Goal: Task Accomplishment & Management: Use online tool/utility

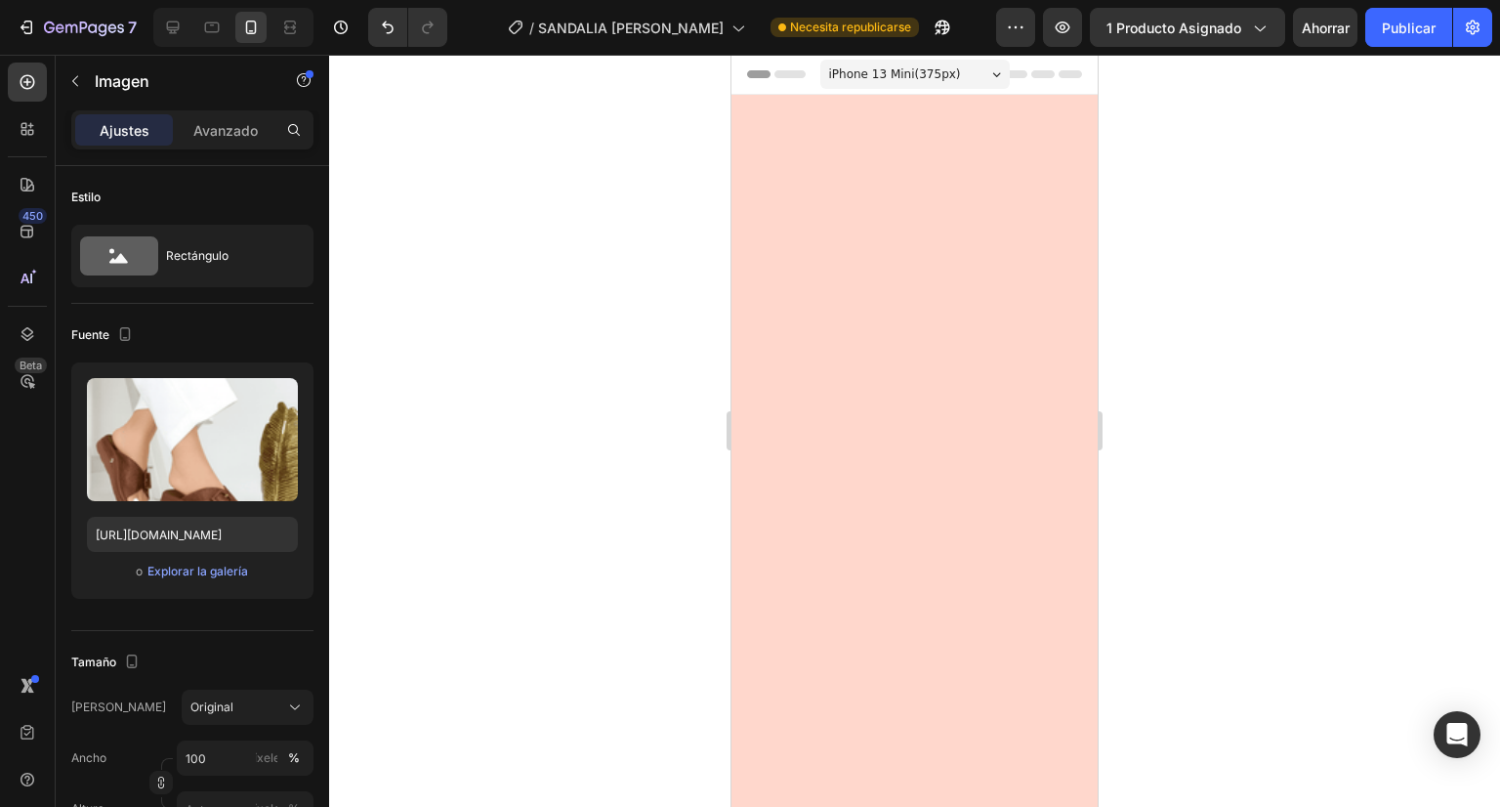
scroll to position [3489, 0]
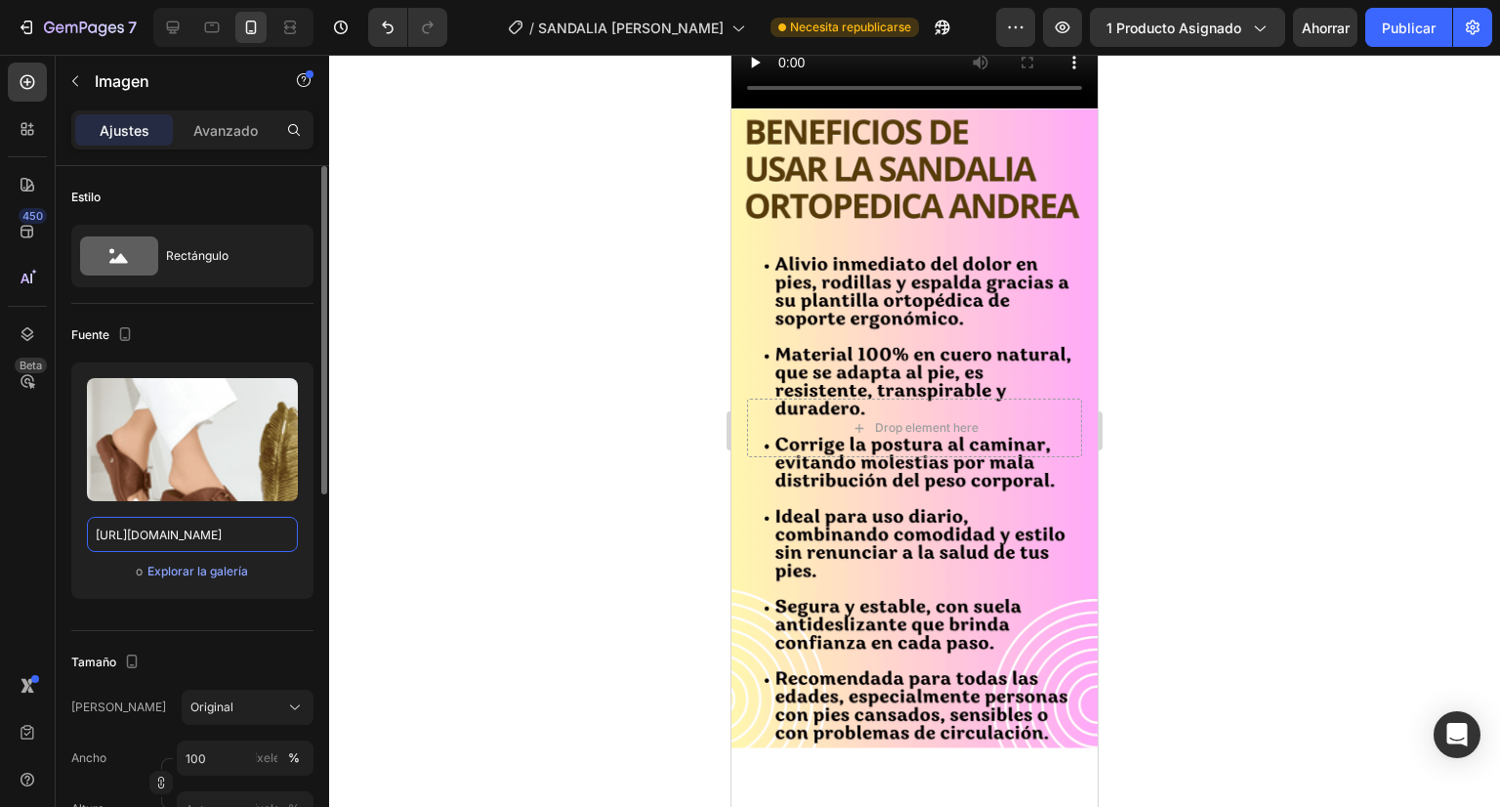
paste input "06bac86f-faee-4711-b845-5292529daef2.png?v=1756243045"
type input "https://cdn.shopify.com/s/files/1/0670/5974/5012/files/06bac86f-faee-4711-b845-…"
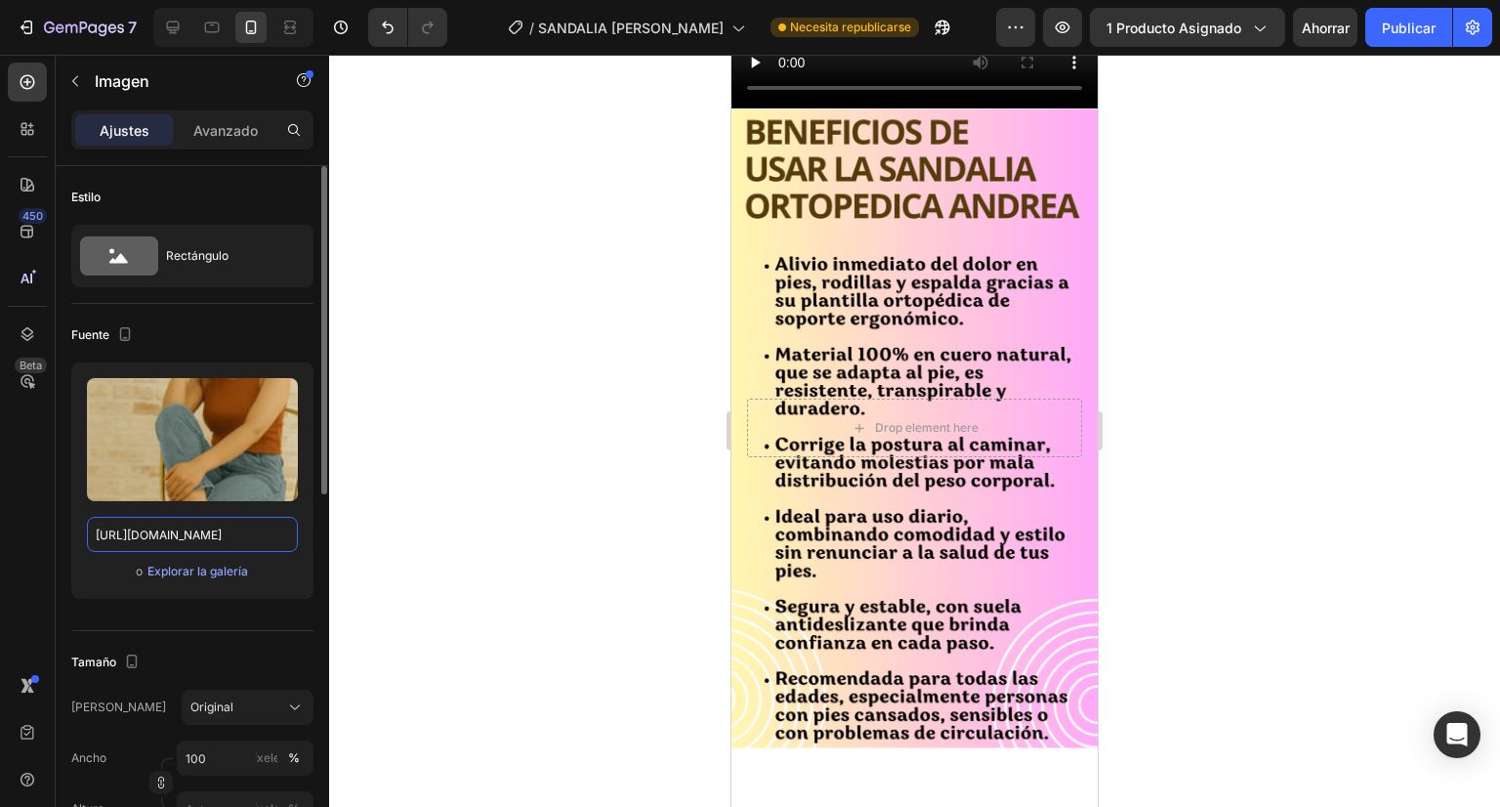
scroll to position [0, 490]
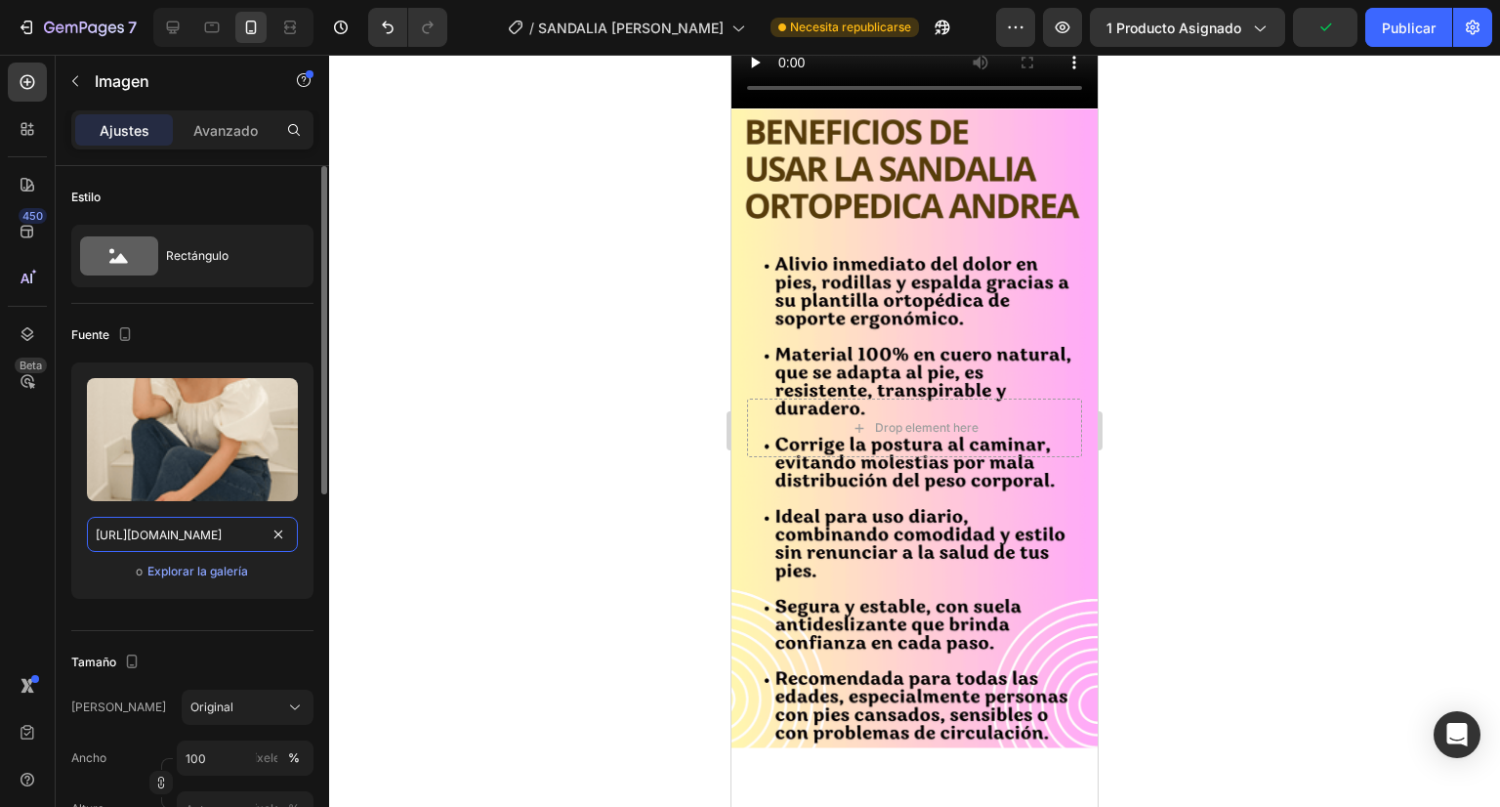
click at [181, 521] on input "https://cdn.shopify.com/s/files/1/0670/5974/5012/files/ADRIANAGPT5.png?v=175574…" at bounding box center [192, 534] width 211 height 35
paste input "22a18090-2ce7-4d5f-9f96-cf671f64c692.png?v=1756243045"
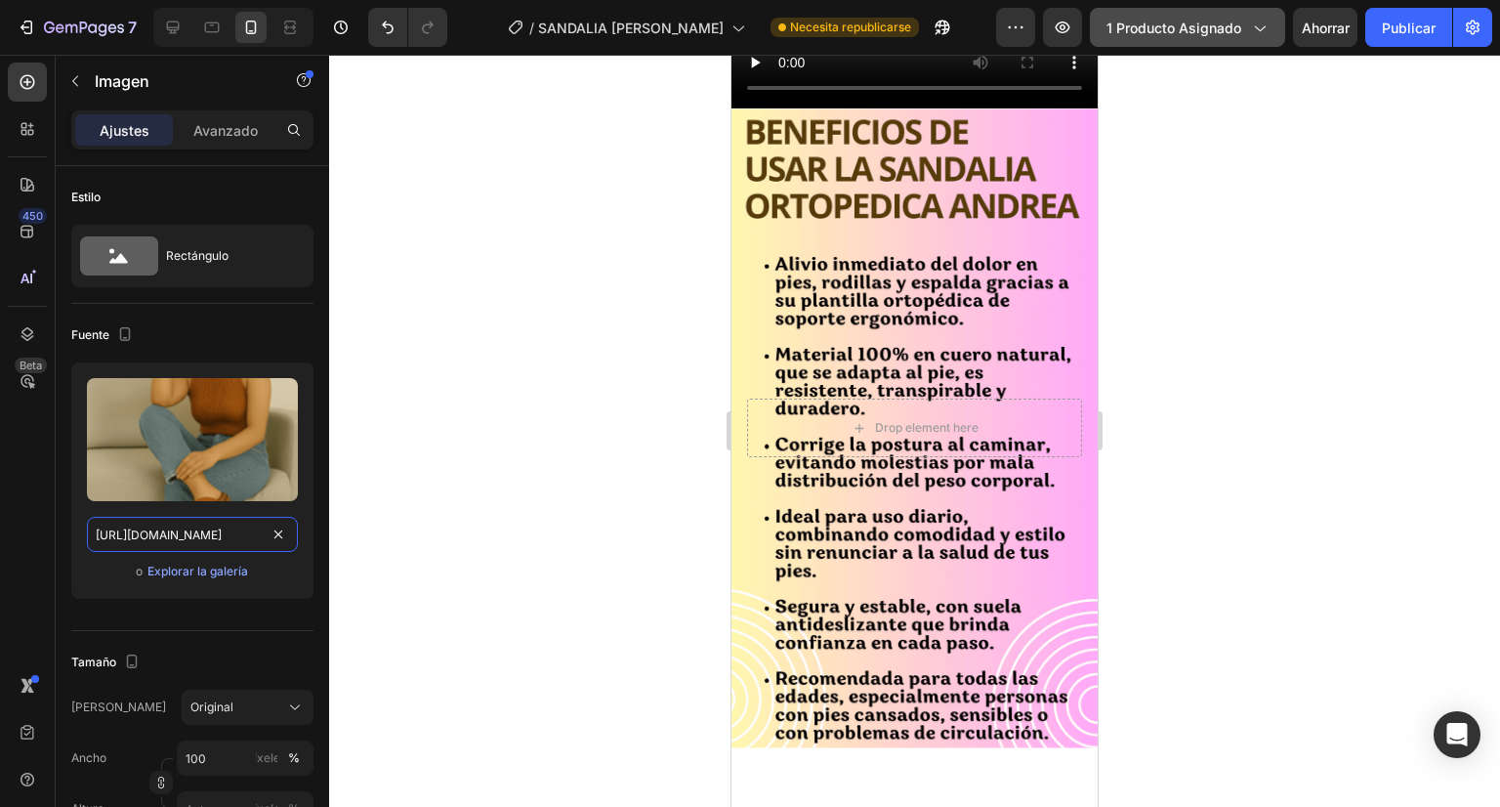
type input "https://cdn.shopify.com/s/files/1/0670/5974/5012/files/22a18090-2ce7-4d5f-9f96-…"
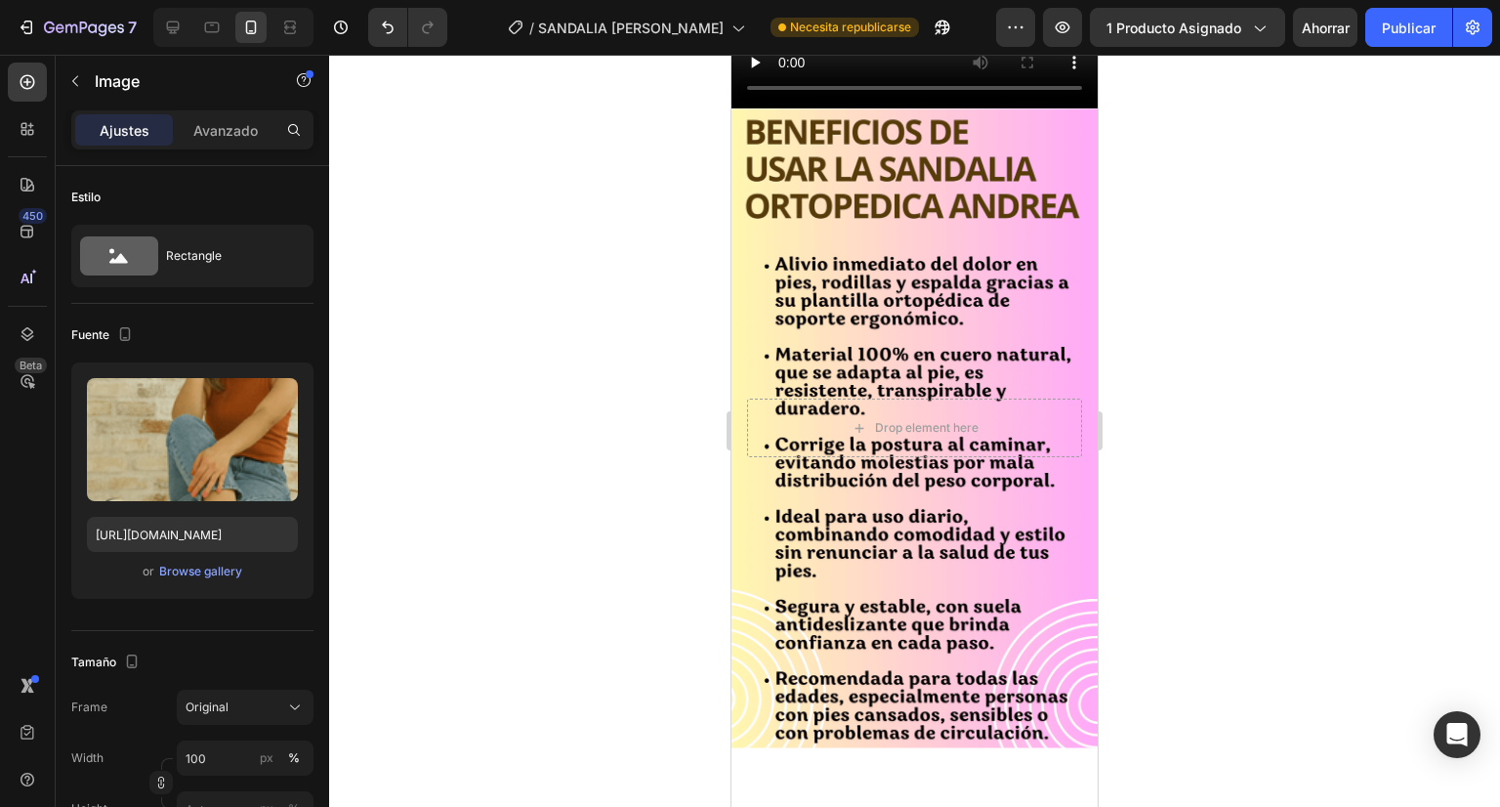
click at [183, 535] on input "https://cdn.shopify.com/s/files/1/0670/5974/5012/files/ADRIANAGPT6.png?v=175574…" at bounding box center [192, 534] width 211 height 35
paste input "fe50e4f0-3e79-4f4e-861c-59b4cd334913_1.png?v=1756243185"
type input "https://cdn.shopify.com/s/files/1/0670/5974/5012/files/fe50e4f0-3e79-4f4e-861c-…"
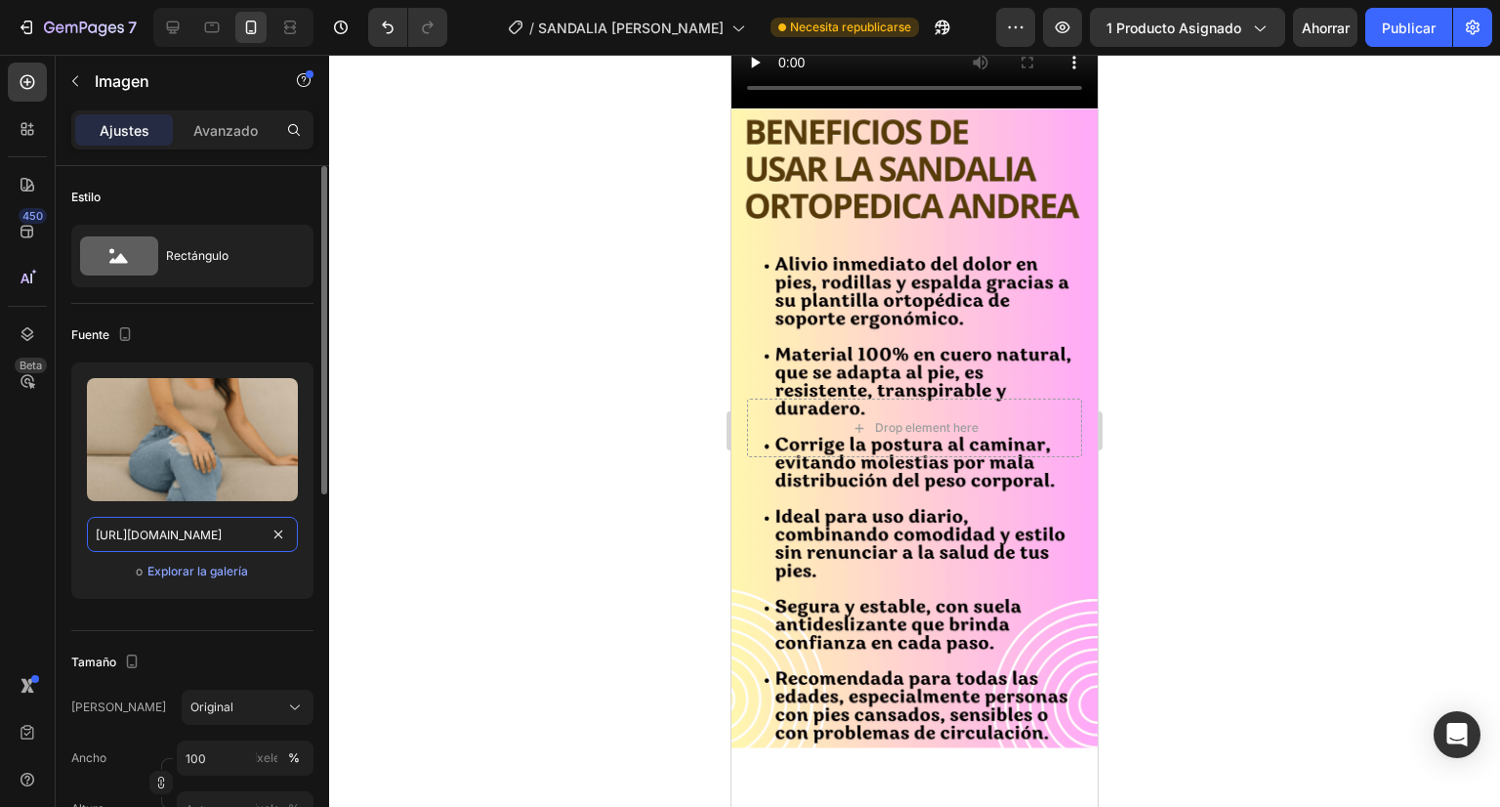
click at [177, 536] on input "https://cdn.shopify.com/s/files/1/0670/5974/5012/files/ADRIANAGPT3.png?v=175574…" at bounding box center [192, 534] width 211 height 35
paste input "adeeb9ca-31f1-45f2-a590-09944b16f977_1.png?v=1756243266"
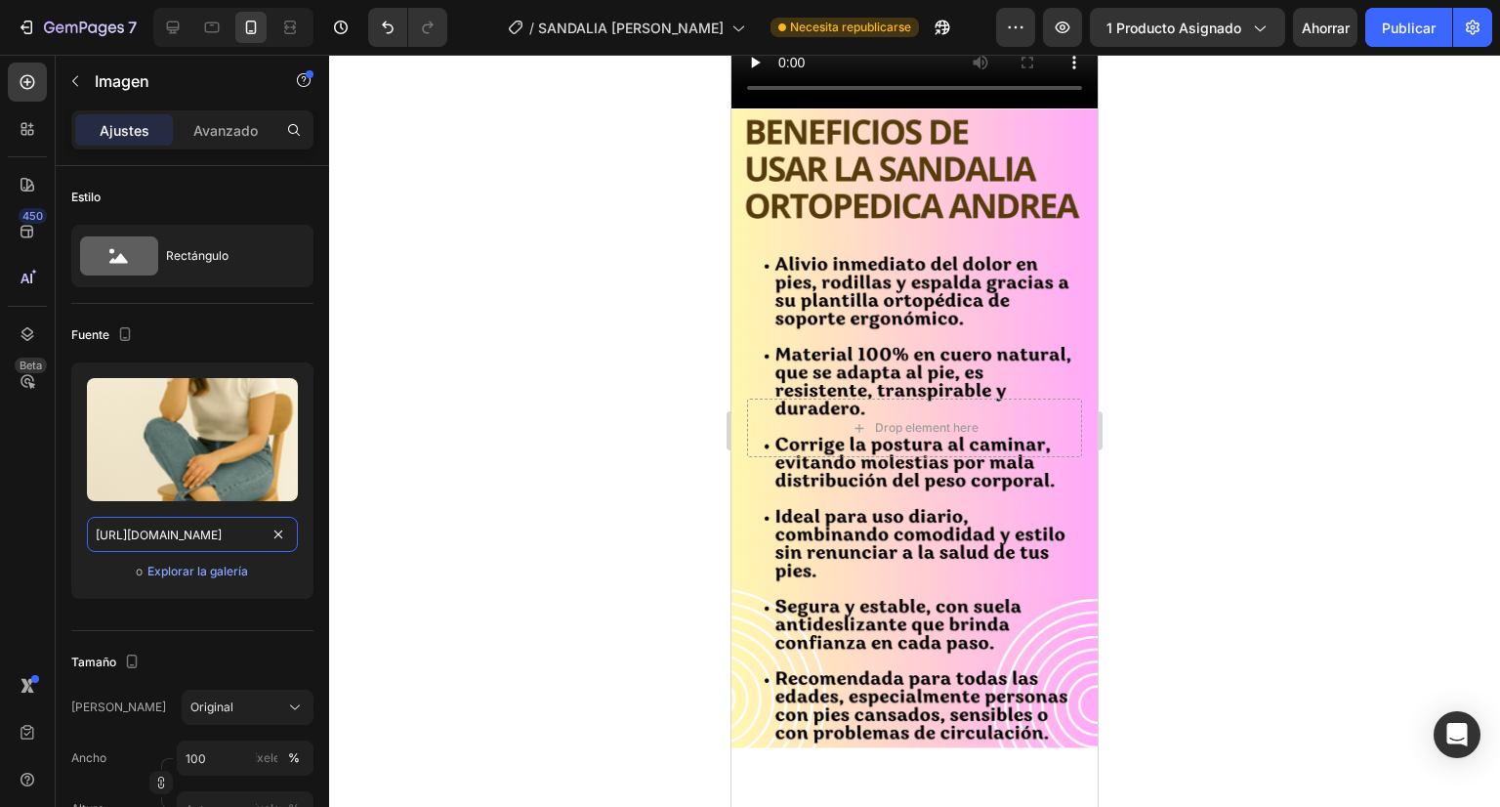
type input "https://cdn.shopify.com/s/files/1/0670/5974/5012/files/adeeb9ca-31f1-45f2-a590-…"
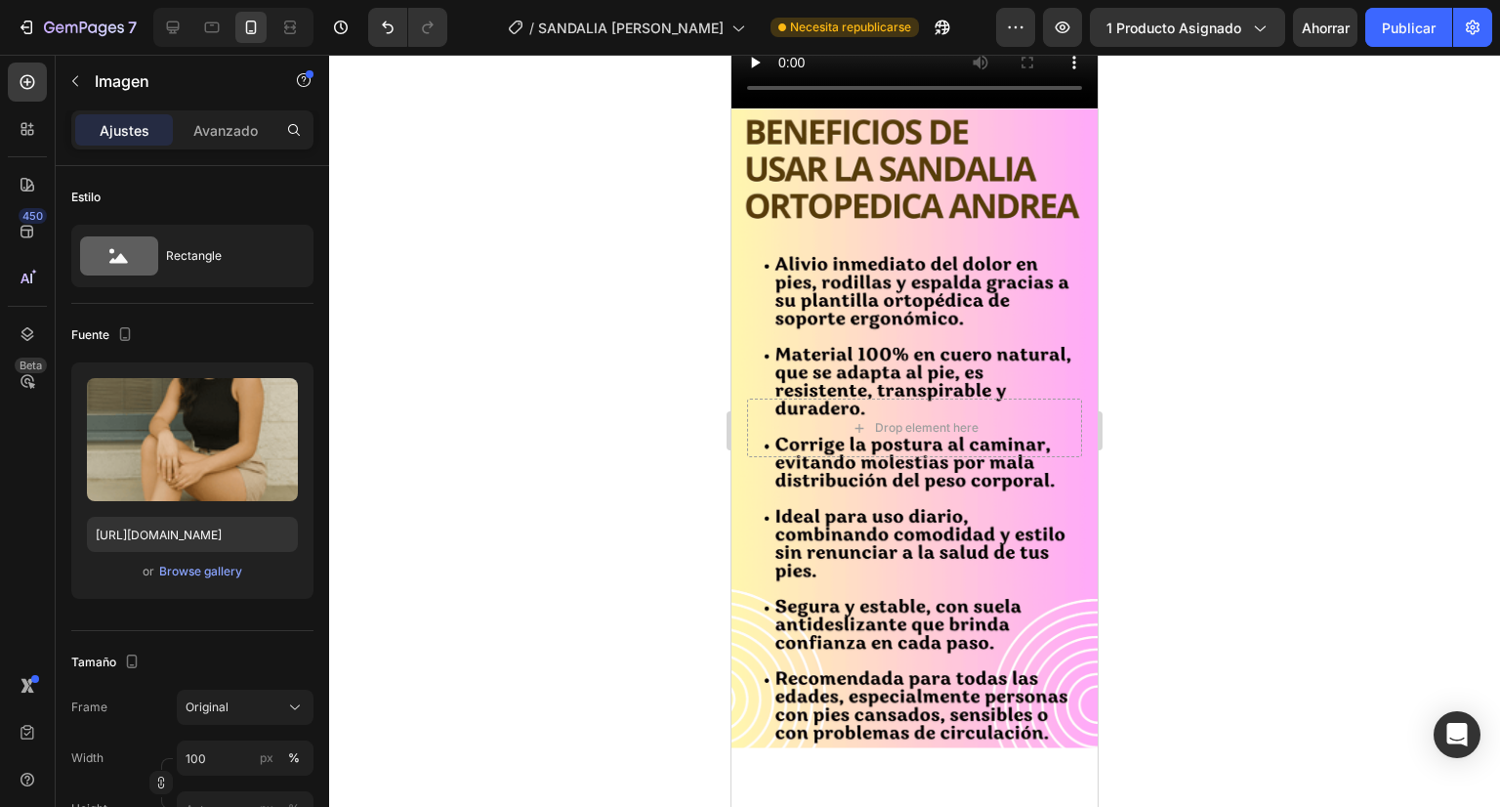
click at [192, 539] on input "https://cdn.shopify.com/s/files/1/0670/5974/5012/files/ADRIANAGPT2.png?v=175574…" at bounding box center [192, 534] width 211 height 35
paste input "140bb1b4-3628-4795-adef-5ed8ba5845ef_1.png?v=1756243753"
type input "https://cdn.shopify.com/s/files/1/0670/5974/5012/files/140bb1b4-3628-4795-adef-…"
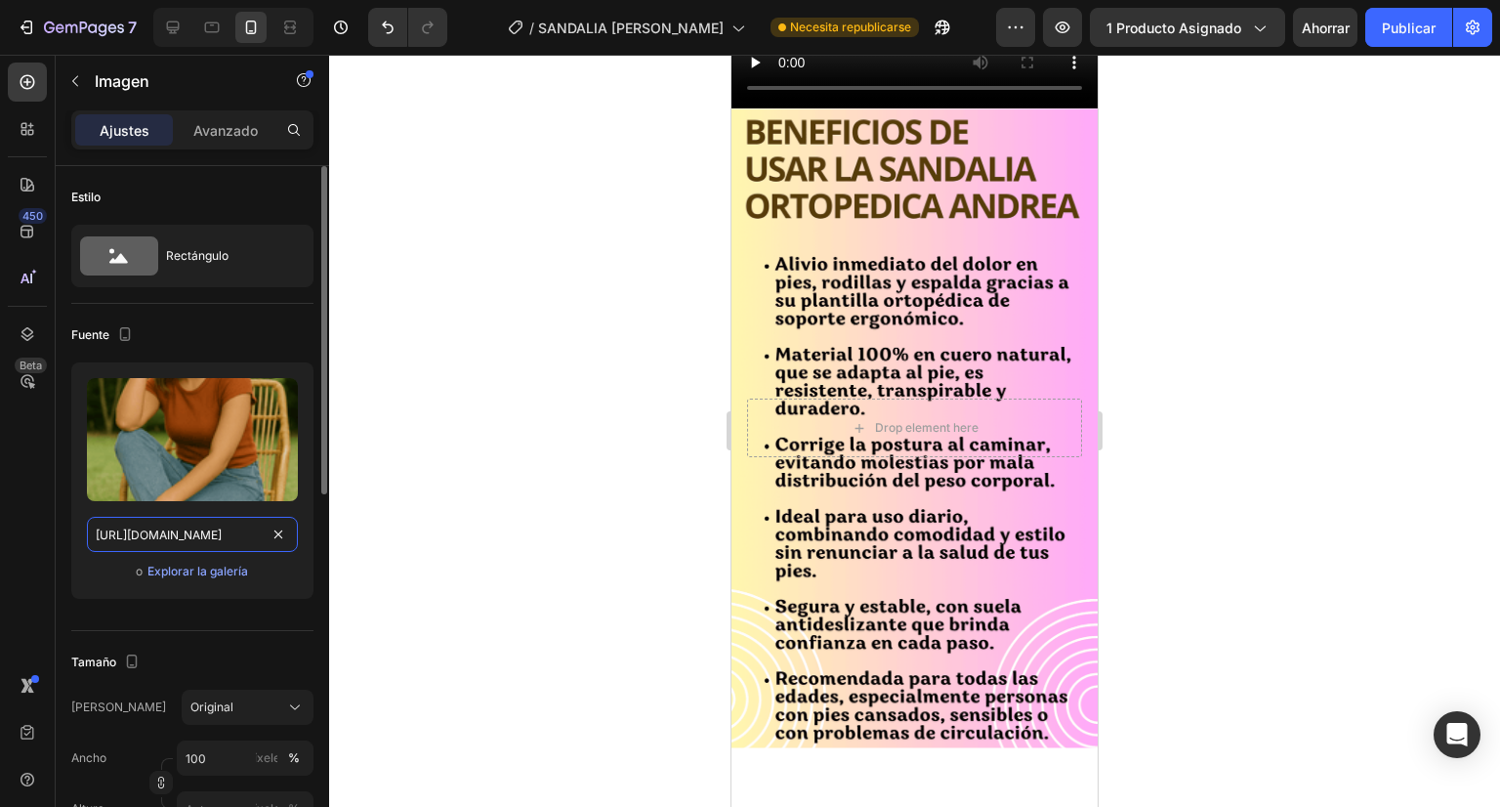
scroll to position [0, 502]
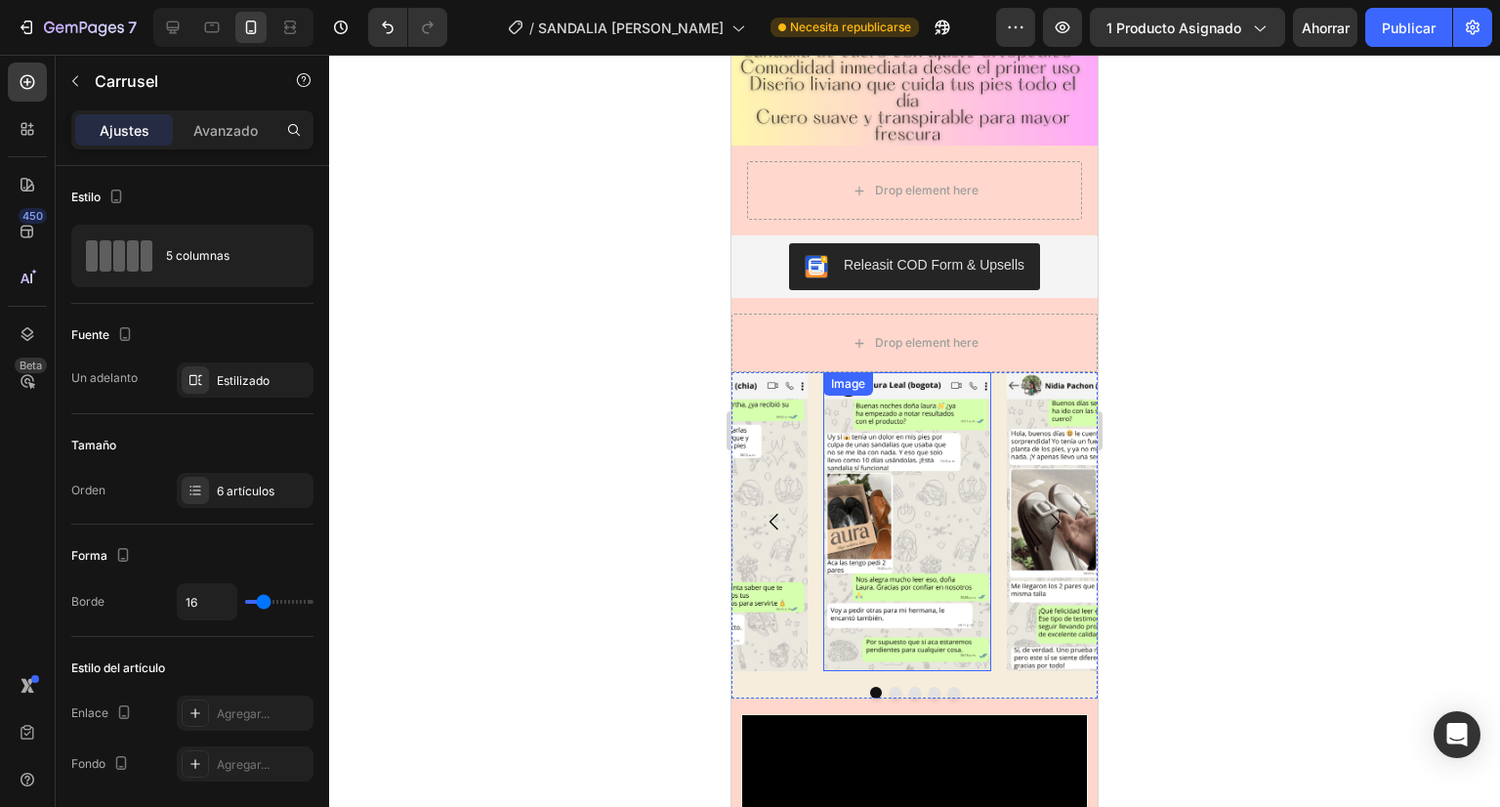
scroll to position [851, 0]
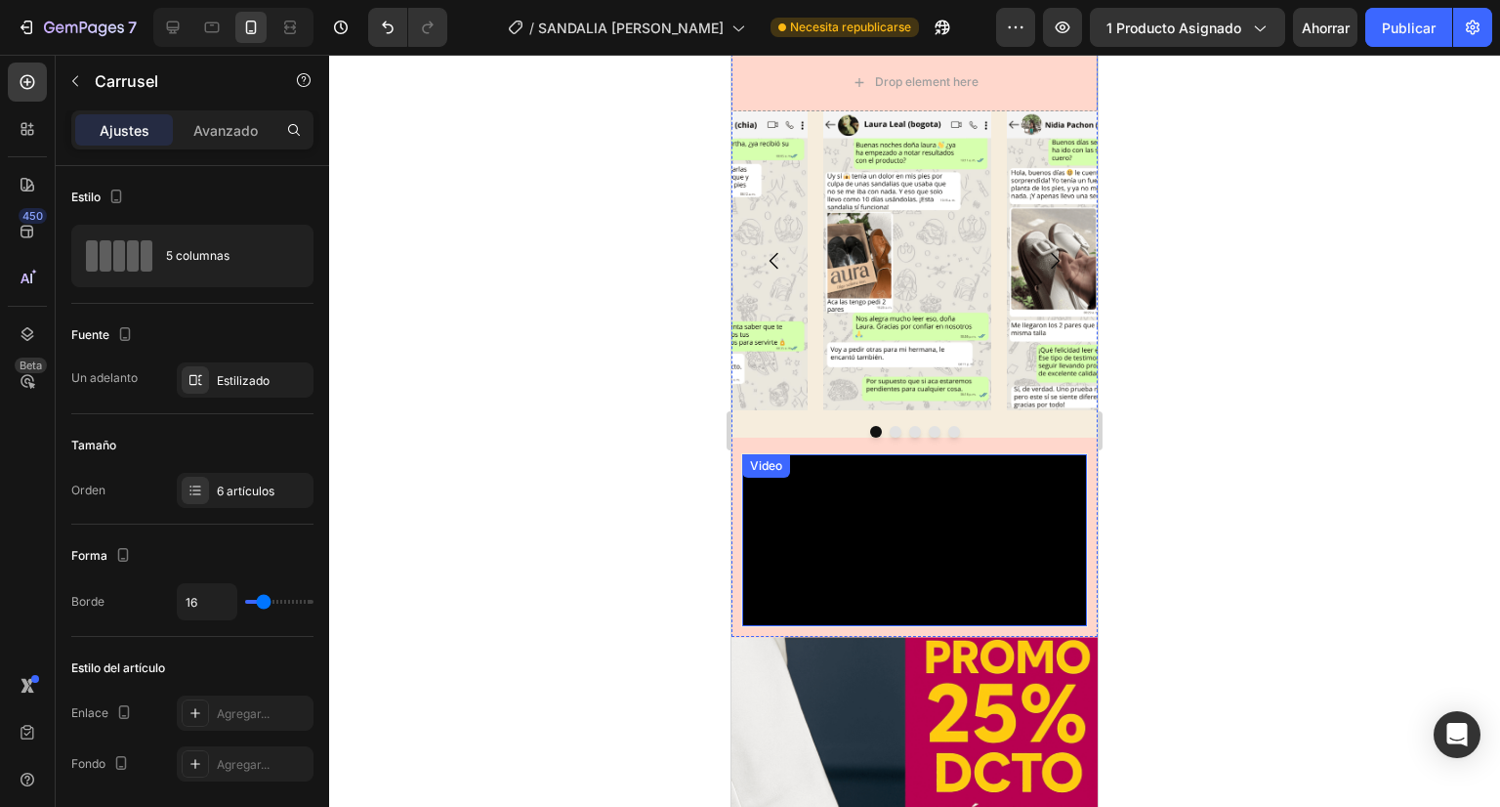
click at [901, 470] on video at bounding box center [914, 540] width 345 height 173
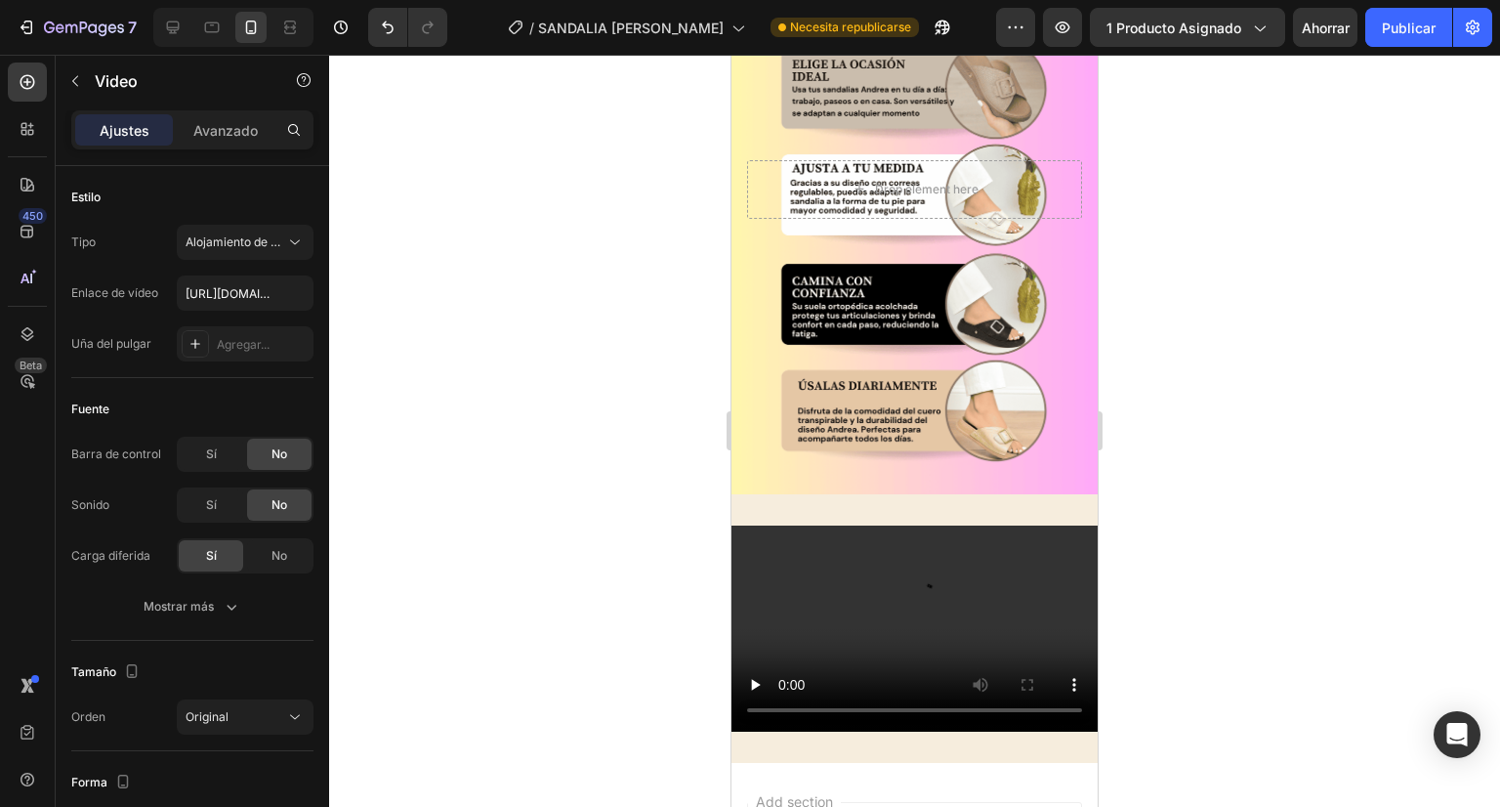
scroll to position [9991, 0]
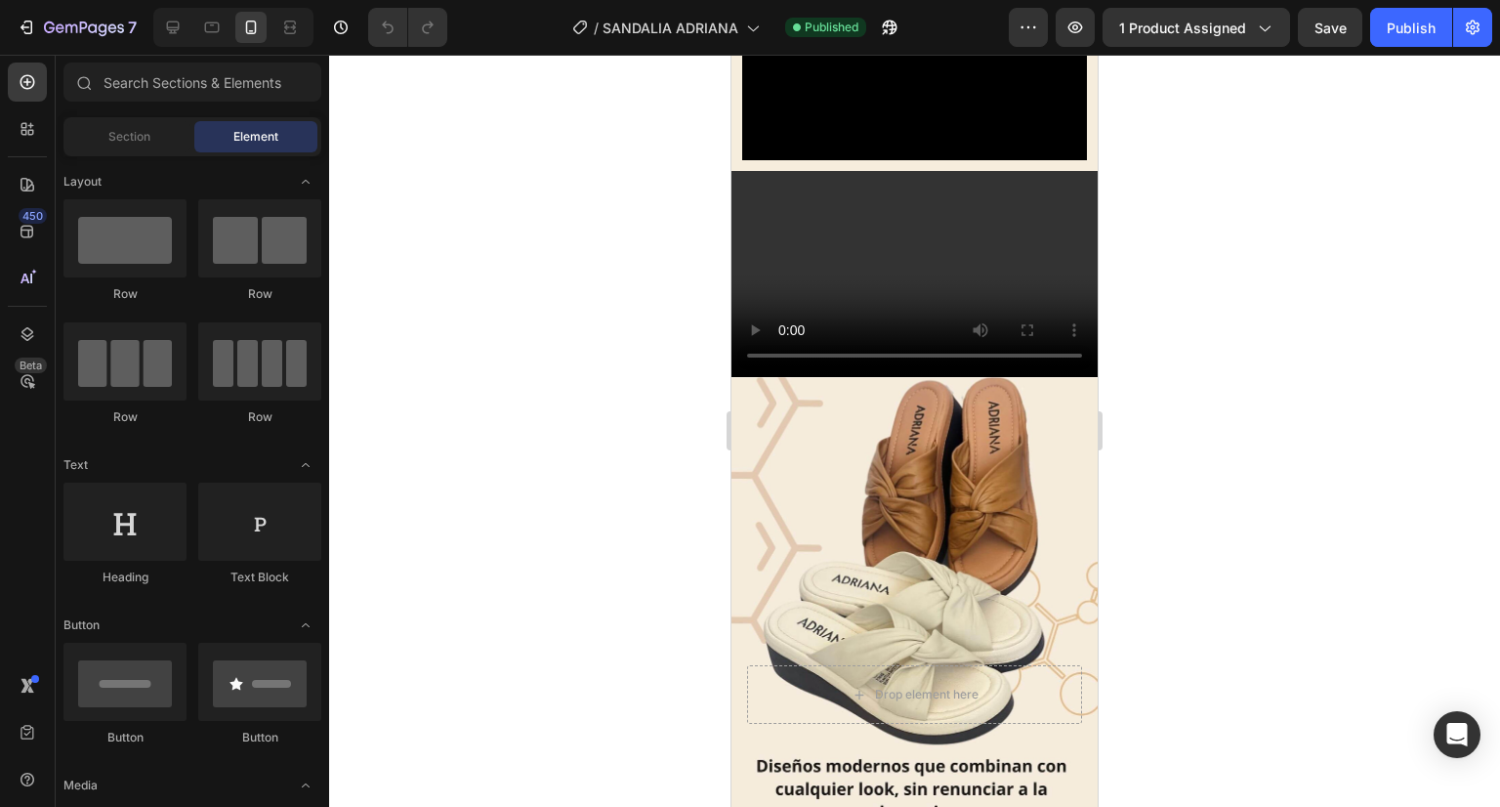
scroll to position [1112, 0]
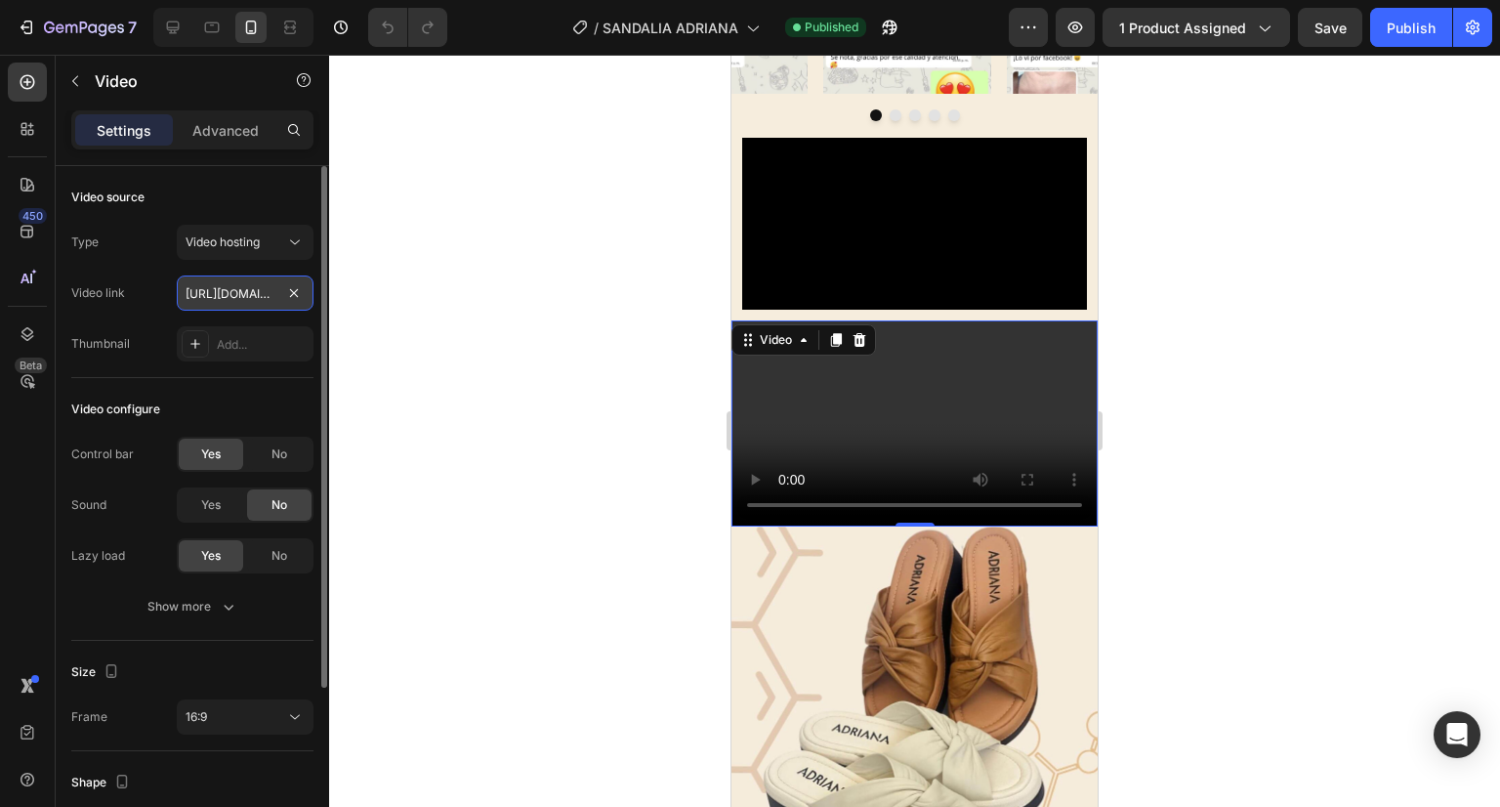
click at [237, 291] on input "[URL][DOMAIN_NAME]" at bounding box center [245, 292] width 137 height 35
type input "[URL][DOMAIN_NAME]"
click at [426, 316] on div at bounding box center [914, 431] width 1171 height 752
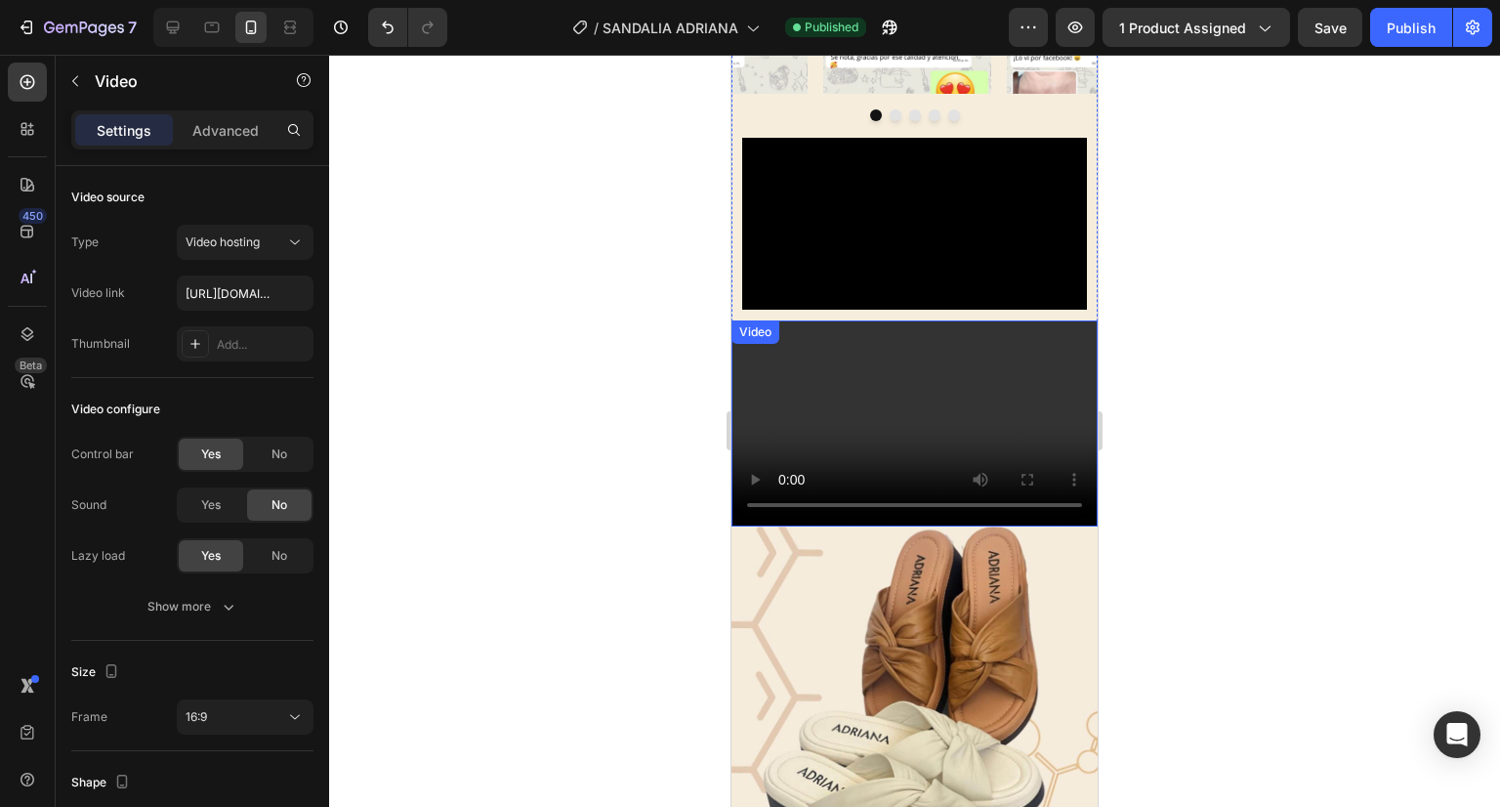
click at [813, 361] on video at bounding box center [915, 423] width 366 height 206
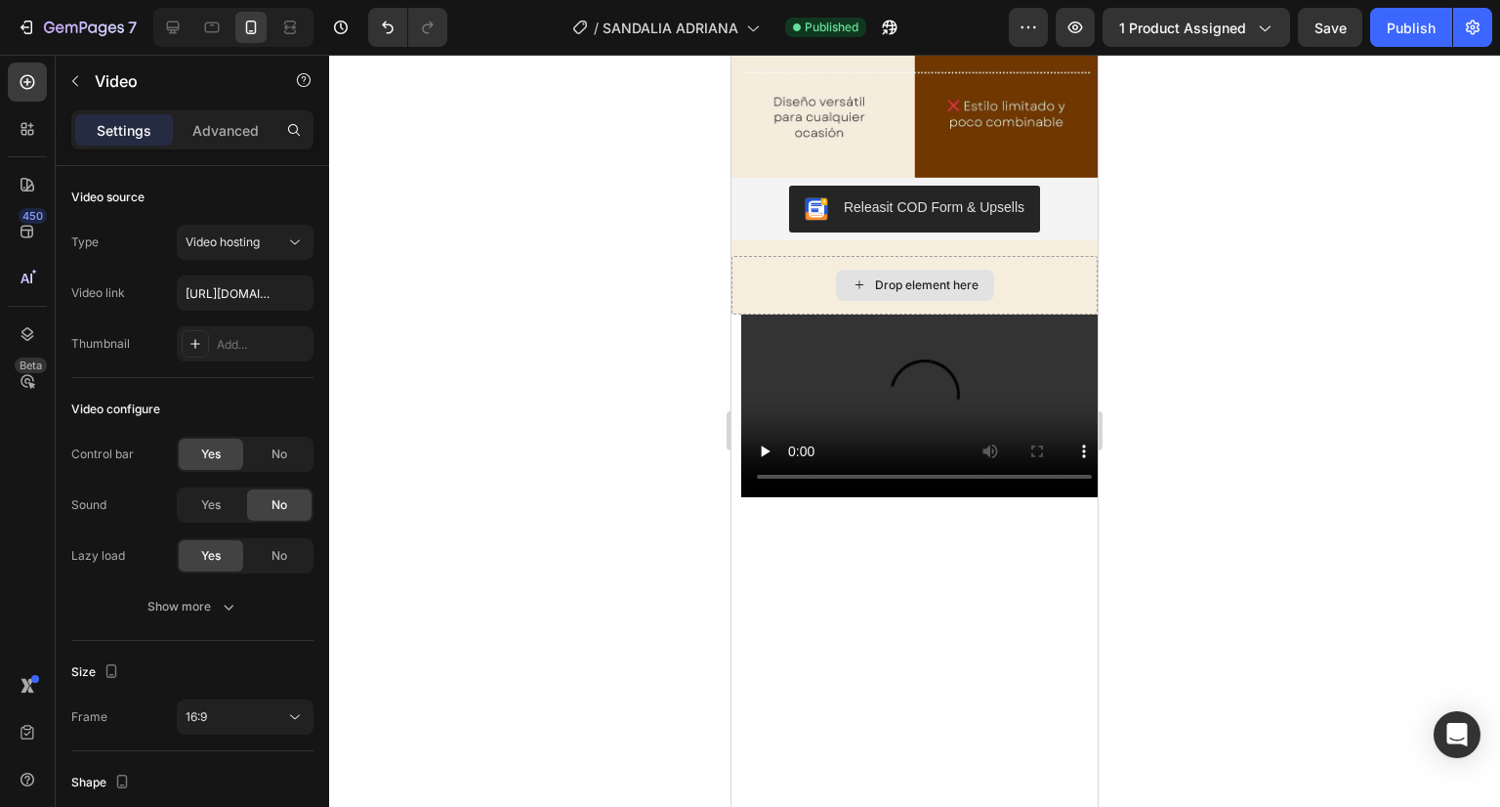
scroll to position [8539, 0]
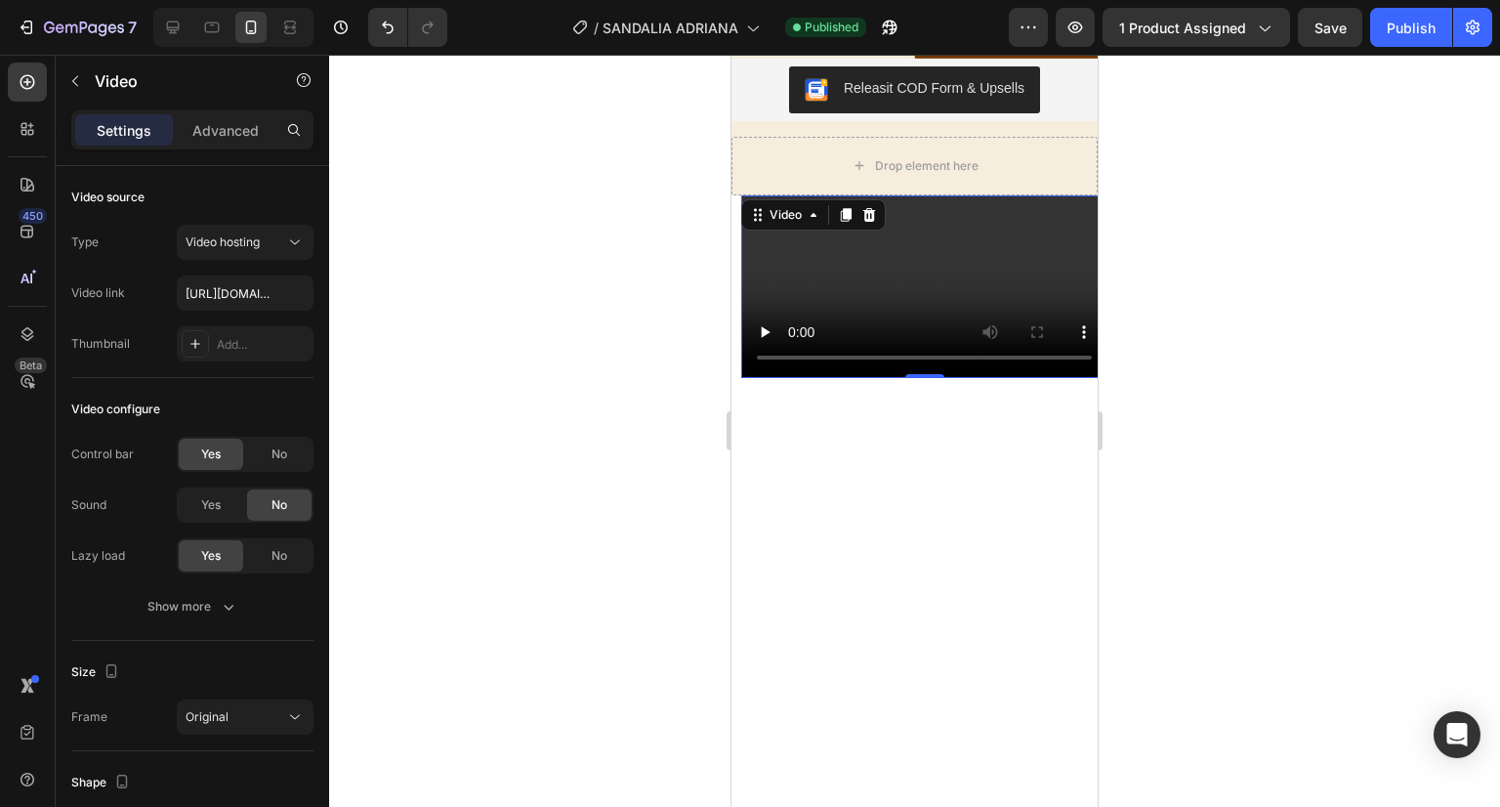
click at [858, 370] on video at bounding box center [924, 287] width 366 height 184
click at [235, 306] on input "[URL][DOMAIN_NAME]" at bounding box center [245, 292] width 137 height 35
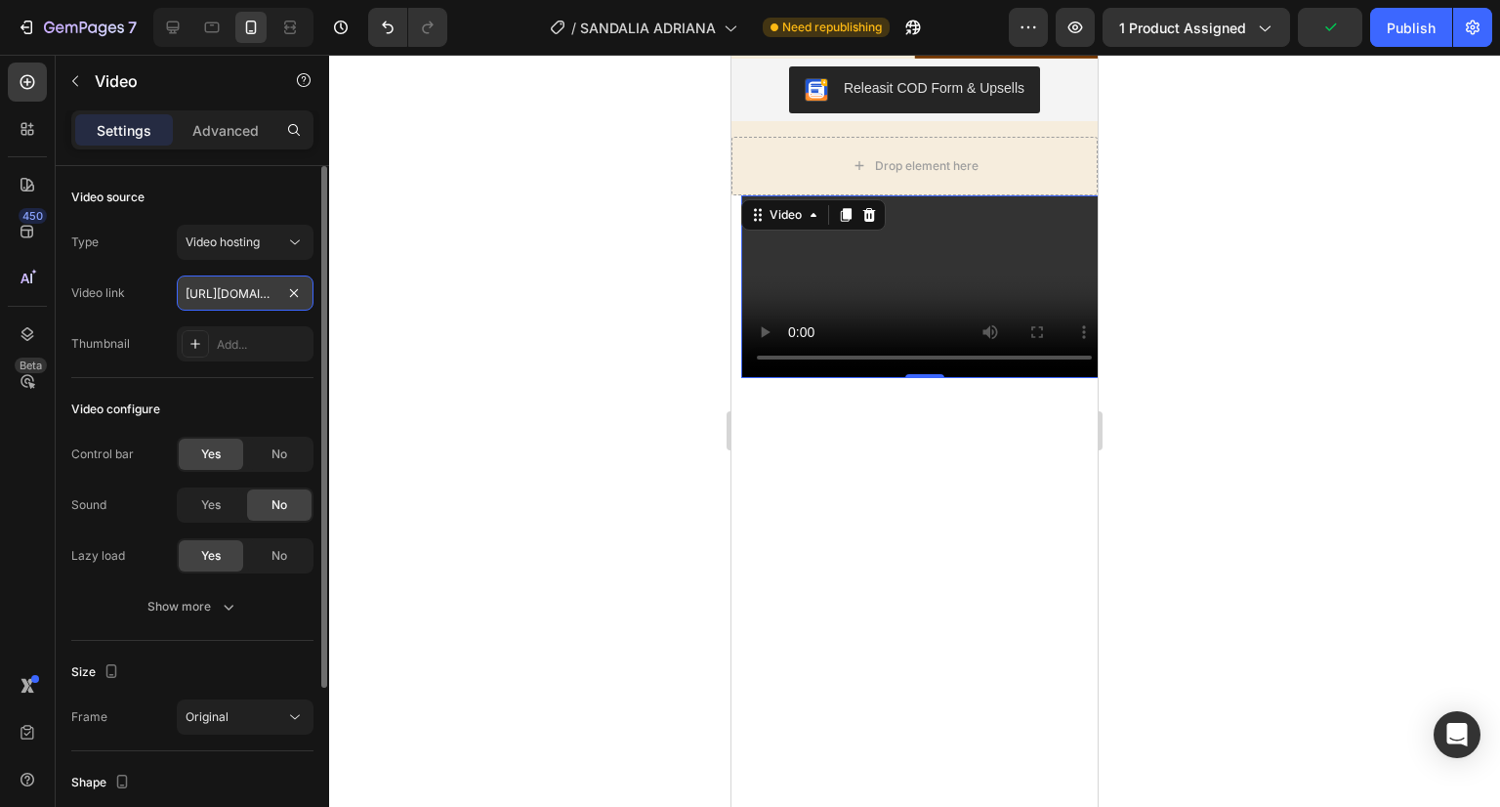
paste input "s/files/1/0670/5974/5012/files/0823_1_66671730-785a-4192-be64-2aaf7e116107.gif?…"
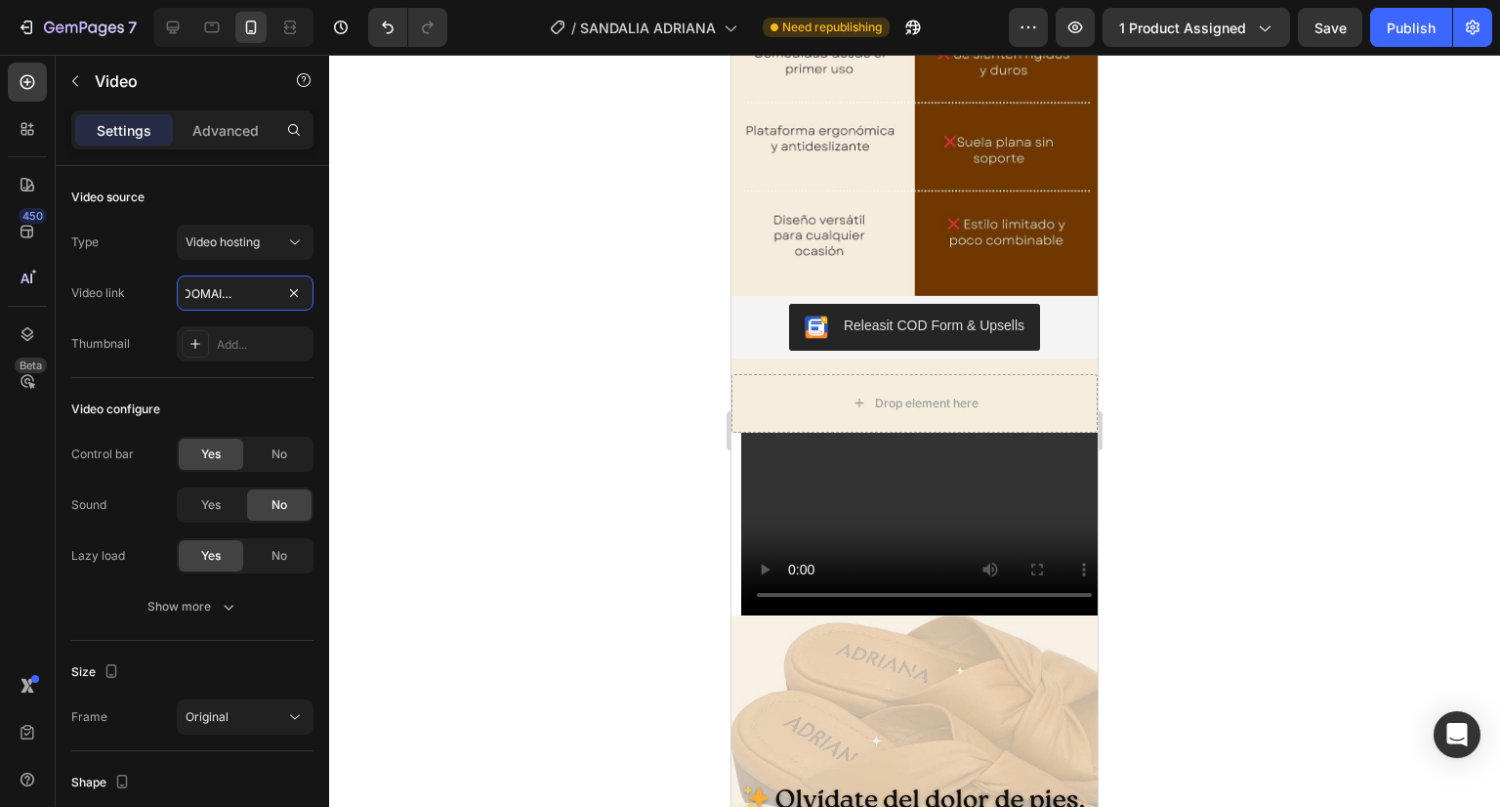
scroll to position [8485, 0]
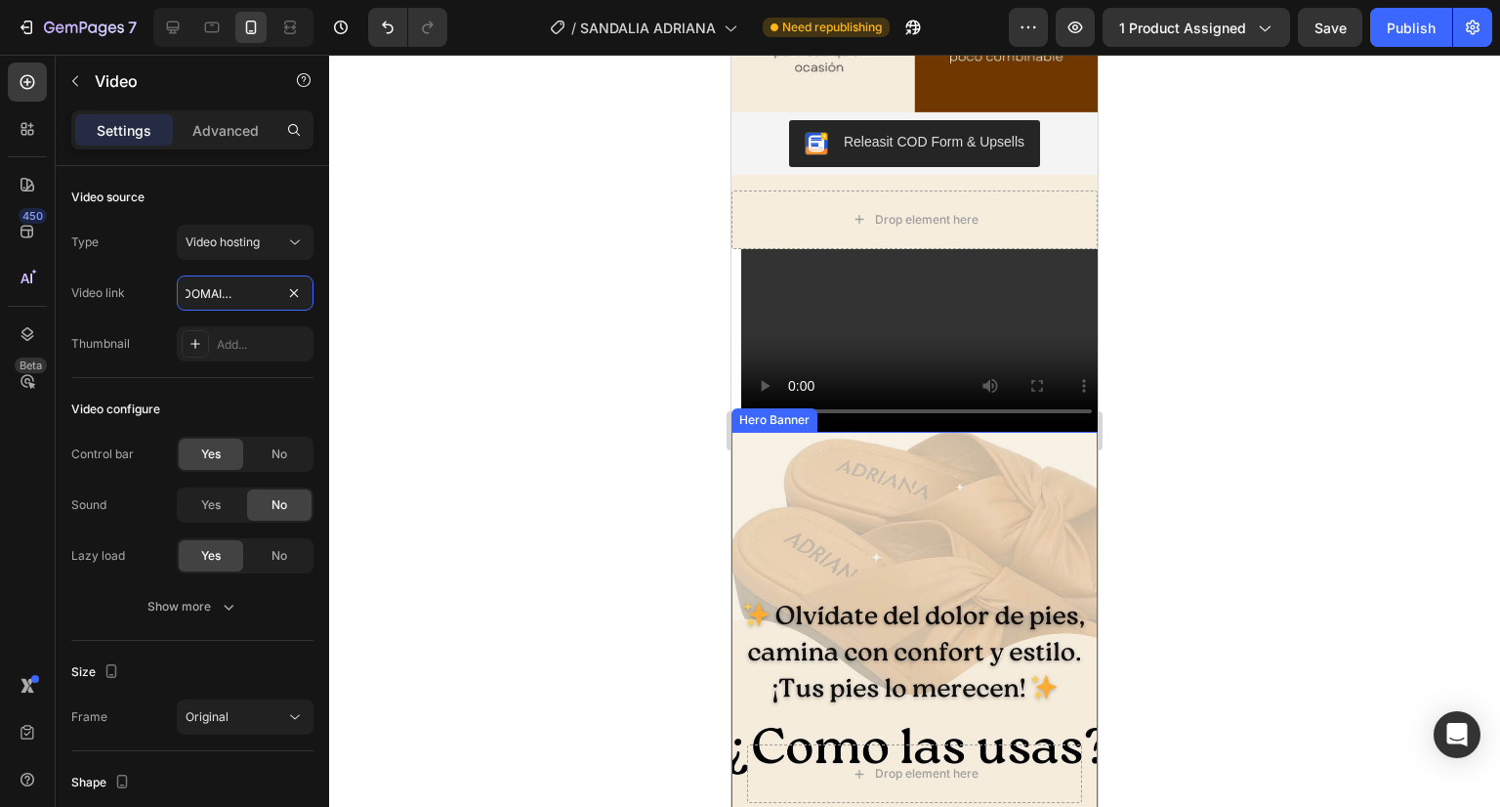
type input "[URL][DOMAIN_NAME]"
click at [546, 318] on div at bounding box center [914, 431] width 1171 height 752
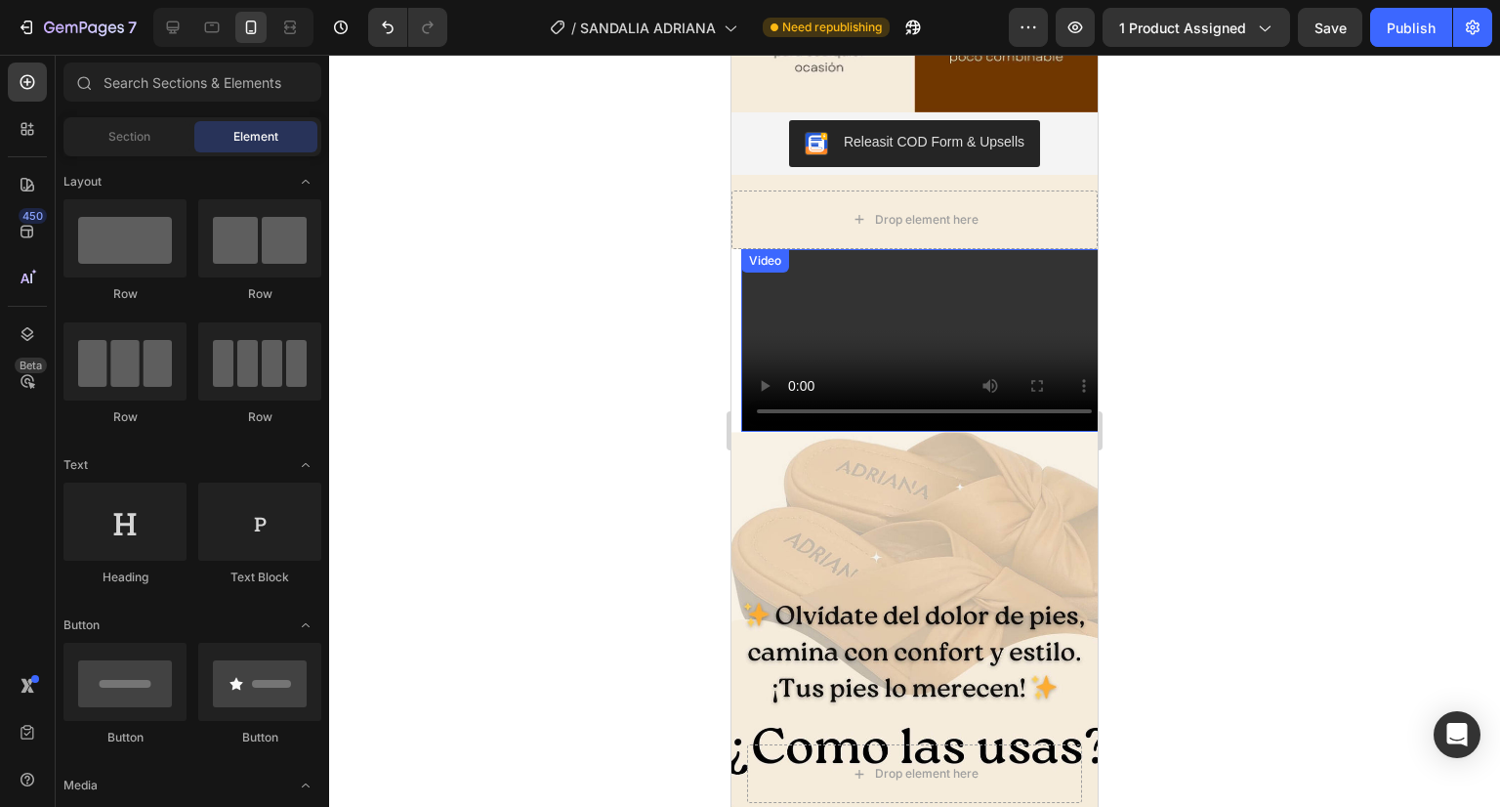
click at [848, 314] on video at bounding box center [924, 341] width 366 height 184
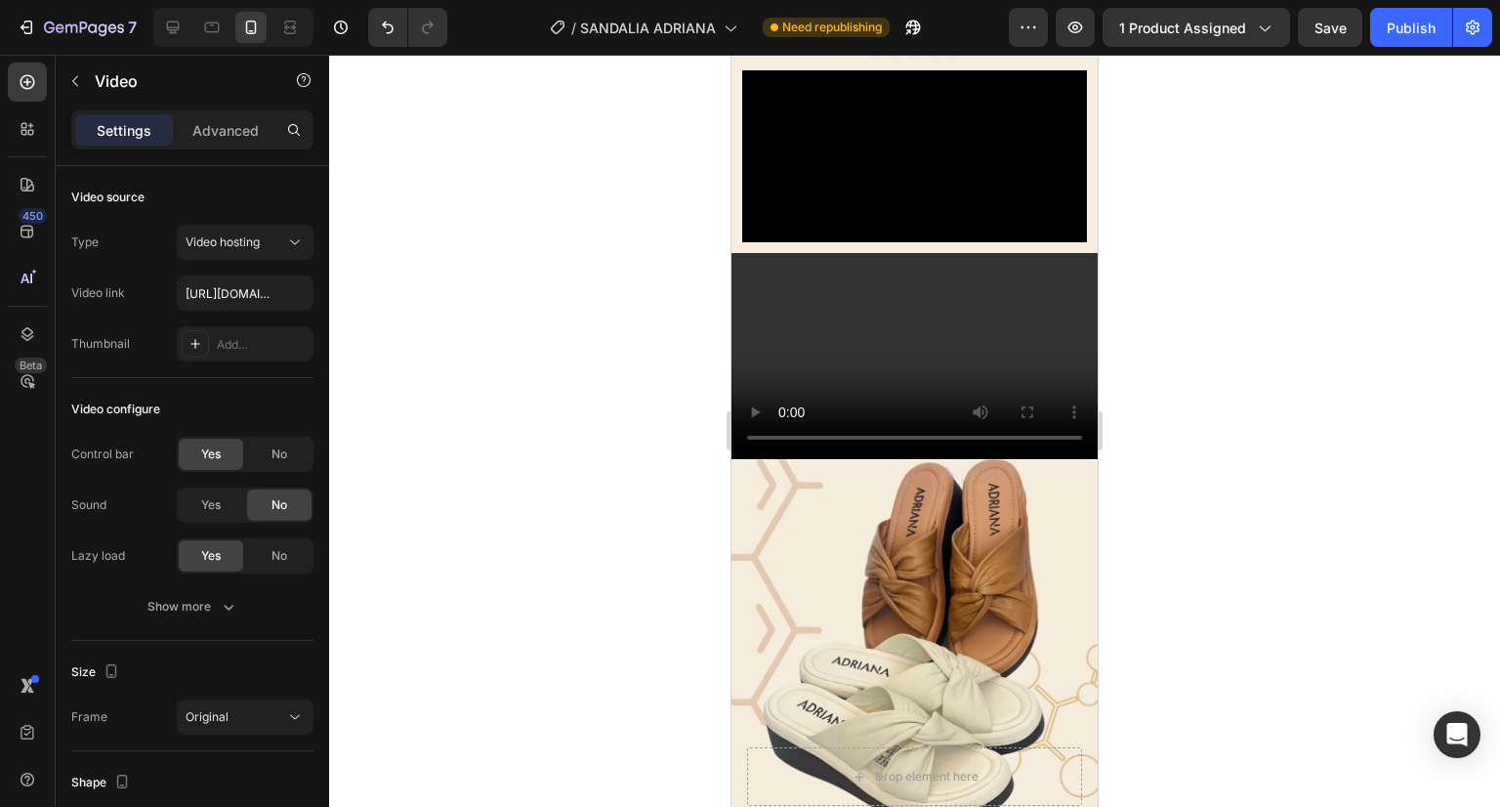
scroll to position [1191, 0]
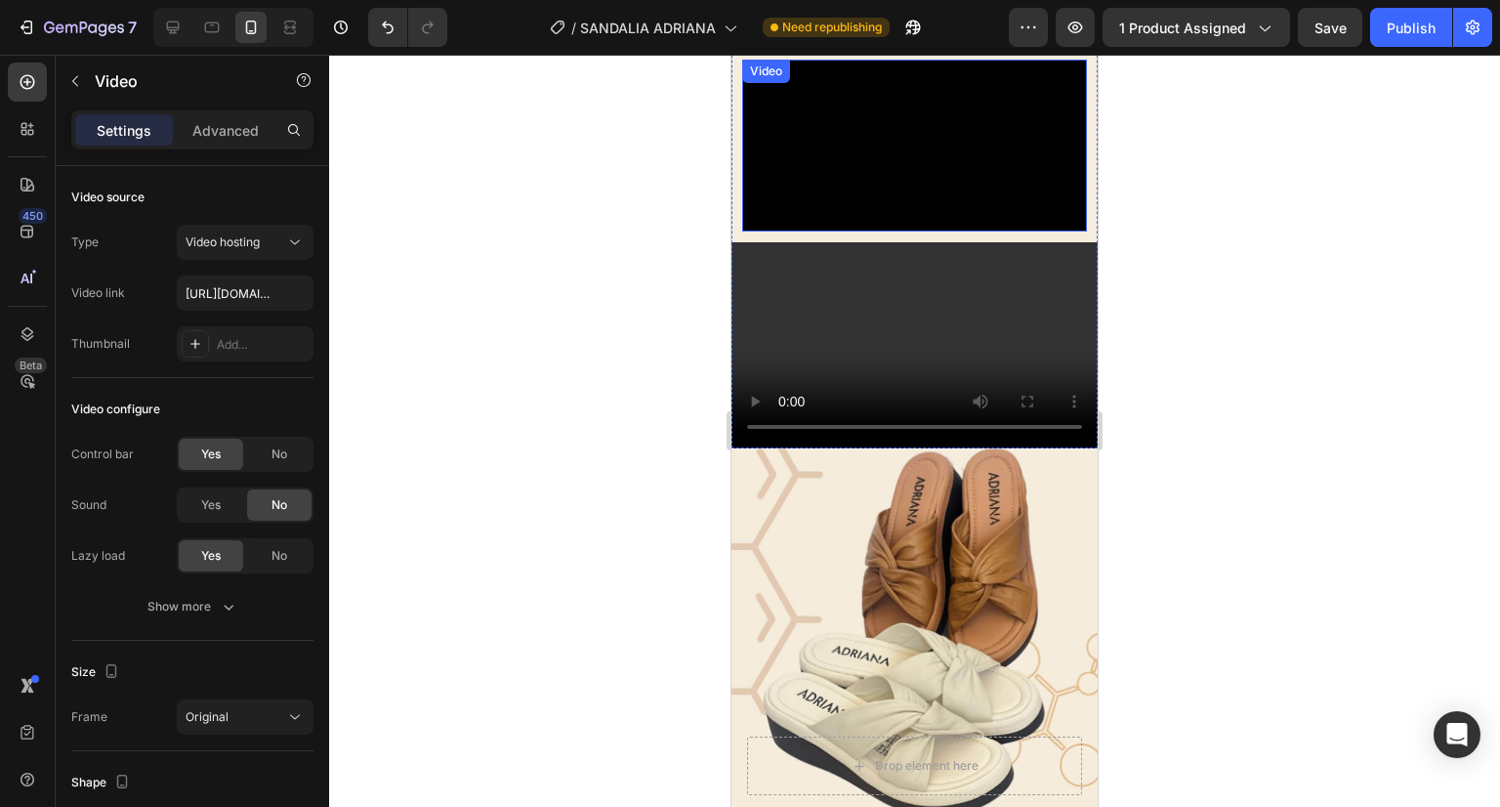
click at [833, 123] on video at bounding box center [914, 146] width 345 height 173
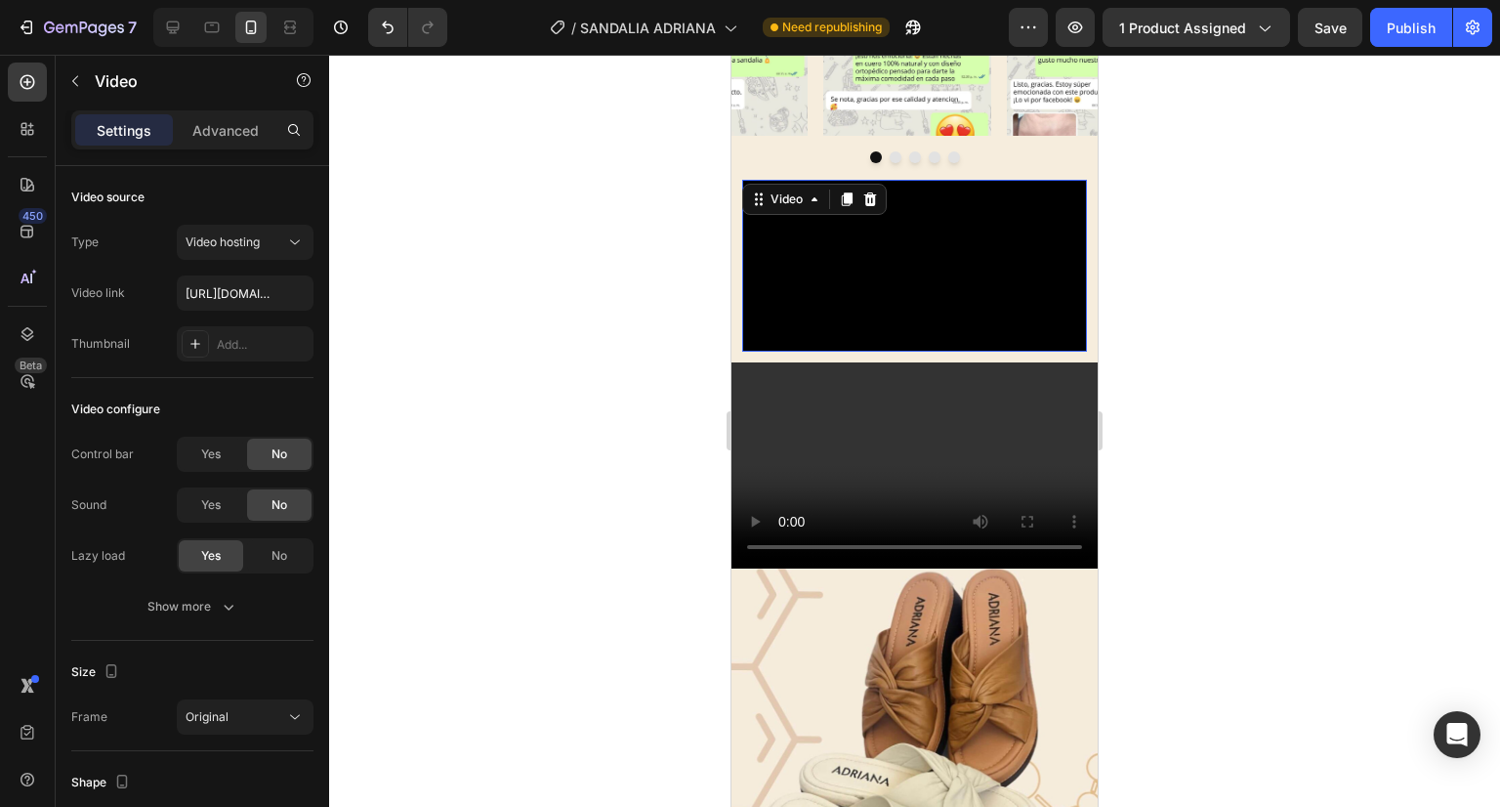
click at [836, 250] on video at bounding box center [914, 266] width 345 height 173
click at [230, 302] on input "[URL][DOMAIN_NAME]" at bounding box center [245, 292] width 137 height 35
paste input "0823_1_66671730-785a-4192-be64-2aaf7e116107.gif?v=1756244327"
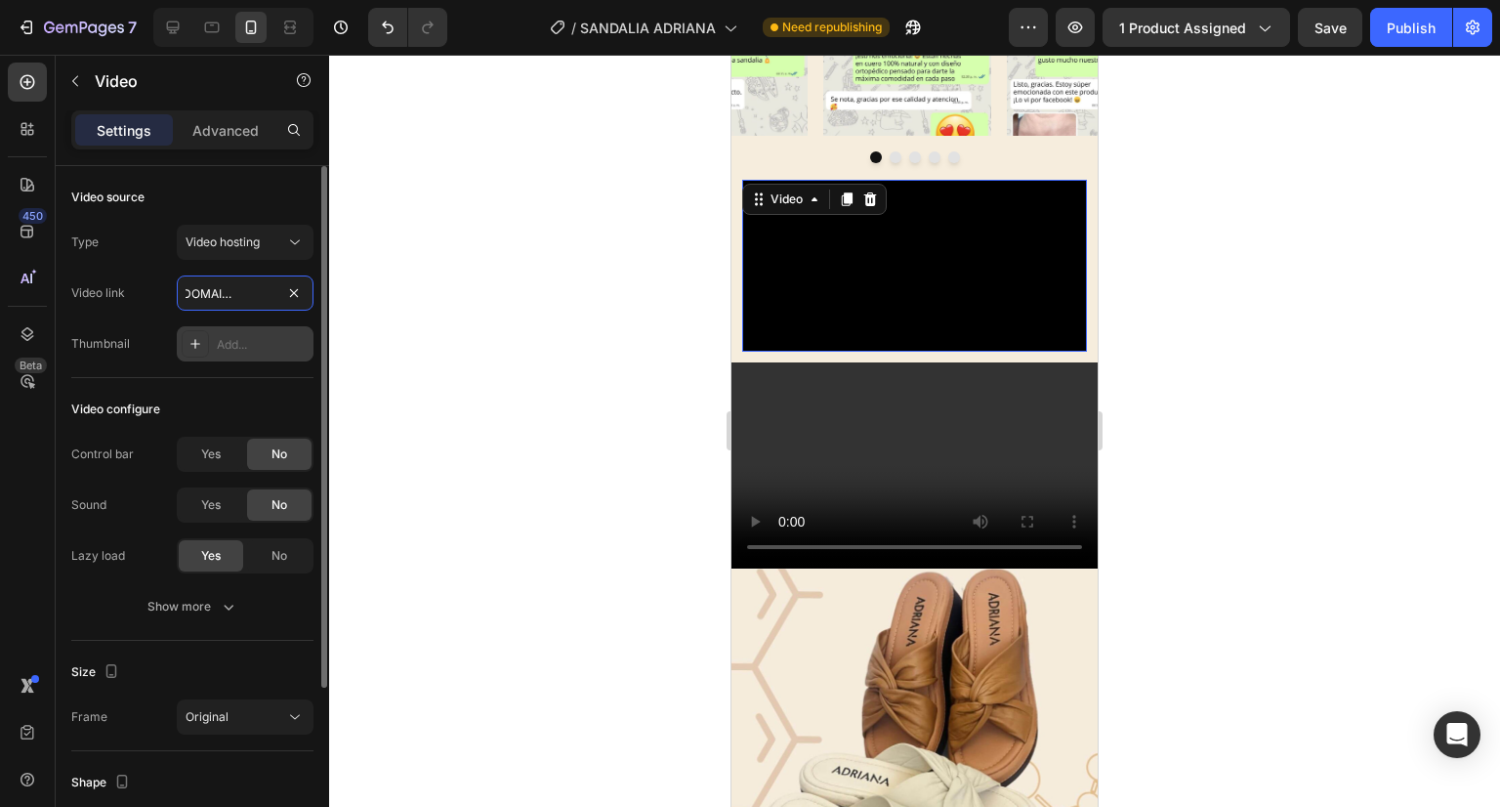
type input "[URL][DOMAIN_NAME]"
click at [227, 339] on div "Add..." at bounding box center [263, 345] width 92 height 18
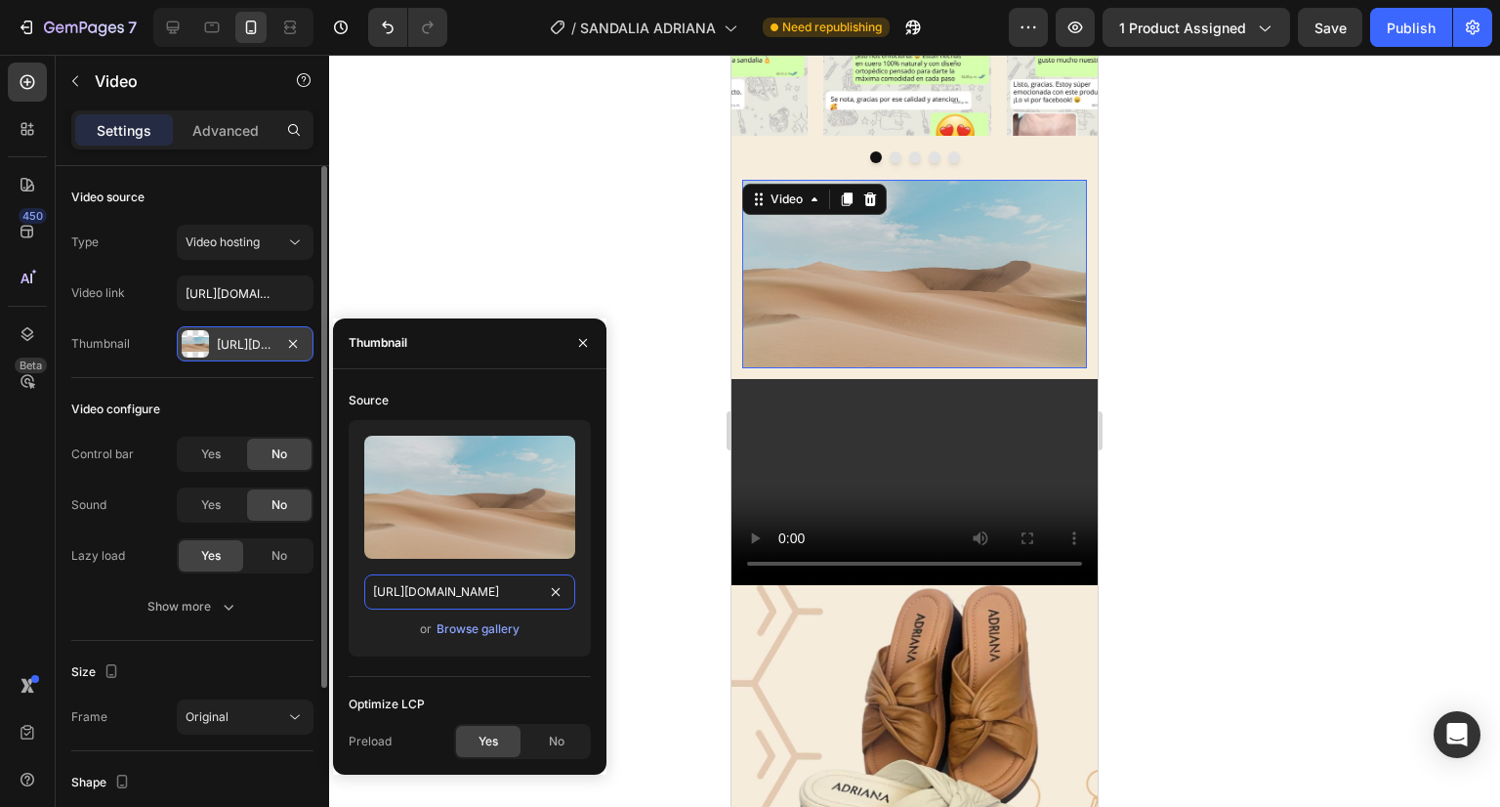
click at [473, 588] on input "[URL][DOMAIN_NAME]" at bounding box center [469, 591] width 211 height 35
paste input "[DOMAIN_NAME][URL]"
type input "[URL][DOMAIN_NAME]"
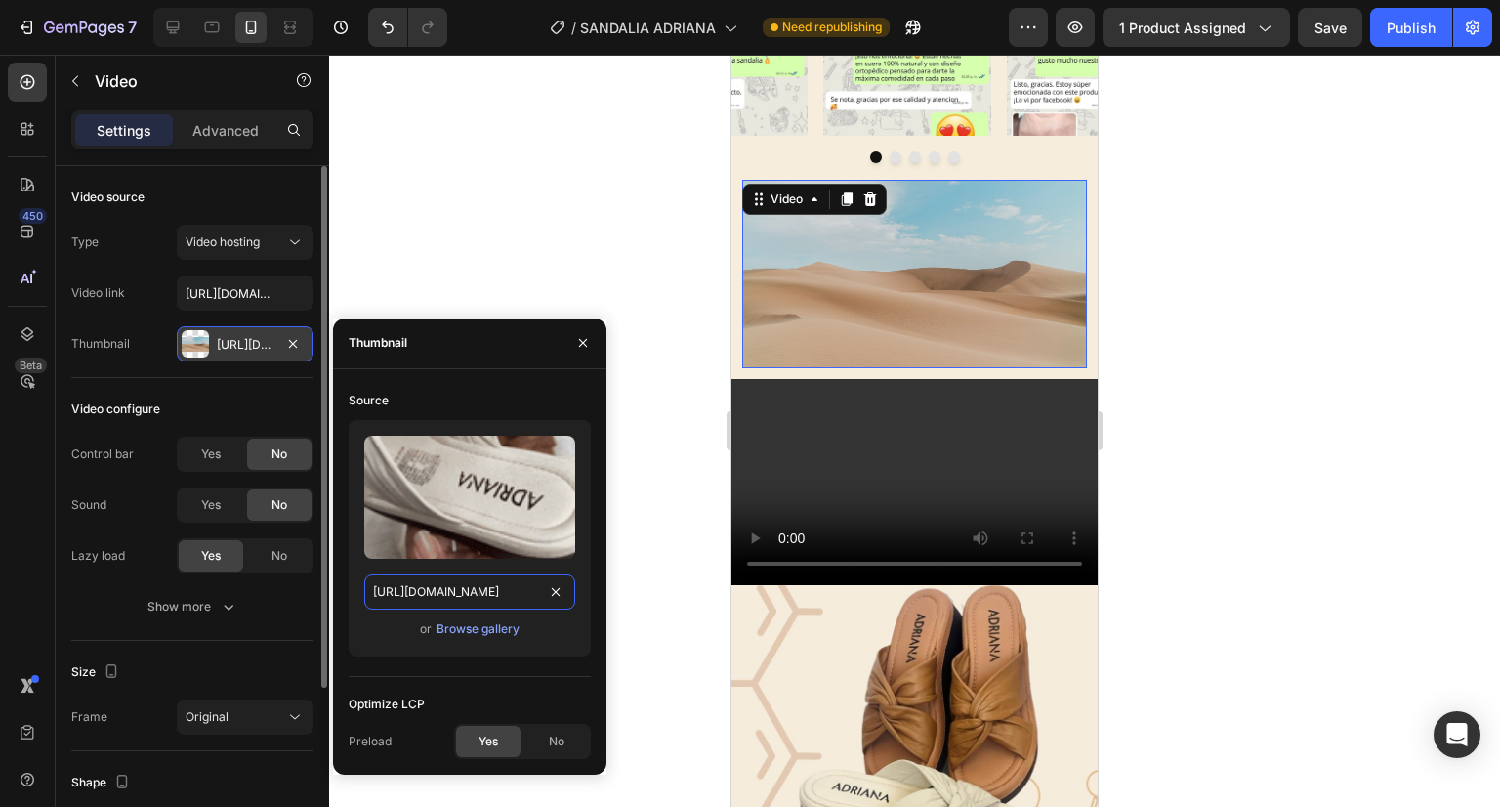
scroll to position [0, 520]
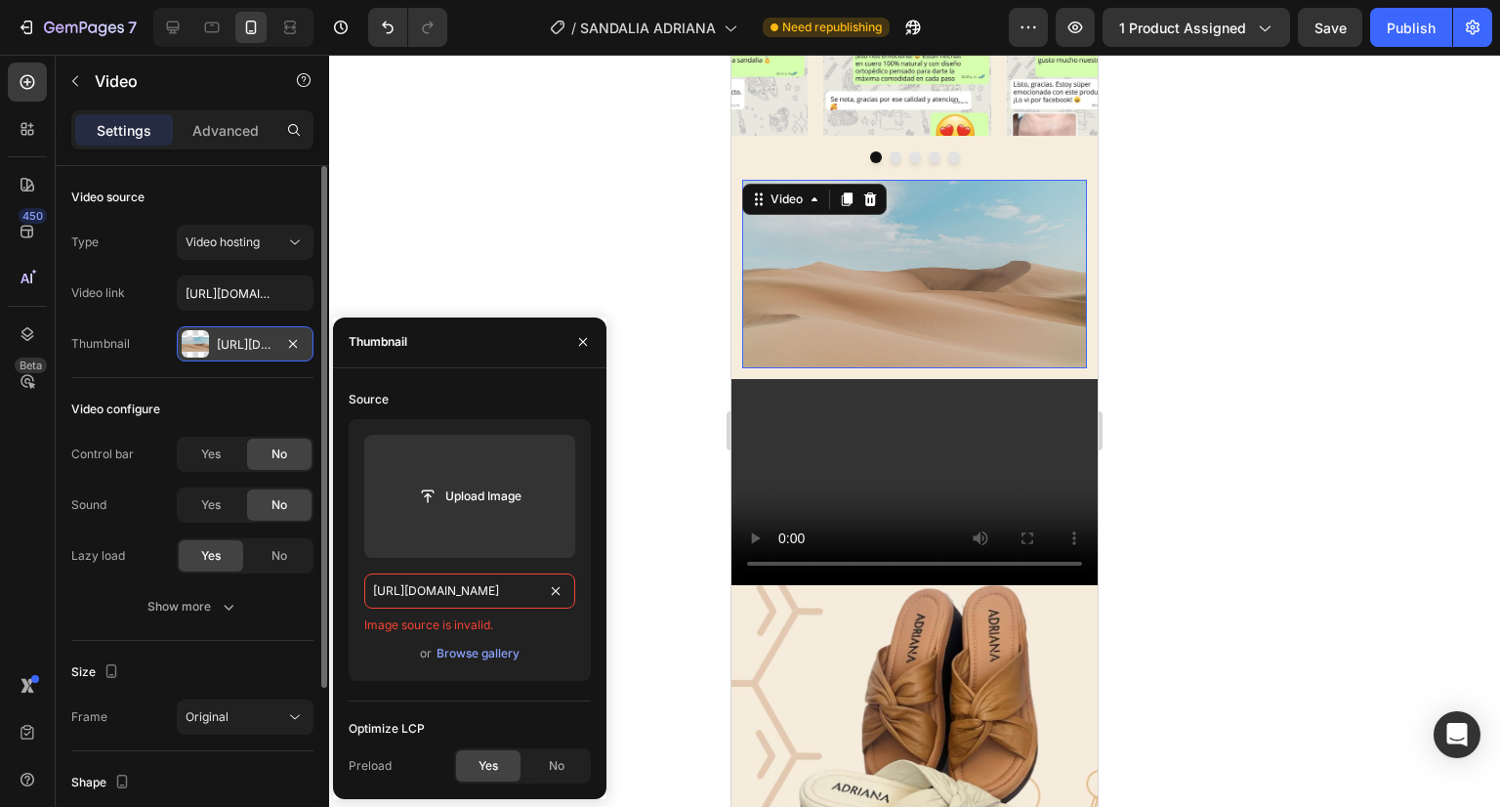
click at [479, 590] on input "[URL][DOMAIN_NAME]" at bounding box center [469, 590] width 211 height 35
click at [538, 587] on input "[URL][DOMAIN_NAME]" at bounding box center [469, 590] width 211 height 35
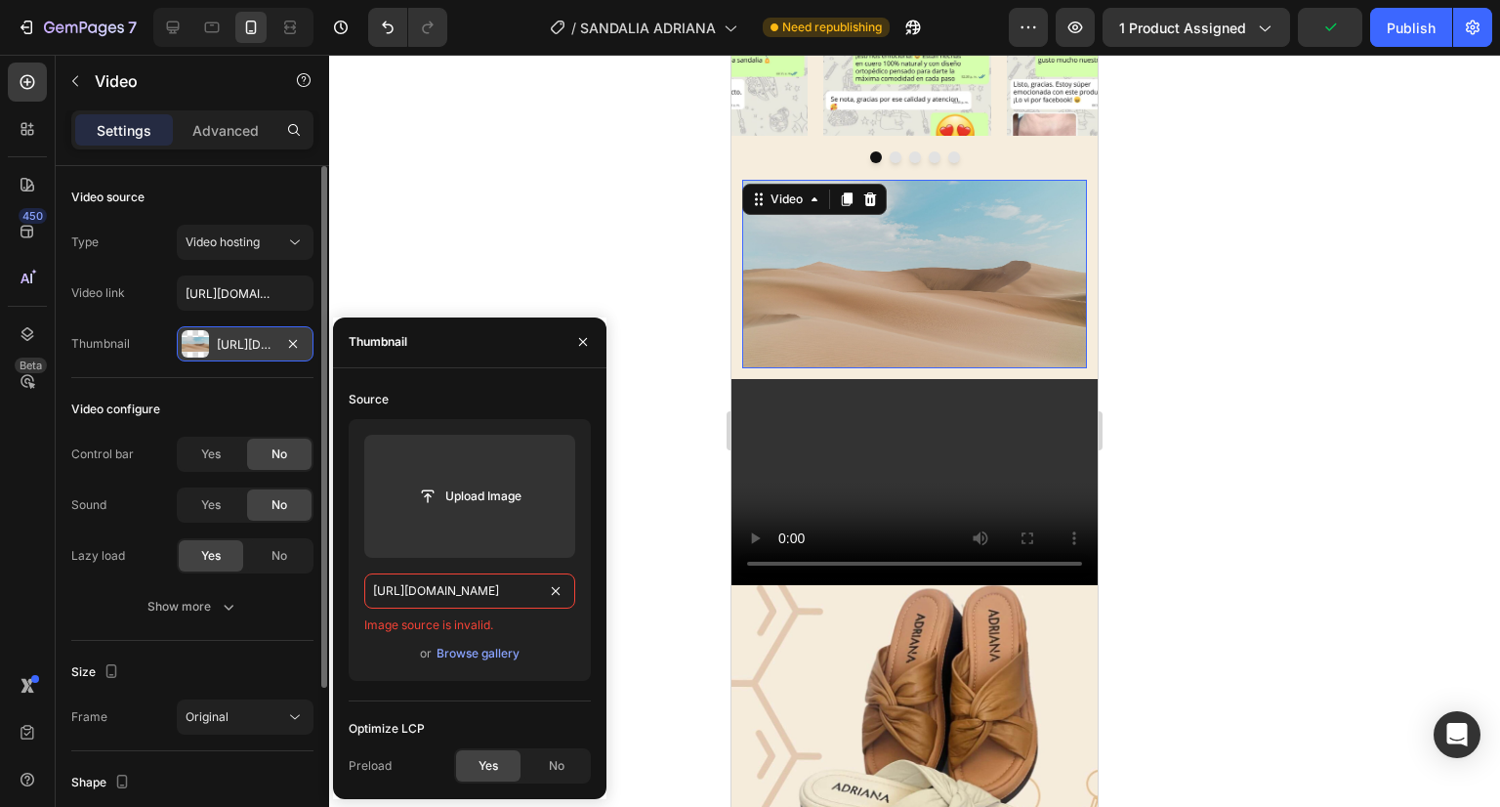
click at [538, 587] on input "[URL][DOMAIN_NAME]" at bounding box center [469, 590] width 211 height 35
paste input "[URL][DOMAIN_NAME]"
type input "[URL][DOMAIN_NAME]"
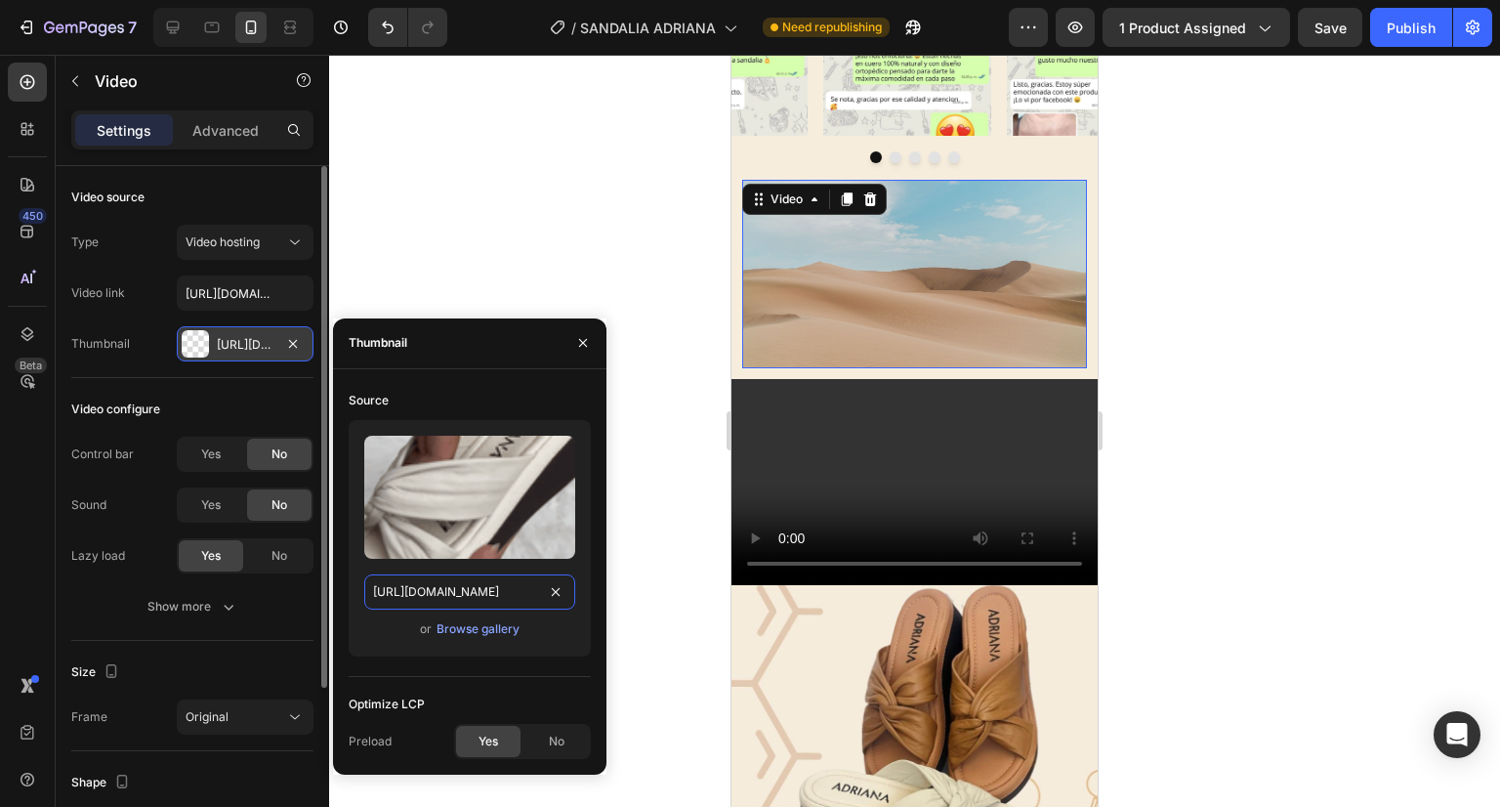
scroll to position [0, 520]
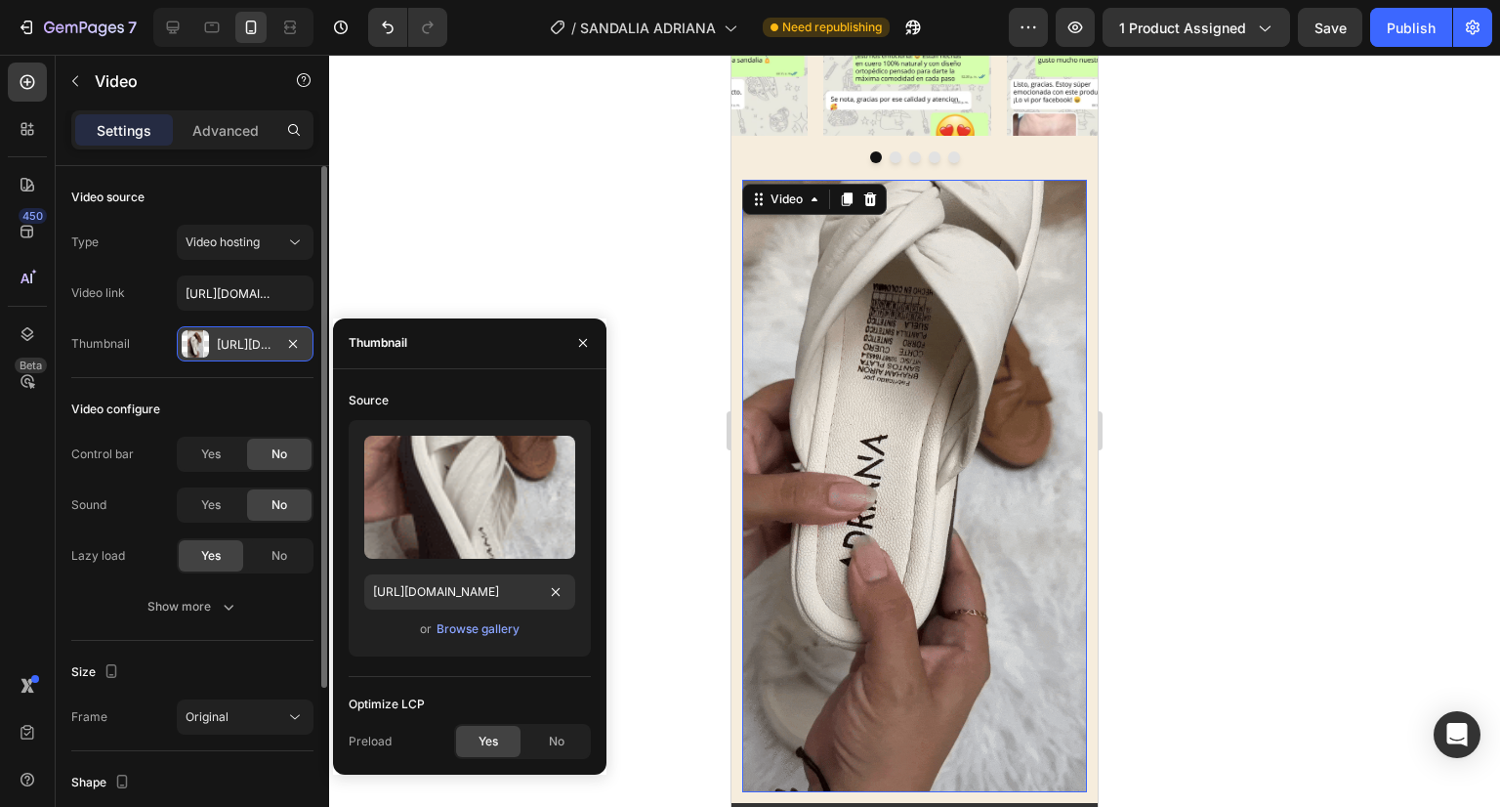
click at [536, 196] on div at bounding box center [914, 431] width 1171 height 752
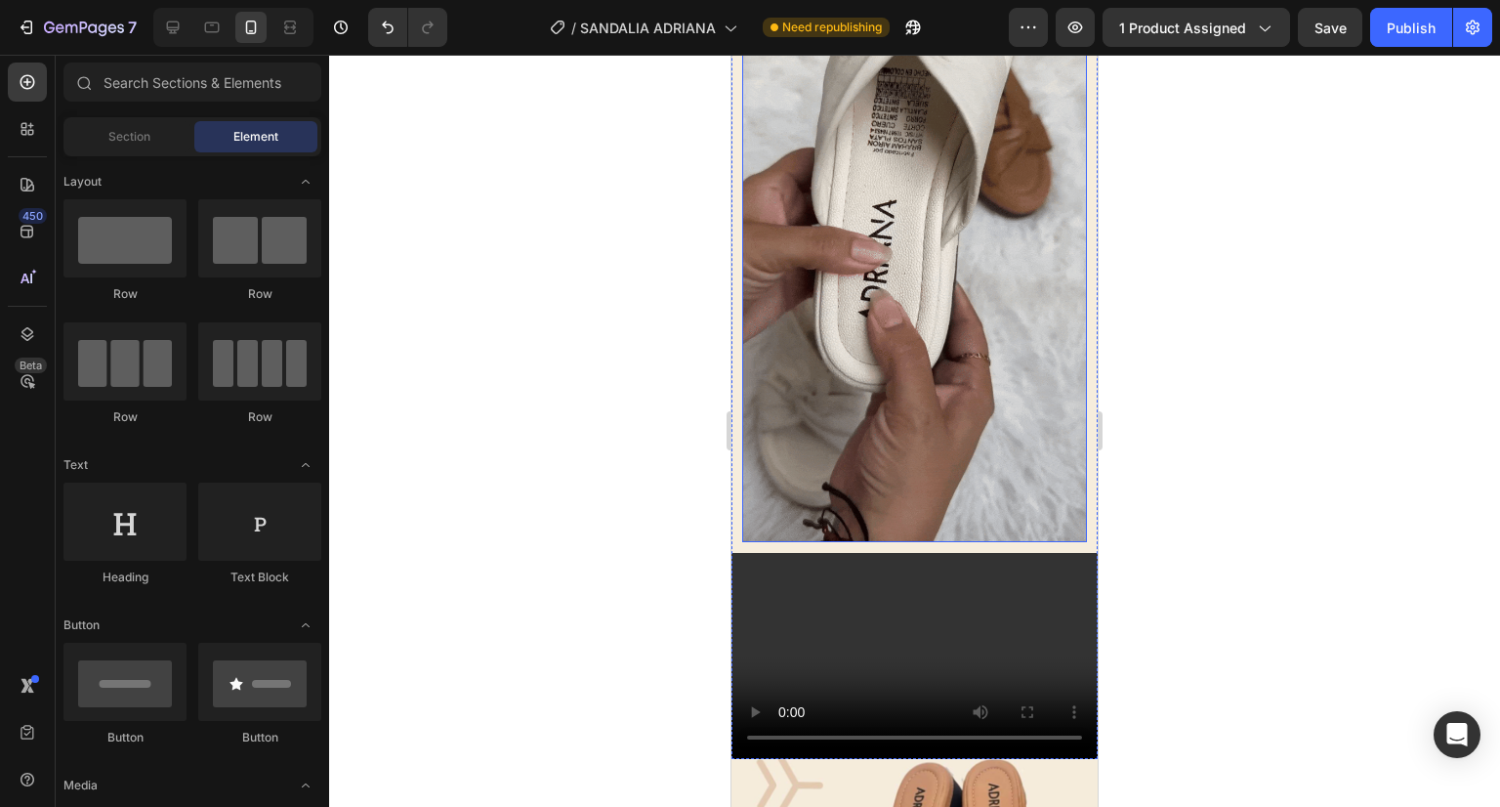
scroll to position [1336, 0]
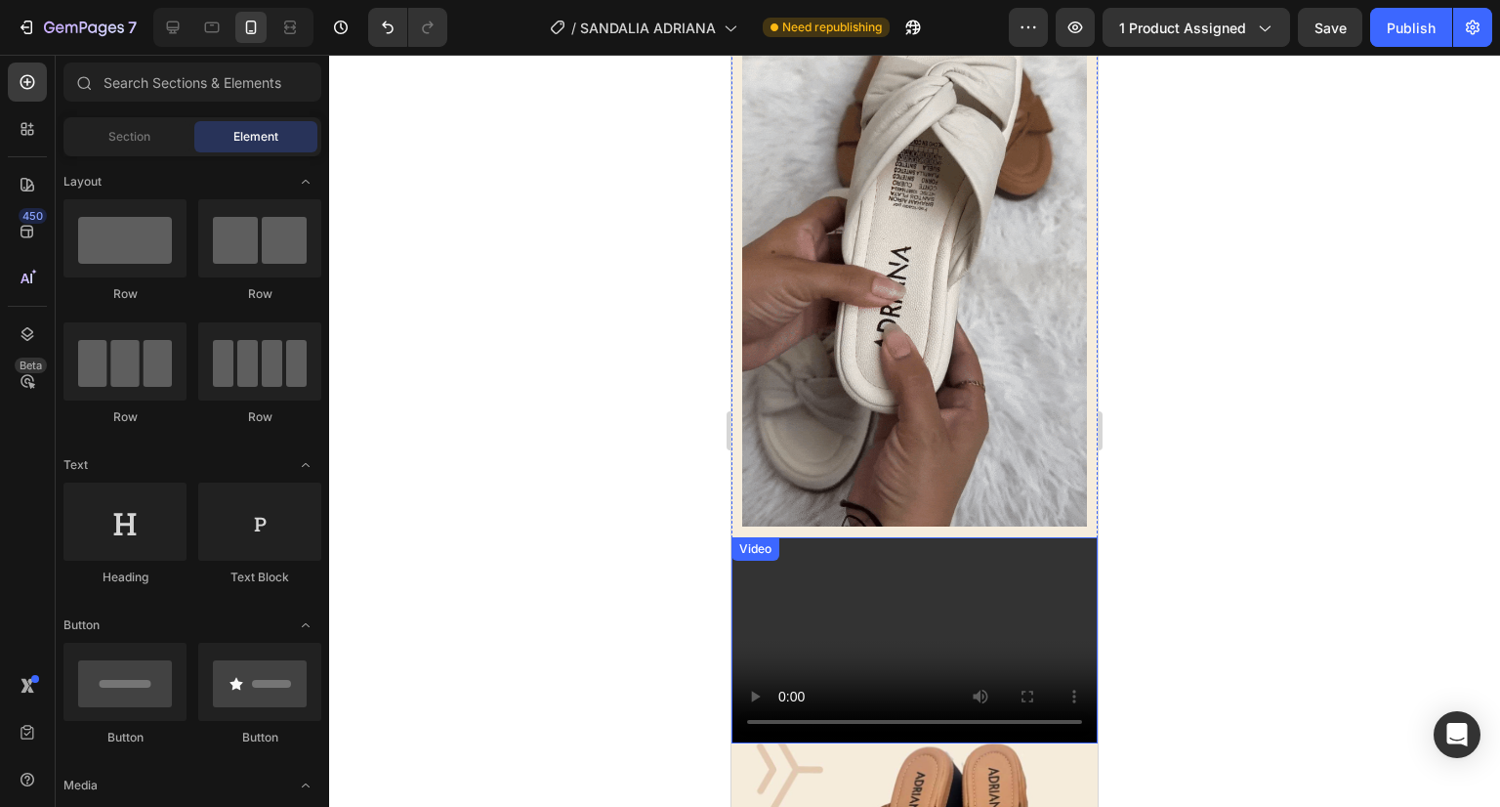
click at [864, 550] on video at bounding box center [915, 640] width 366 height 206
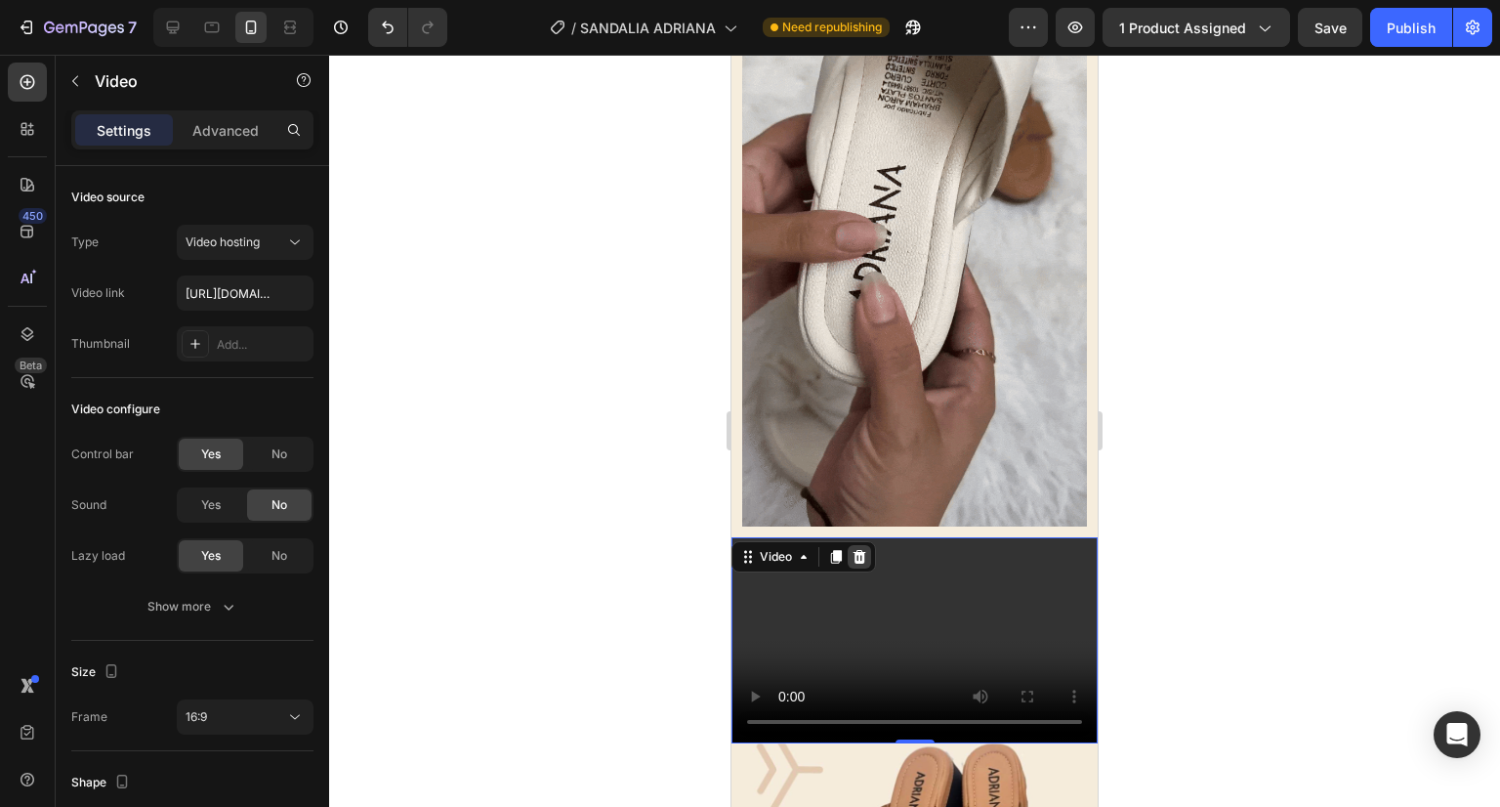
click at [858, 549] on icon at bounding box center [860, 557] width 16 height 16
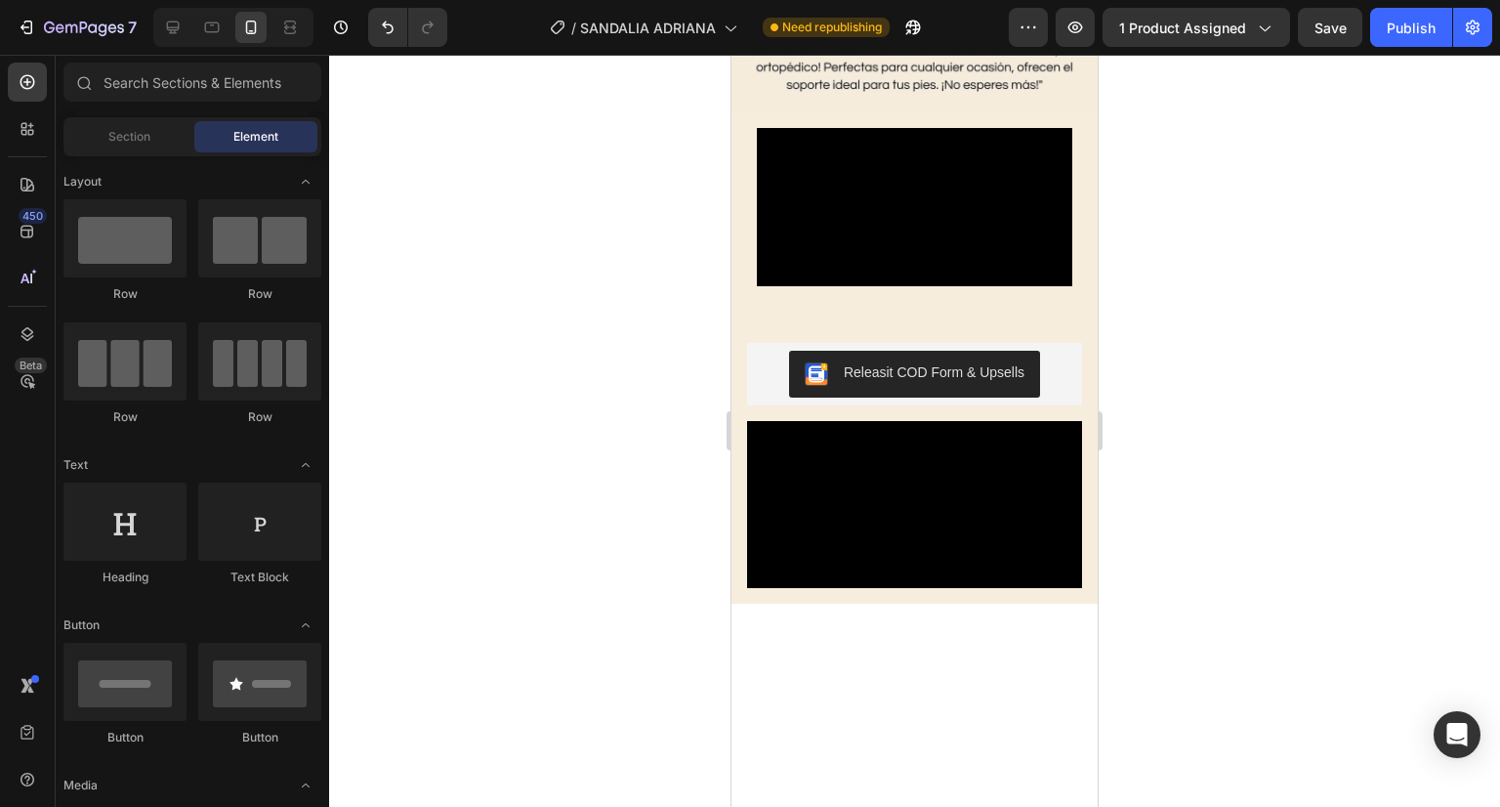
scroll to position [2387, 0]
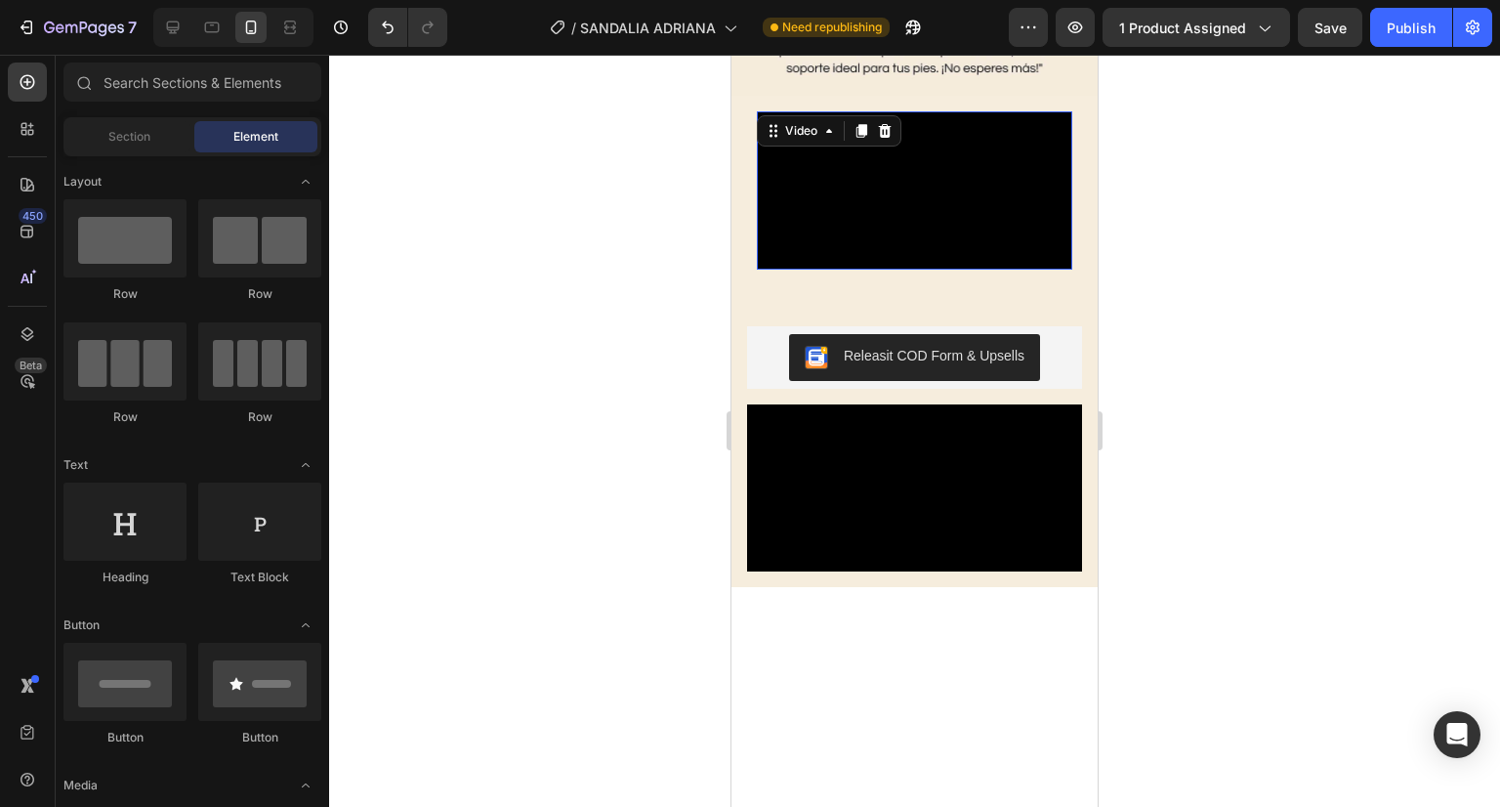
click at [904, 270] on video at bounding box center [914, 190] width 315 height 158
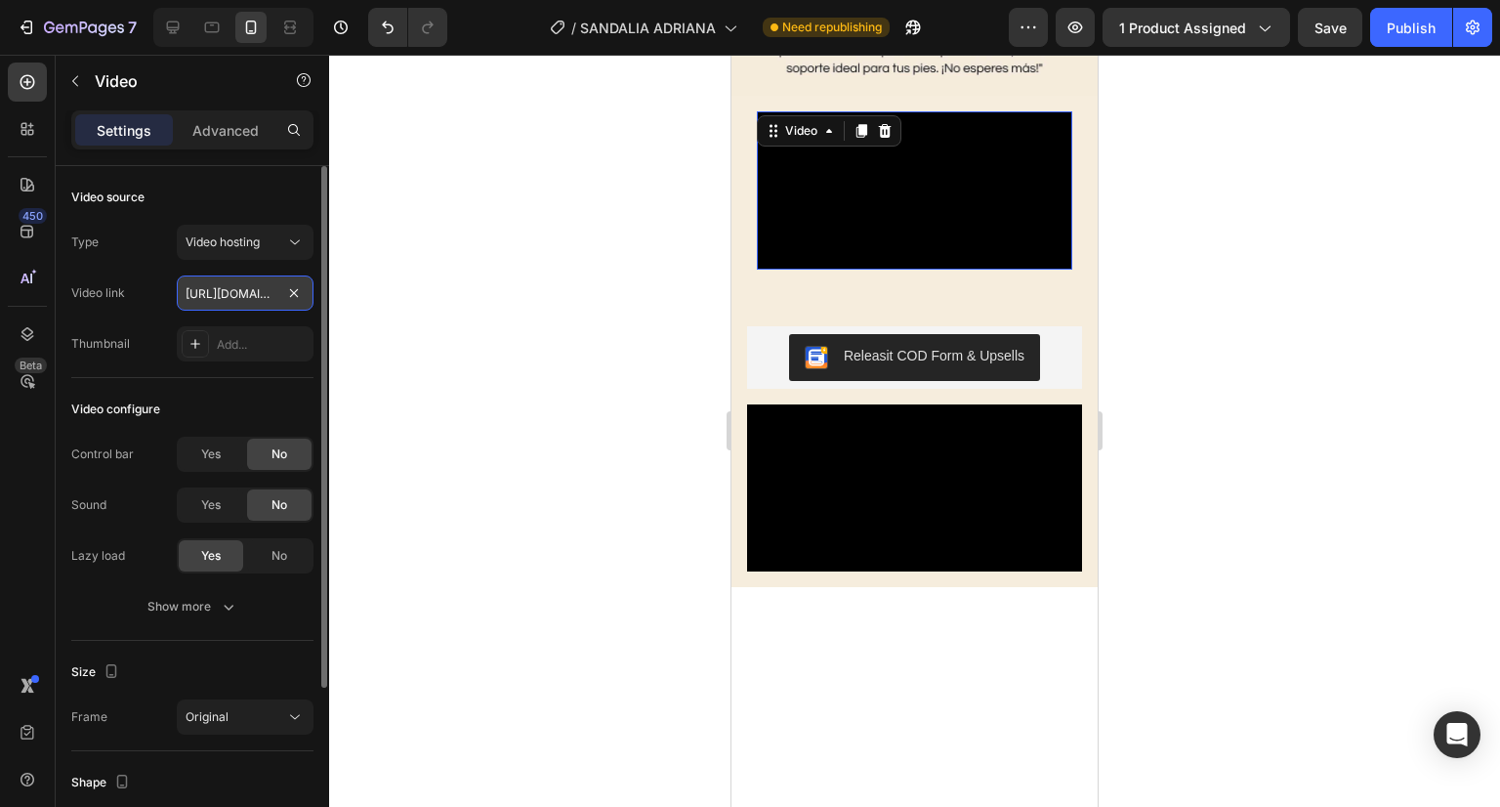
click at [214, 280] on input "[URL][DOMAIN_NAME]" at bounding box center [245, 292] width 137 height 35
paste input "s/files/1/0670/5974/5012/files/GIF_ADRIANAMIEL2.gif?v=175622188"
type input "[URL][DOMAIN_NAME]"
click at [238, 338] on div "Add..." at bounding box center [263, 345] width 92 height 18
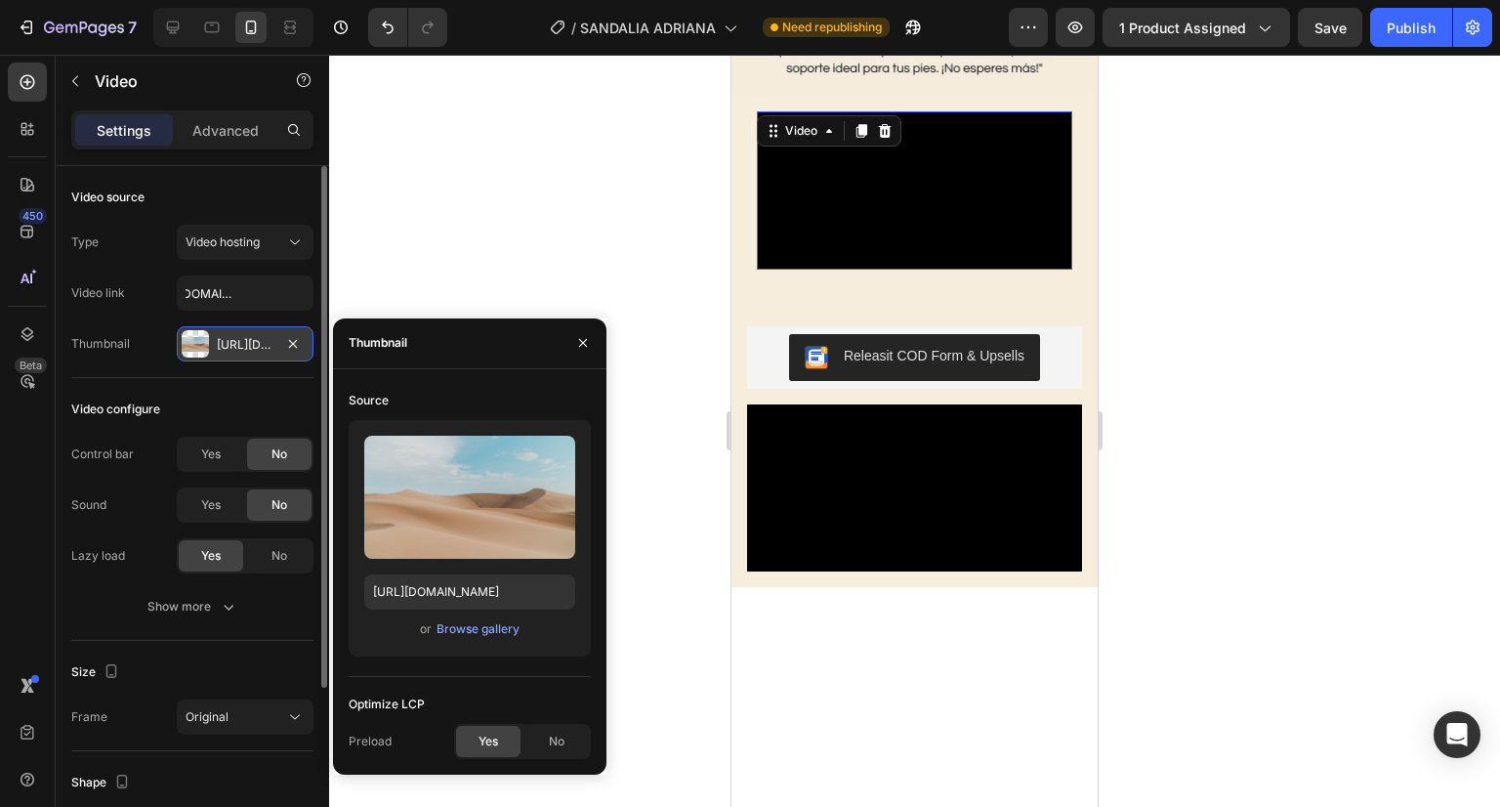
scroll to position [0, 0]
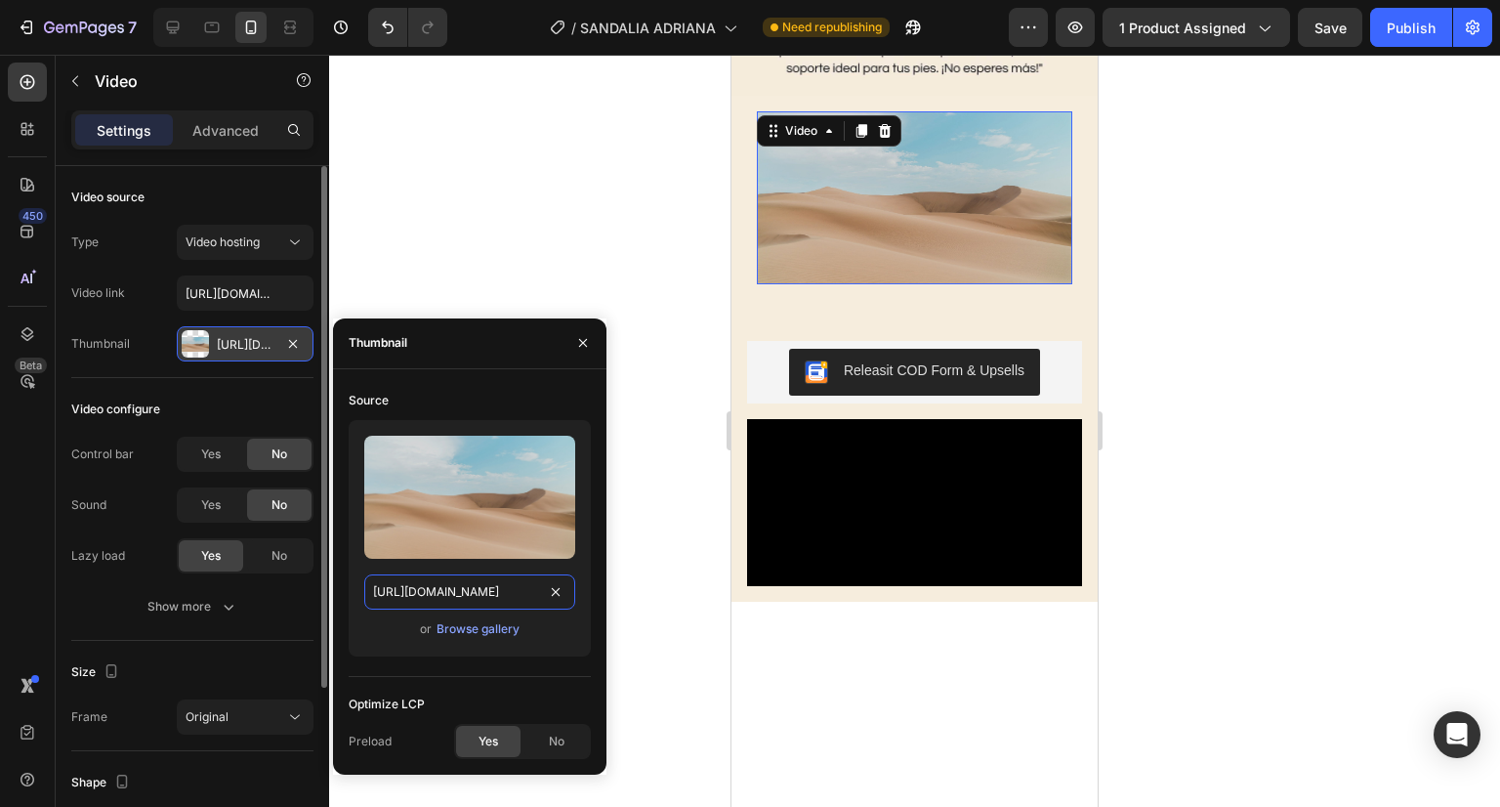
click at [481, 594] on input "[URL][DOMAIN_NAME]" at bounding box center [469, 591] width 211 height 35
paste input "[DOMAIN_NAME][URL]"
type input "[URL][DOMAIN_NAME]"
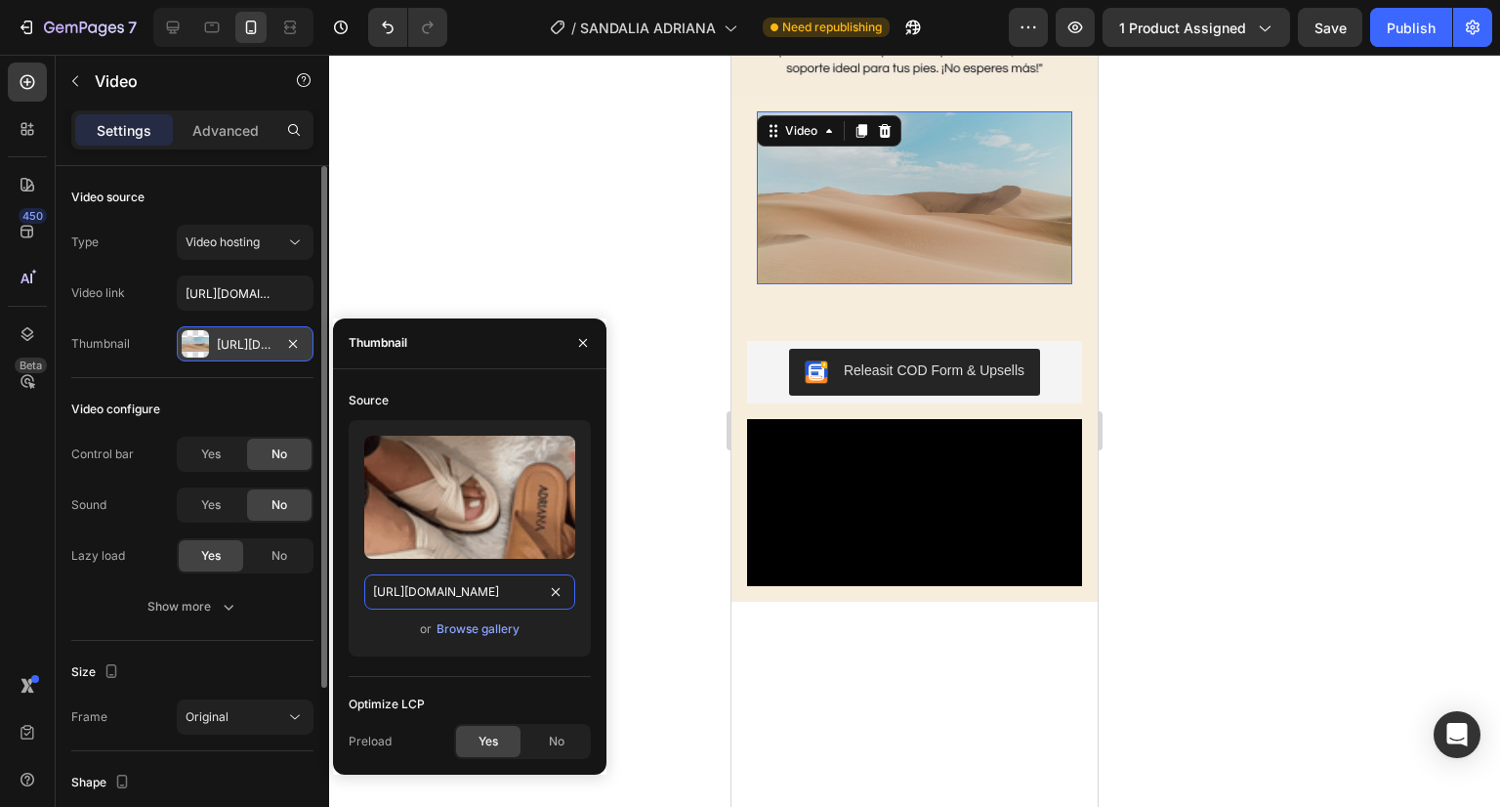
scroll to position [0, 356]
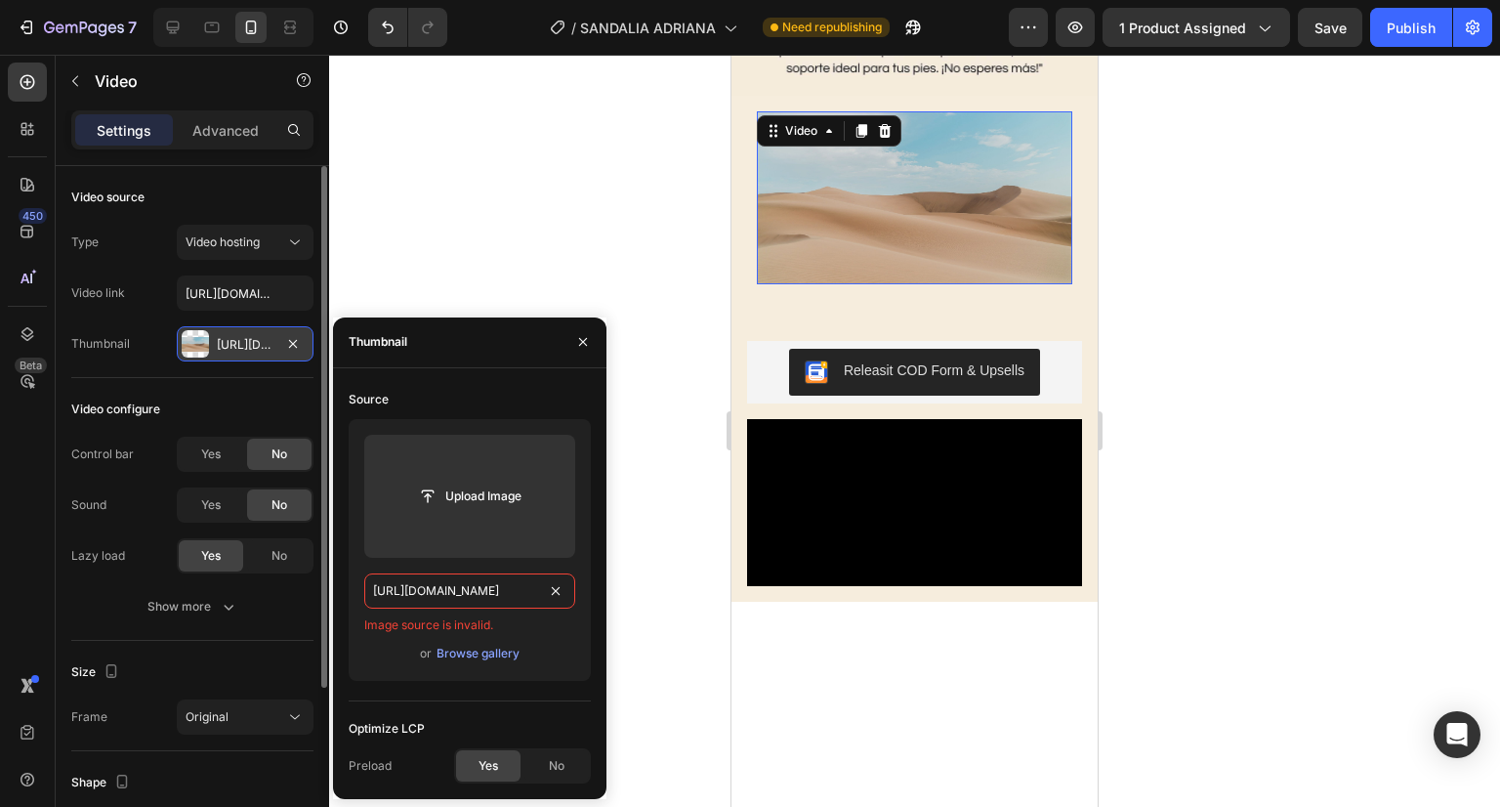
click at [468, 581] on input "[URL][DOMAIN_NAME]" at bounding box center [469, 590] width 211 height 35
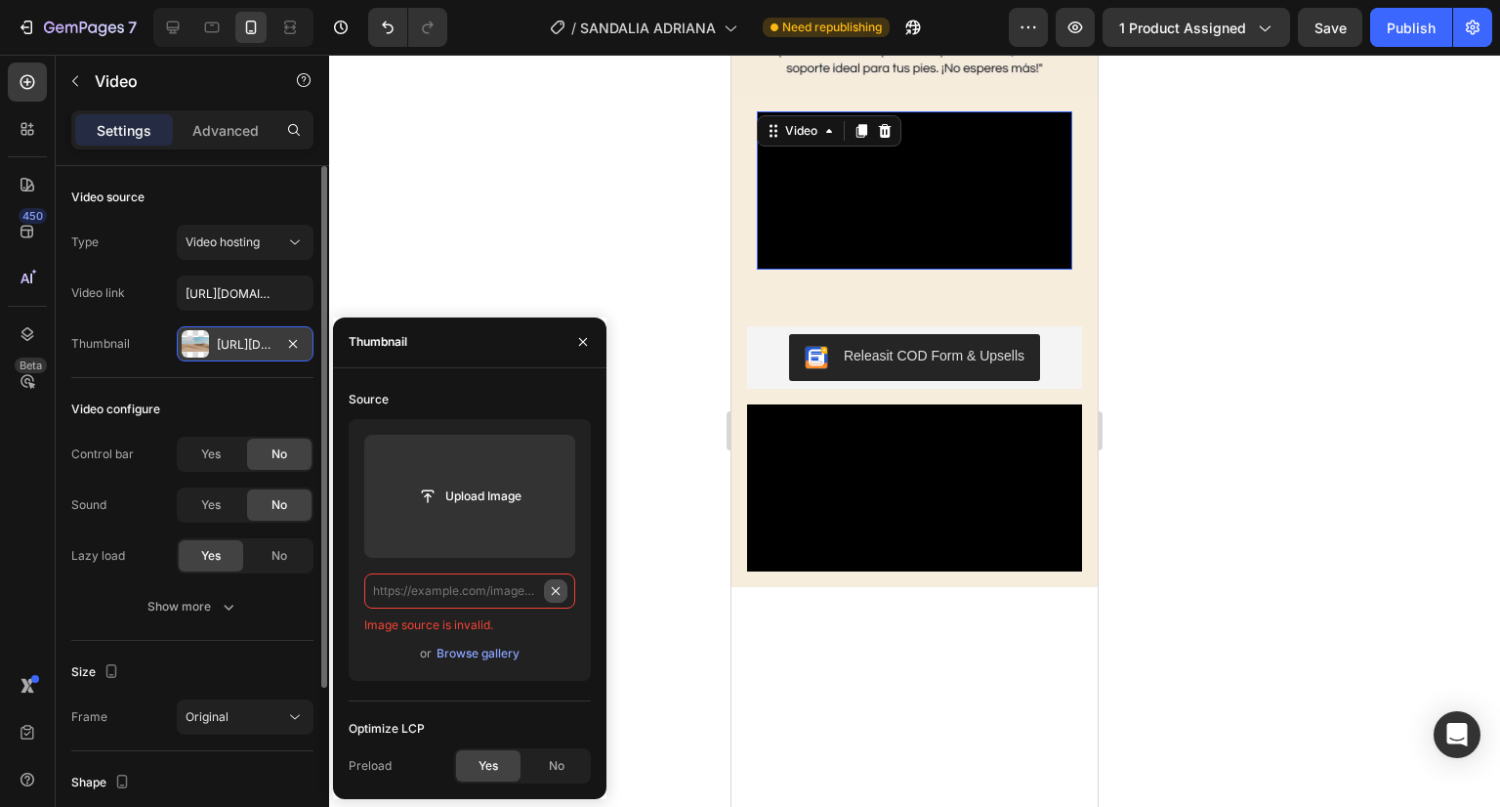
scroll to position [0, 0]
paste input "[URL][DOMAIN_NAME]"
type input "[URL][DOMAIN_NAME]"
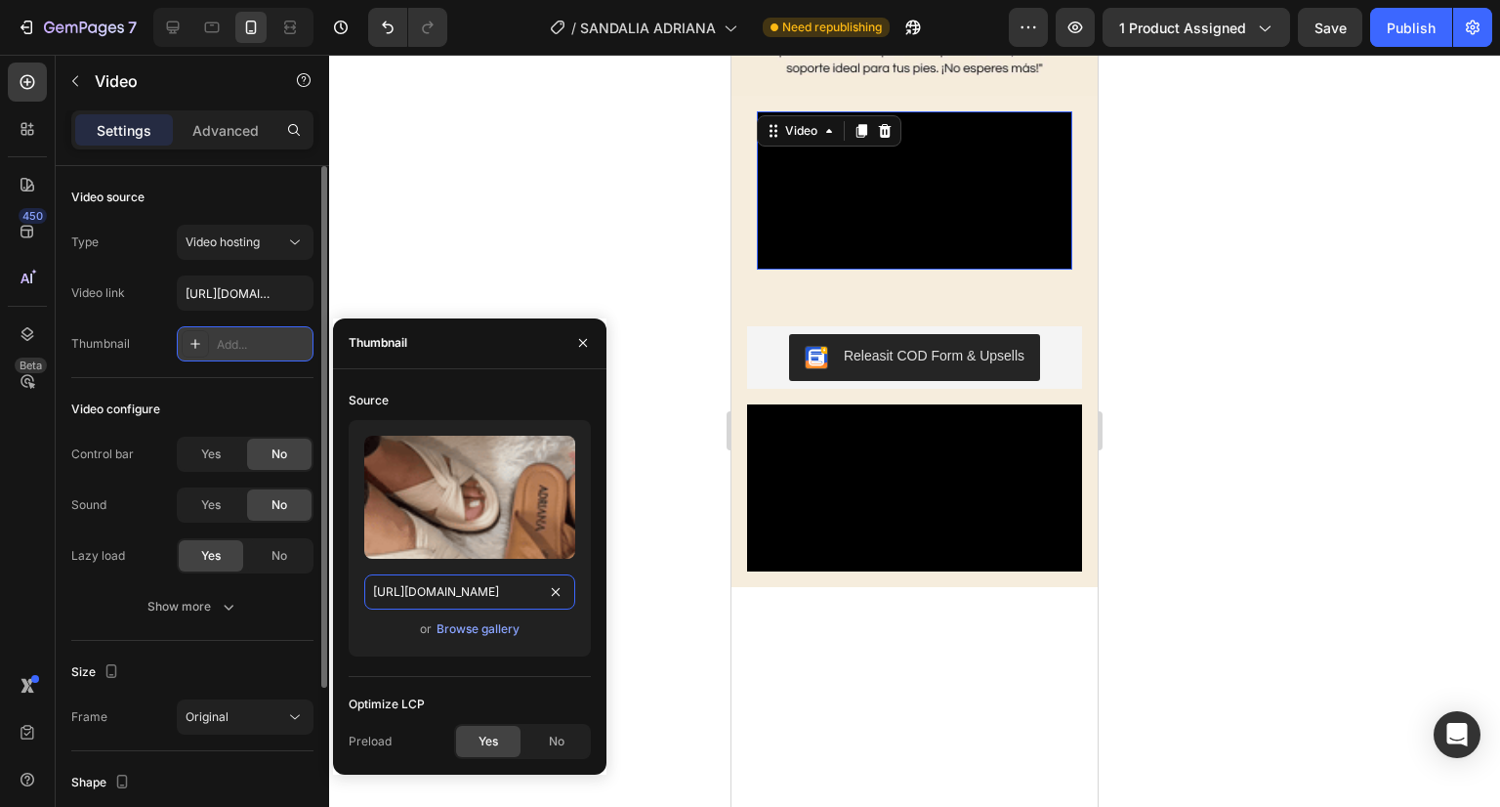
scroll to position [0, 356]
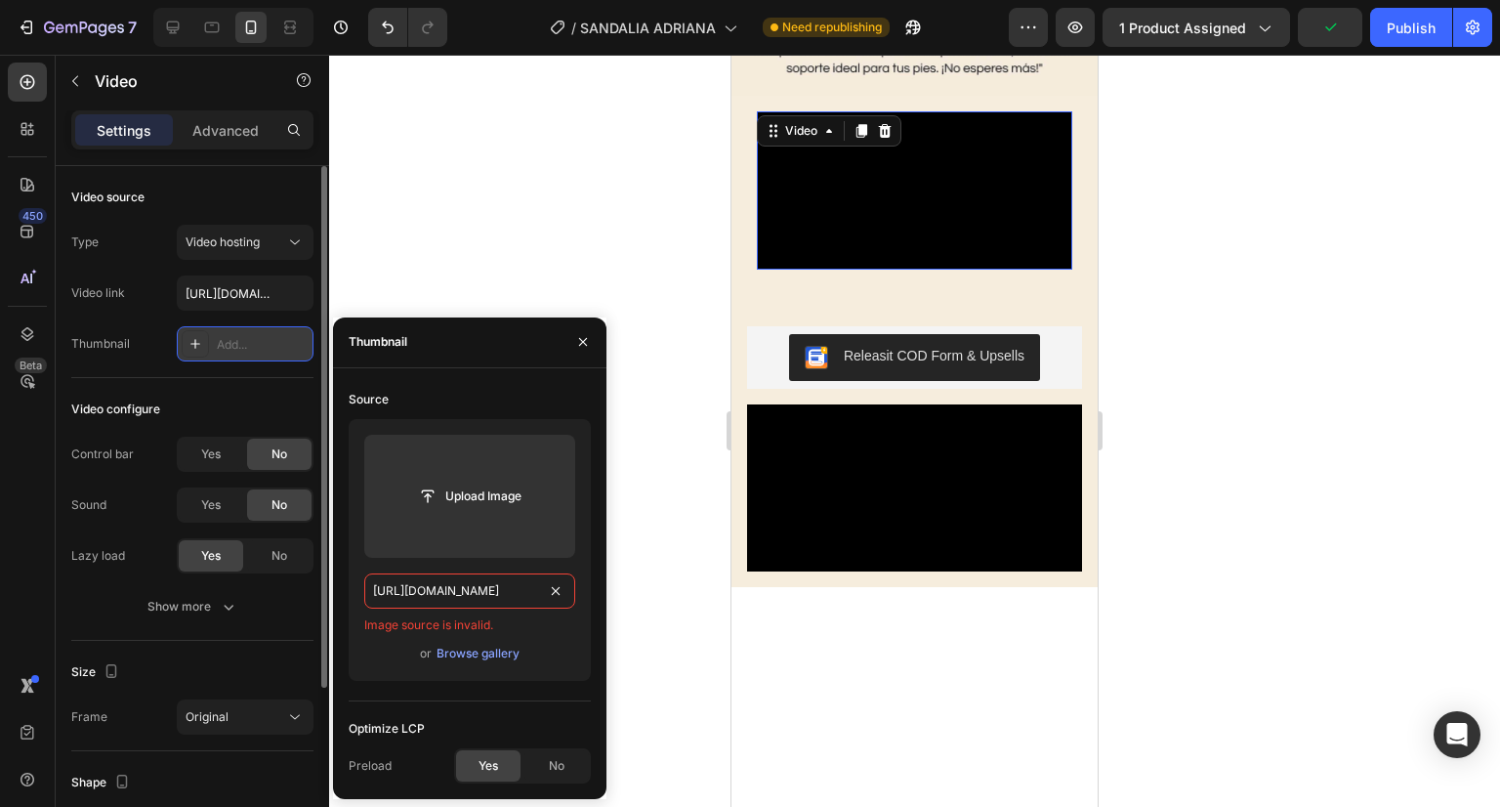
click at [457, 599] on input "[URL][DOMAIN_NAME]" at bounding box center [469, 590] width 211 height 35
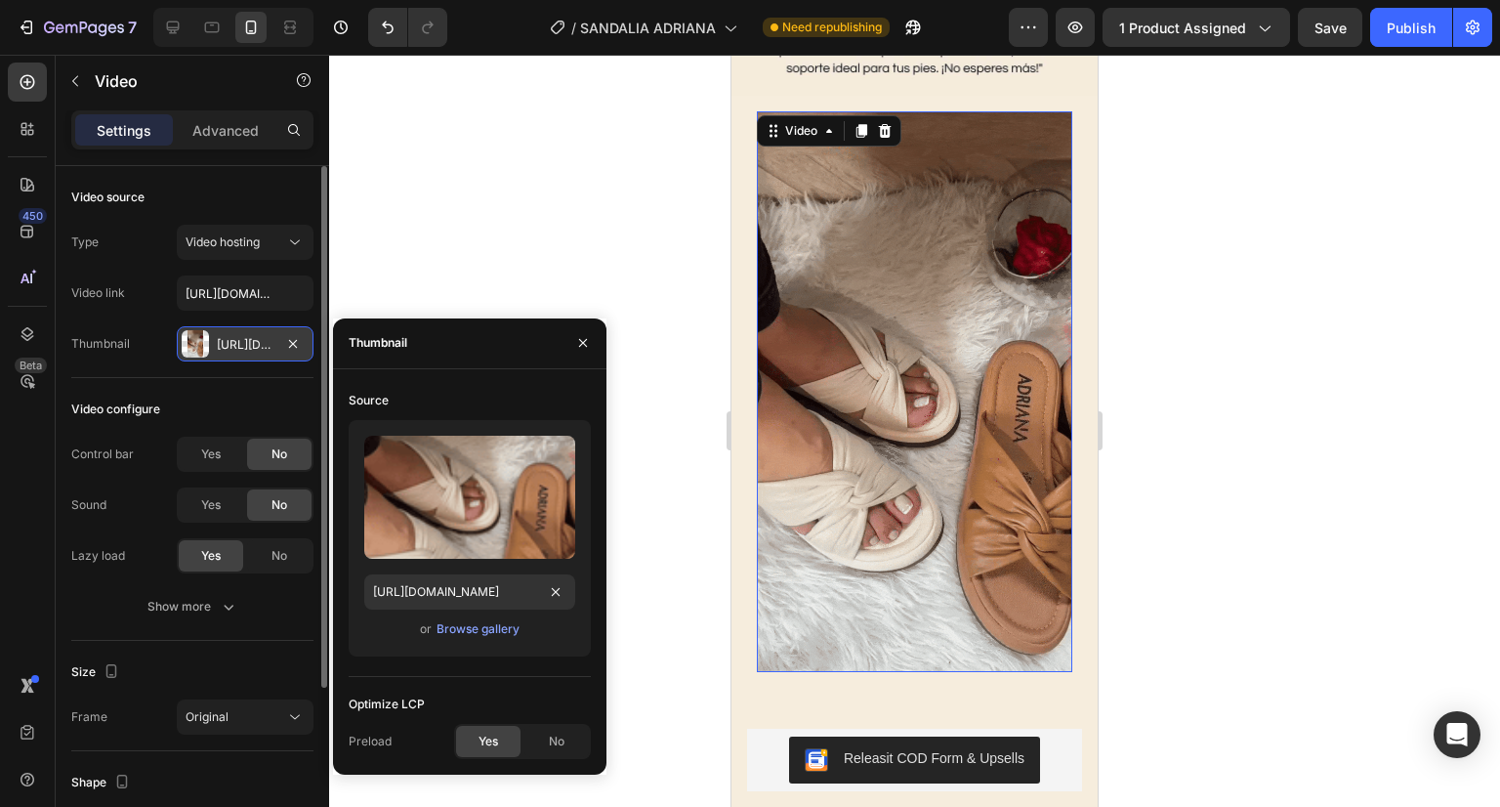
scroll to position [0, 0]
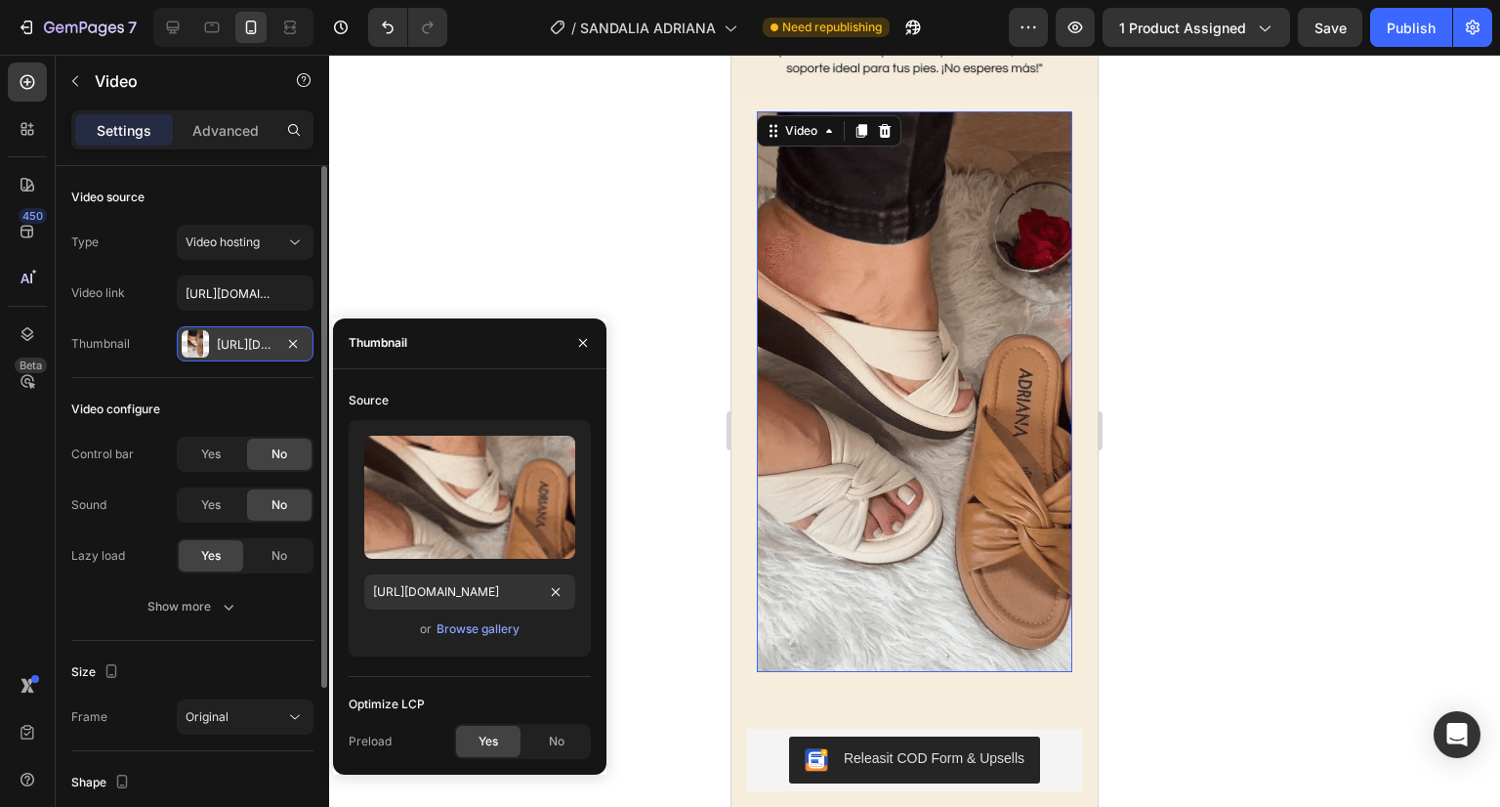
click at [677, 161] on div at bounding box center [914, 431] width 1171 height 752
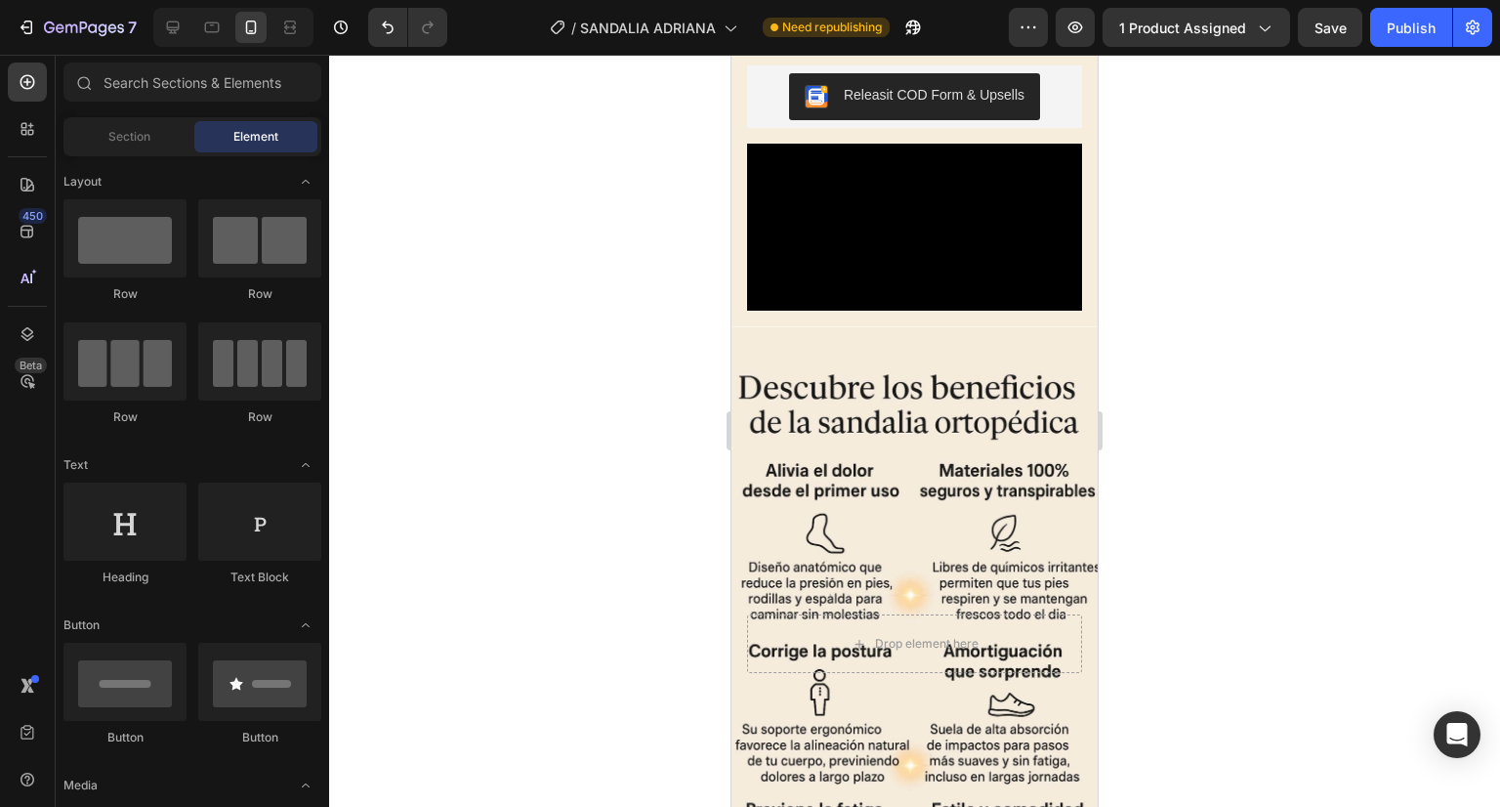
scroll to position [2168, 0]
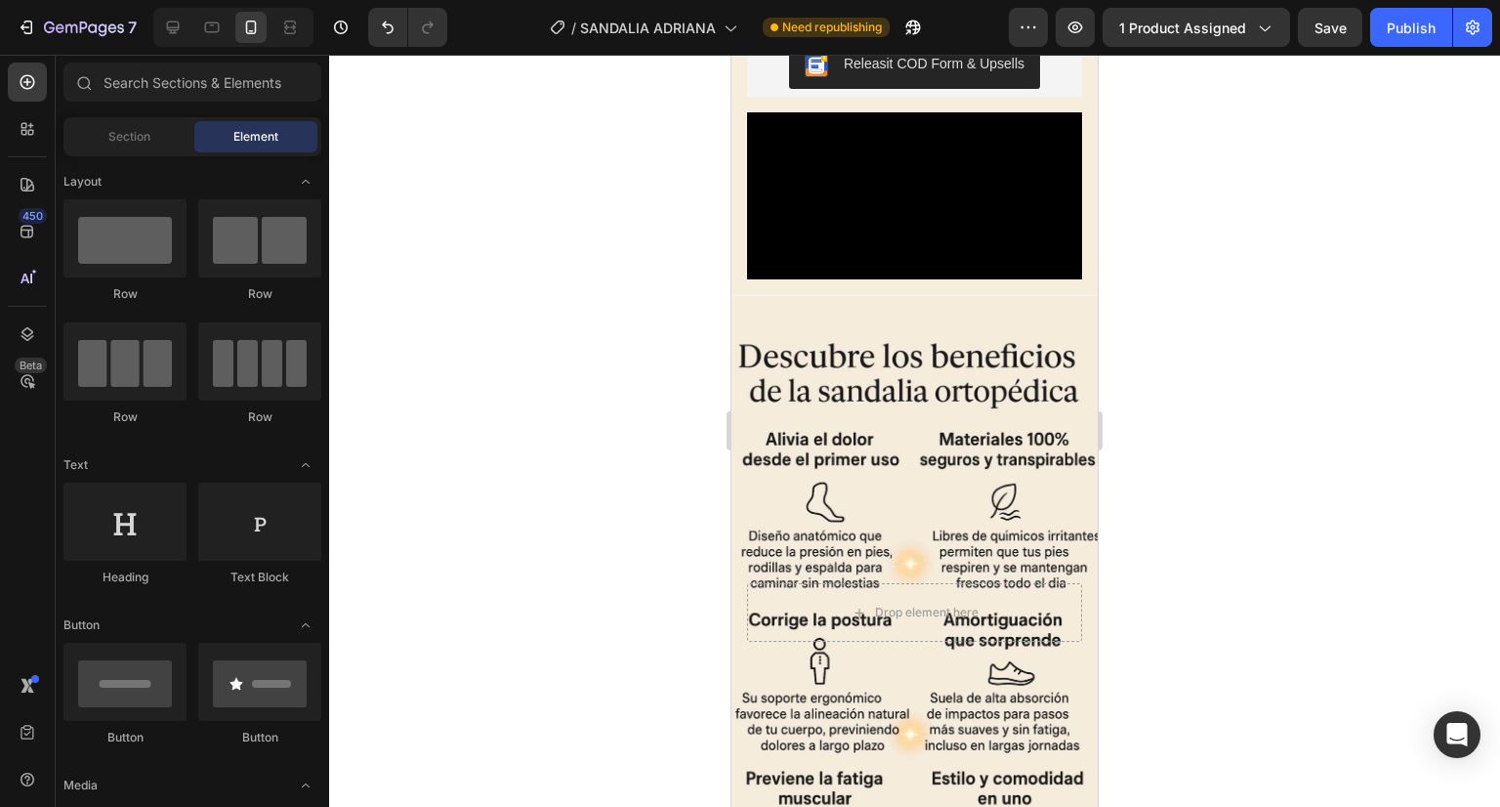
click at [863, 247] on video at bounding box center [914, 196] width 335 height 168
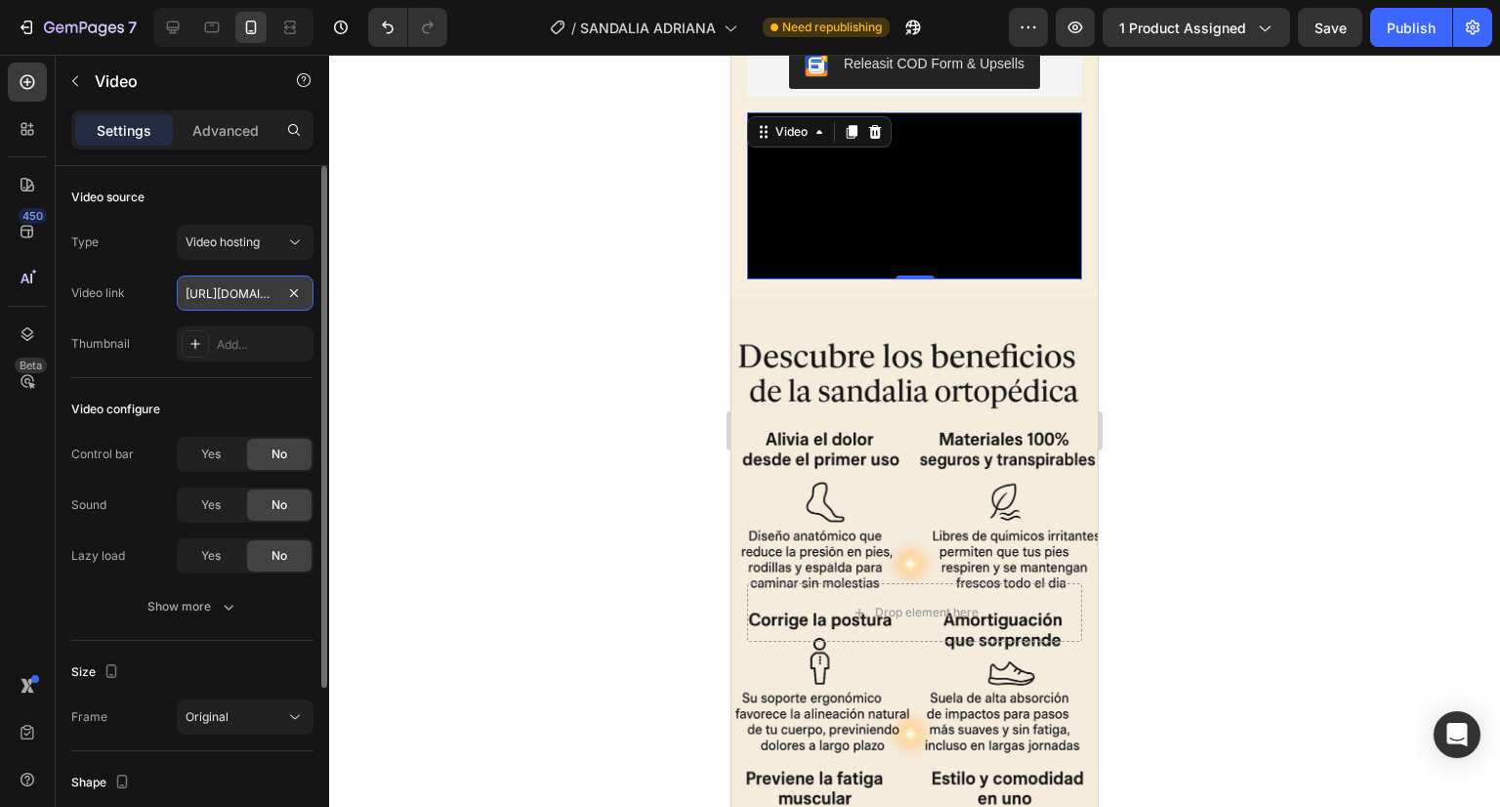
click at [230, 304] on input "[URL][DOMAIN_NAME]" at bounding box center [245, 292] width 137 height 35
paste input "s/files/1/0670/5974/5012/files/ADRIANA_BLANCA.gif?v=1756221886"
type input "[URL][DOMAIN_NAME]"
click at [234, 341] on div "Add..." at bounding box center [263, 345] width 92 height 18
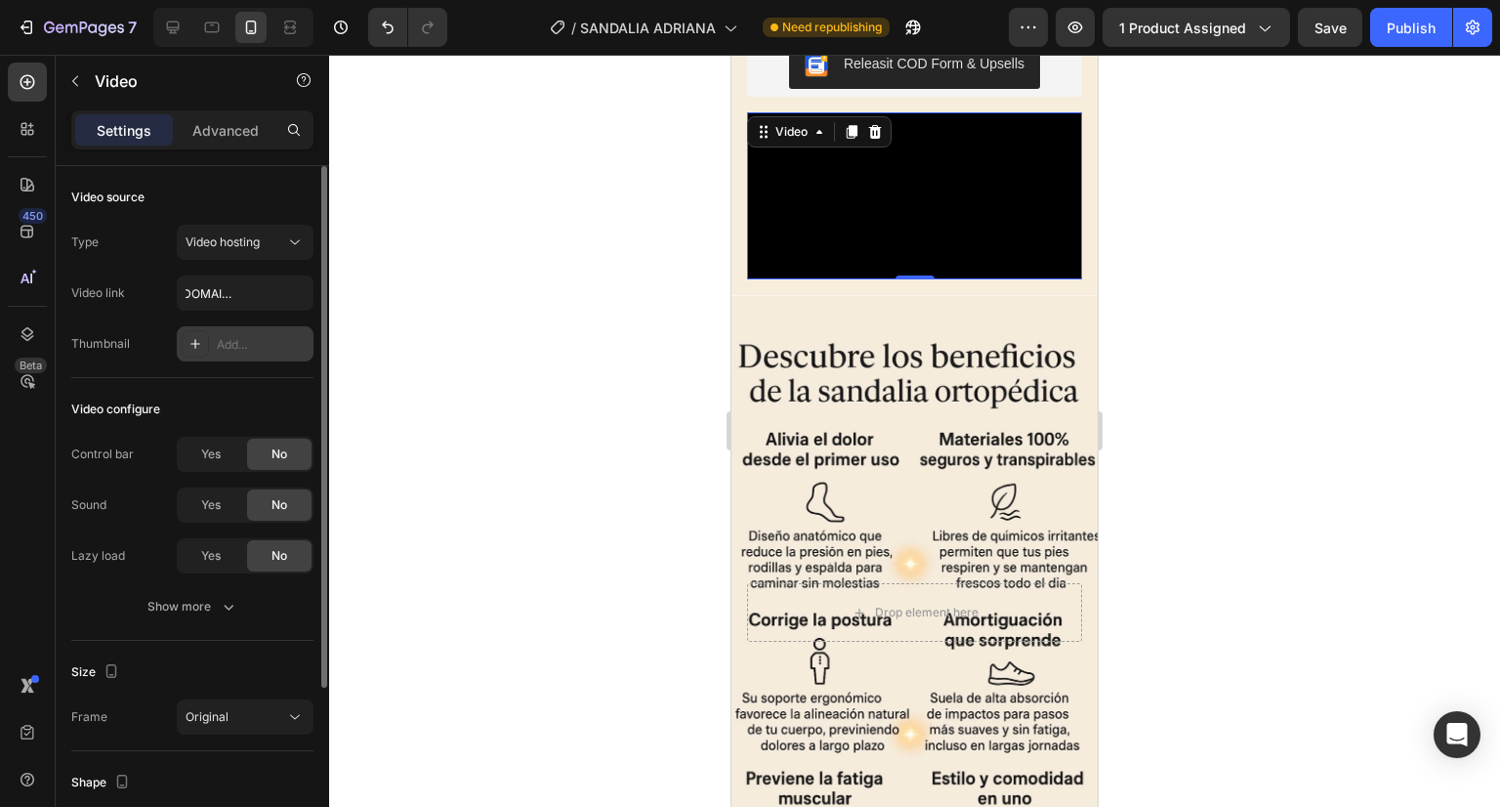
scroll to position [0, 0]
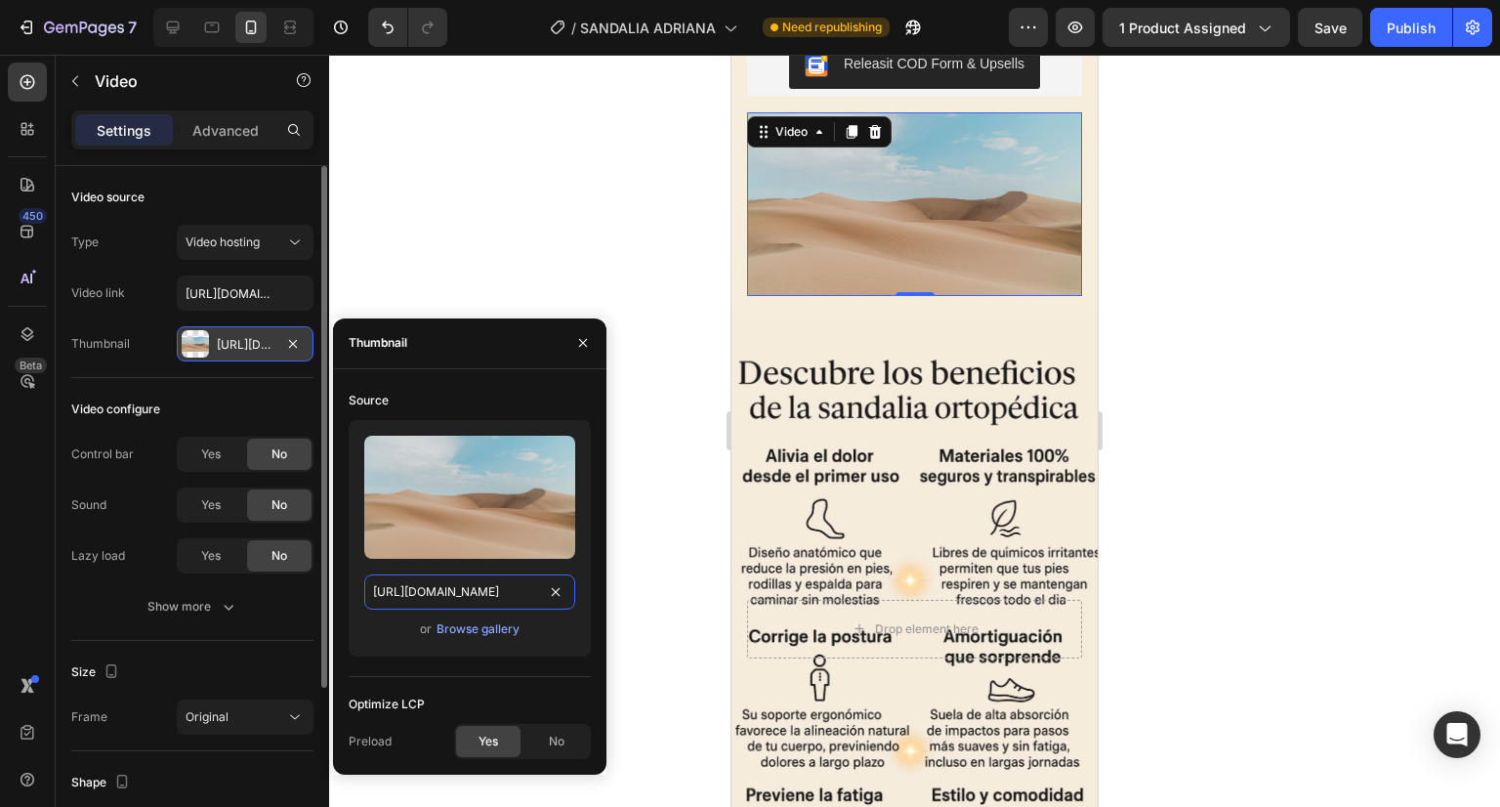
click at [423, 596] on input "[URL][DOMAIN_NAME]" at bounding box center [469, 591] width 211 height 35
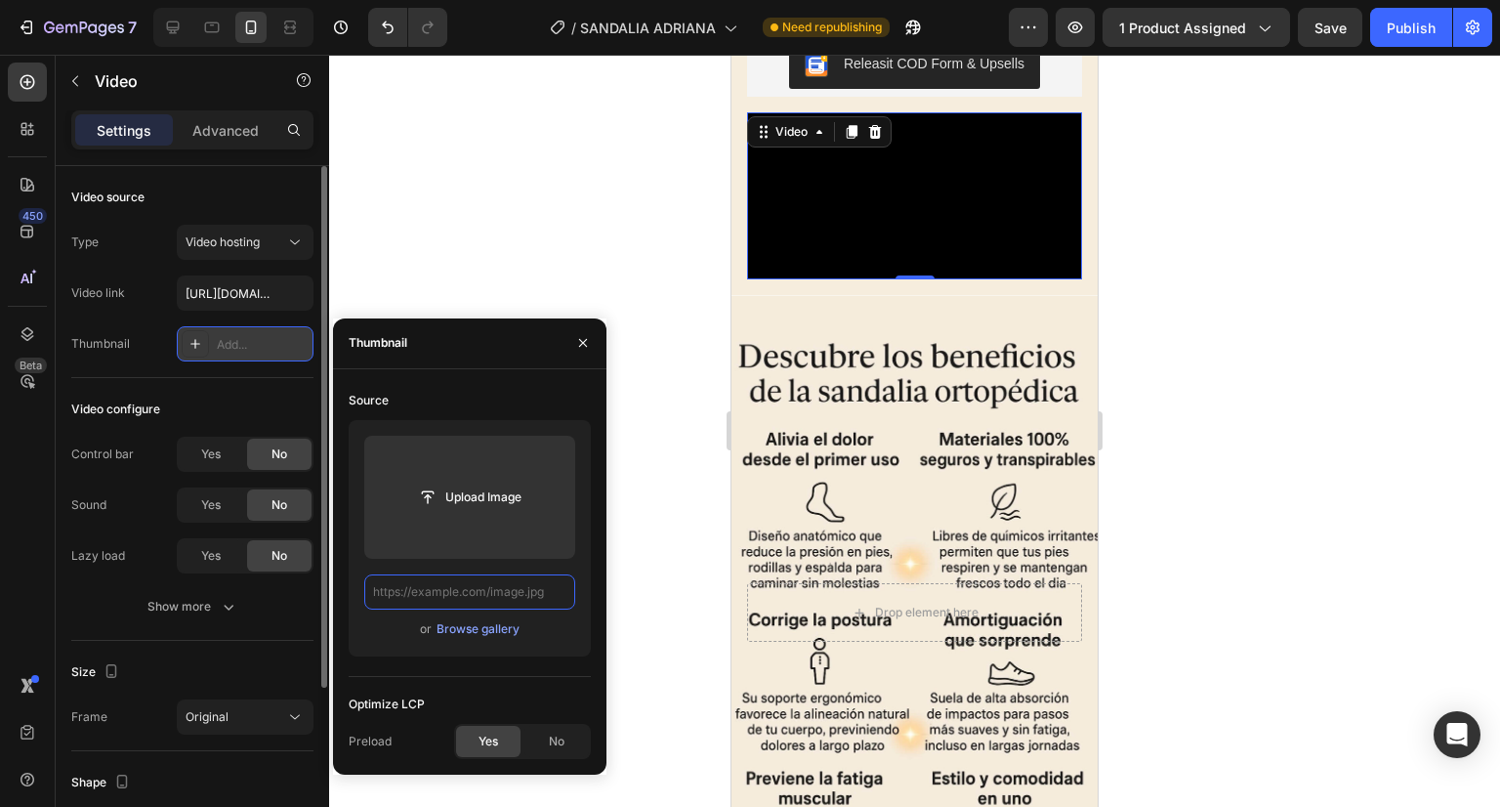
click at [462, 588] on input "text" at bounding box center [469, 591] width 211 height 35
paste input "[URL][DOMAIN_NAME]"
type input "[URL][DOMAIN_NAME]"
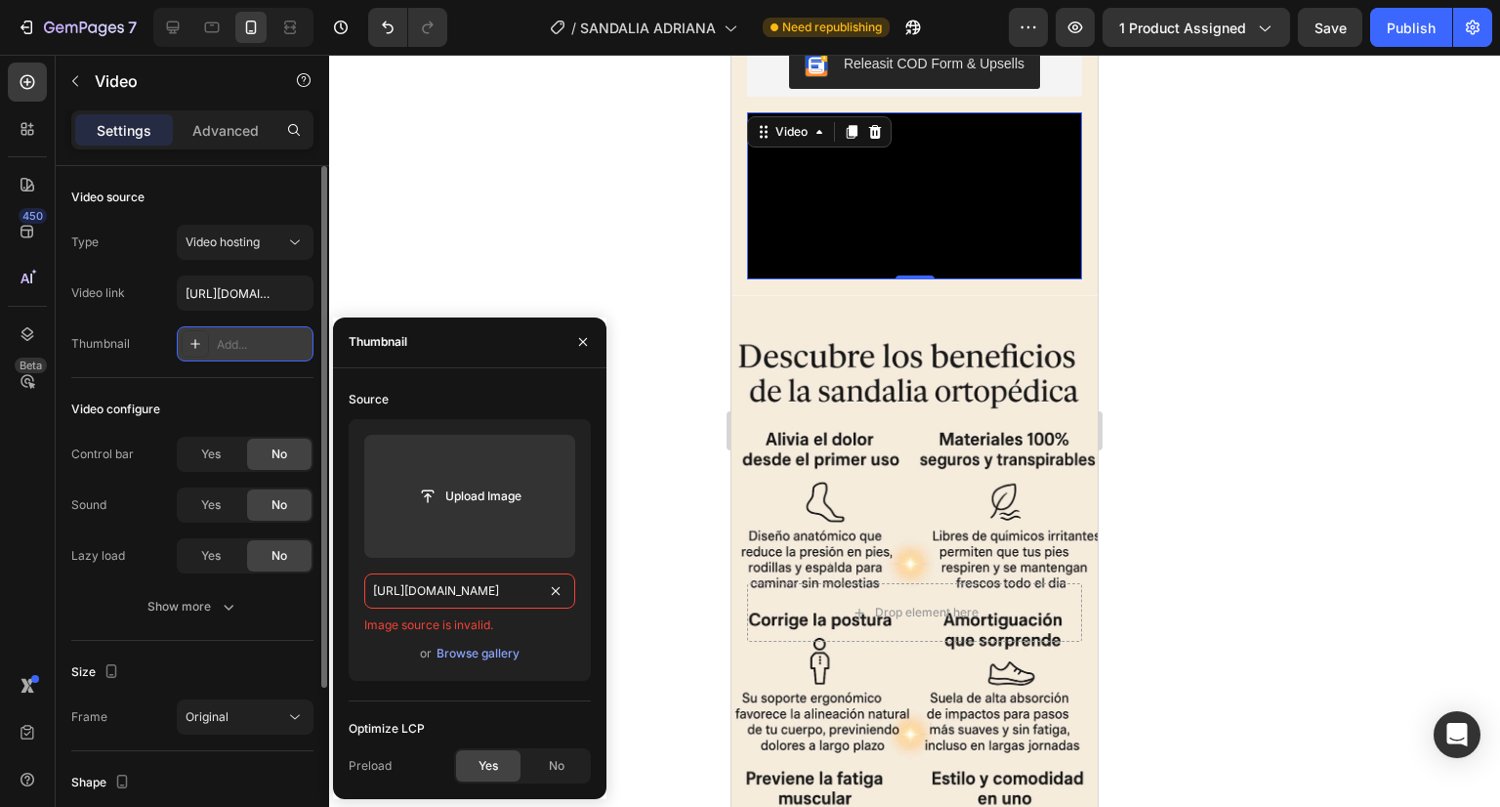
click at [473, 594] on input "[URL][DOMAIN_NAME]" at bounding box center [469, 590] width 211 height 35
click at [463, 590] on input "[URL][DOMAIN_NAME]" at bounding box center [469, 590] width 211 height 35
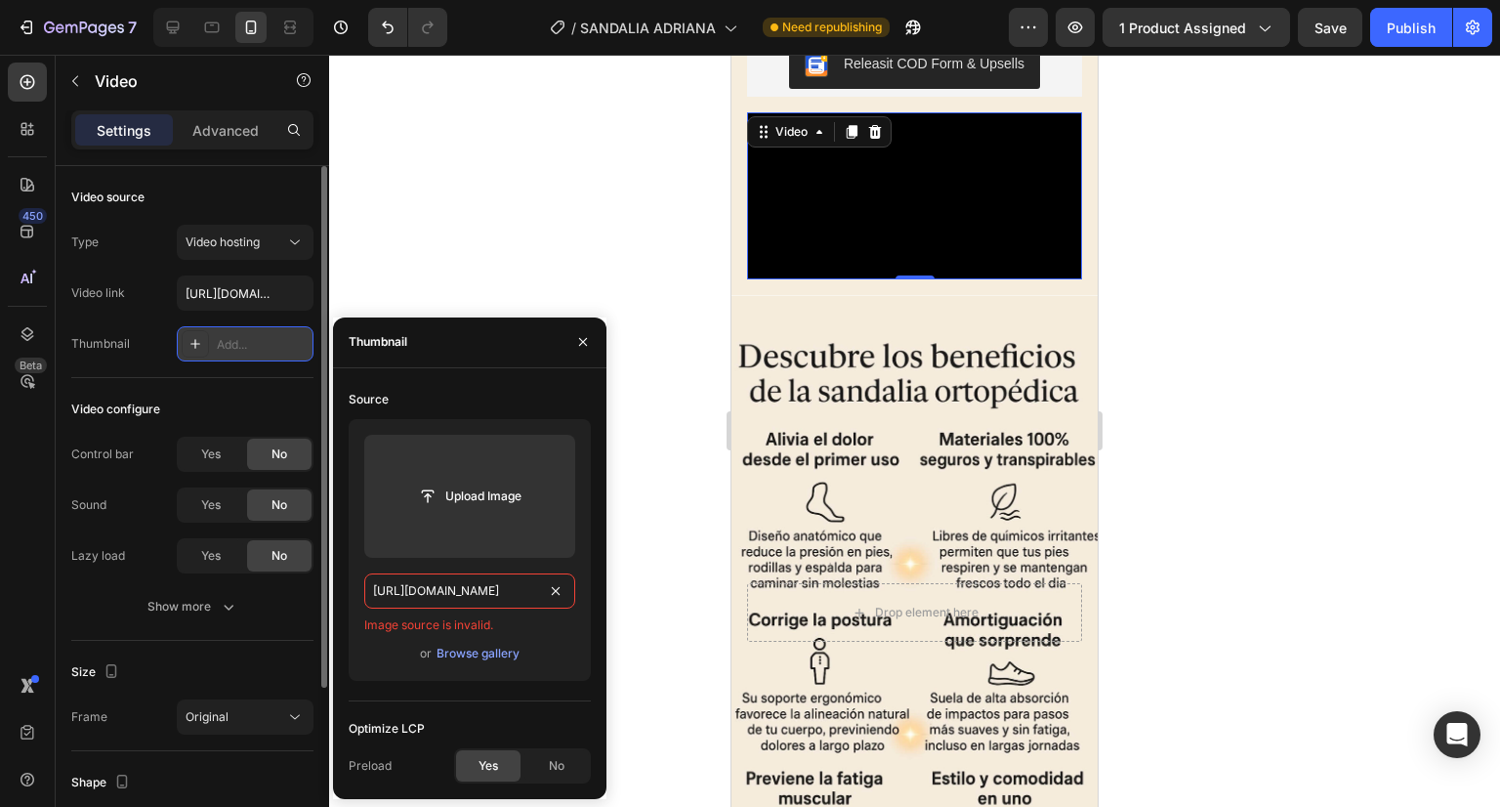
click at [463, 590] on input "[URL][DOMAIN_NAME]" at bounding box center [469, 590] width 211 height 35
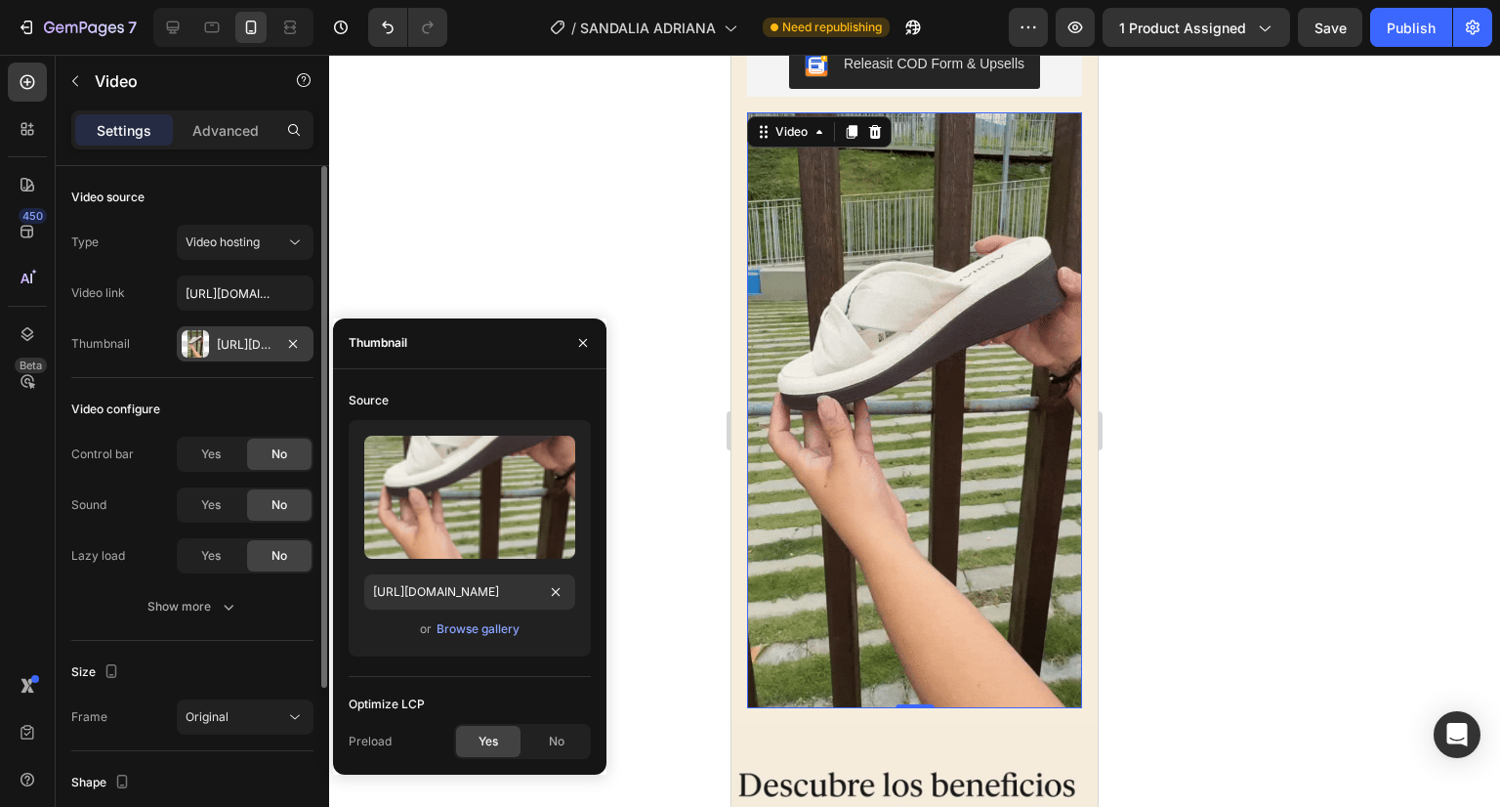
click at [594, 169] on div at bounding box center [914, 431] width 1171 height 752
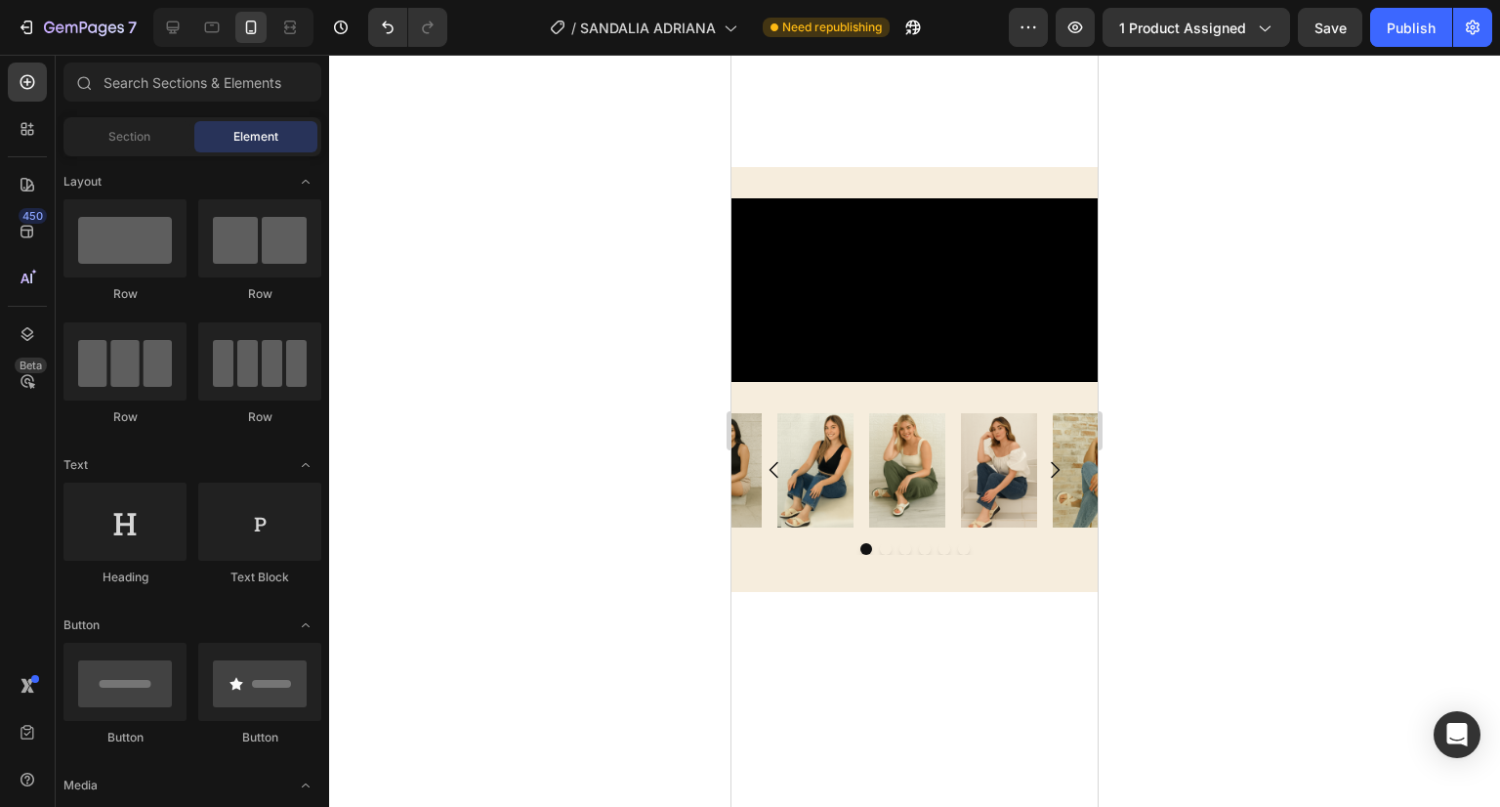
scroll to position [3446, 0]
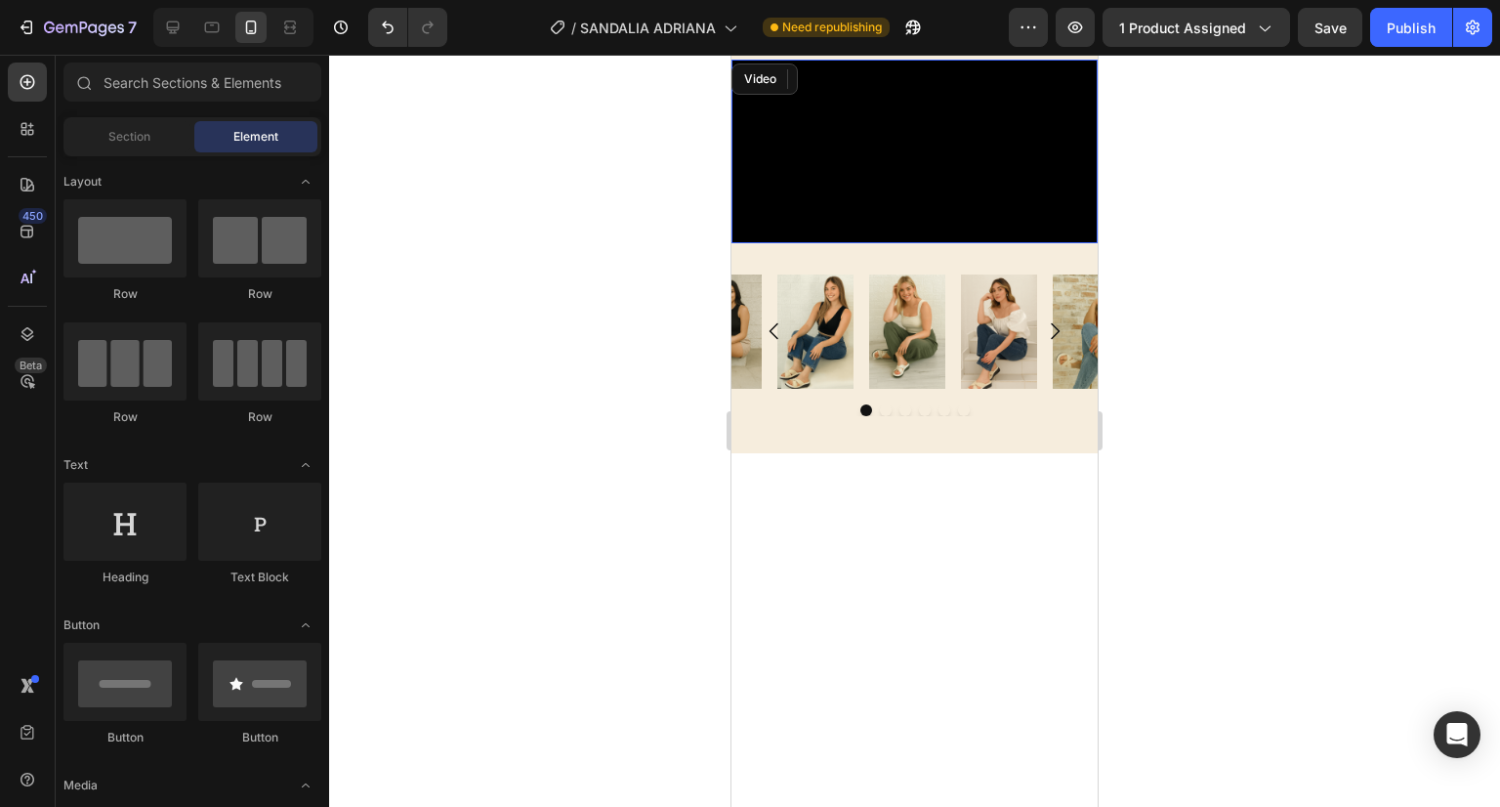
click at [811, 243] on video at bounding box center [915, 152] width 366 height 184
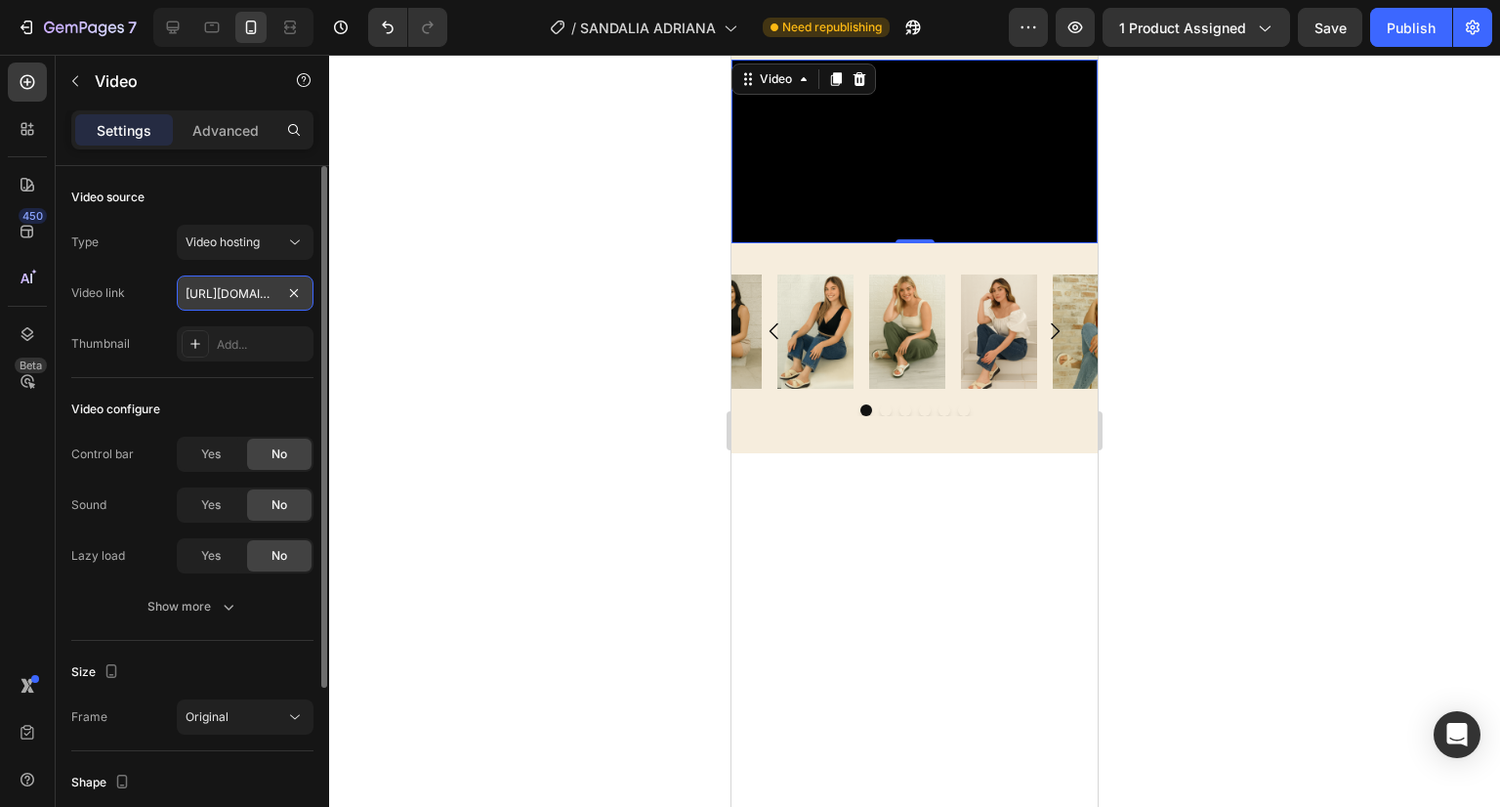
click at [239, 292] on input "[URL][DOMAIN_NAME]" at bounding box center [245, 292] width 137 height 35
paste input "s/files/1/0670/5974/5012/files/GIF_ABRE_CAJA.gif?v=1756221885"
type input "[URL][DOMAIN_NAME]"
click at [241, 326] on div "Add..." at bounding box center [245, 343] width 137 height 35
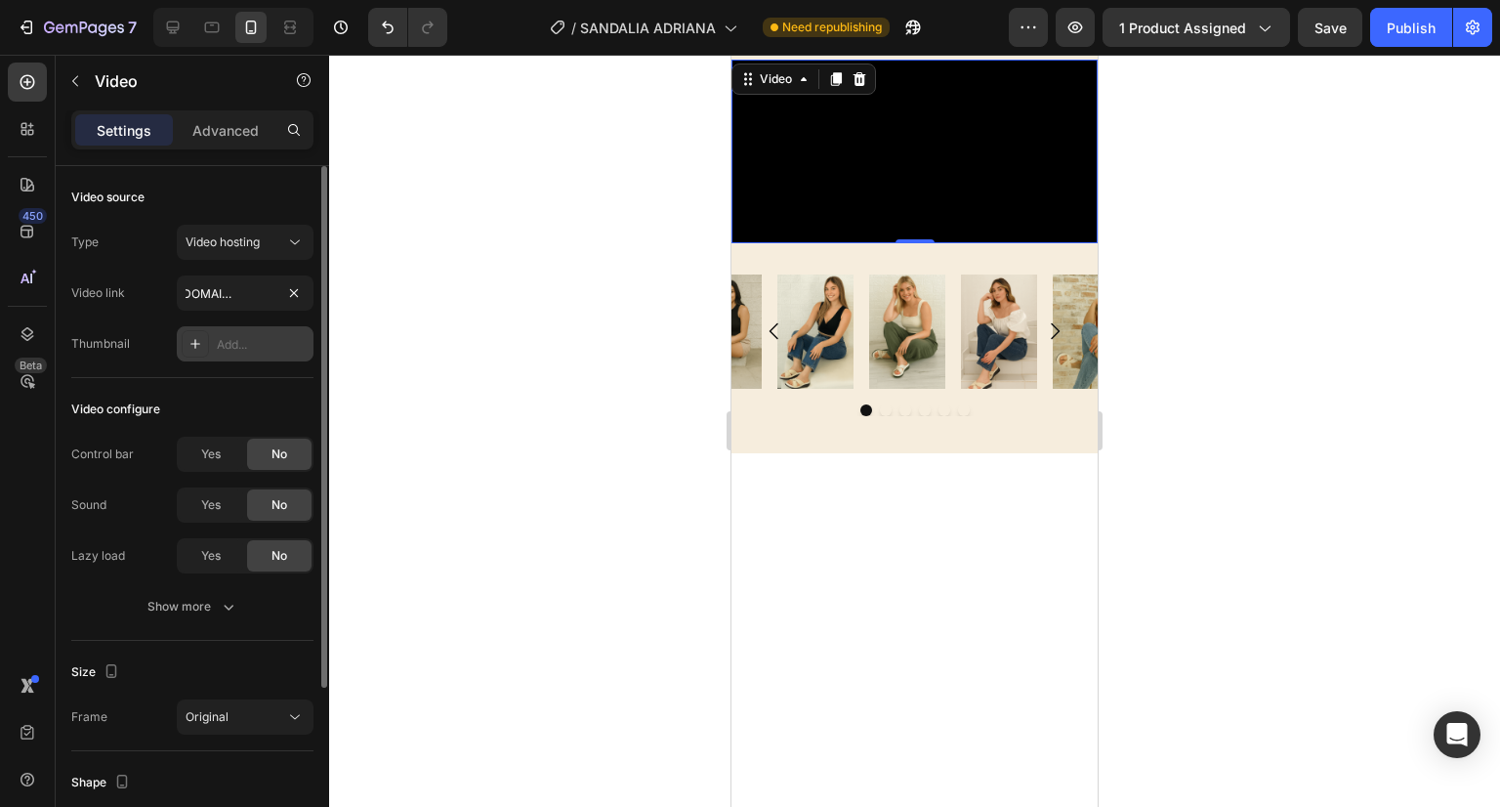
scroll to position [0, 0]
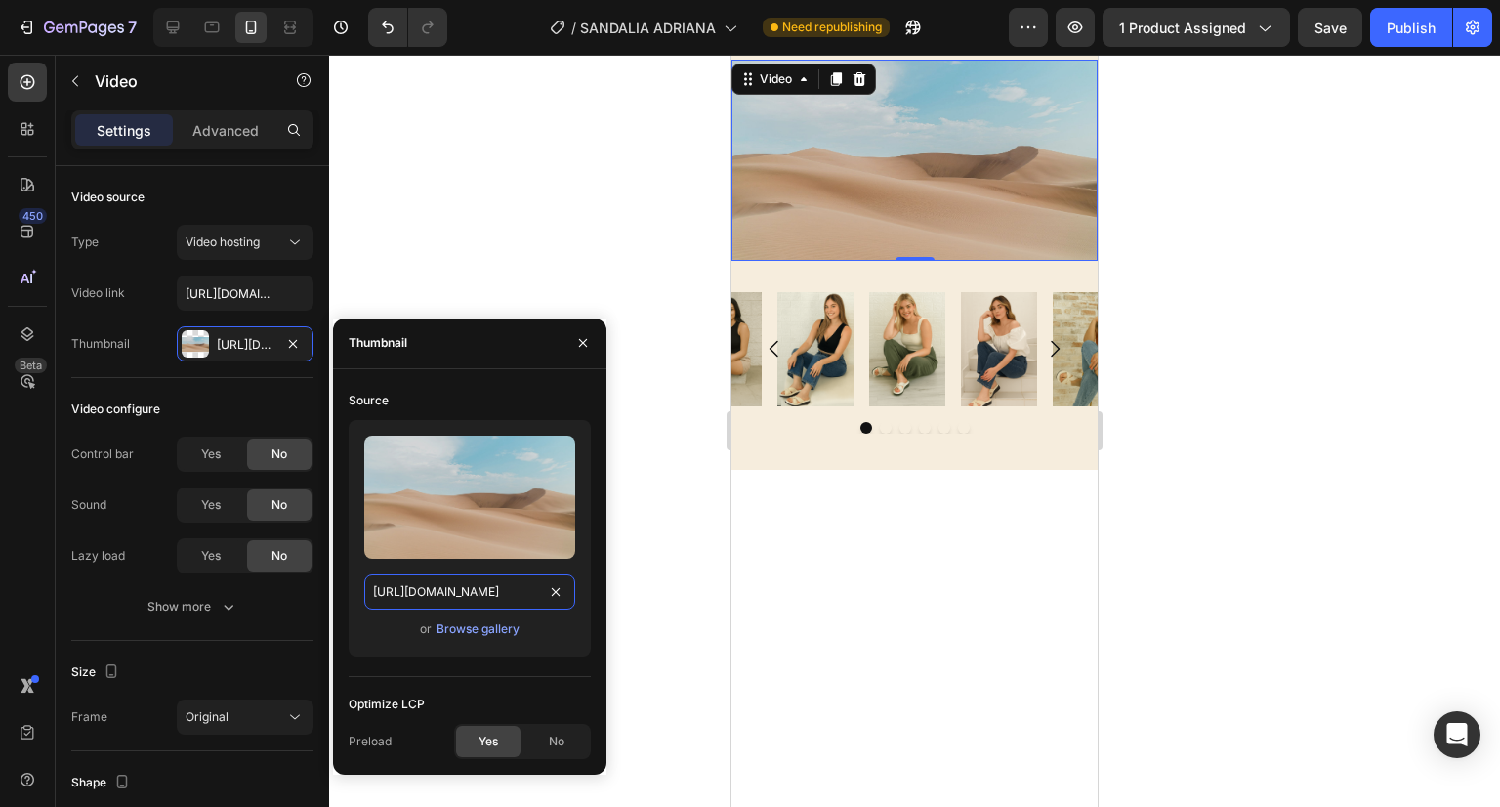
click at [457, 581] on input "[URL][DOMAIN_NAME]" at bounding box center [469, 591] width 211 height 35
paste input "[DOMAIN_NAME][URL]"
type input "[URL][DOMAIN_NAME]"
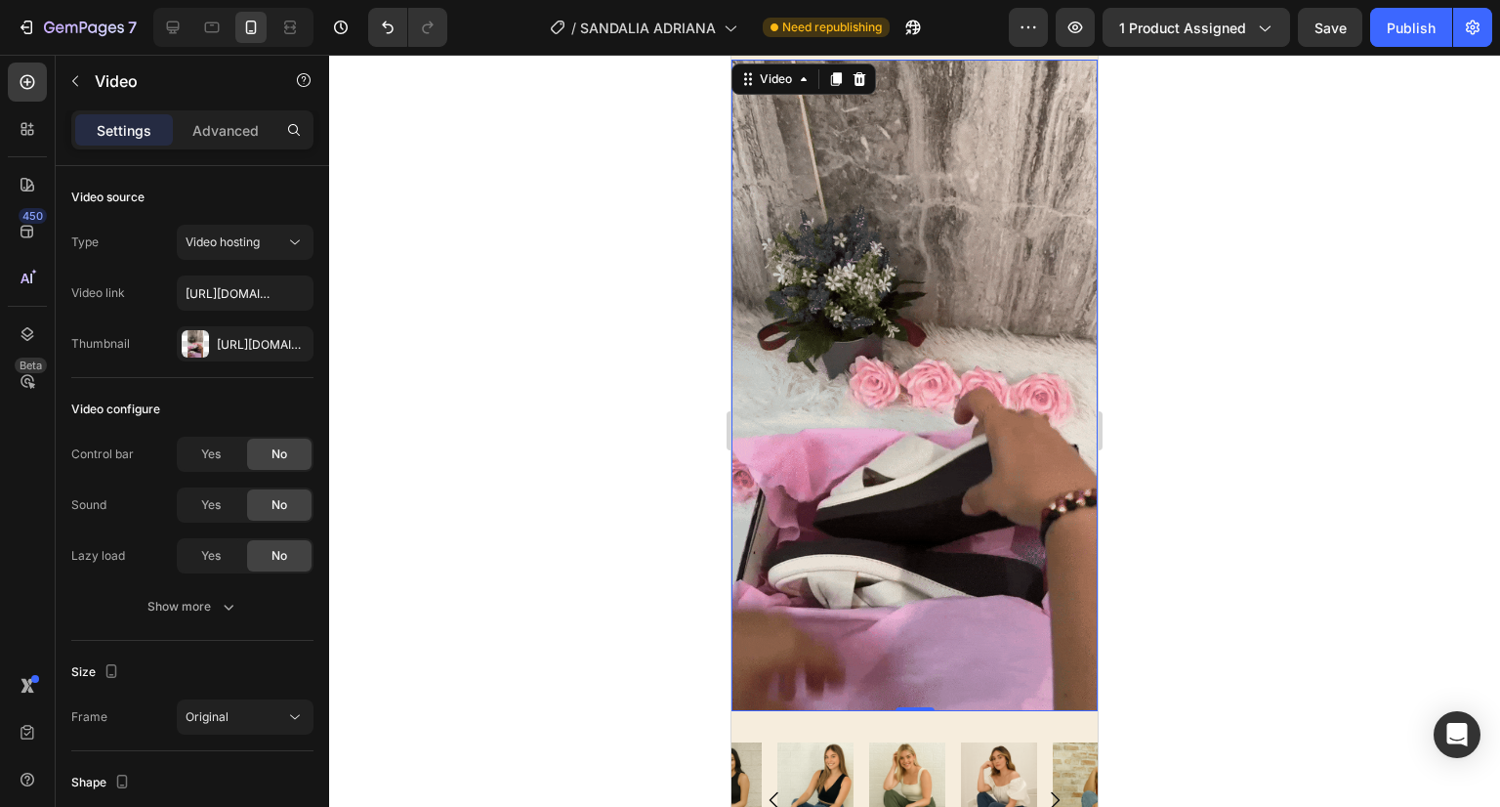
click at [606, 203] on div at bounding box center [914, 431] width 1171 height 752
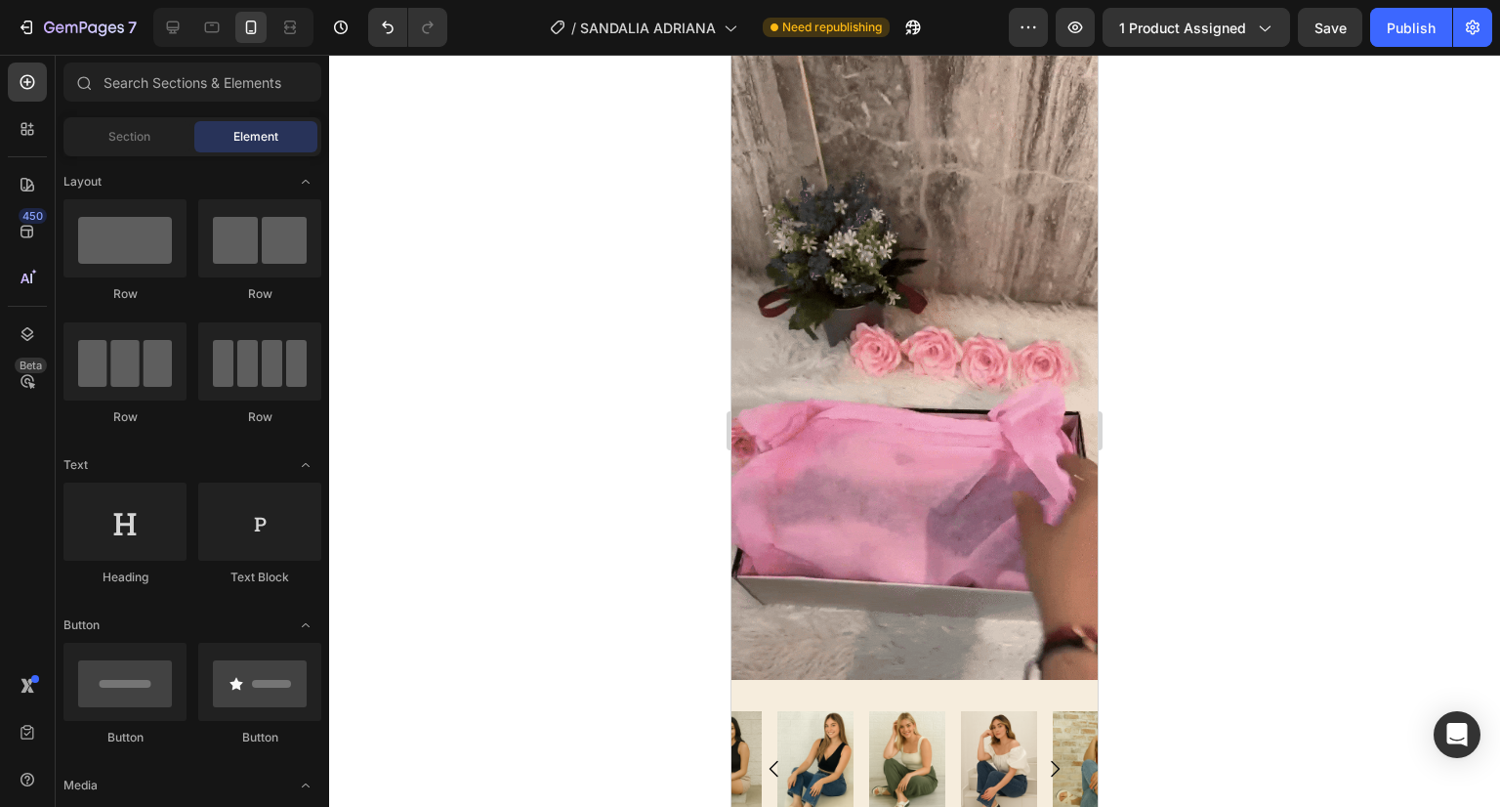
scroll to position [3492, 0]
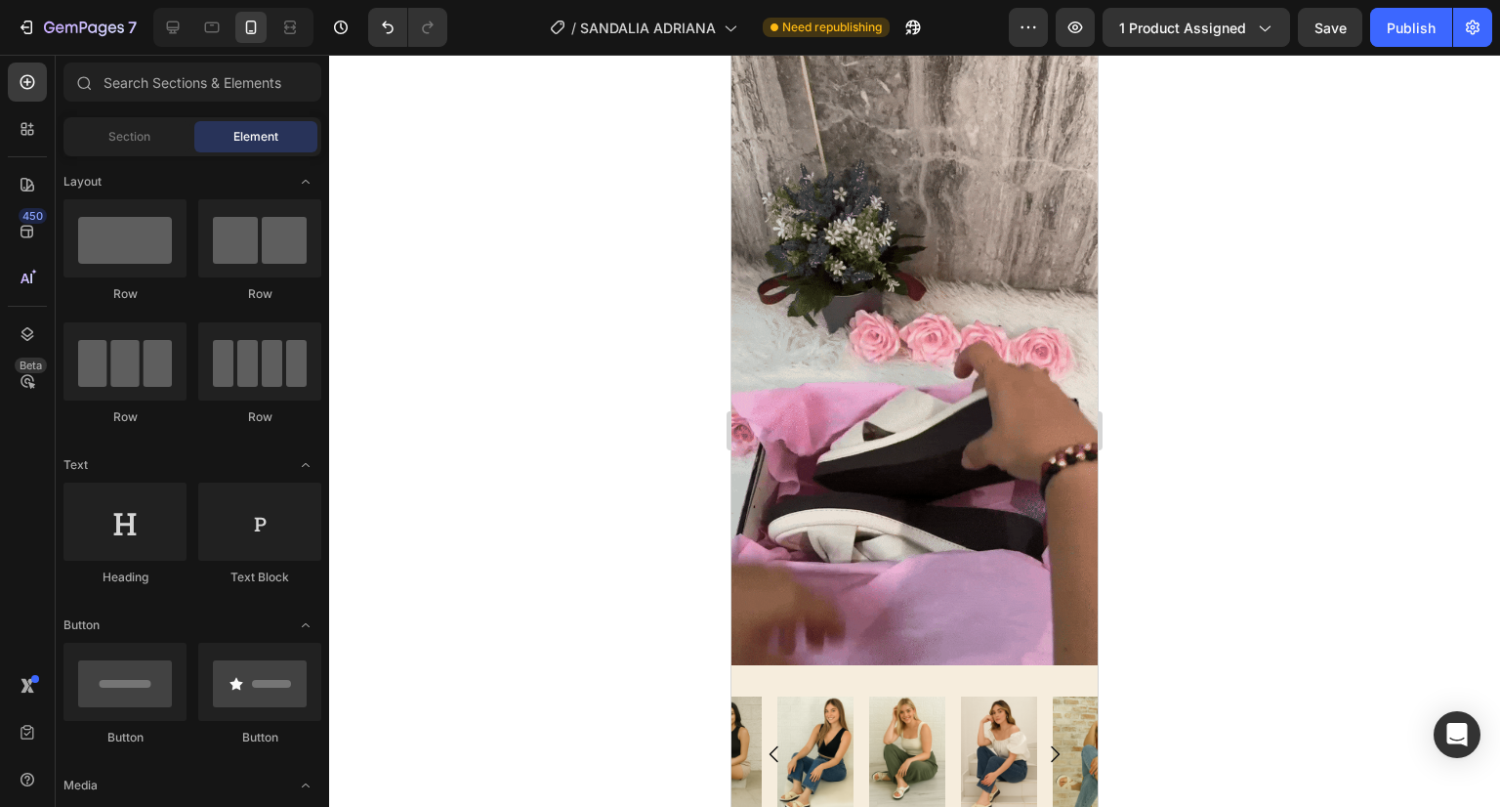
click at [848, 287] on video at bounding box center [915, 339] width 366 height 651
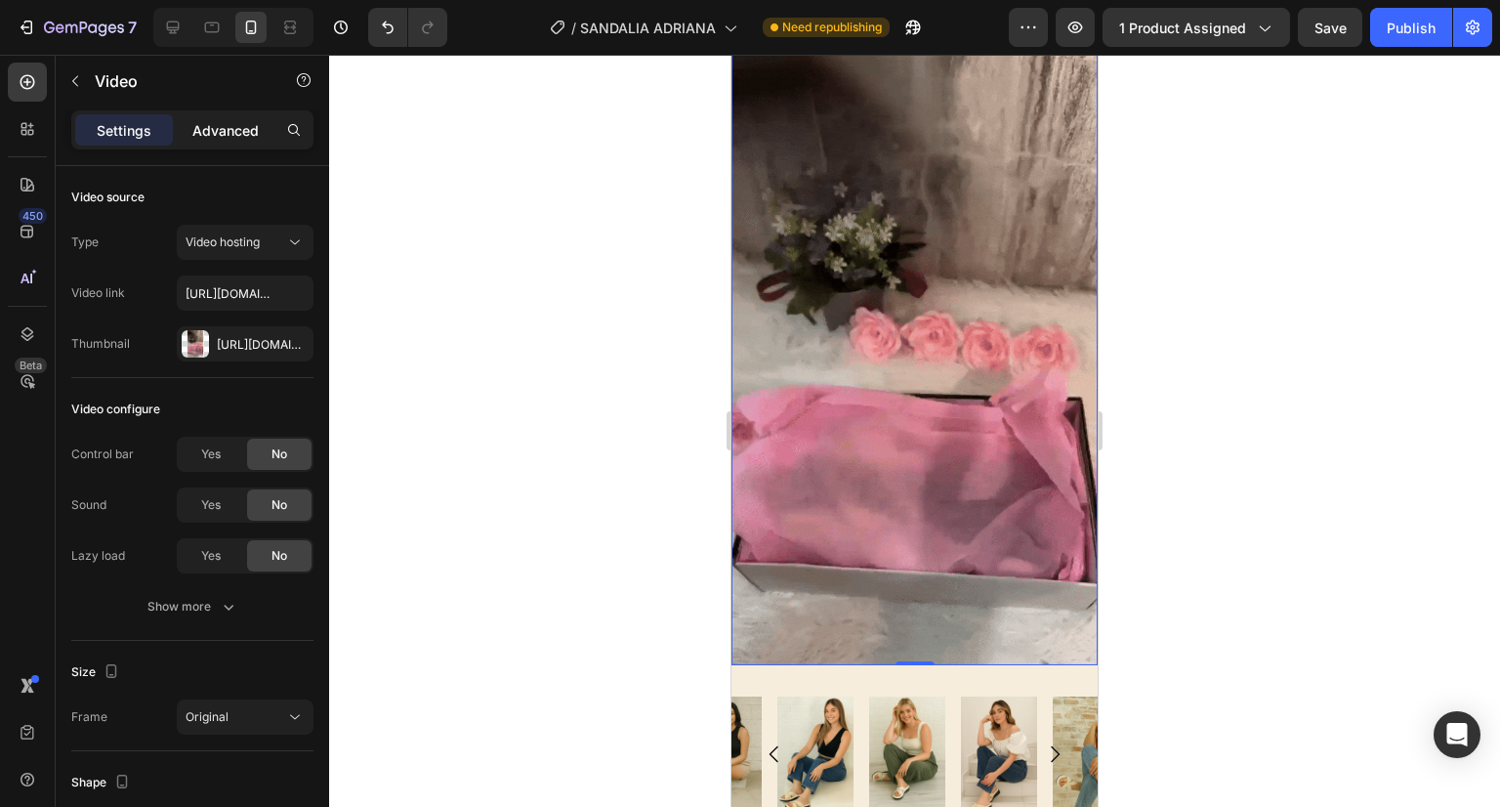
click at [237, 127] on p "Advanced" at bounding box center [225, 130] width 66 height 21
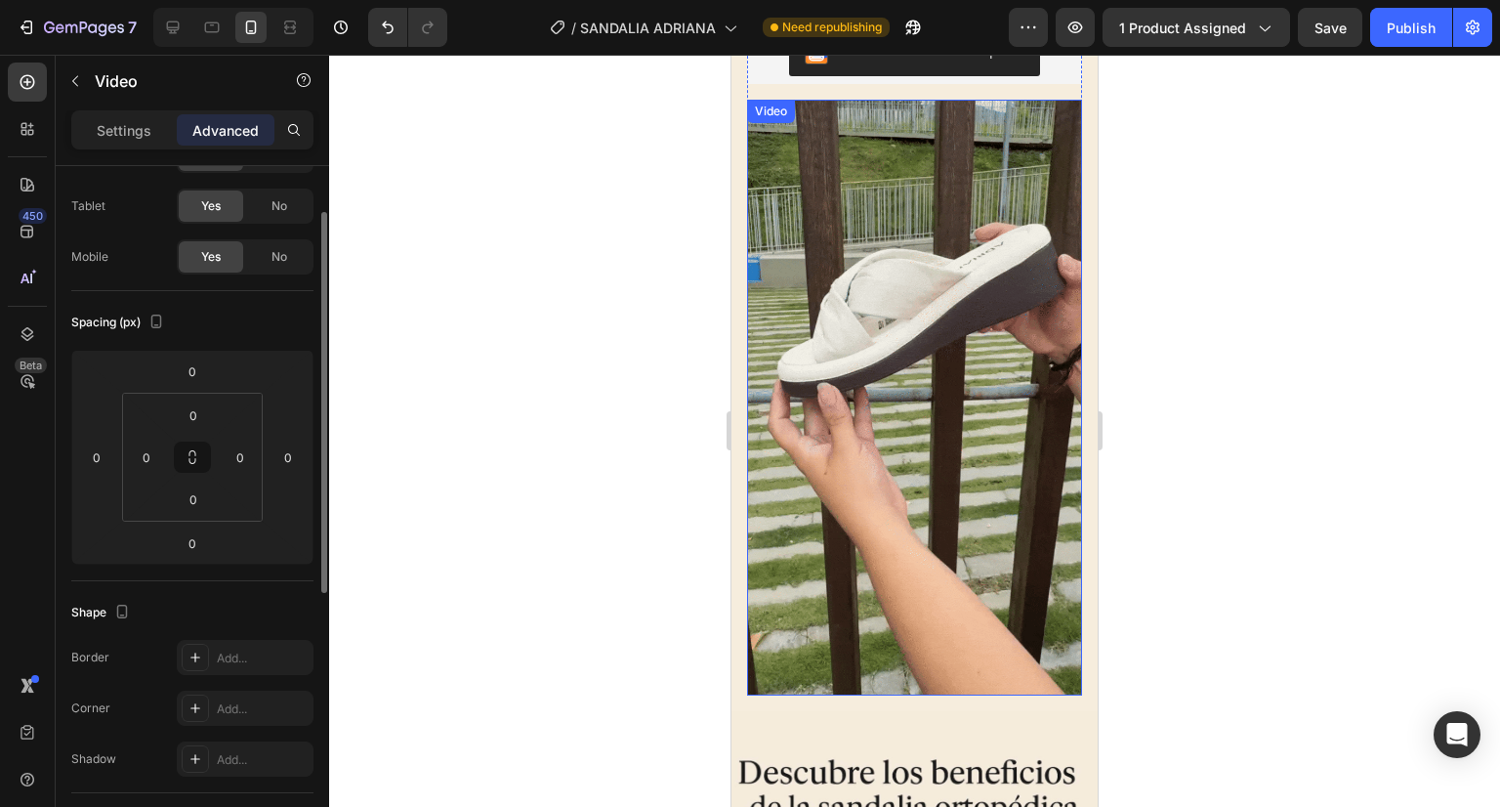
scroll to position [86, 0]
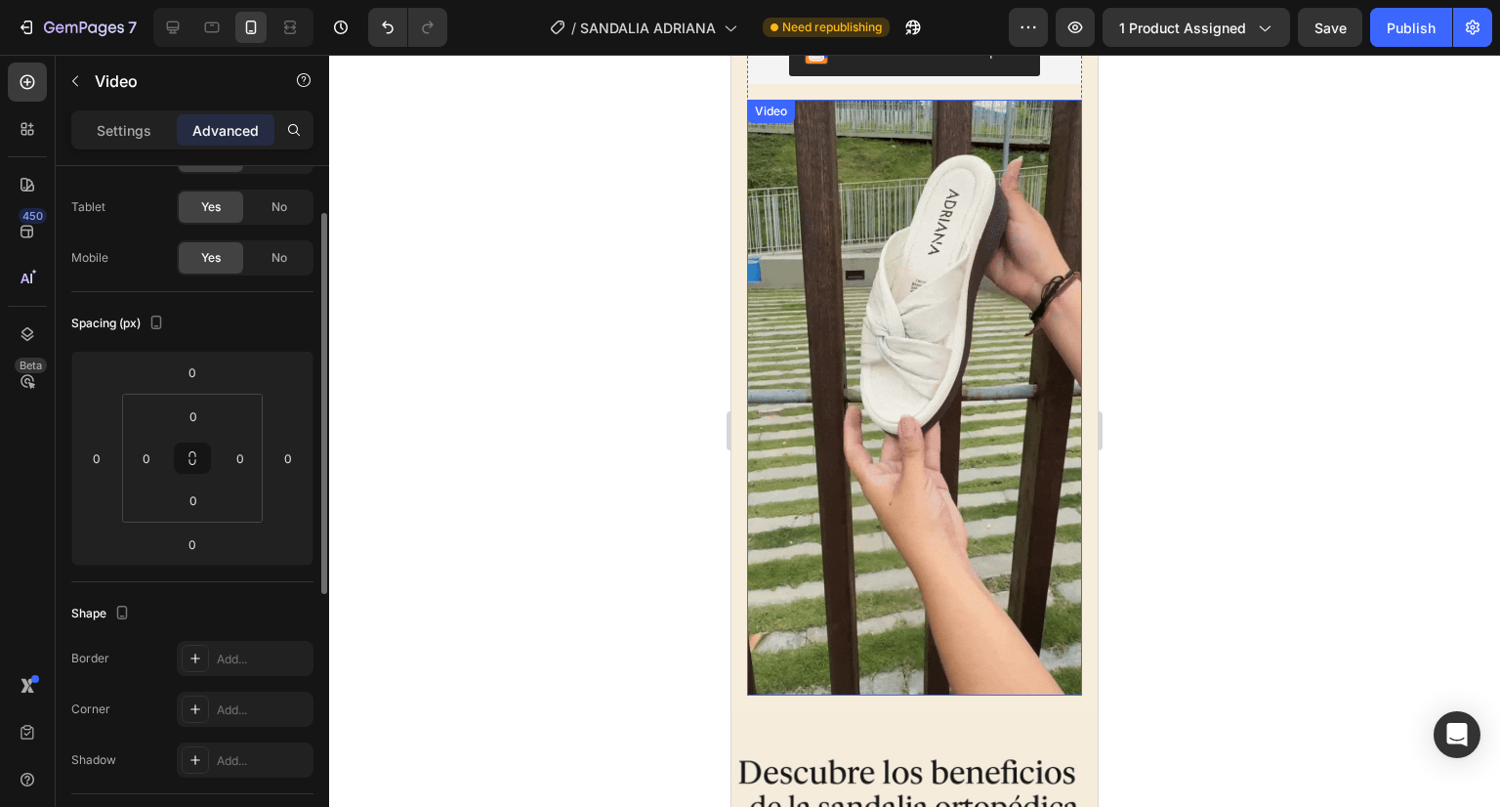
click at [889, 285] on video at bounding box center [914, 398] width 335 height 596
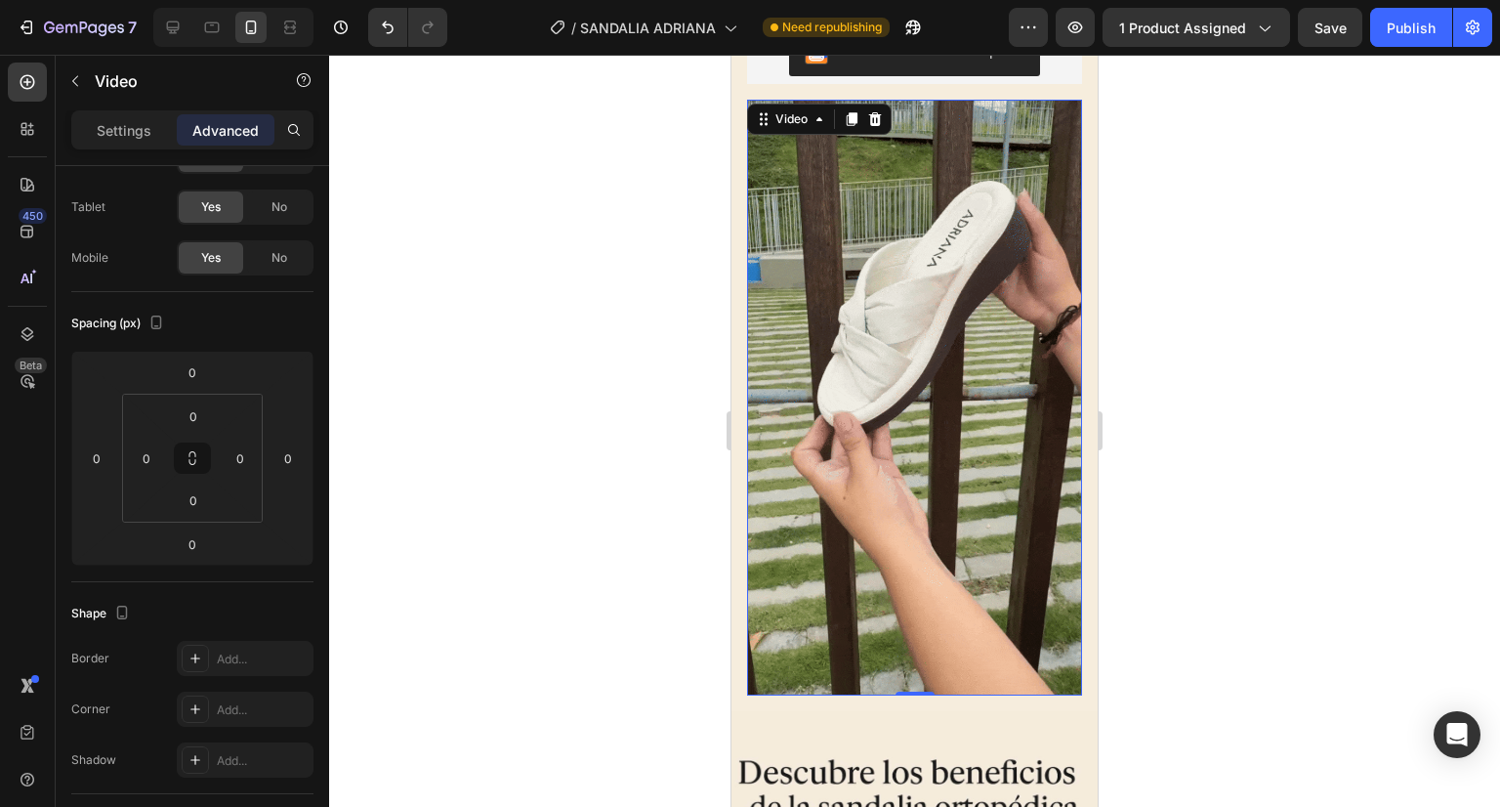
click at [862, 280] on video at bounding box center [914, 398] width 335 height 596
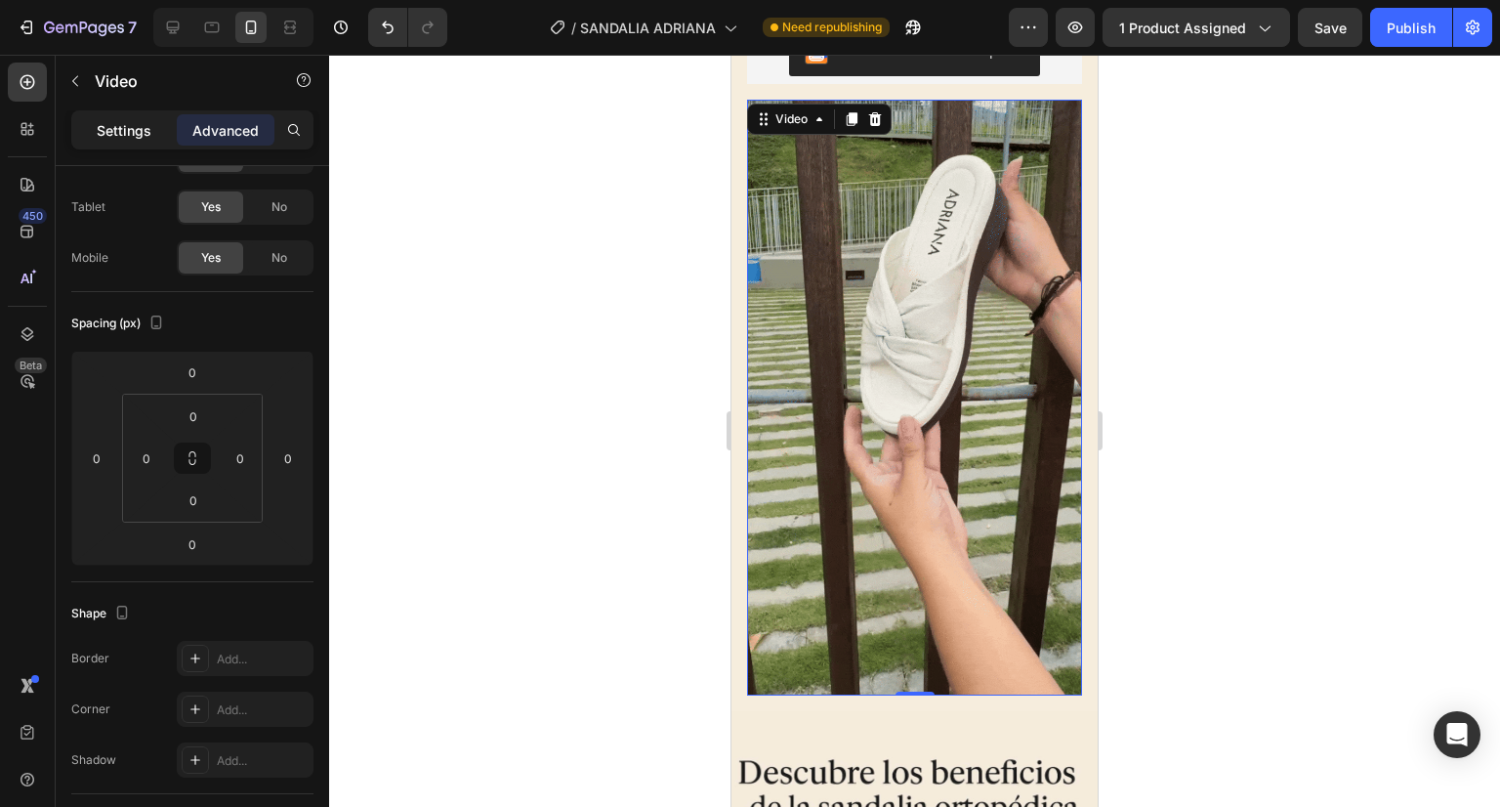
click at [138, 132] on p "Settings" at bounding box center [124, 130] width 55 height 21
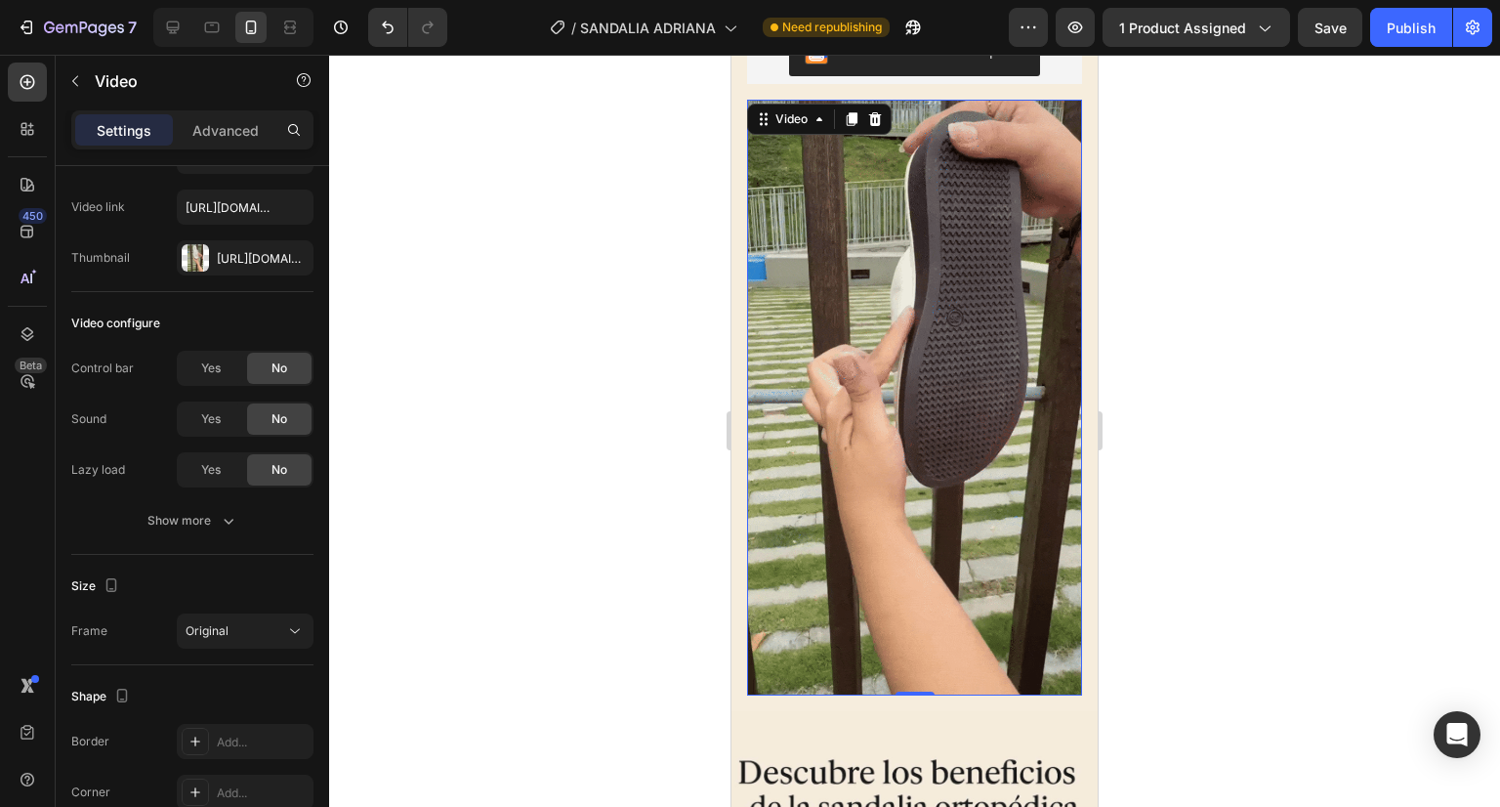
click at [851, 285] on video at bounding box center [914, 398] width 335 height 596
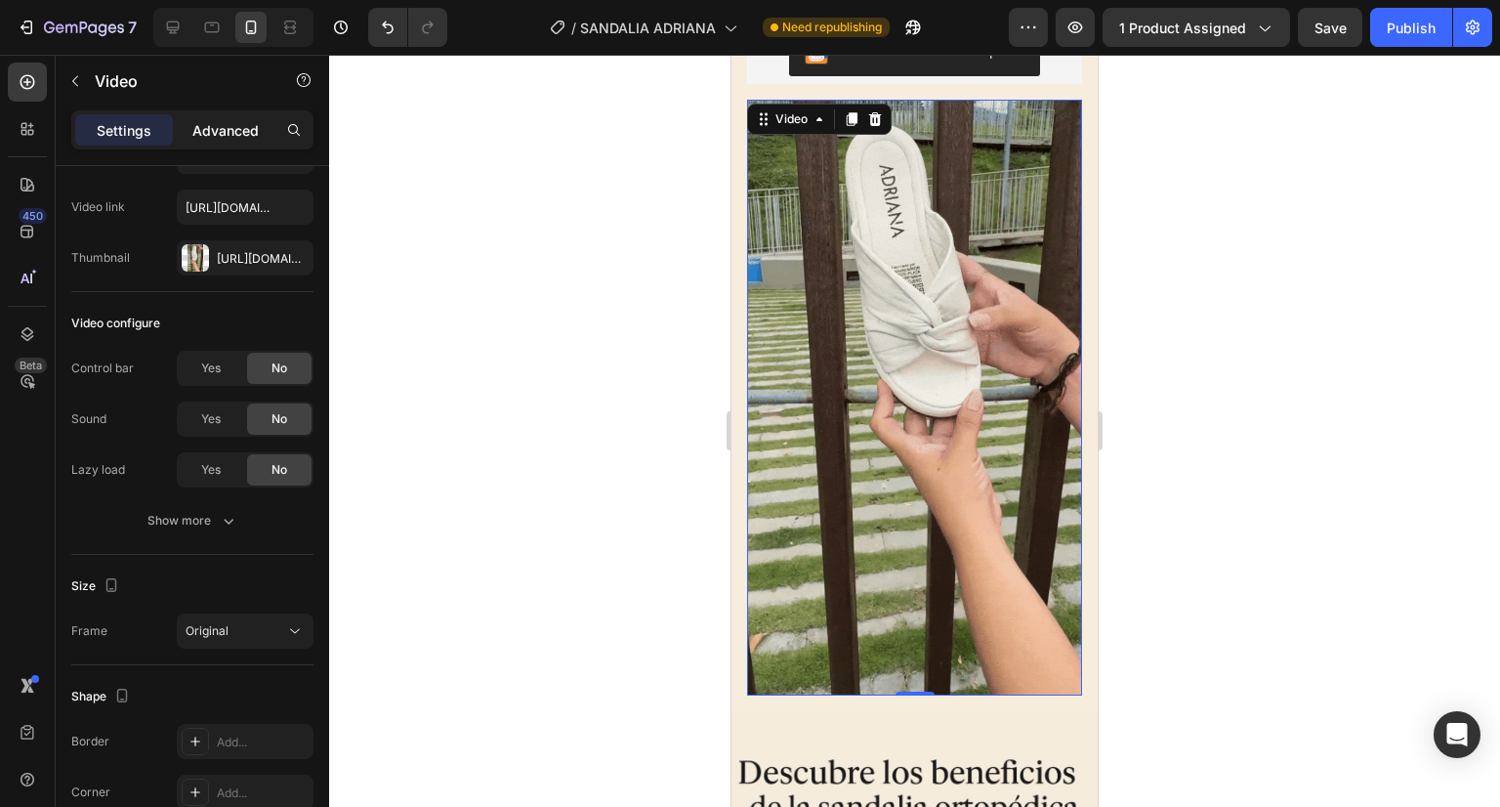
click at [211, 138] on p "Advanced" at bounding box center [225, 130] width 66 height 21
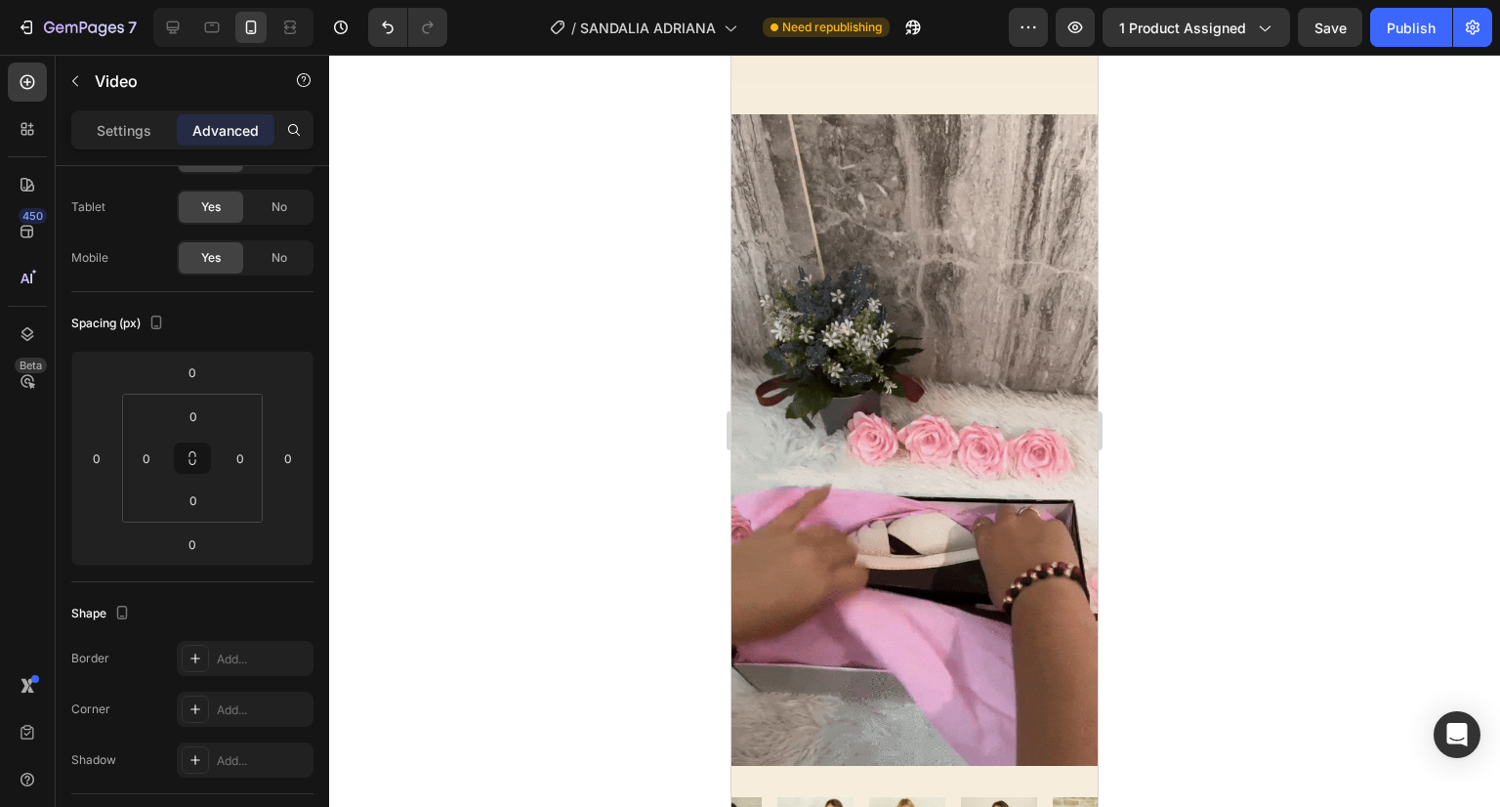
scroll to position [3396, 0]
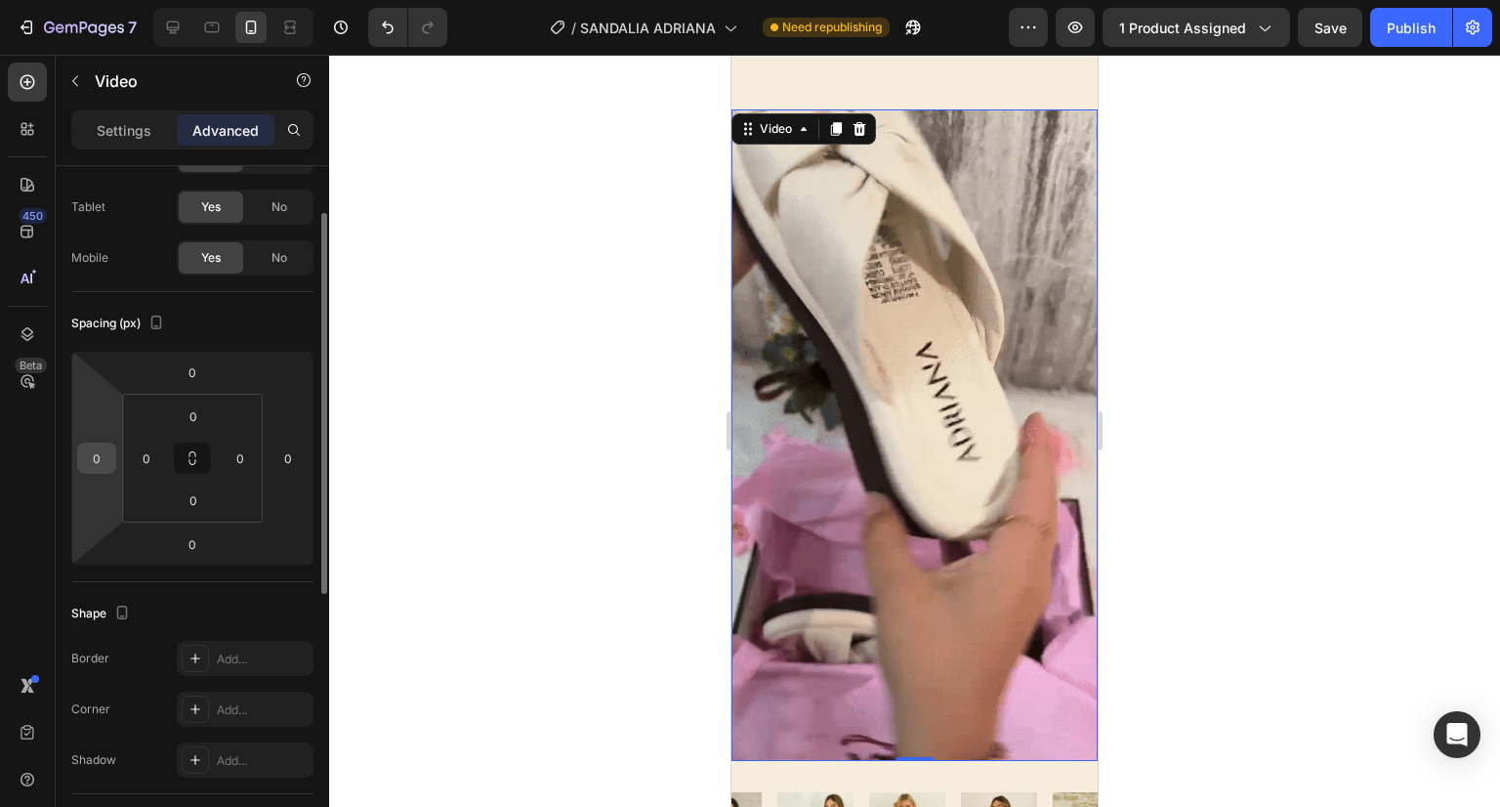
click at [112, 463] on div "0" at bounding box center [96, 457] width 39 height 31
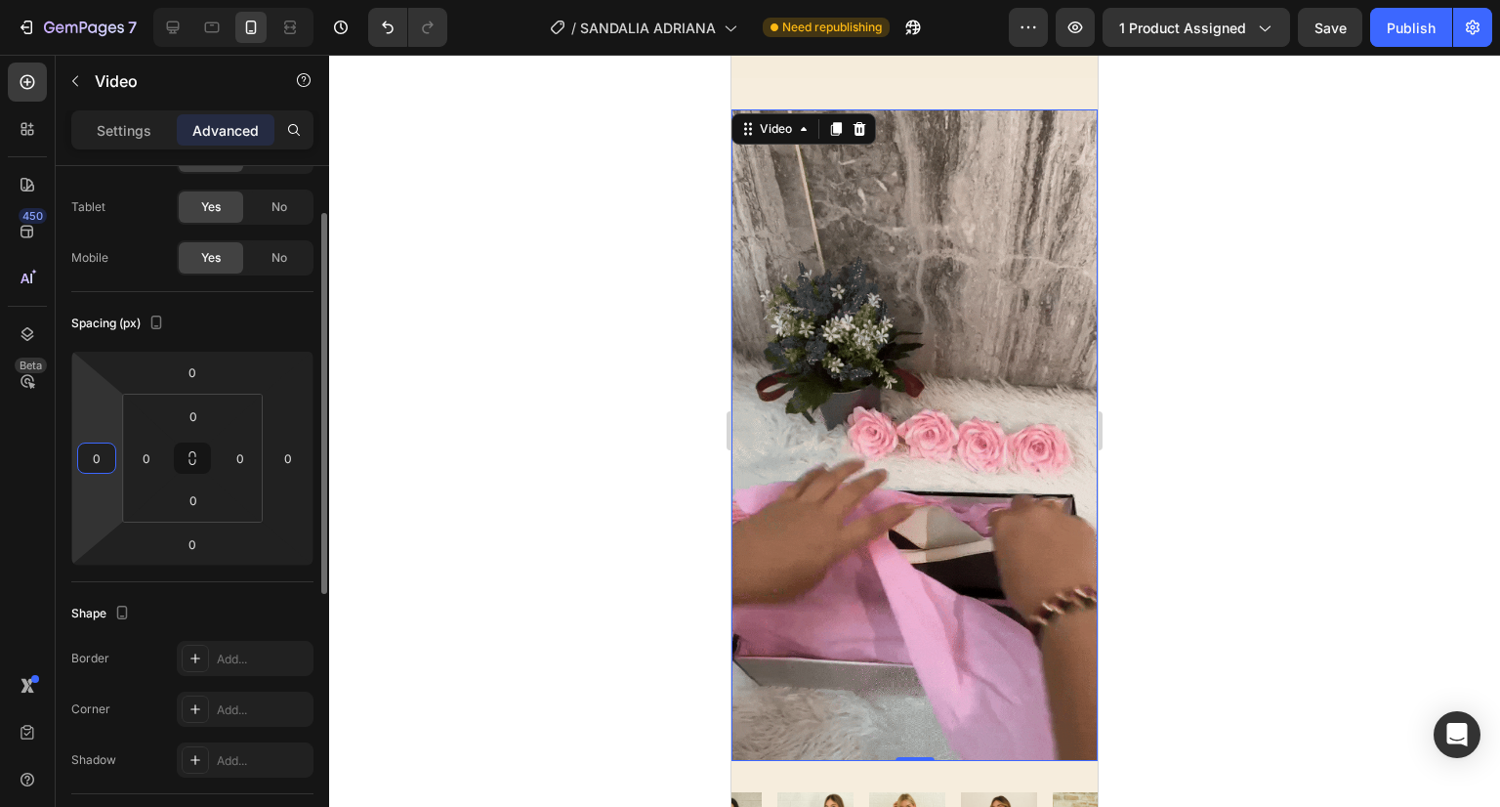
click at [85, 453] on input "0" at bounding box center [96, 457] width 29 height 29
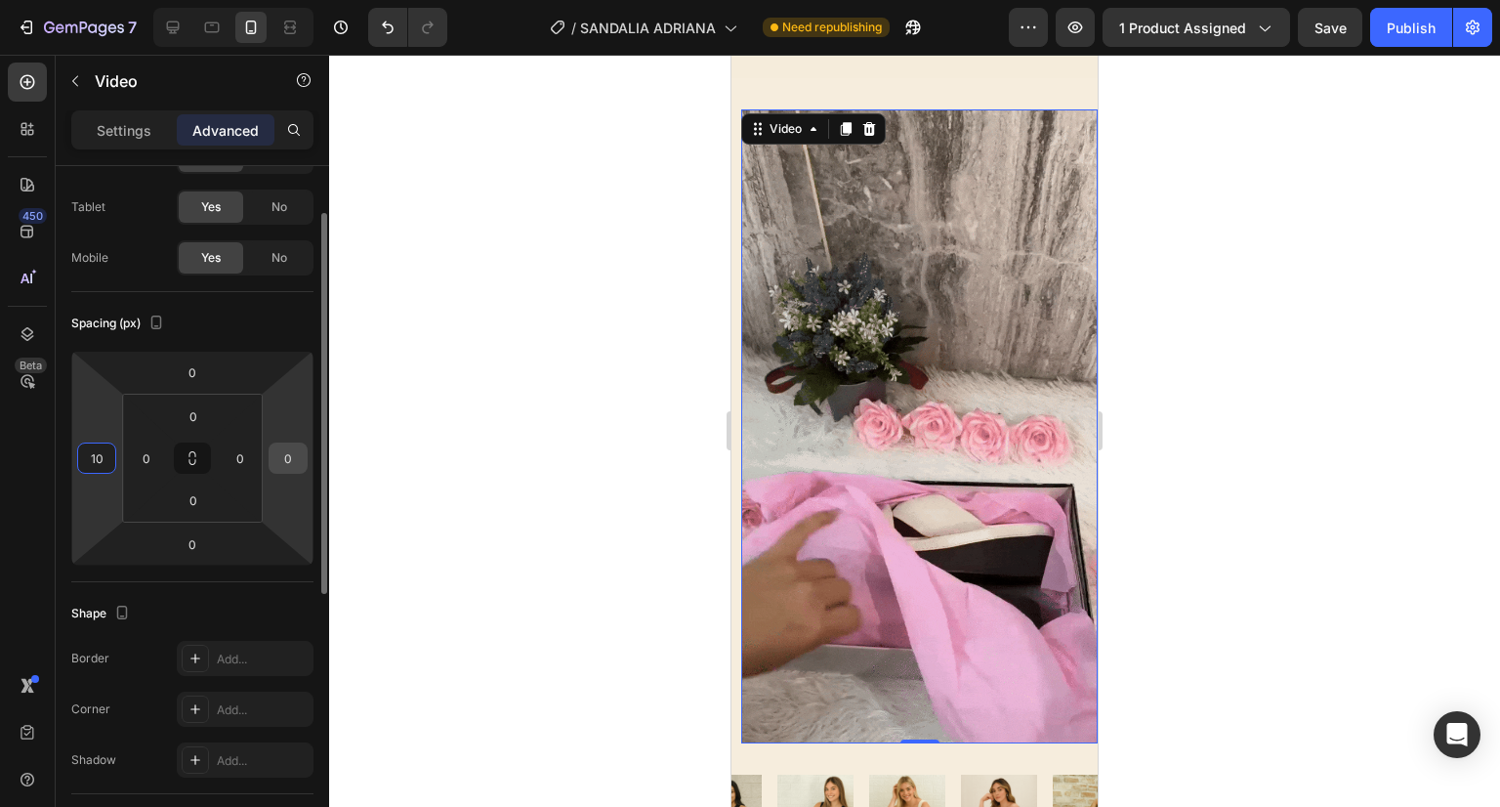
type input "10"
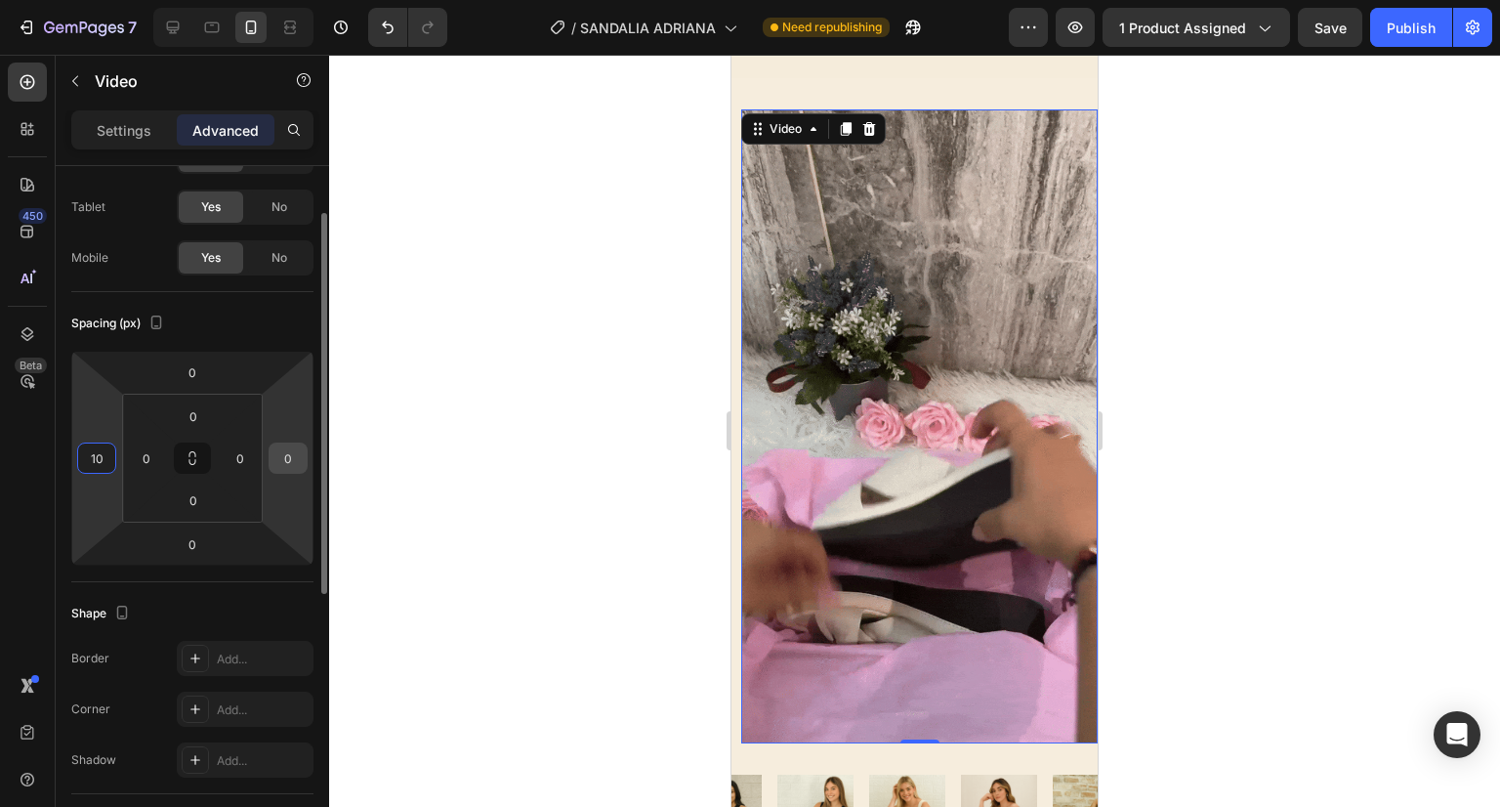
click at [293, 454] on input "0" at bounding box center [287, 457] width 29 height 29
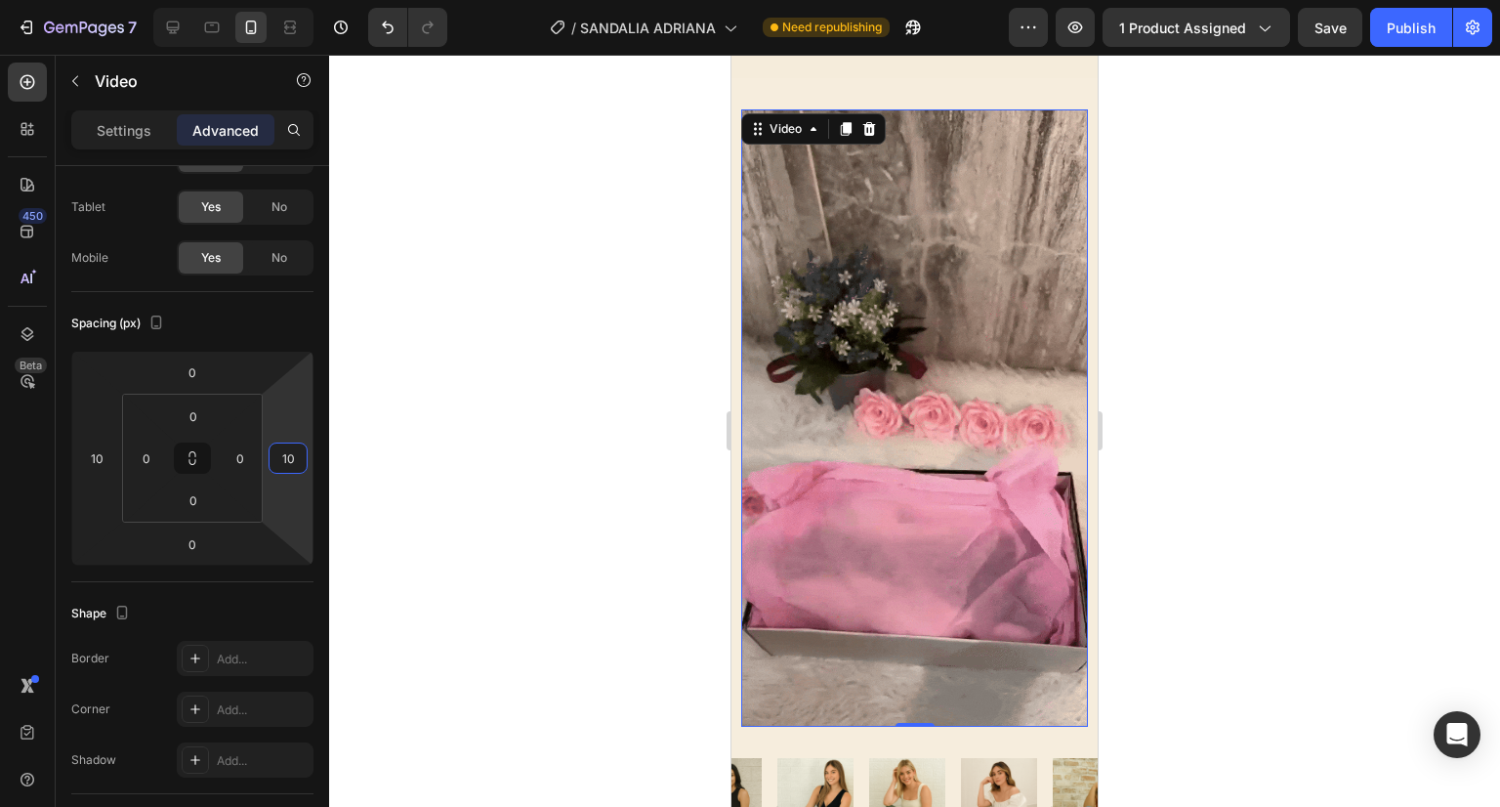
type input "10"
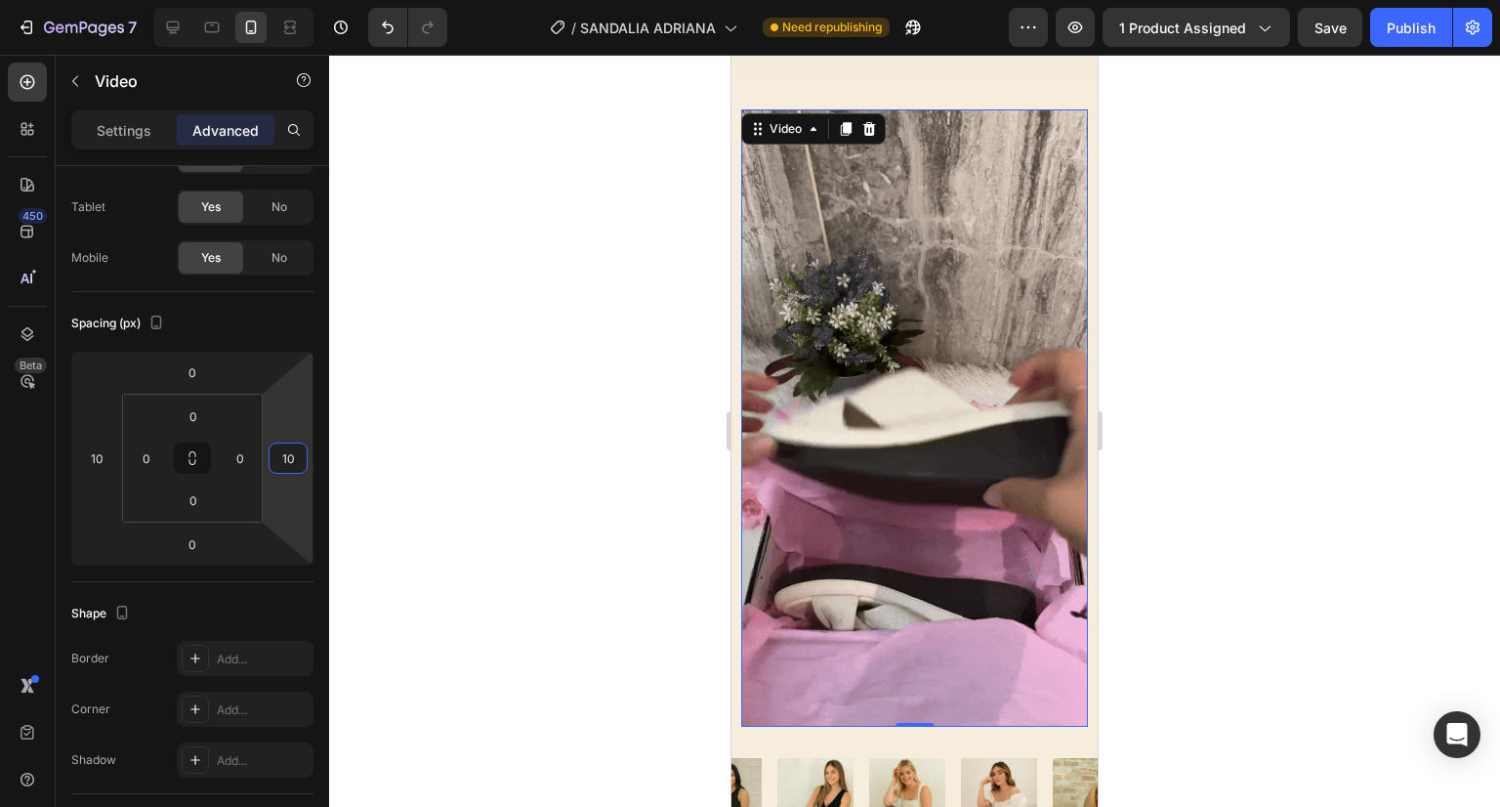
click at [582, 415] on div at bounding box center [914, 431] width 1171 height 752
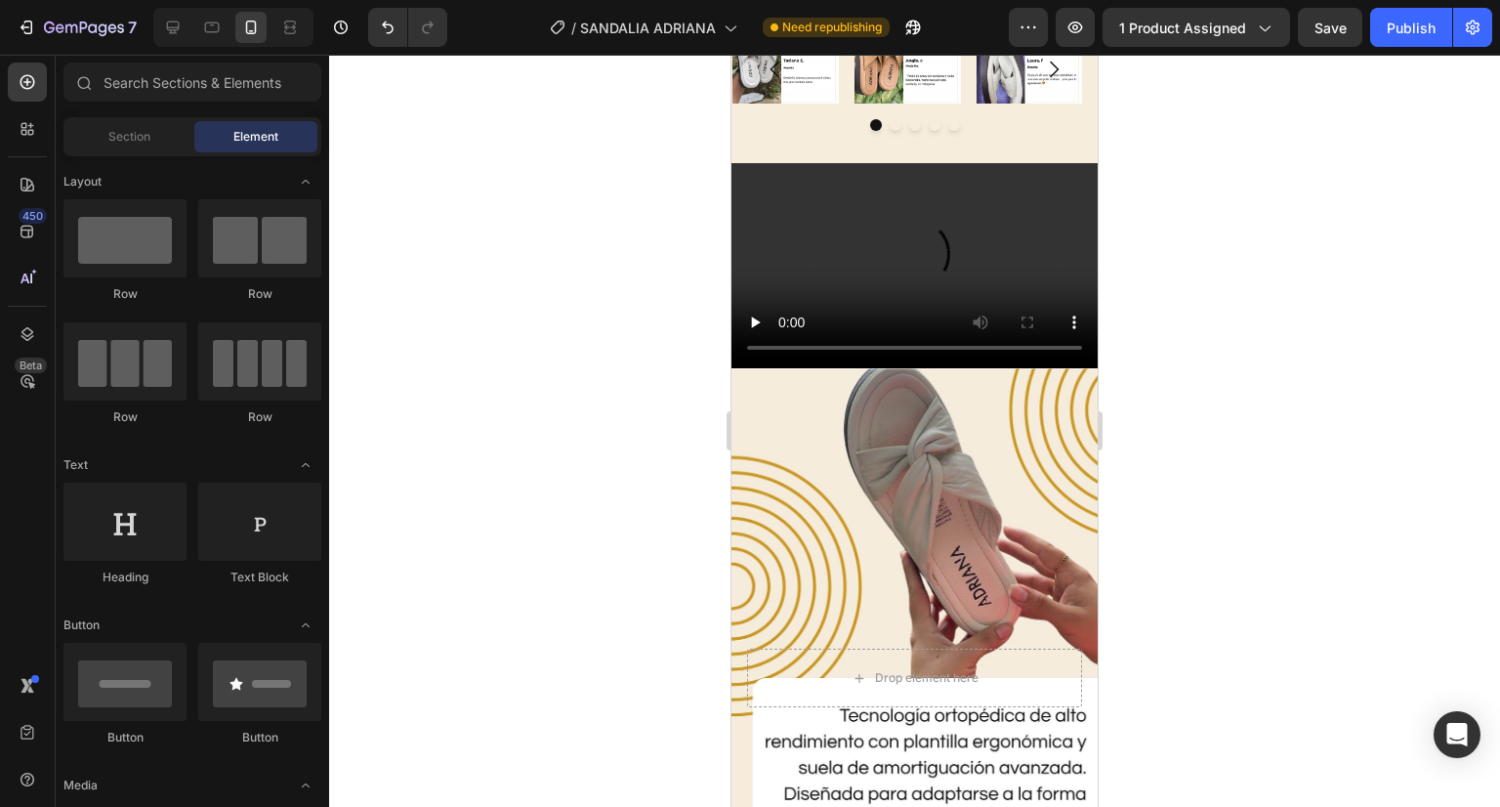
scroll to position [4372, 0]
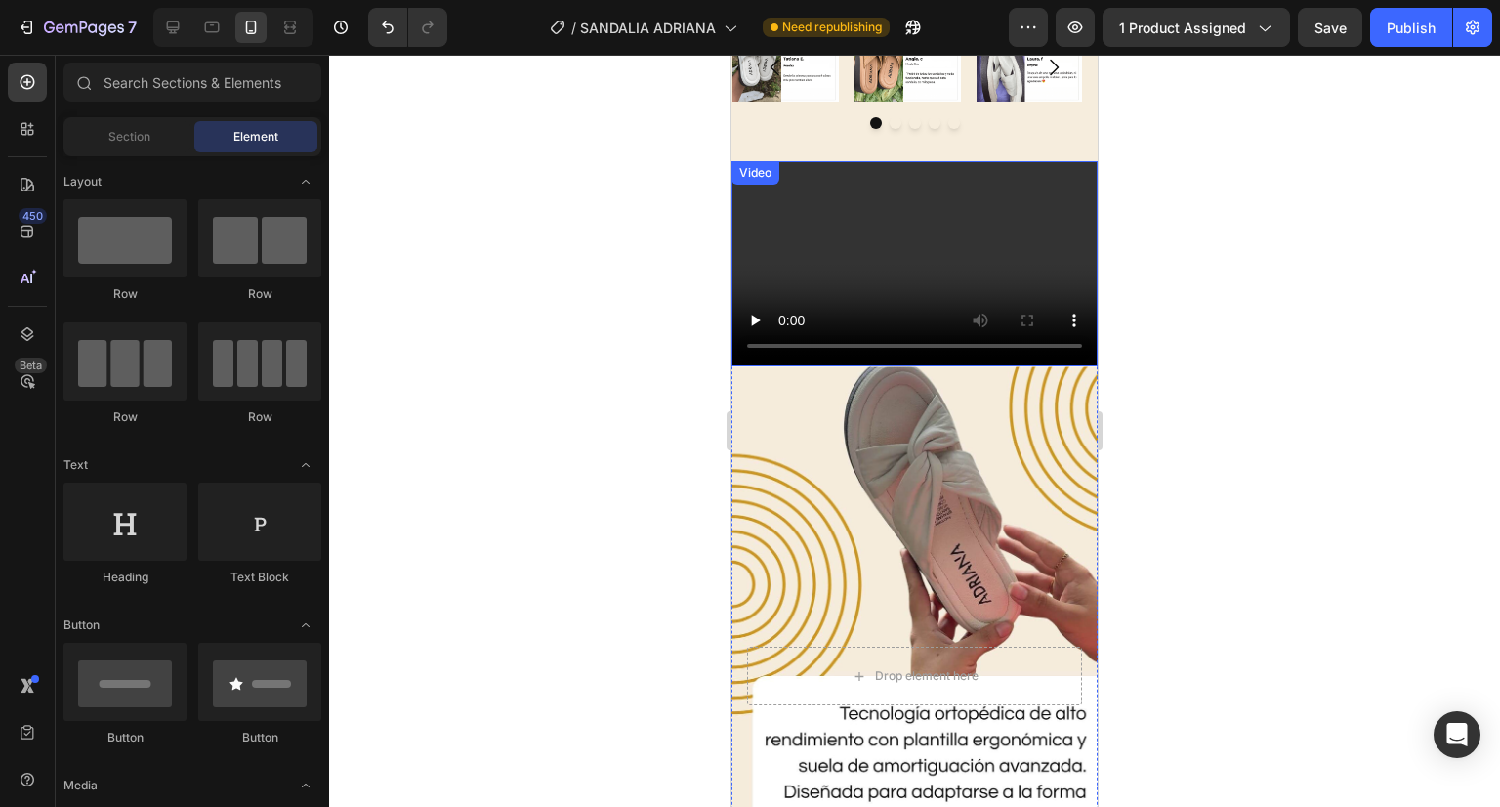
click at [860, 255] on video at bounding box center [915, 264] width 366 height 206
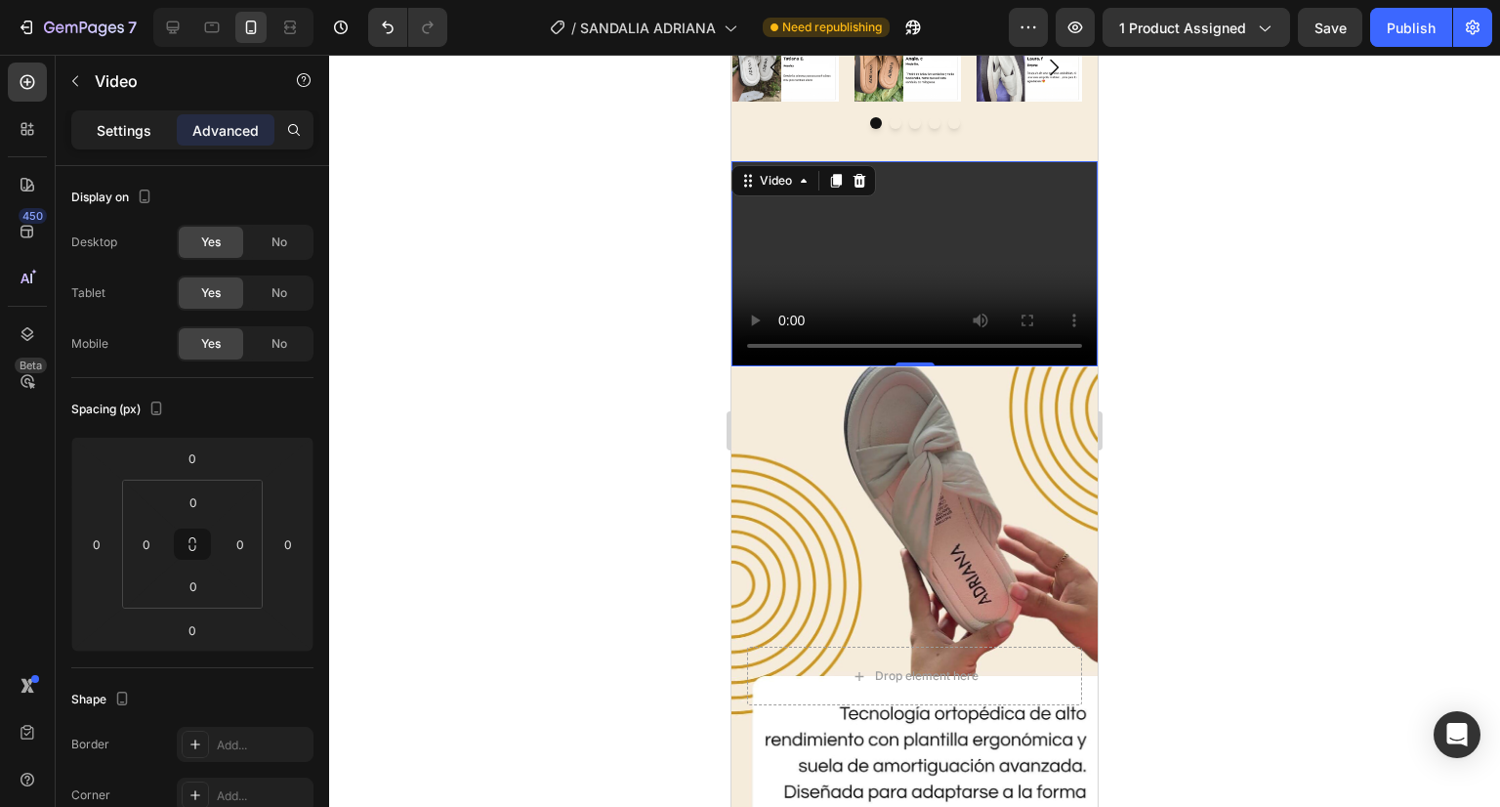
click at [144, 130] on p "Settings" at bounding box center [124, 130] width 55 height 21
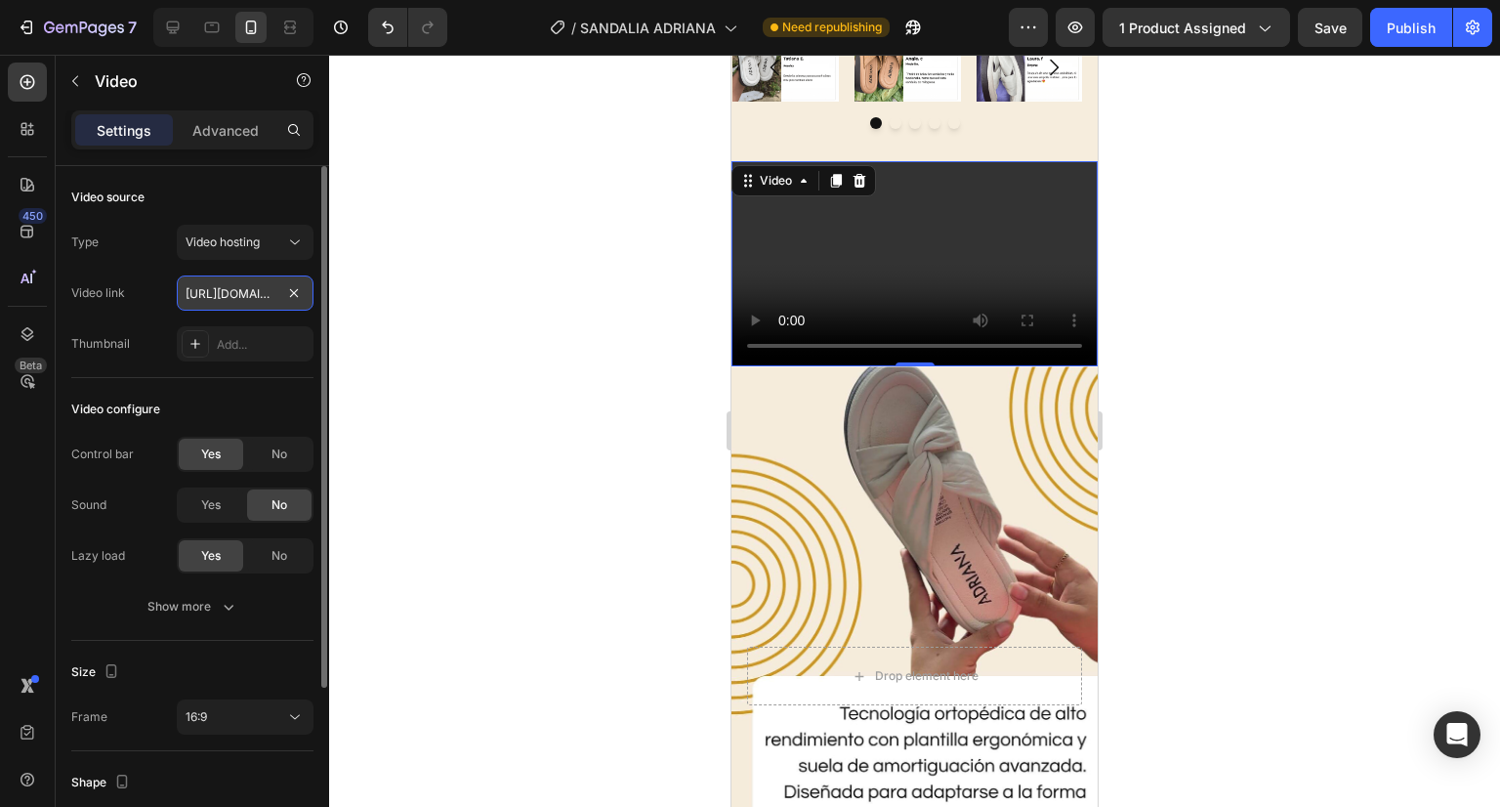
click at [197, 300] on input "[URL][DOMAIN_NAME]" at bounding box center [245, 292] width 137 height 35
paste input "s/files/1/0670/5974/5012/files/0823_1_ab17e2c2-a975-454d-8c7e-c309f8a5c451.gif?…"
type input "[URL][DOMAIN_NAME]"
click at [240, 333] on div "Add..." at bounding box center [245, 343] width 137 height 35
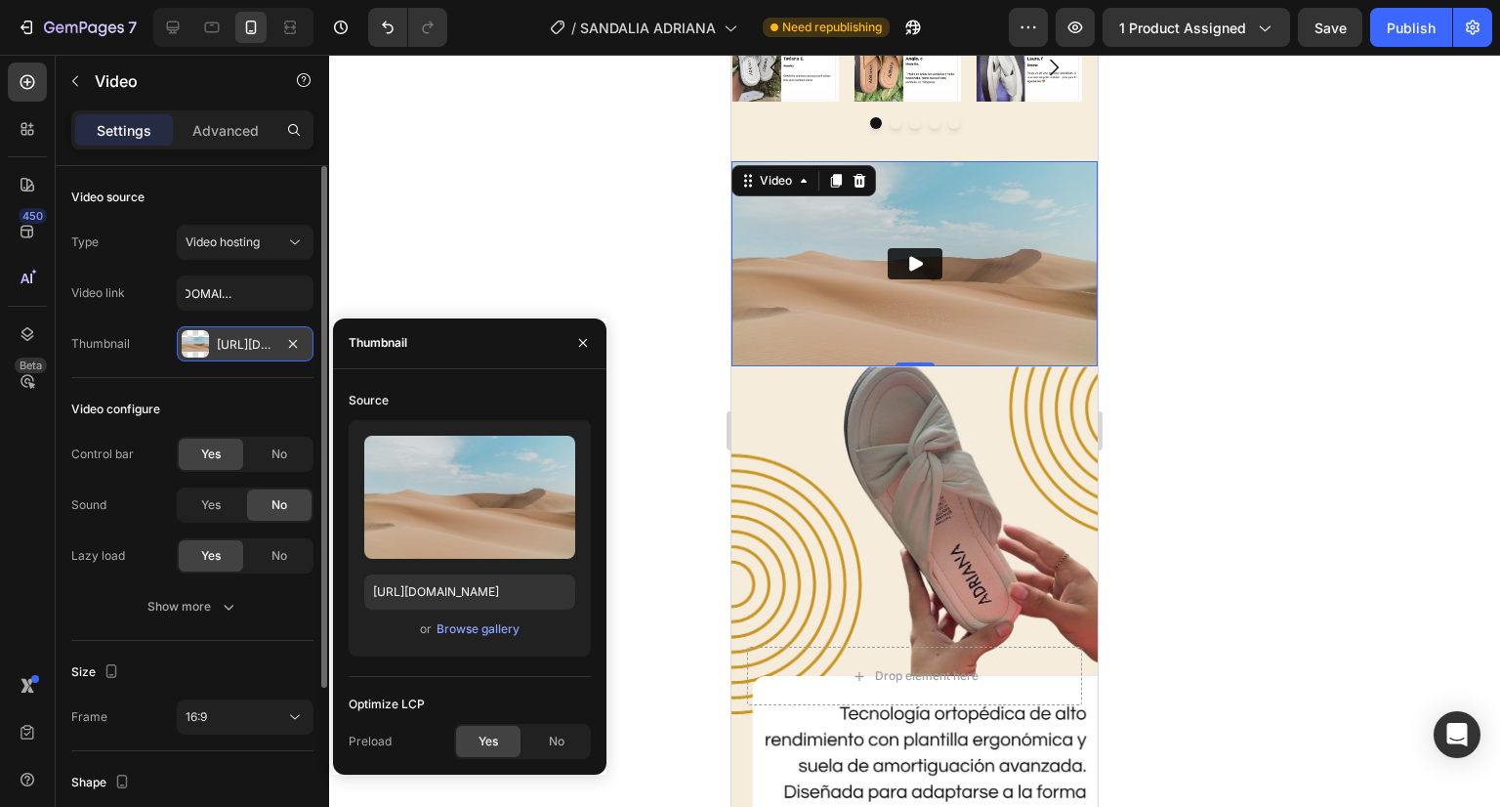
scroll to position [0, 0]
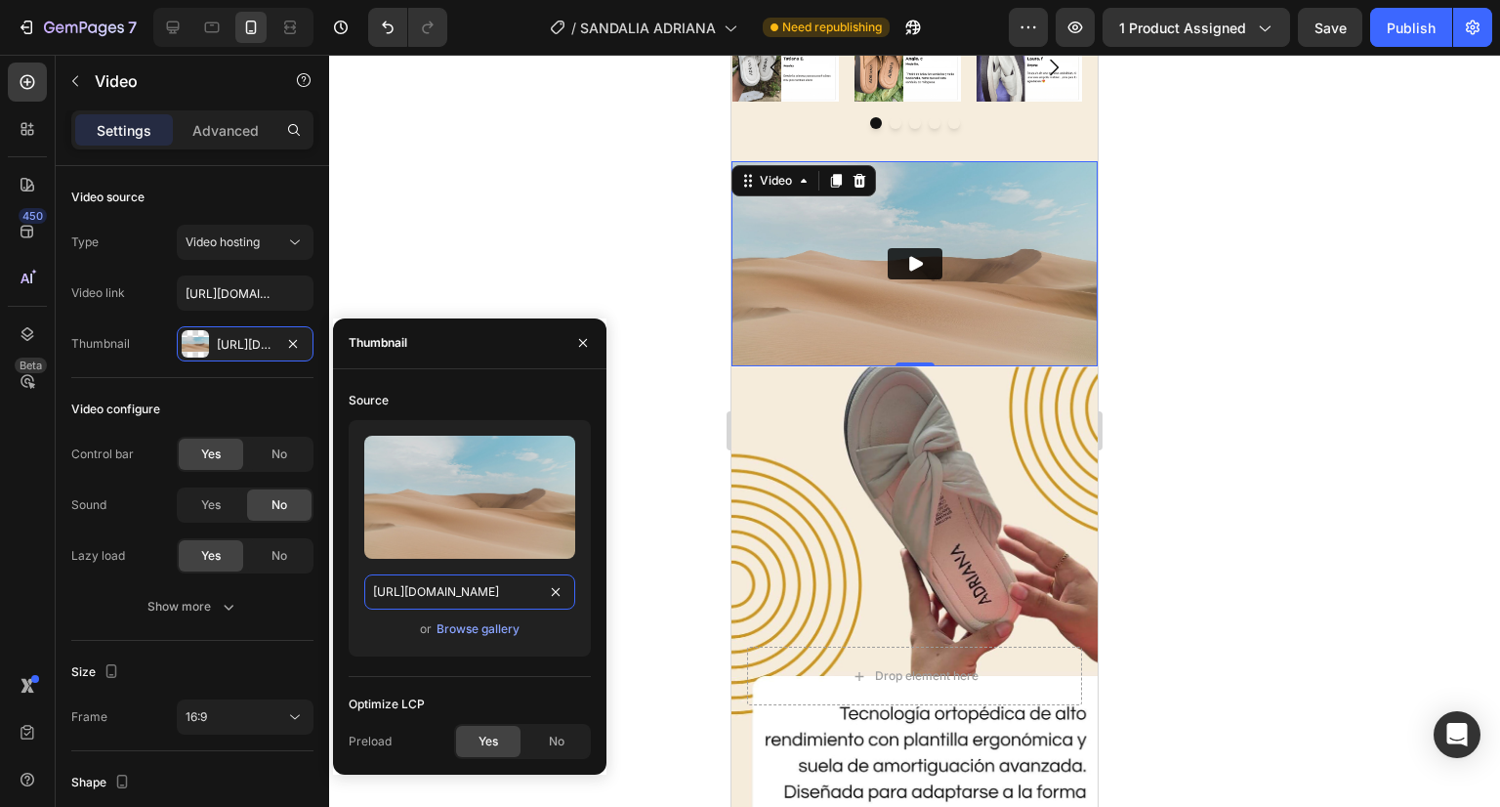
click at [459, 596] on input "[URL][DOMAIN_NAME]" at bounding box center [469, 591] width 211 height 35
paste input "[DOMAIN_NAME][URL]"
type input "[URL][DOMAIN_NAME]"
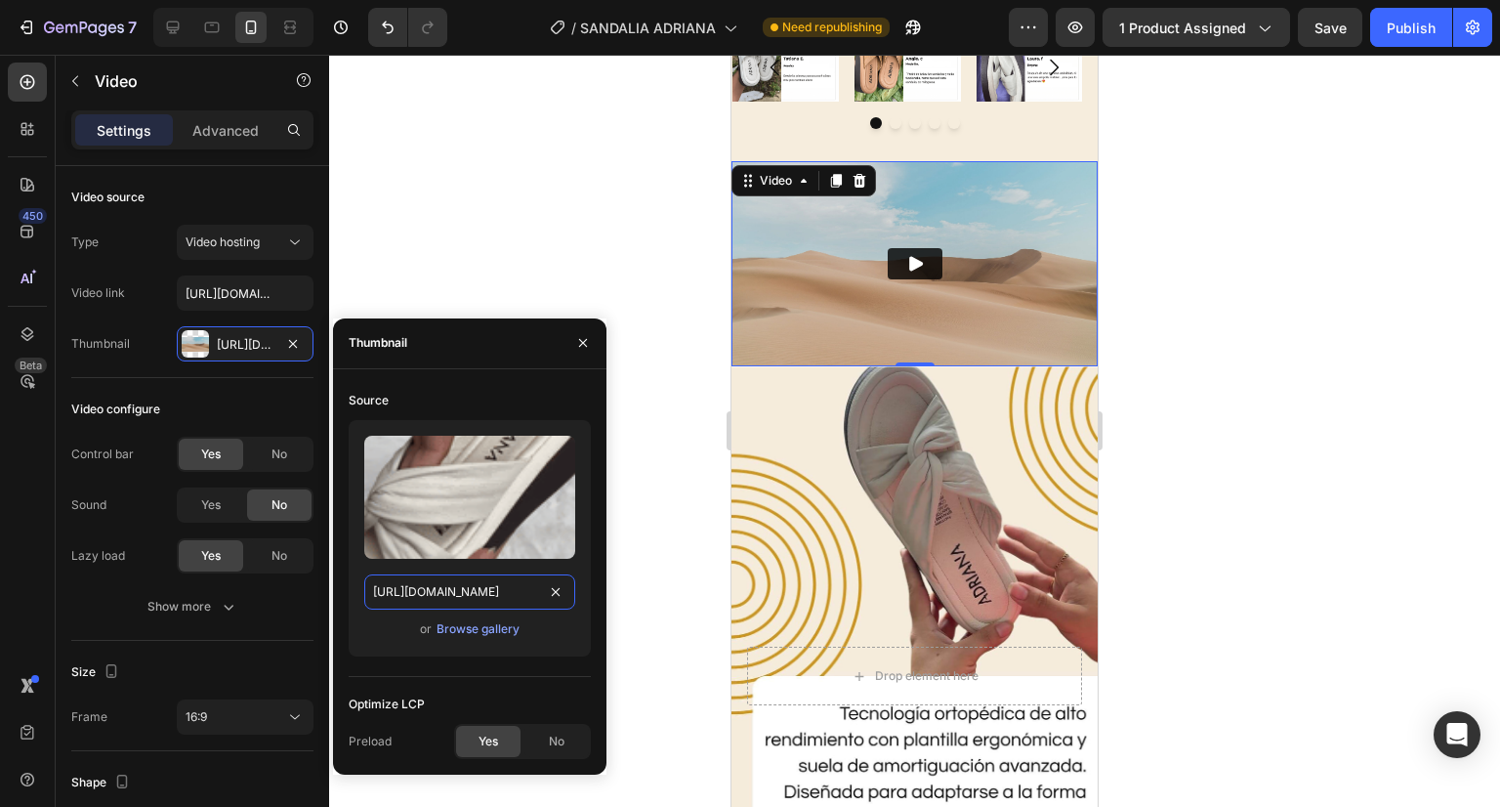
scroll to position [0, 526]
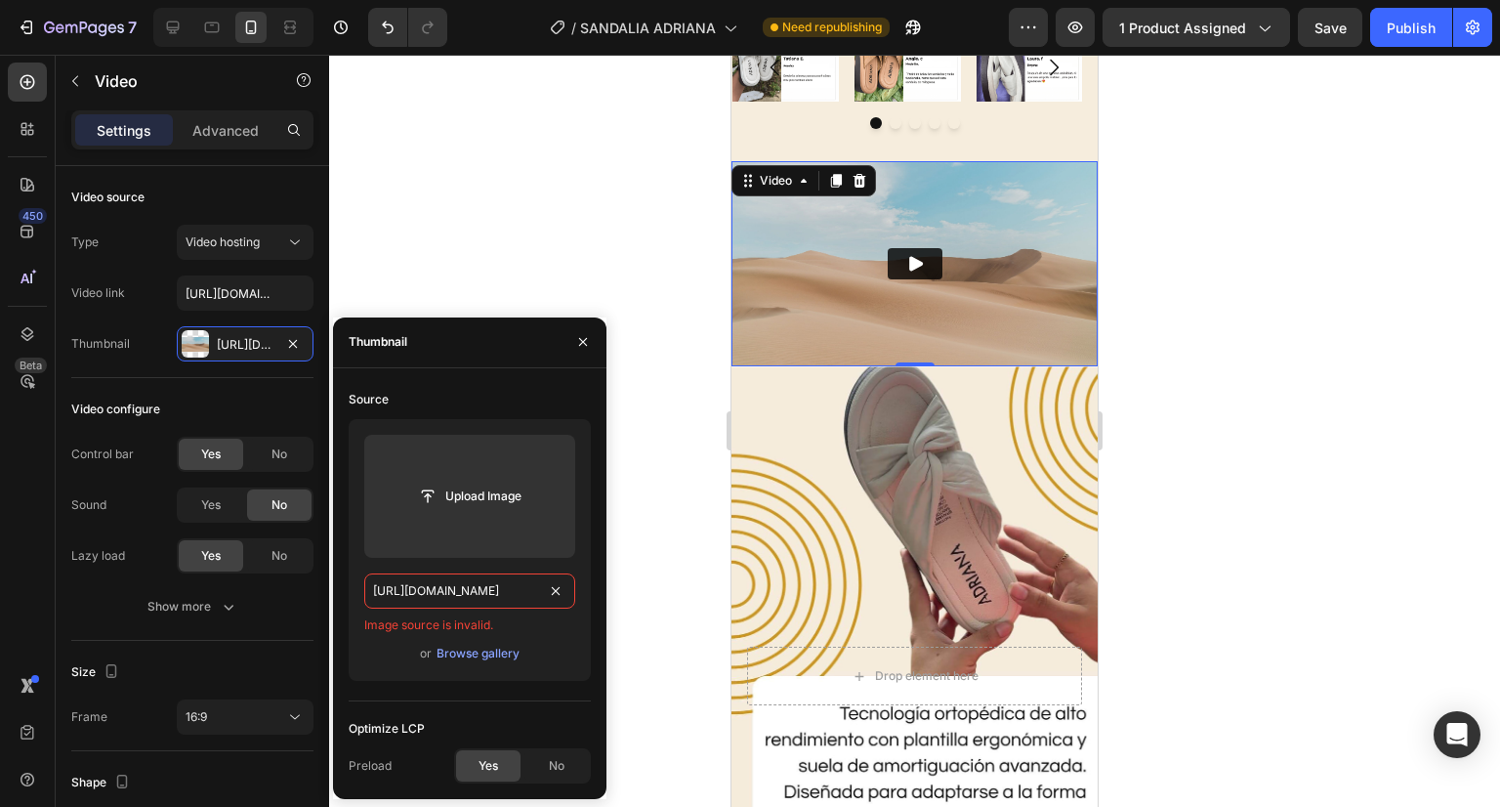
click at [459, 596] on input "[URL][DOMAIN_NAME]" at bounding box center [469, 590] width 211 height 35
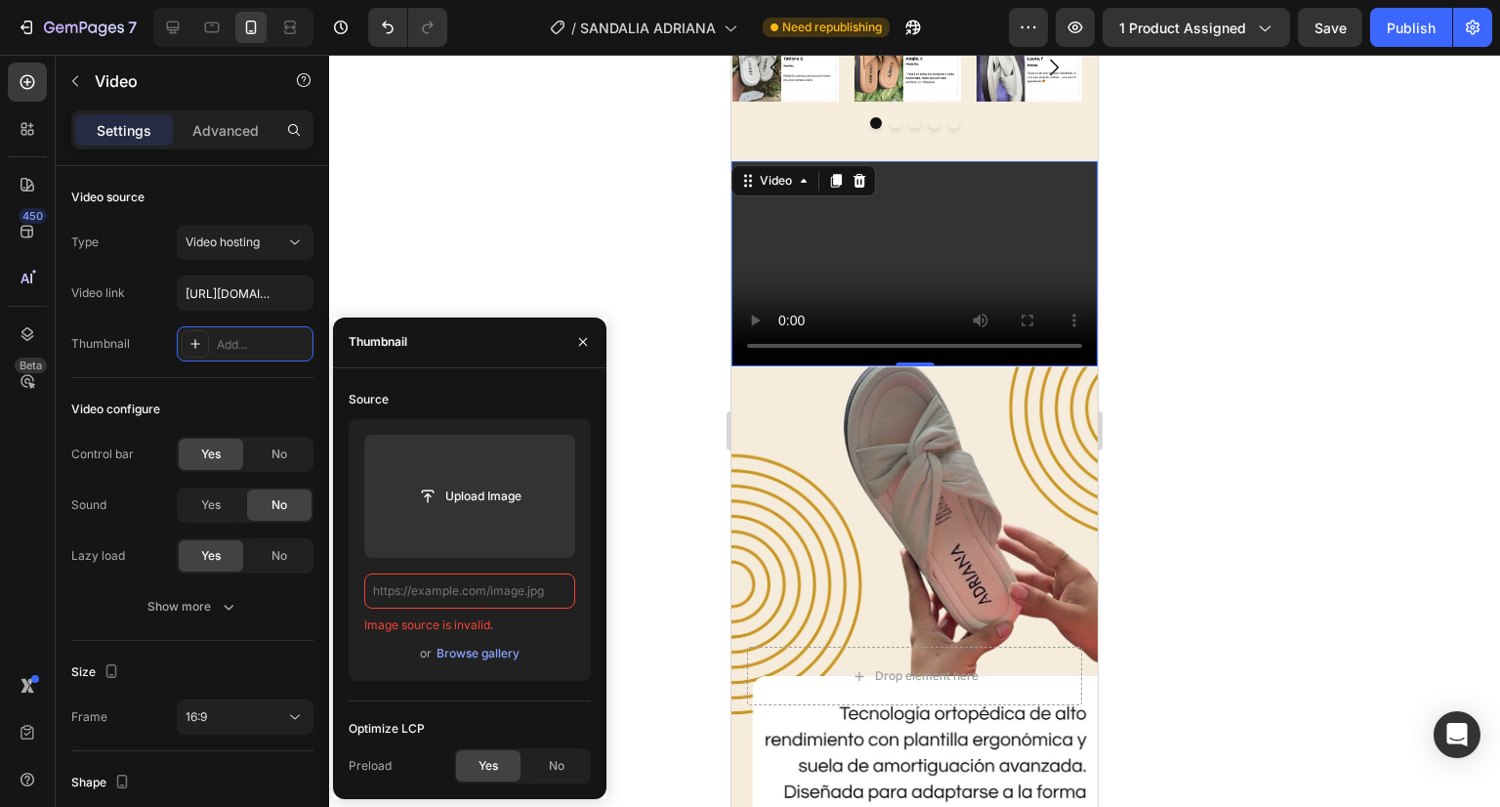
click at [492, 579] on input "text" at bounding box center [469, 590] width 211 height 35
paste input "[URL][DOMAIN_NAME]"
type input "[URL][DOMAIN_NAME]"
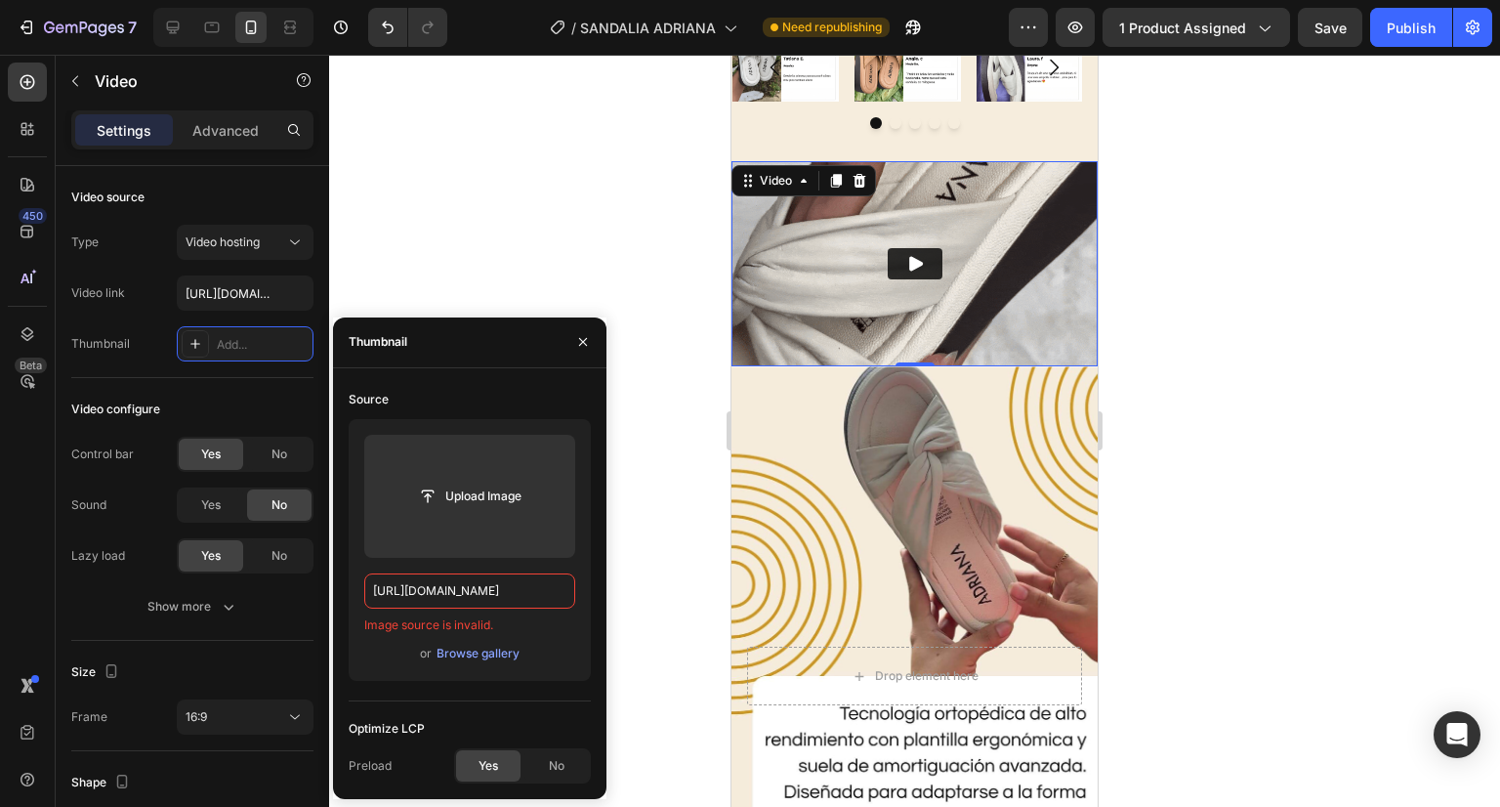
scroll to position [0, 526]
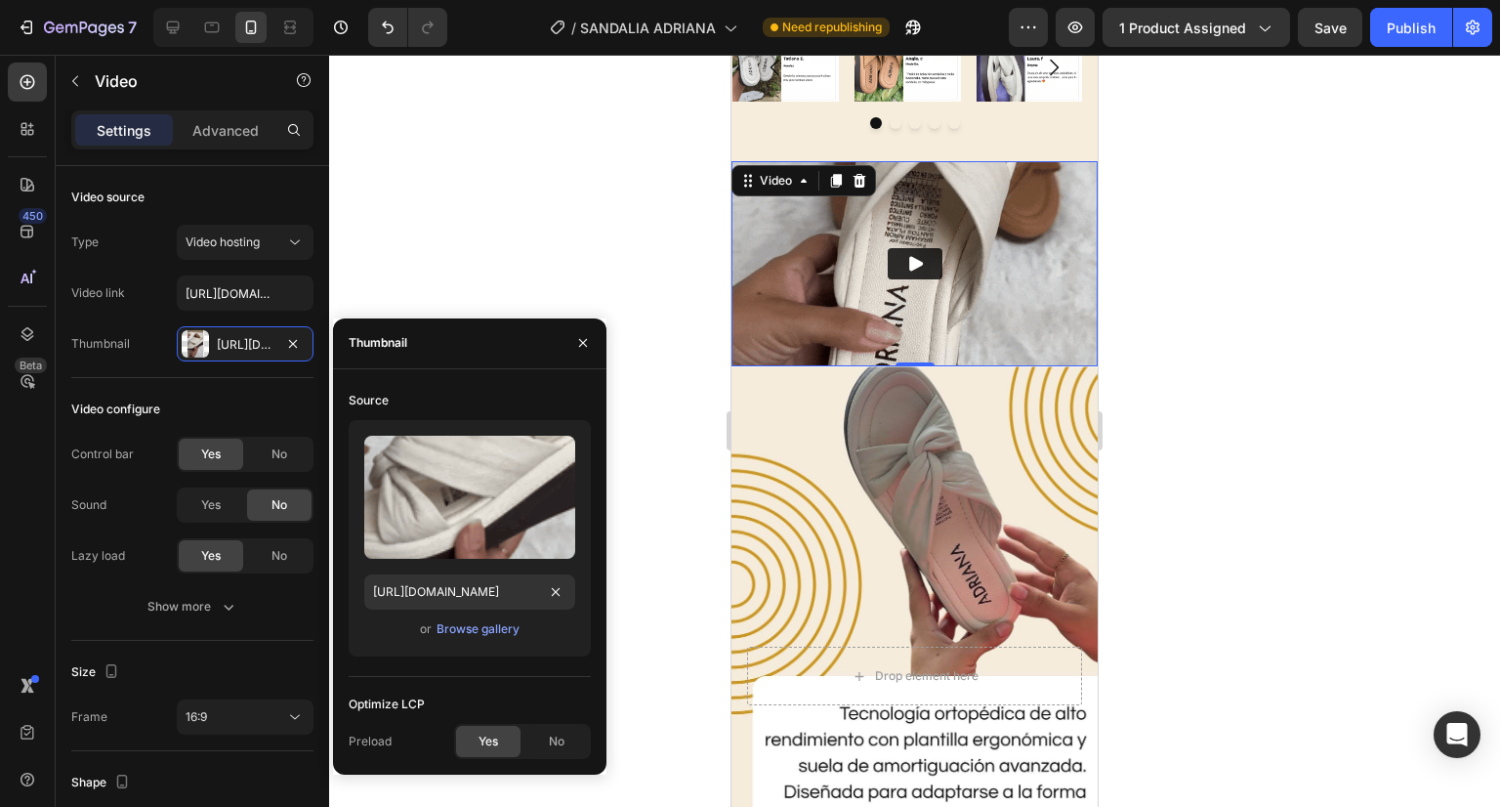
click at [799, 235] on img at bounding box center [915, 264] width 366 height 206
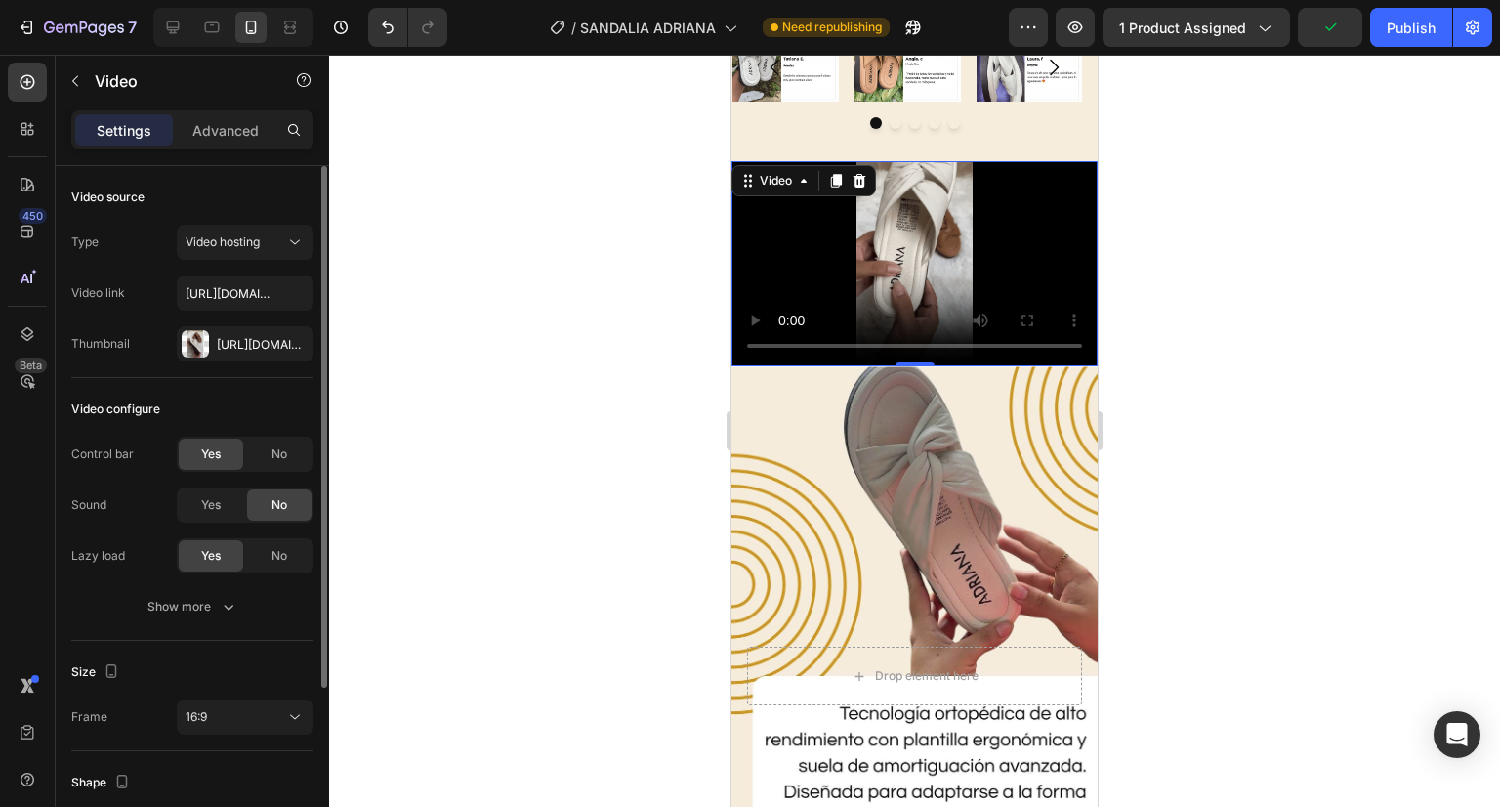
scroll to position [232, 0]
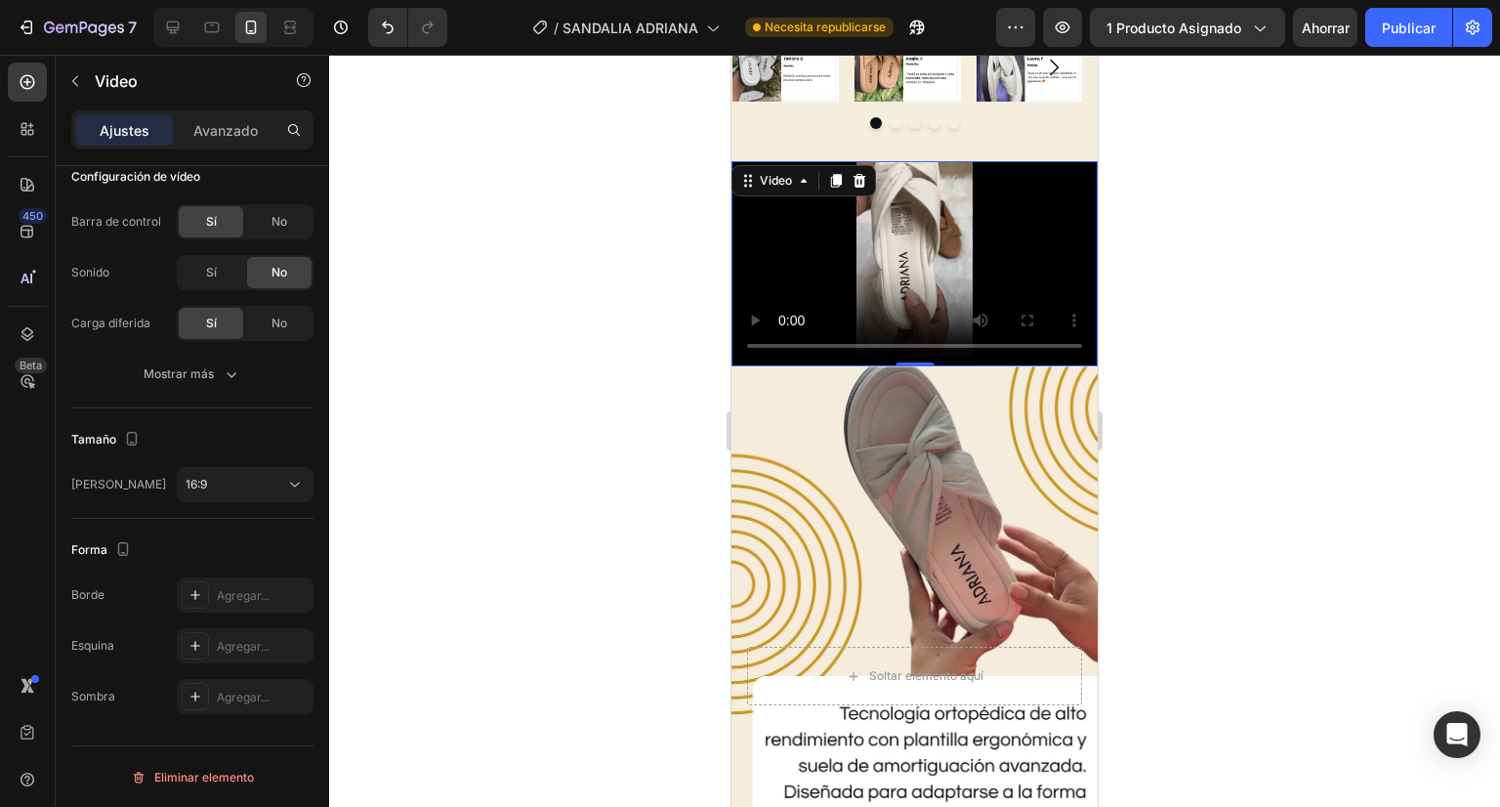
click at [540, 314] on div at bounding box center [914, 431] width 1171 height 752
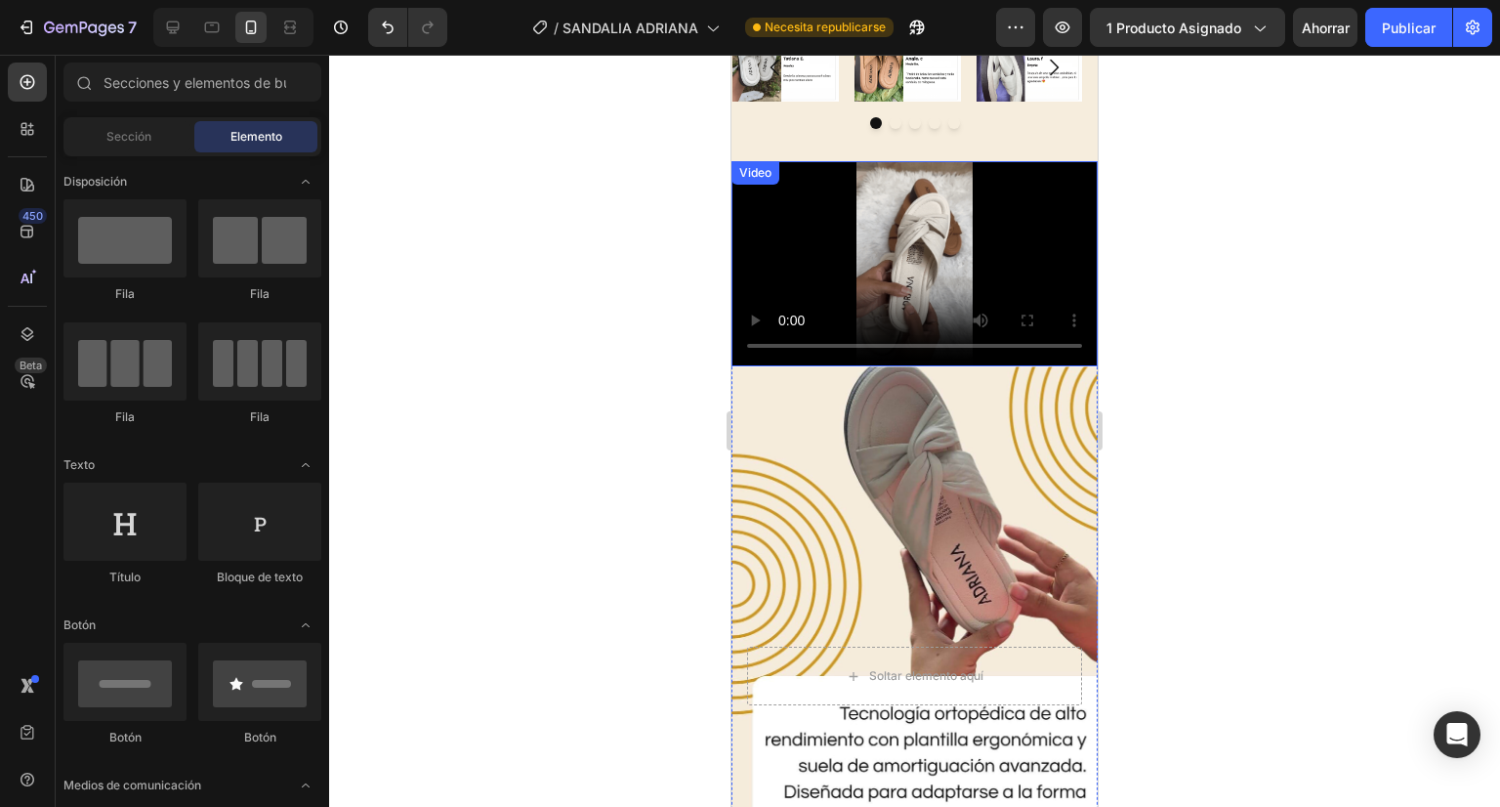
click at [886, 263] on video at bounding box center [915, 264] width 366 height 206
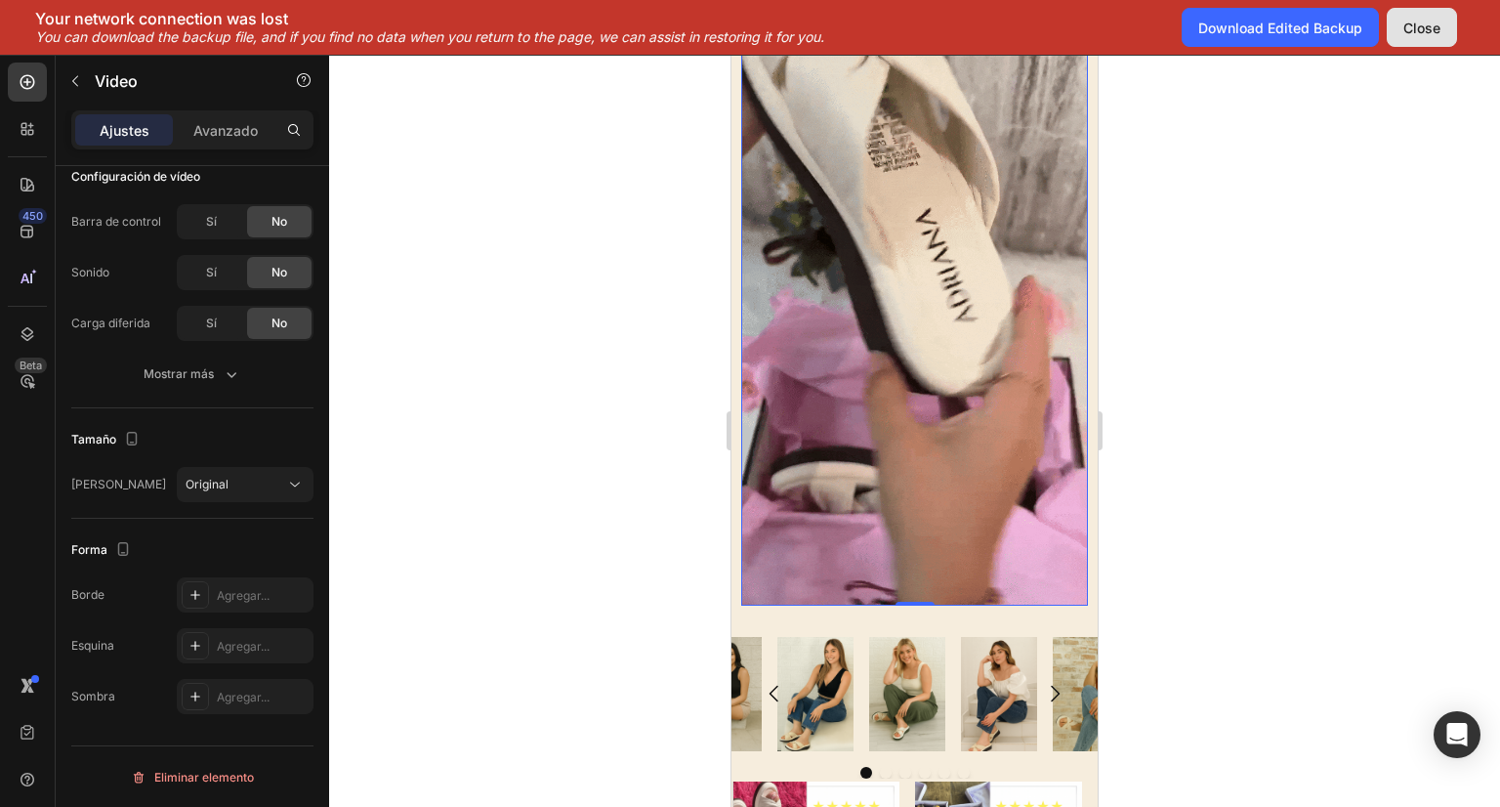
click at [1422, 28] on div "Close" at bounding box center [1421, 28] width 37 height 21
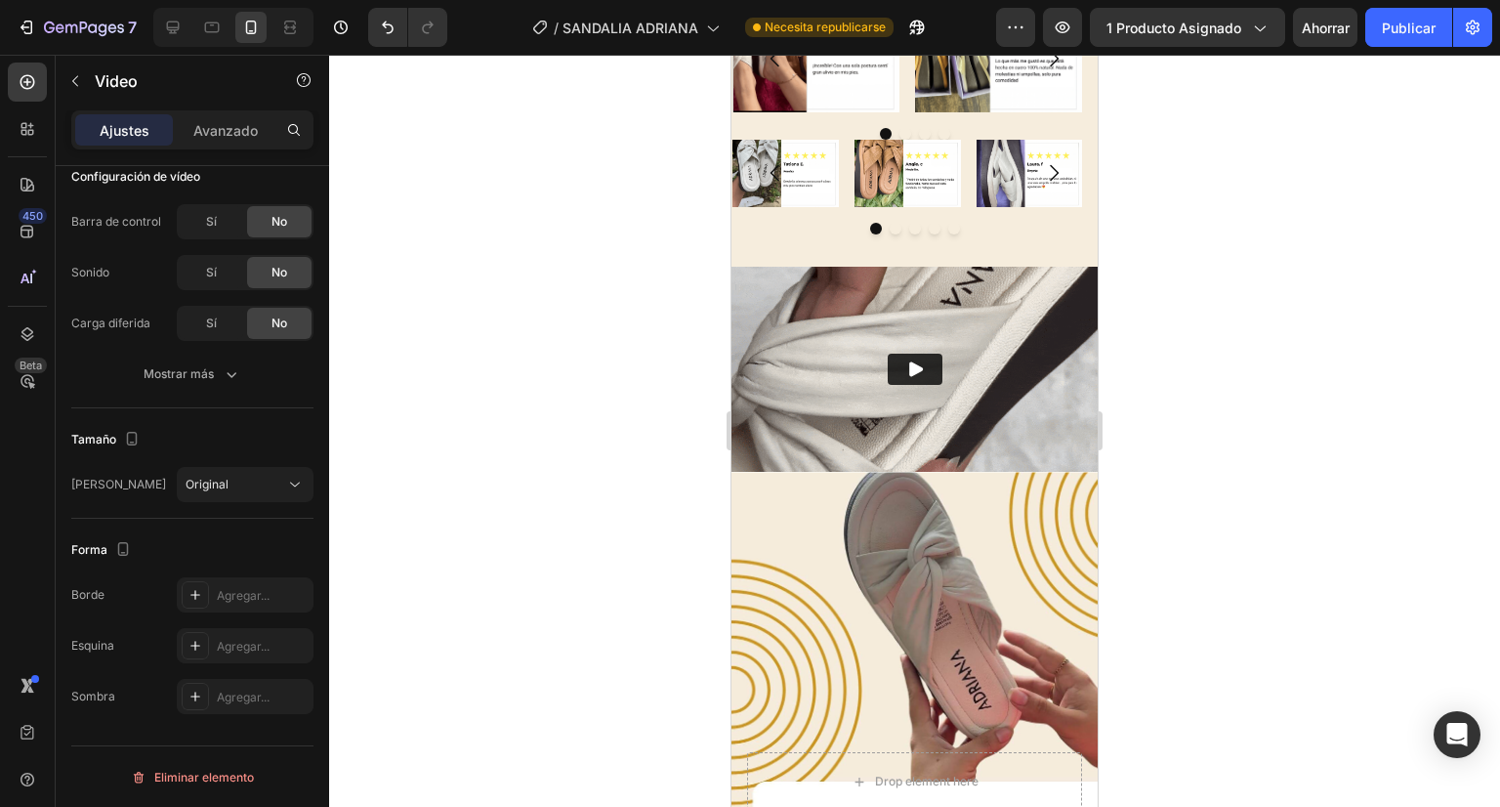
scroll to position [4253, 0]
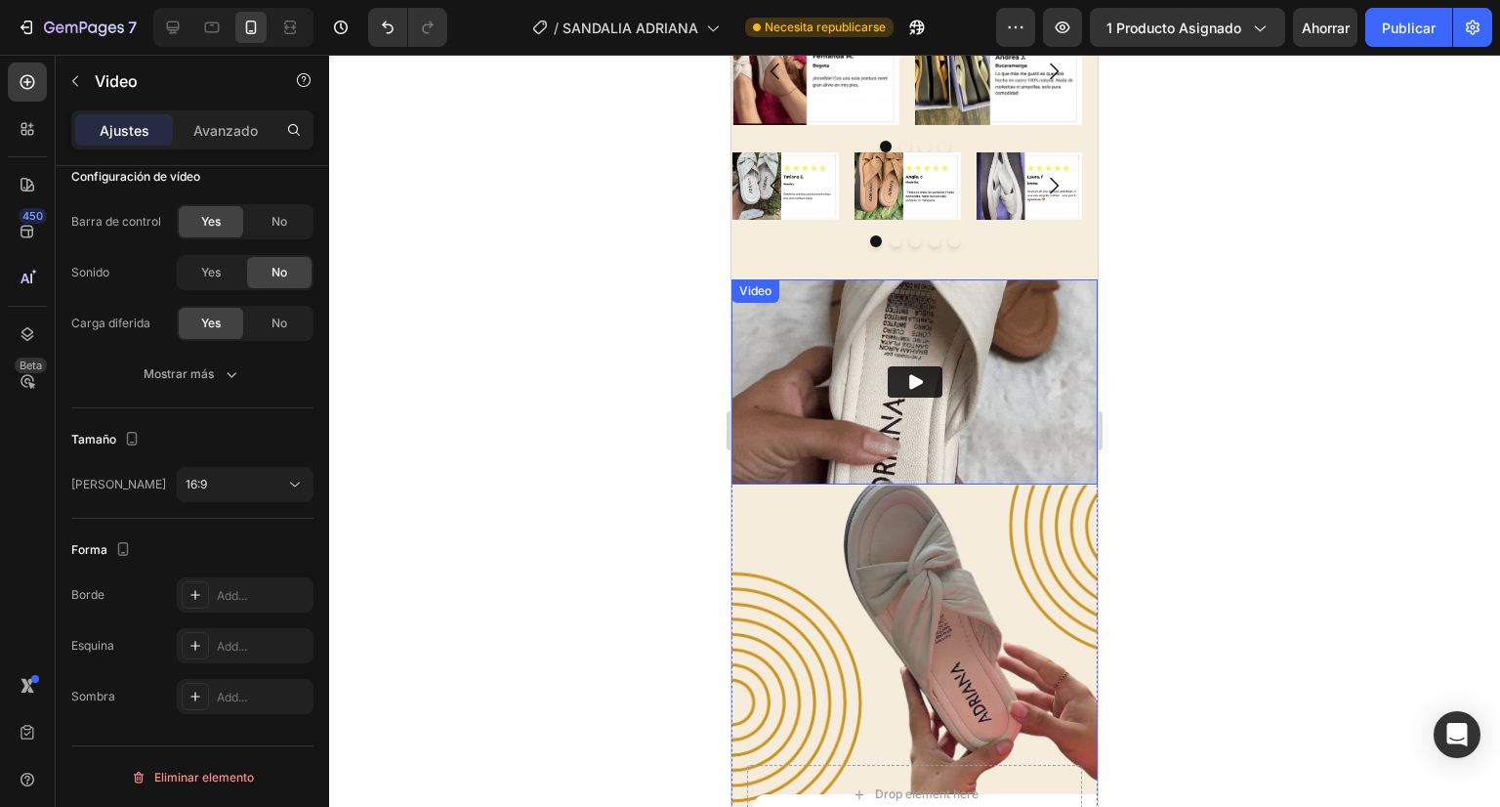
click at [936, 352] on img at bounding box center [915, 382] width 366 height 206
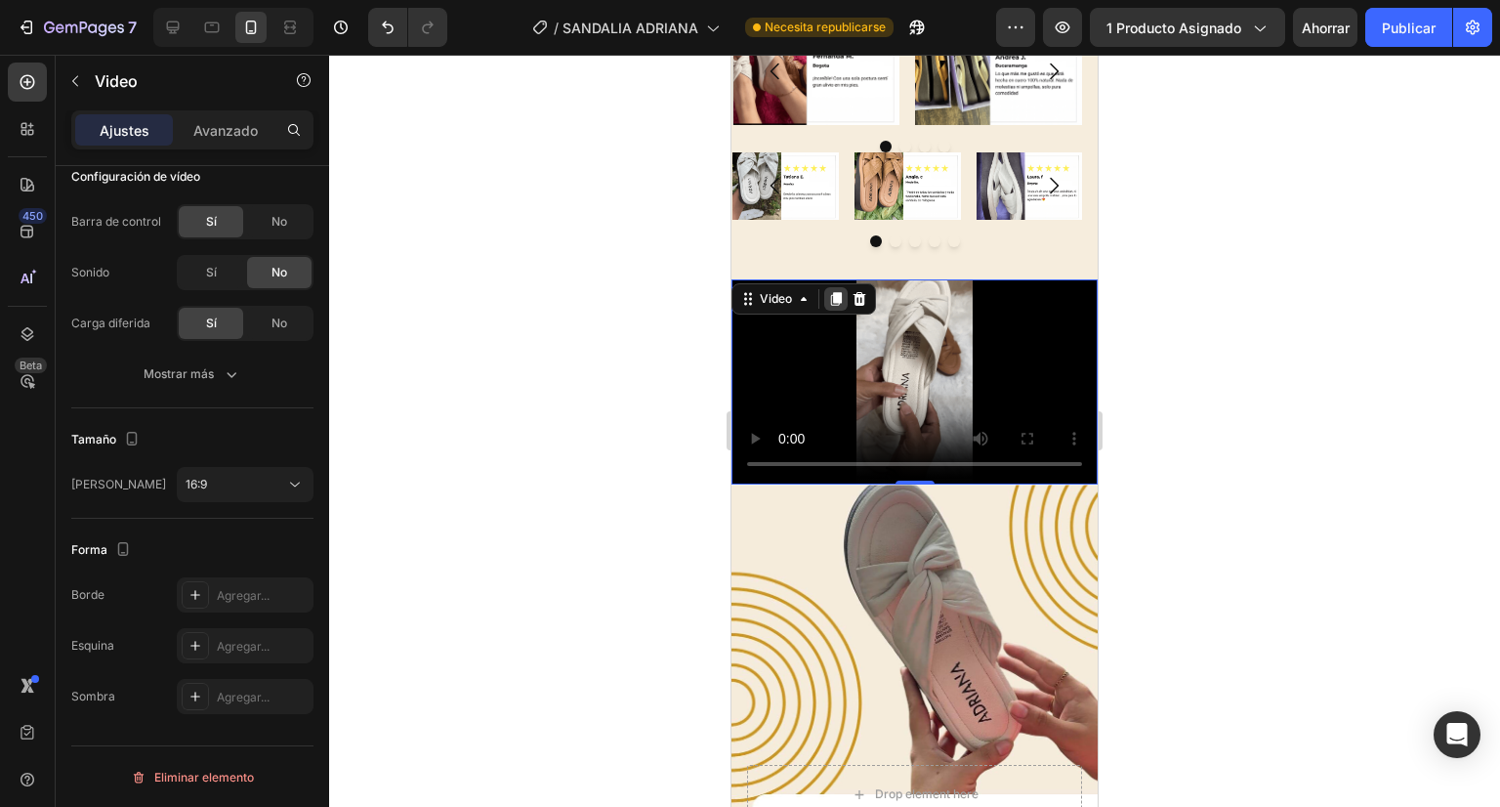
click at [832, 302] on icon at bounding box center [836, 299] width 16 height 16
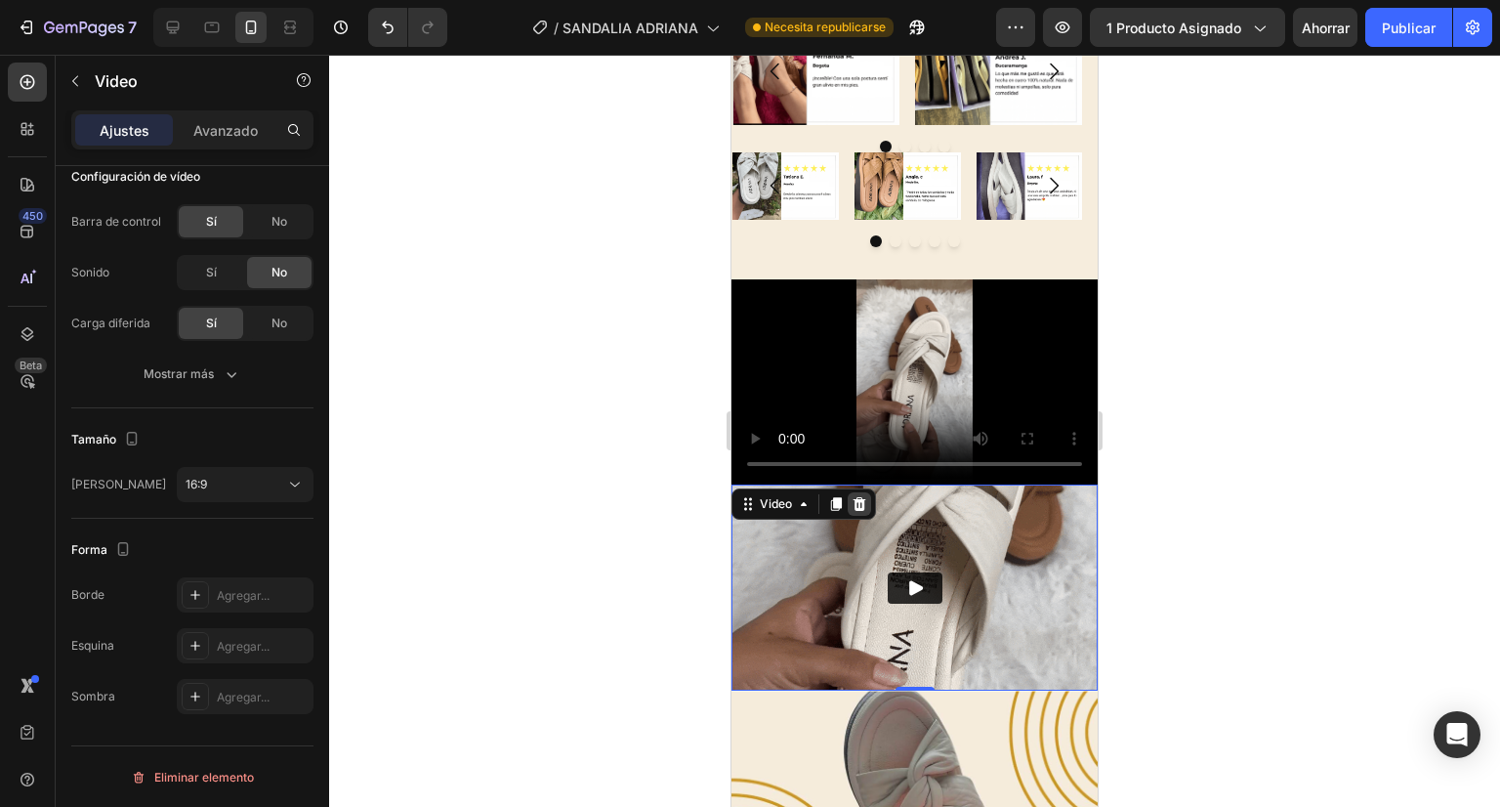
click at [856, 497] on icon at bounding box center [860, 504] width 13 height 14
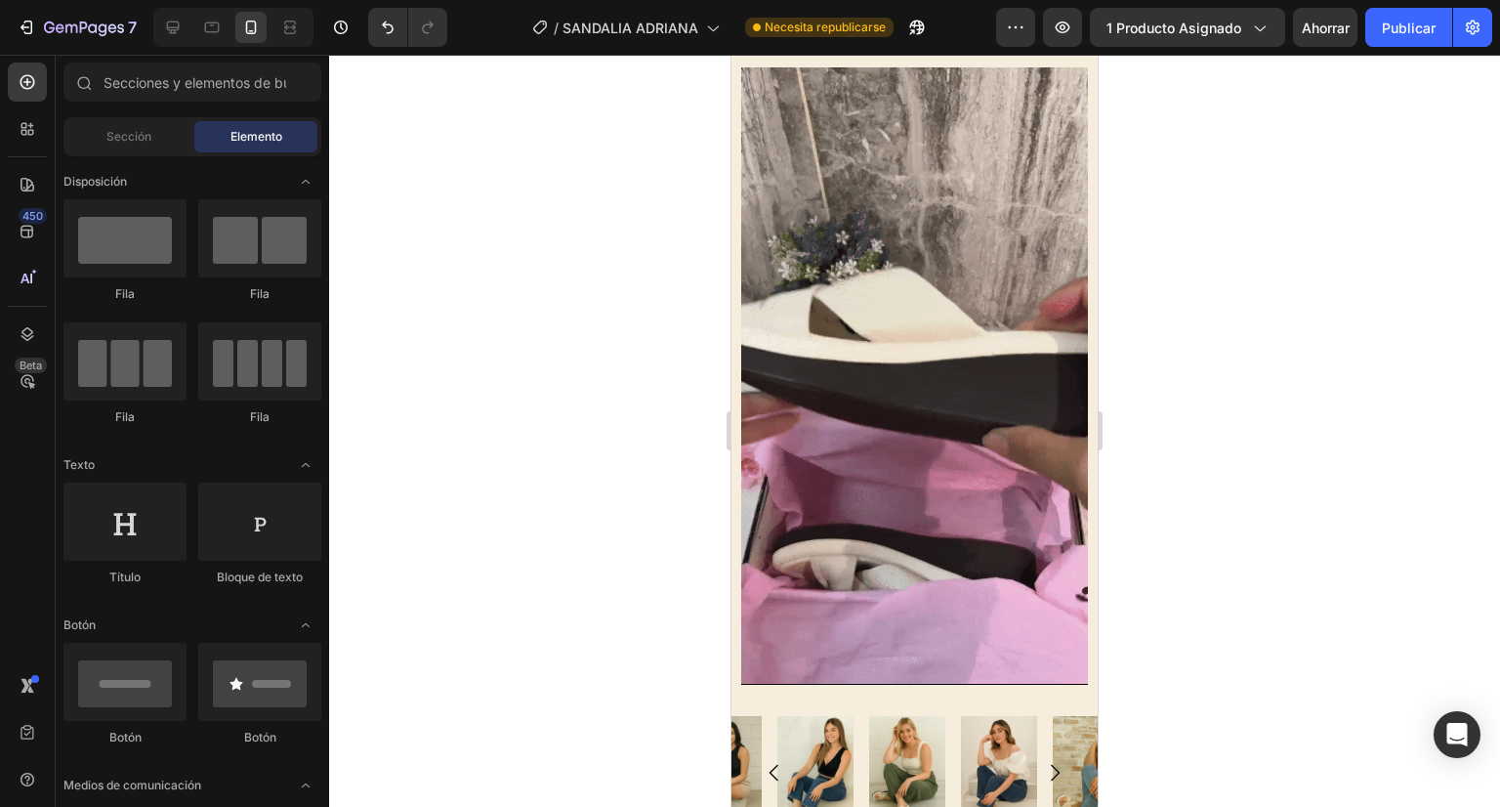
scroll to position [3423, 0]
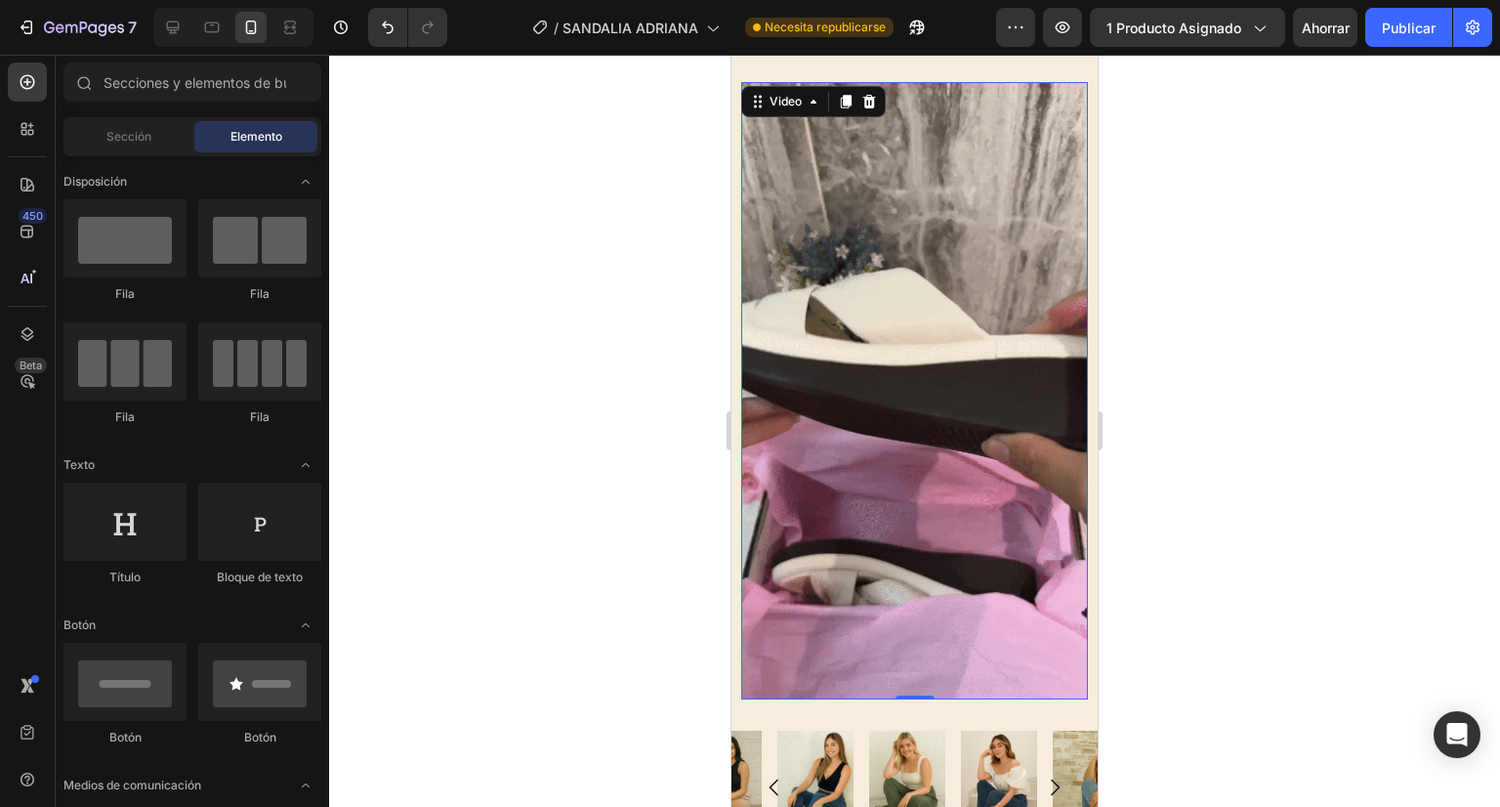
click at [898, 305] on video at bounding box center [914, 390] width 347 height 616
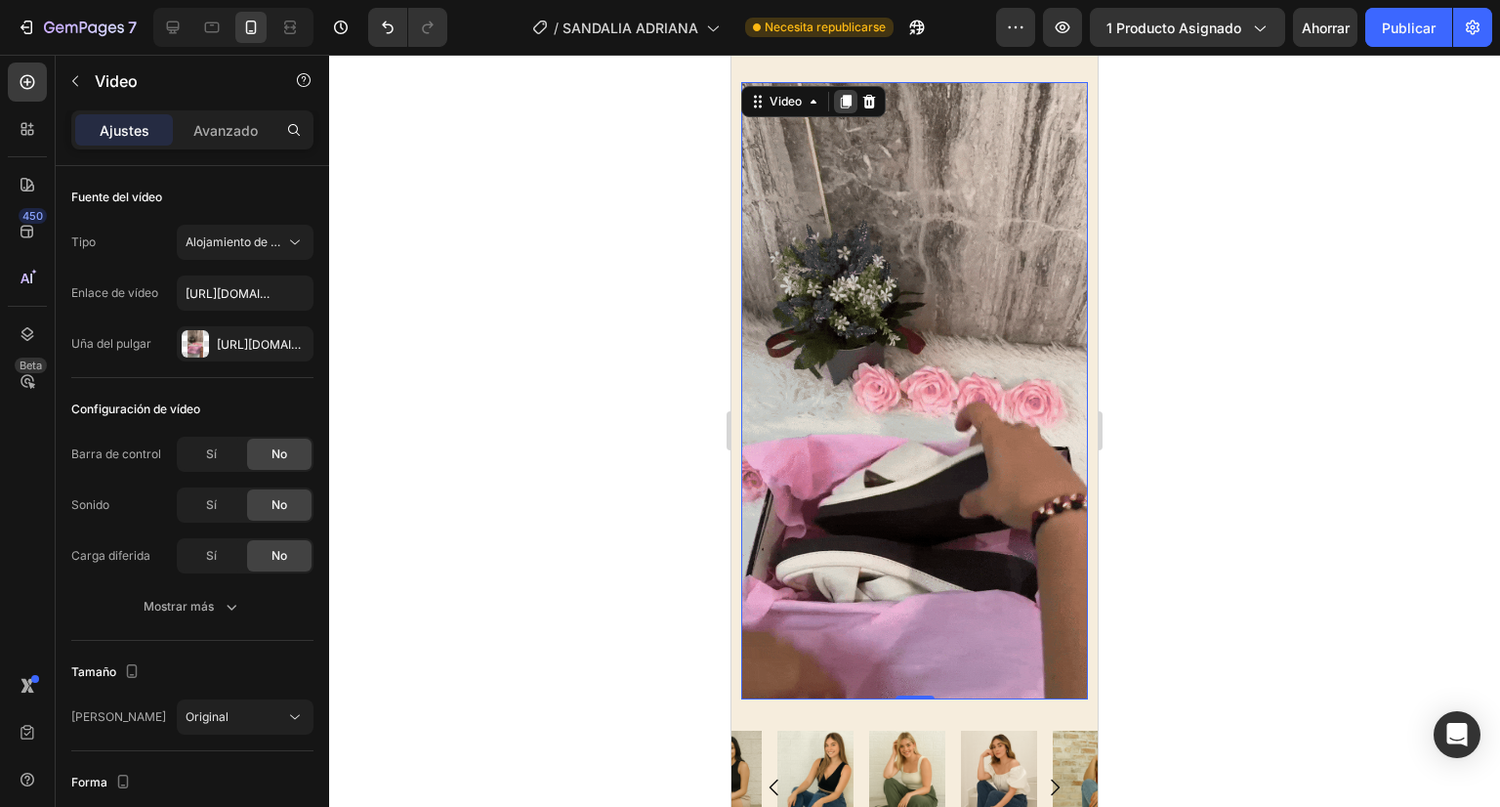
click at [838, 95] on icon at bounding box center [846, 102] width 16 height 16
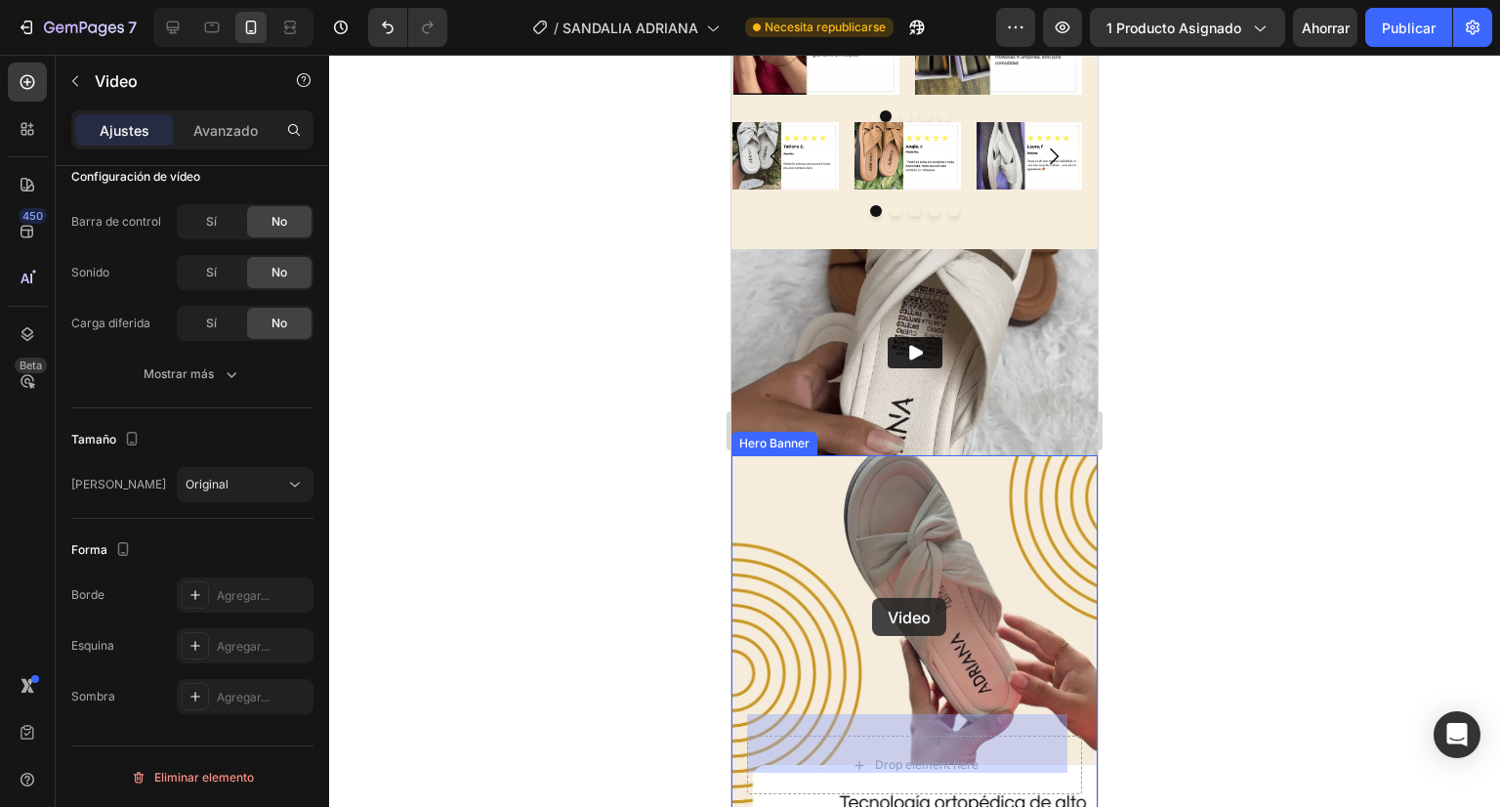
scroll to position [4930, 0]
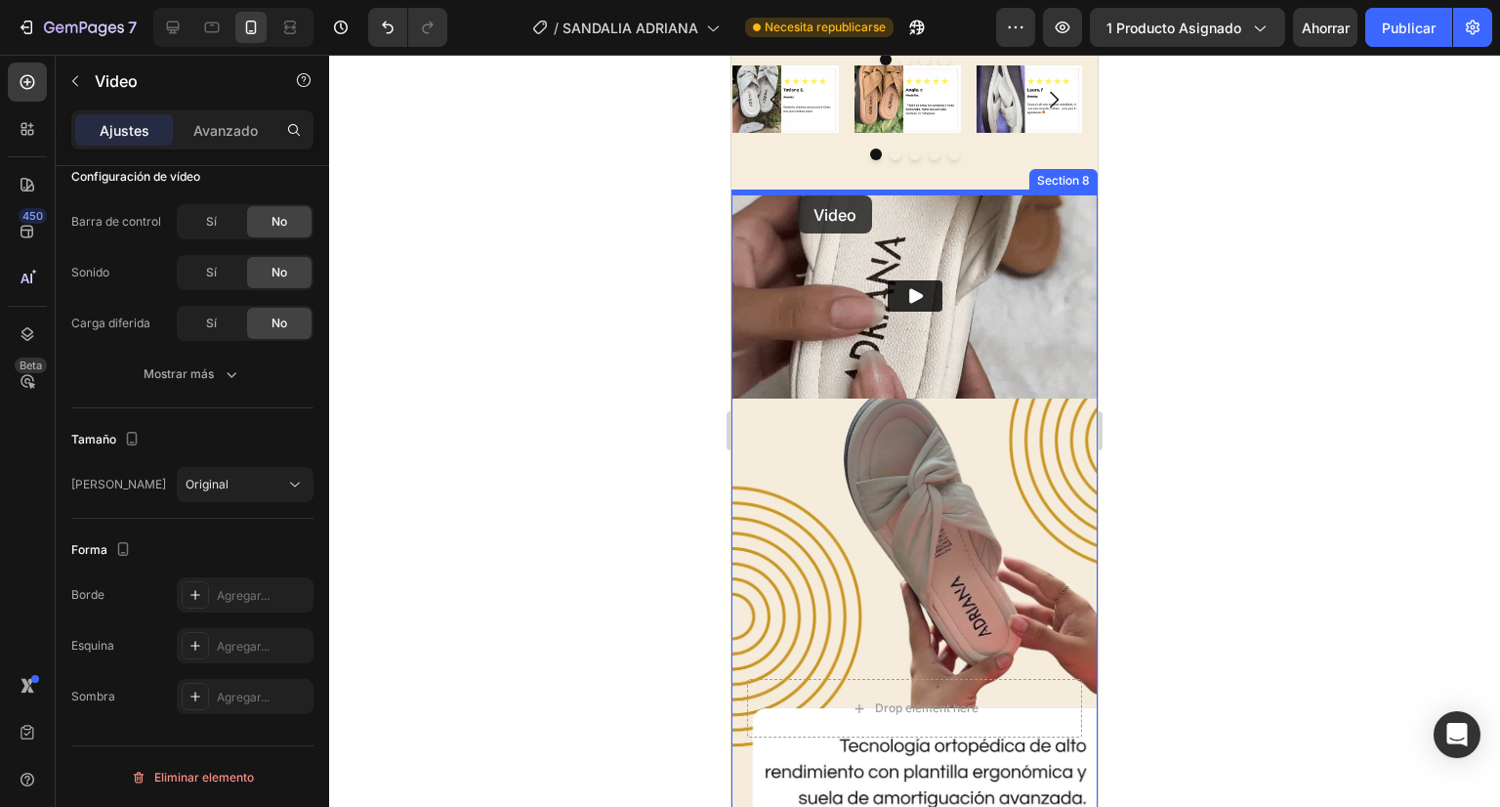
drag, startPoint x: 820, startPoint y: 115, endPoint x: 798, endPoint y: 195, distance: 83.2
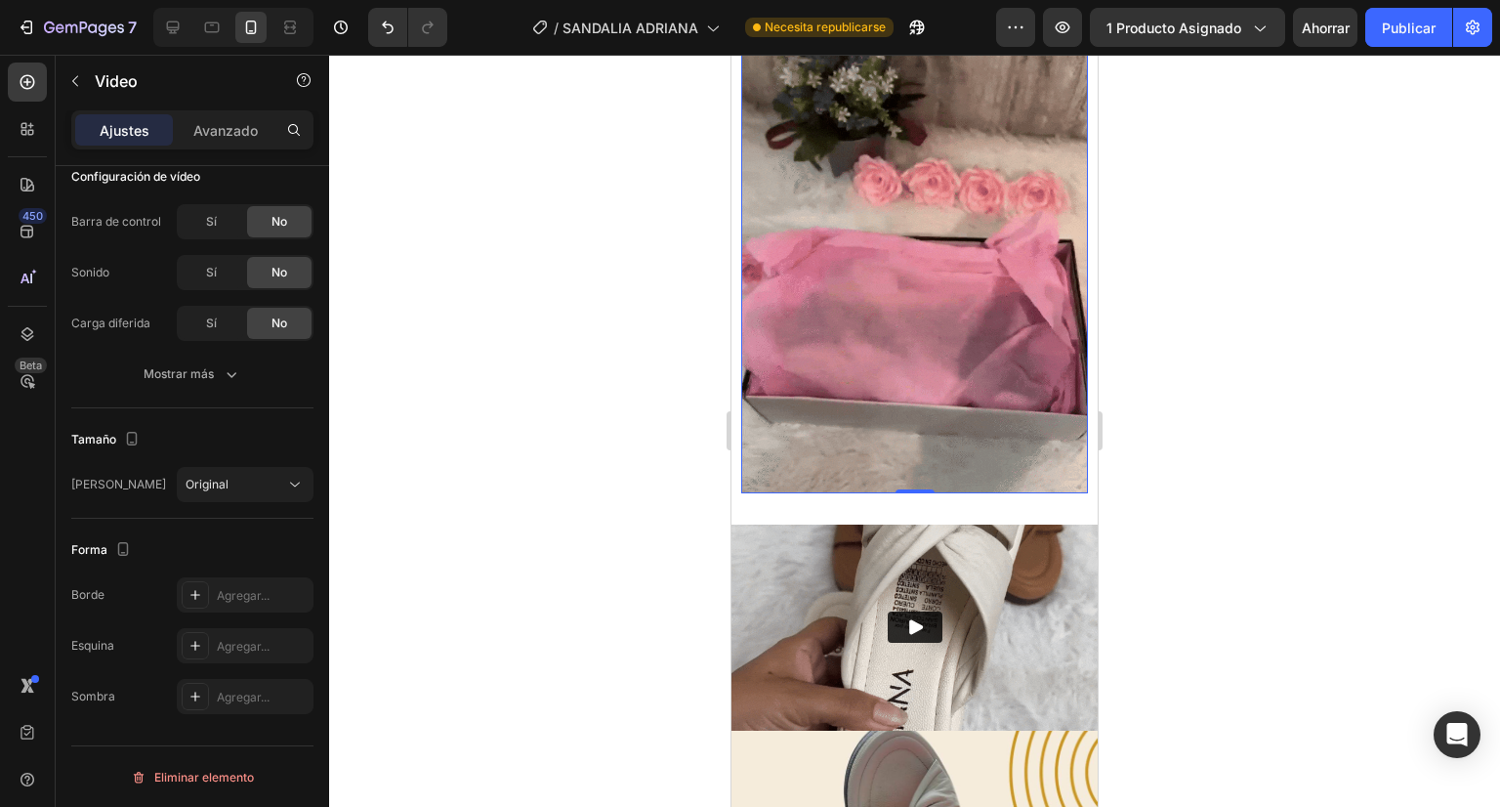
scroll to position [5278, 0]
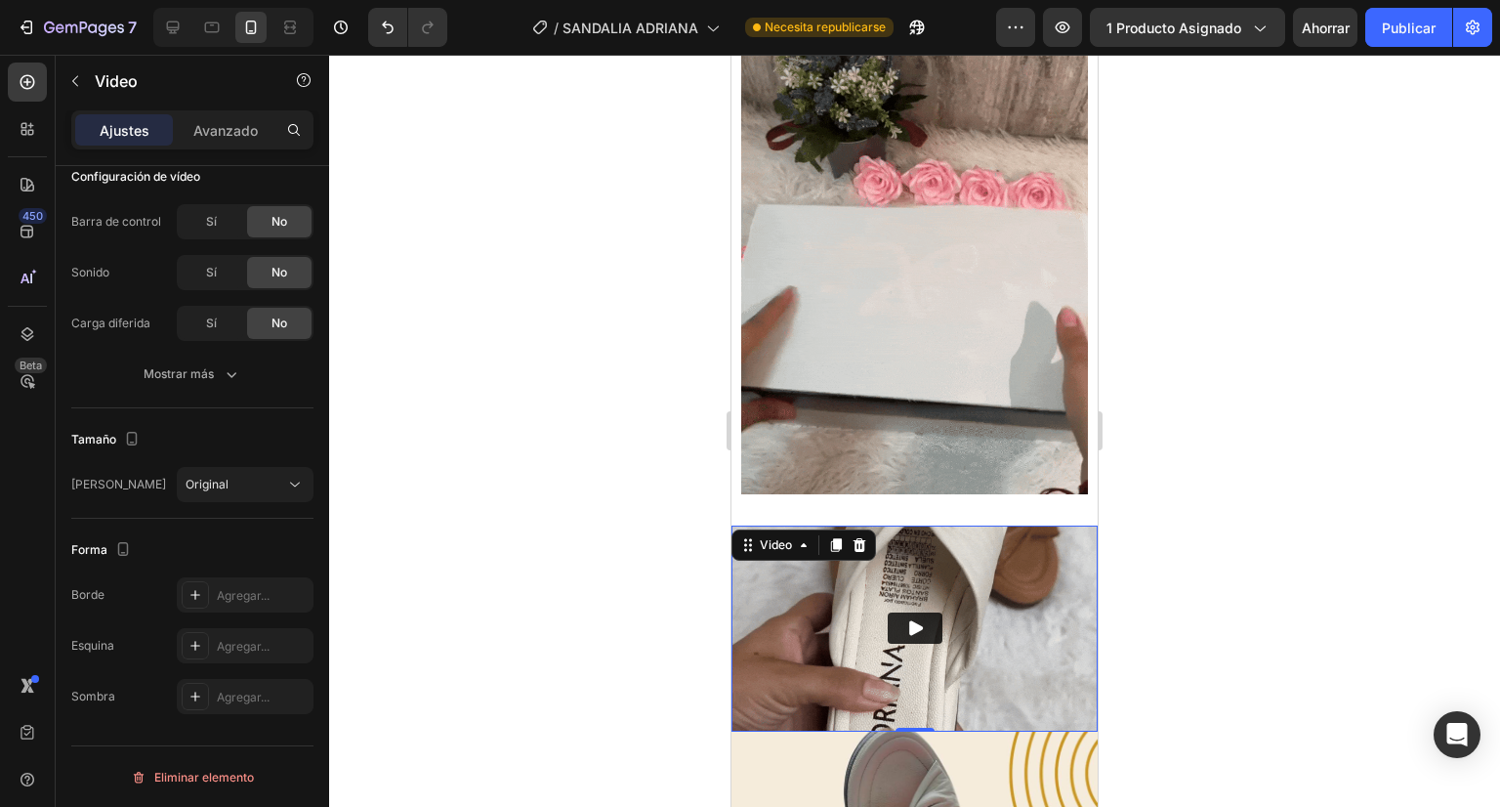
click at [839, 548] on img at bounding box center [915, 628] width 366 height 206
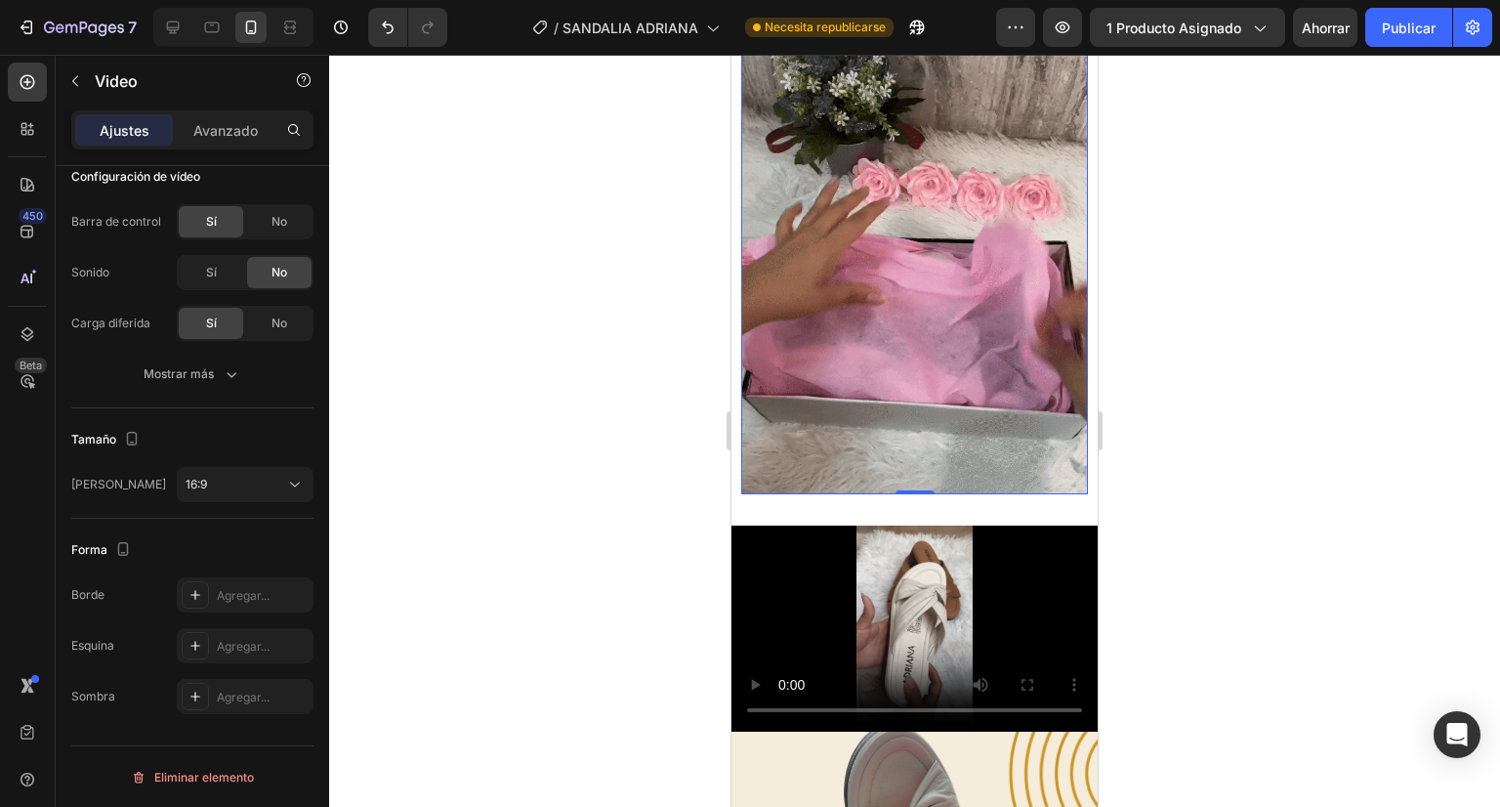
click at [799, 311] on video at bounding box center [914, 186] width 347 height 616
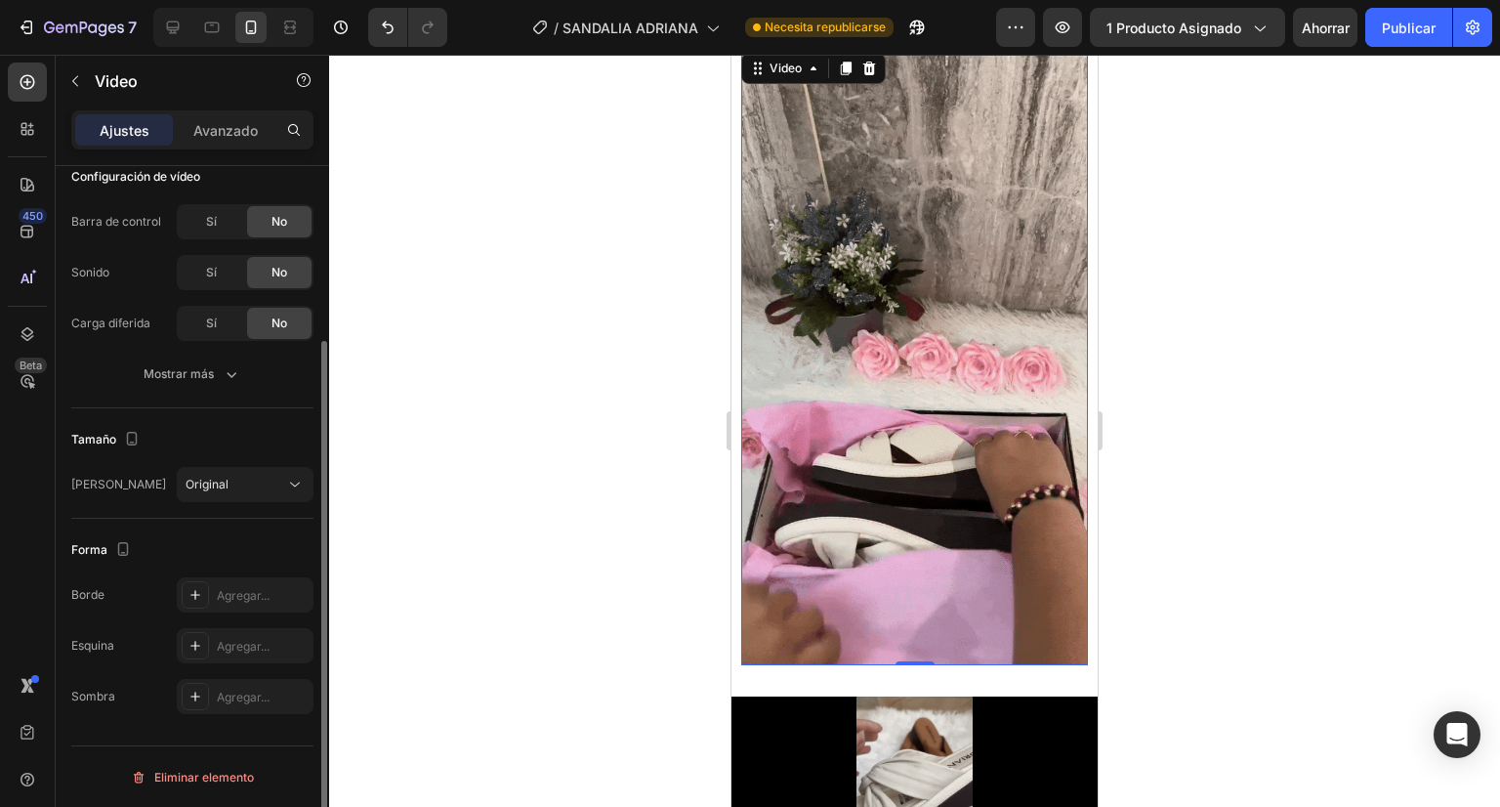
scroll to position [0, 0]
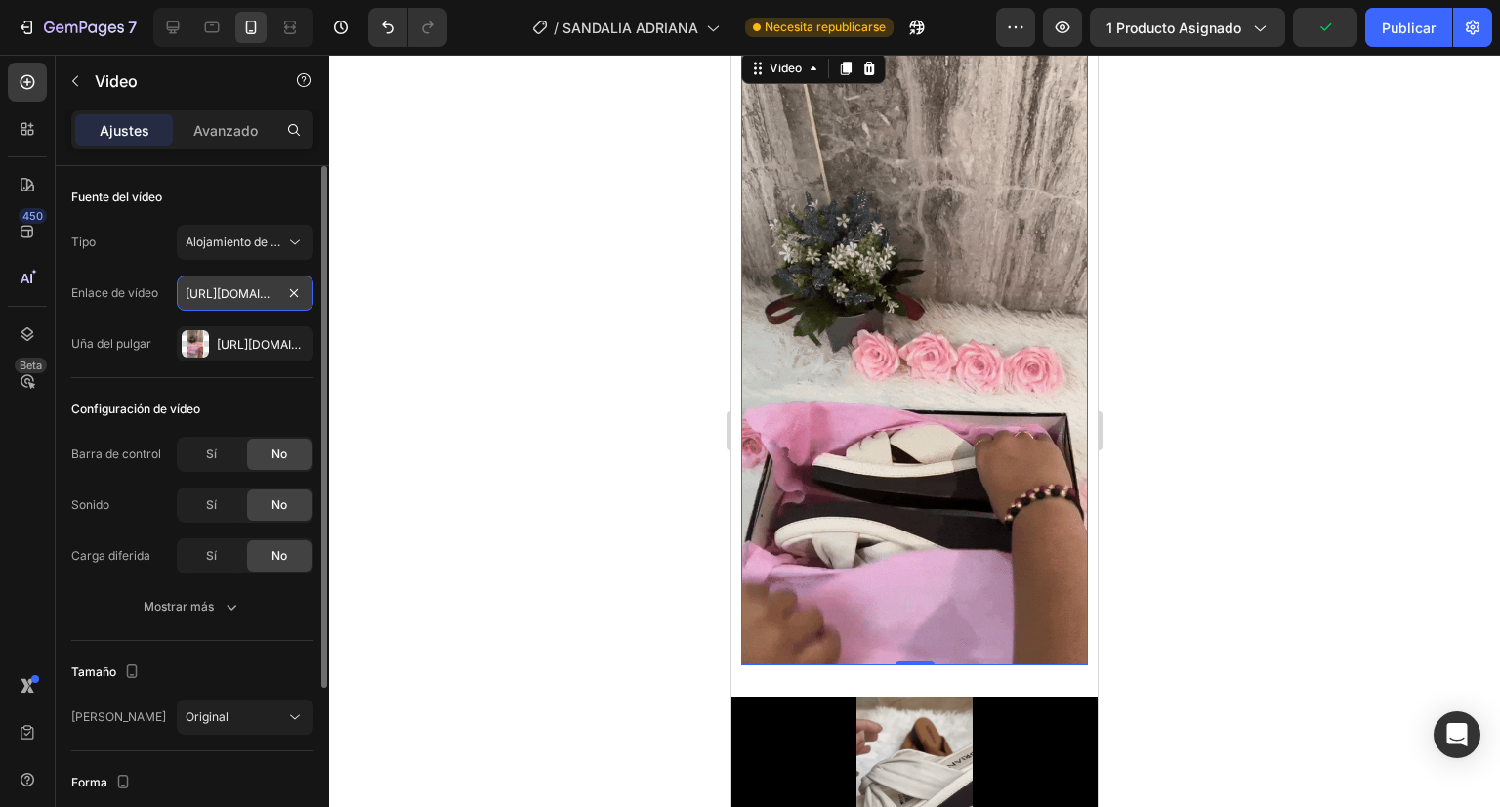
click at [234, 281] on input "[URL][DOMAIN_NAME]" at bounding box center [245, 292] width 137 height 35
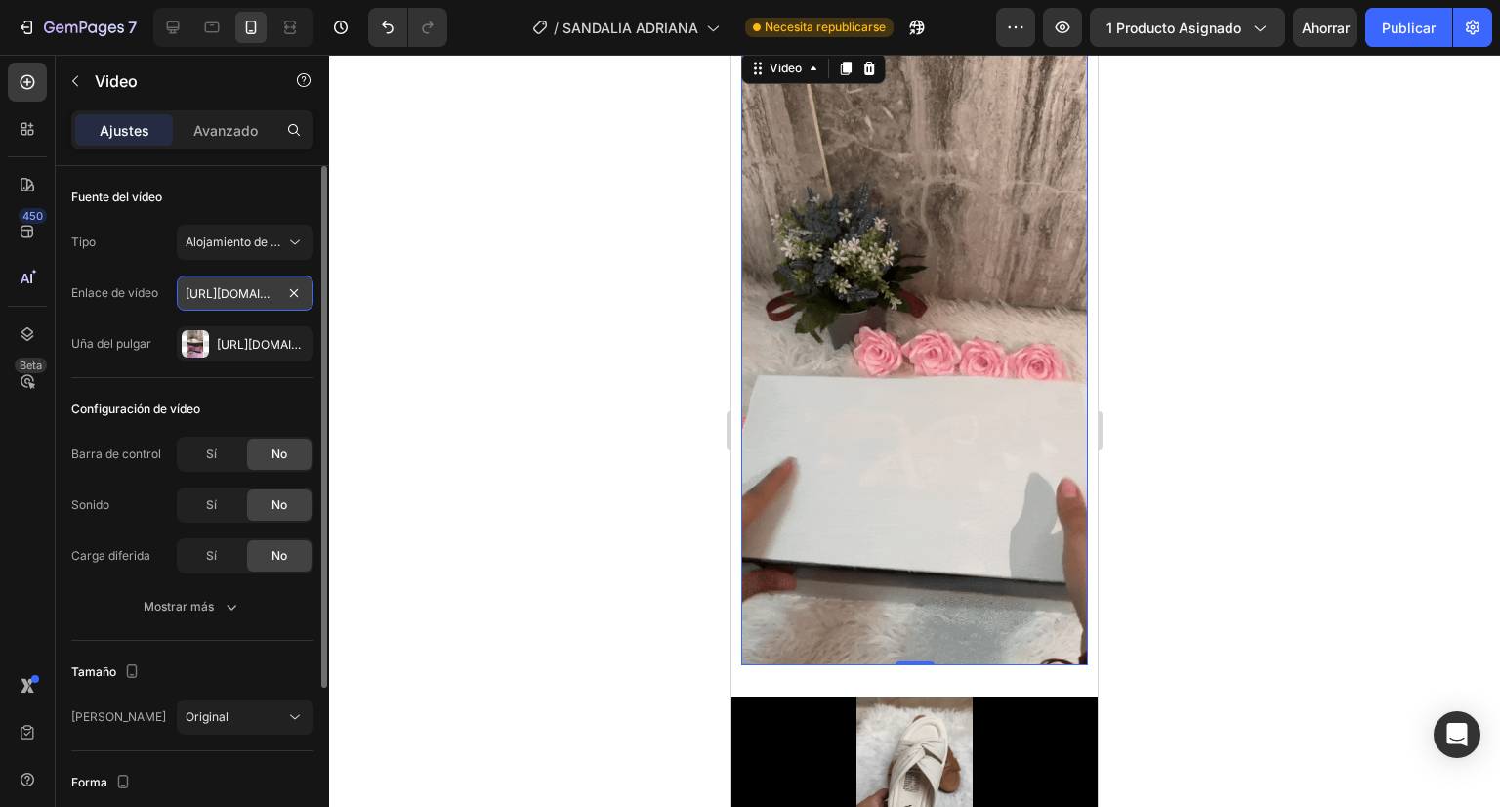
paste input "0823_1_ab17e2c2-a975-454d-8c7e-c309f8a5c451.gif?v=1756221884"
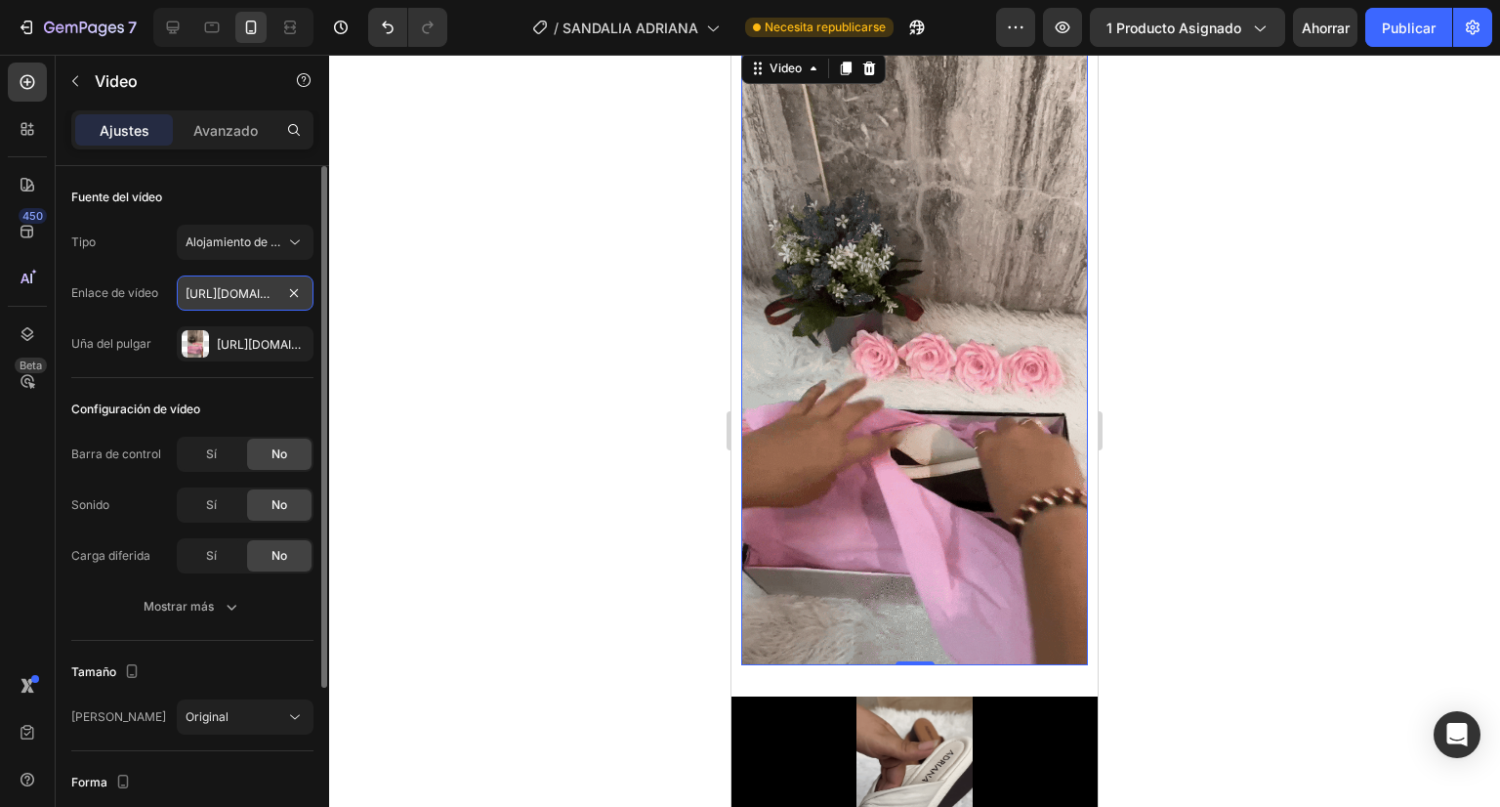
scroll to position [0, 601]
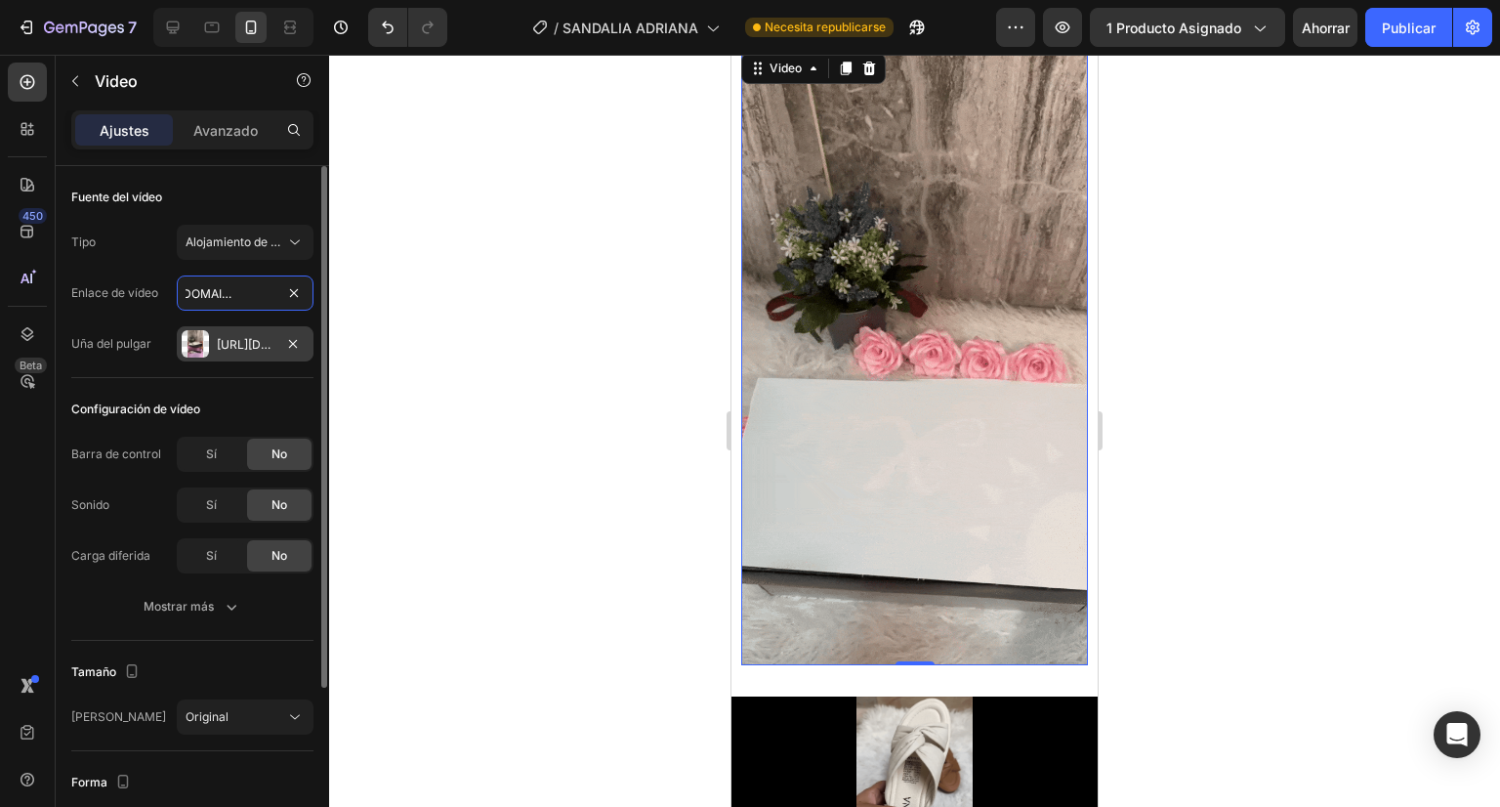
type input "[URL][DOMAIN_NAME]"
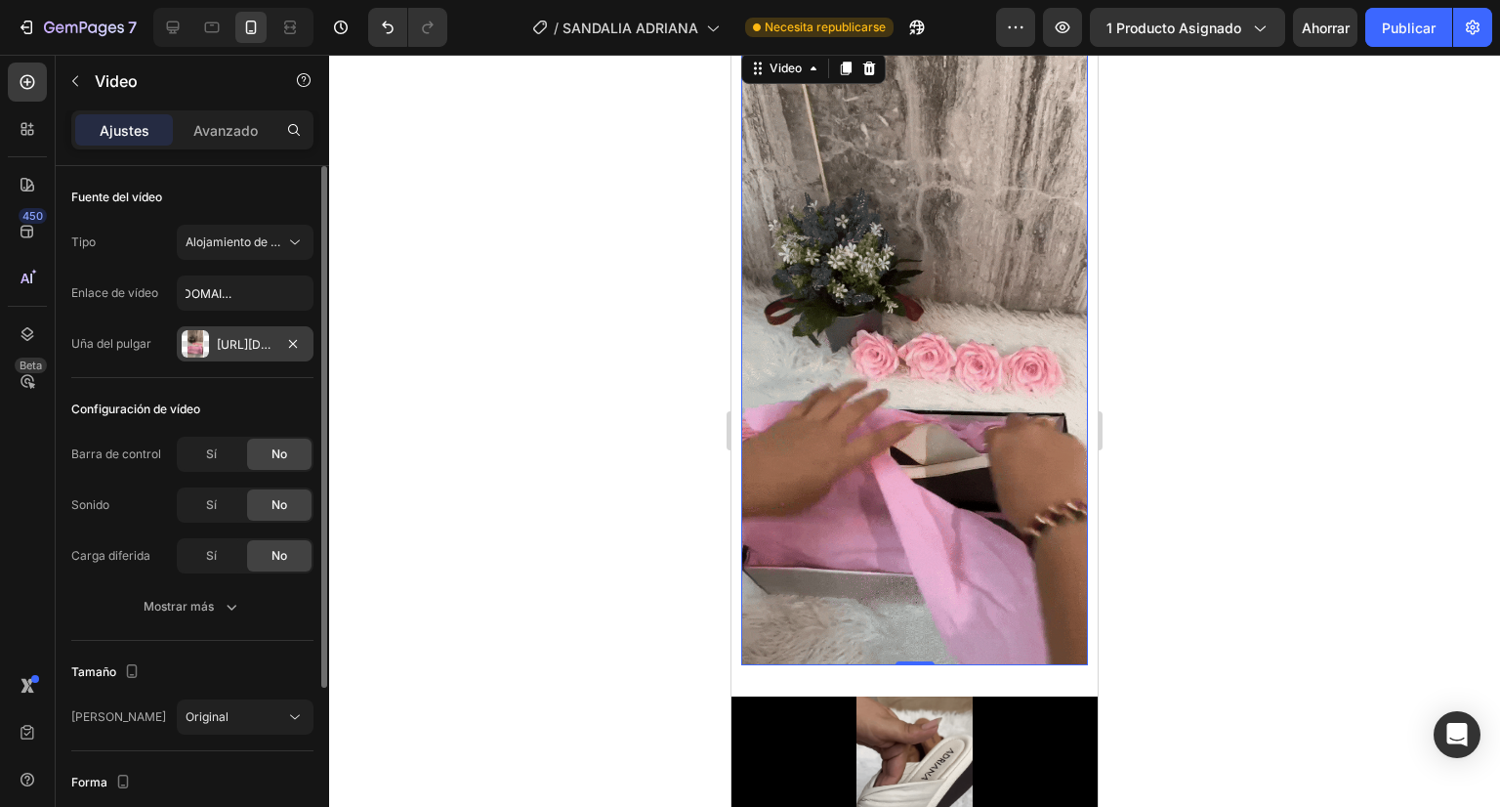
scroll to position [0, 0]
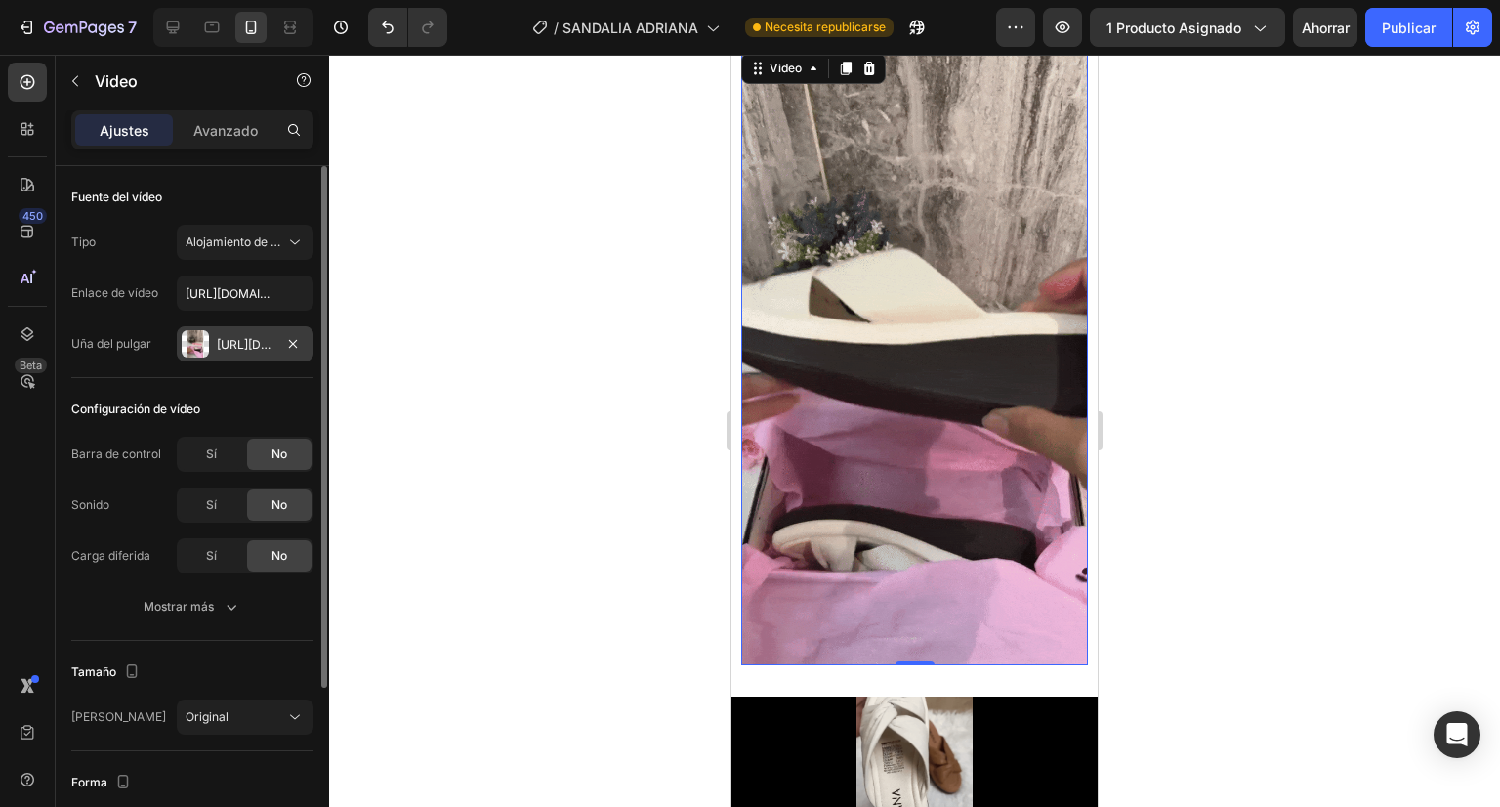
click at [238, 352] on div "[URL][DOMAIN_NAME]" at bounding box center [245, 345] width 57 height 18
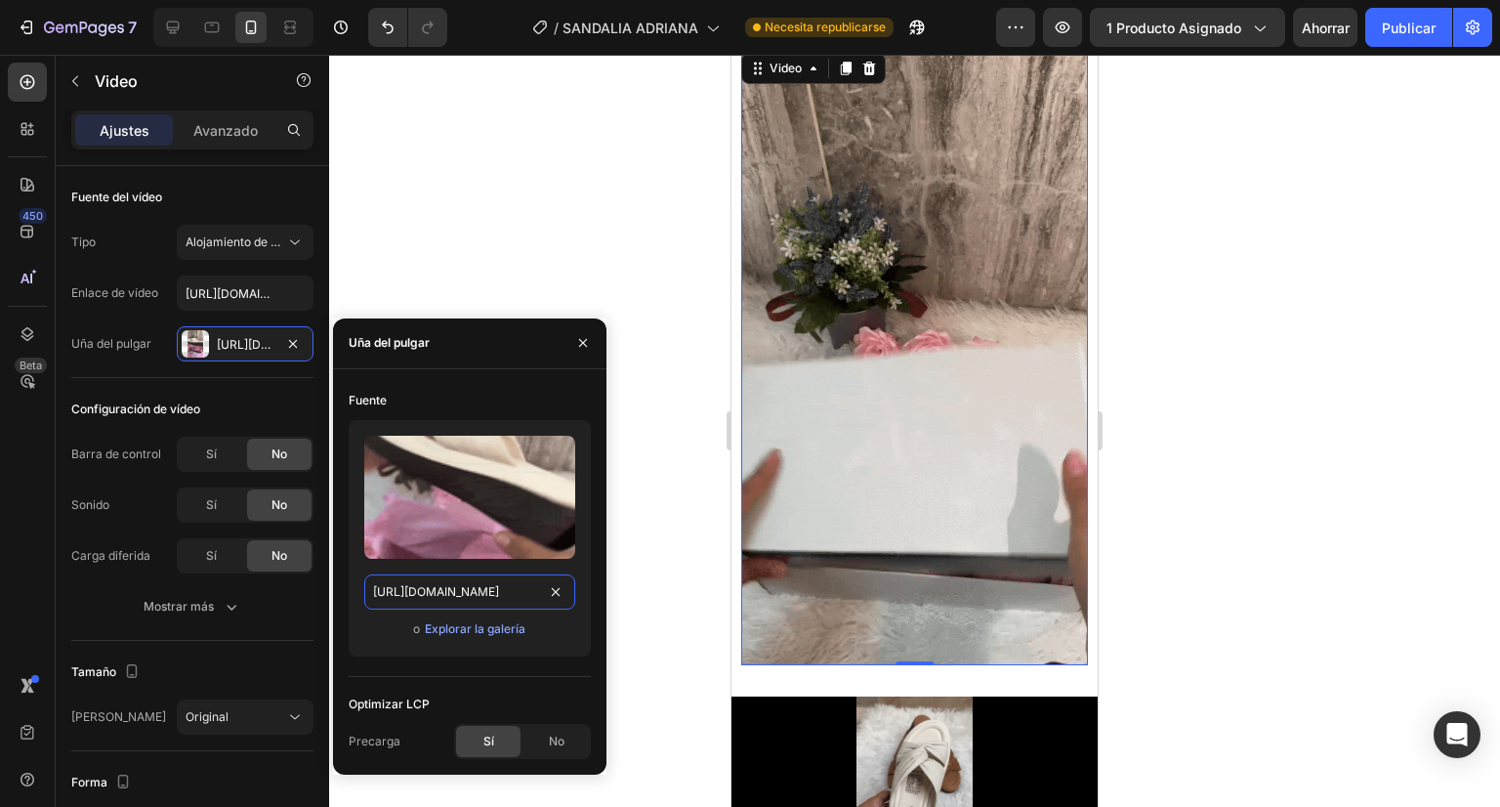
click at [450, 599] on input "[URL][DOMAIN_NAME]" at bounding box center [469, 591] width 211 height 35
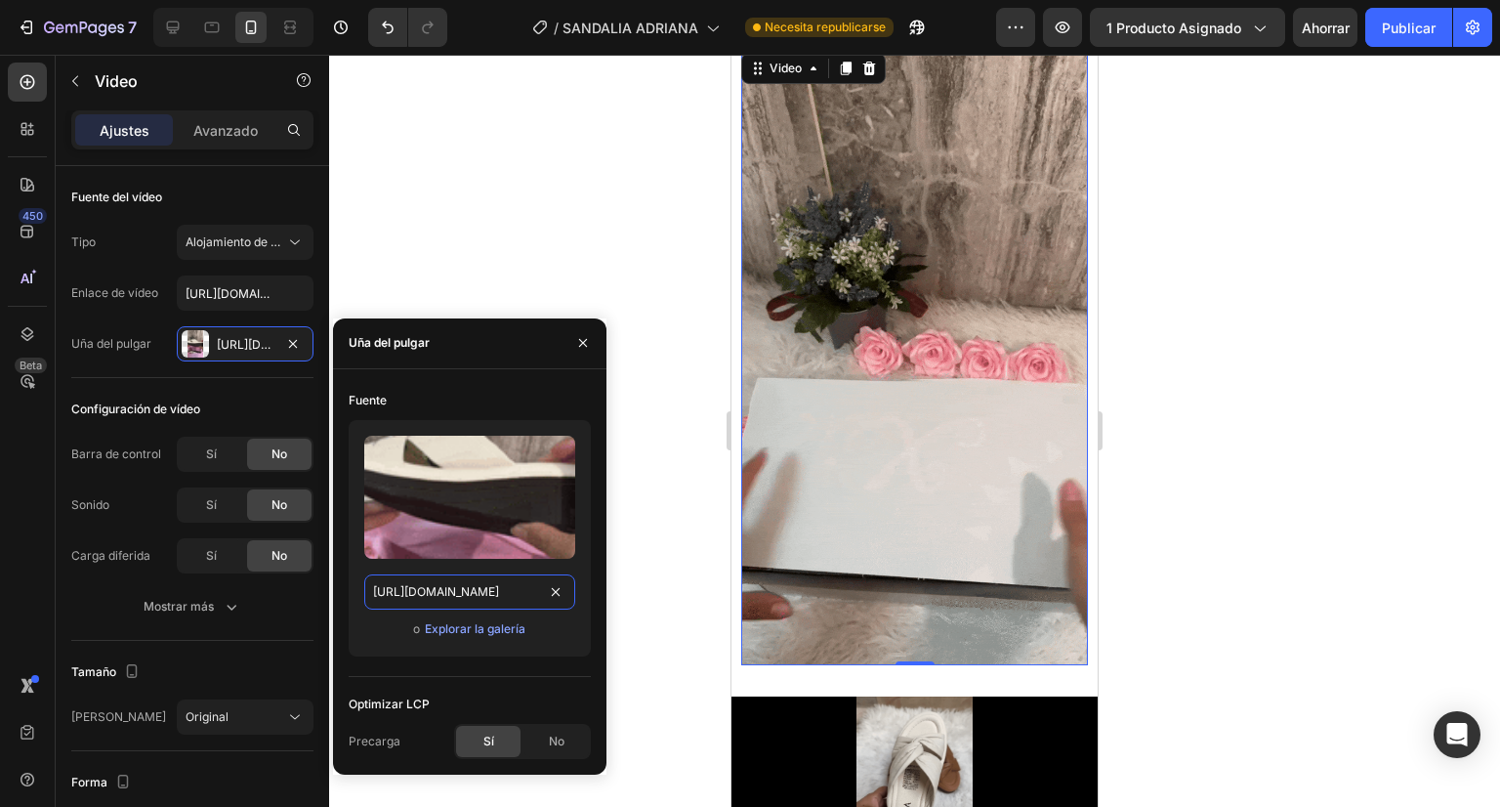
paste input "0823_1_ab17e2c2-a975-454d-8c7e-c309f8a5c451.gif?v=1756221884"
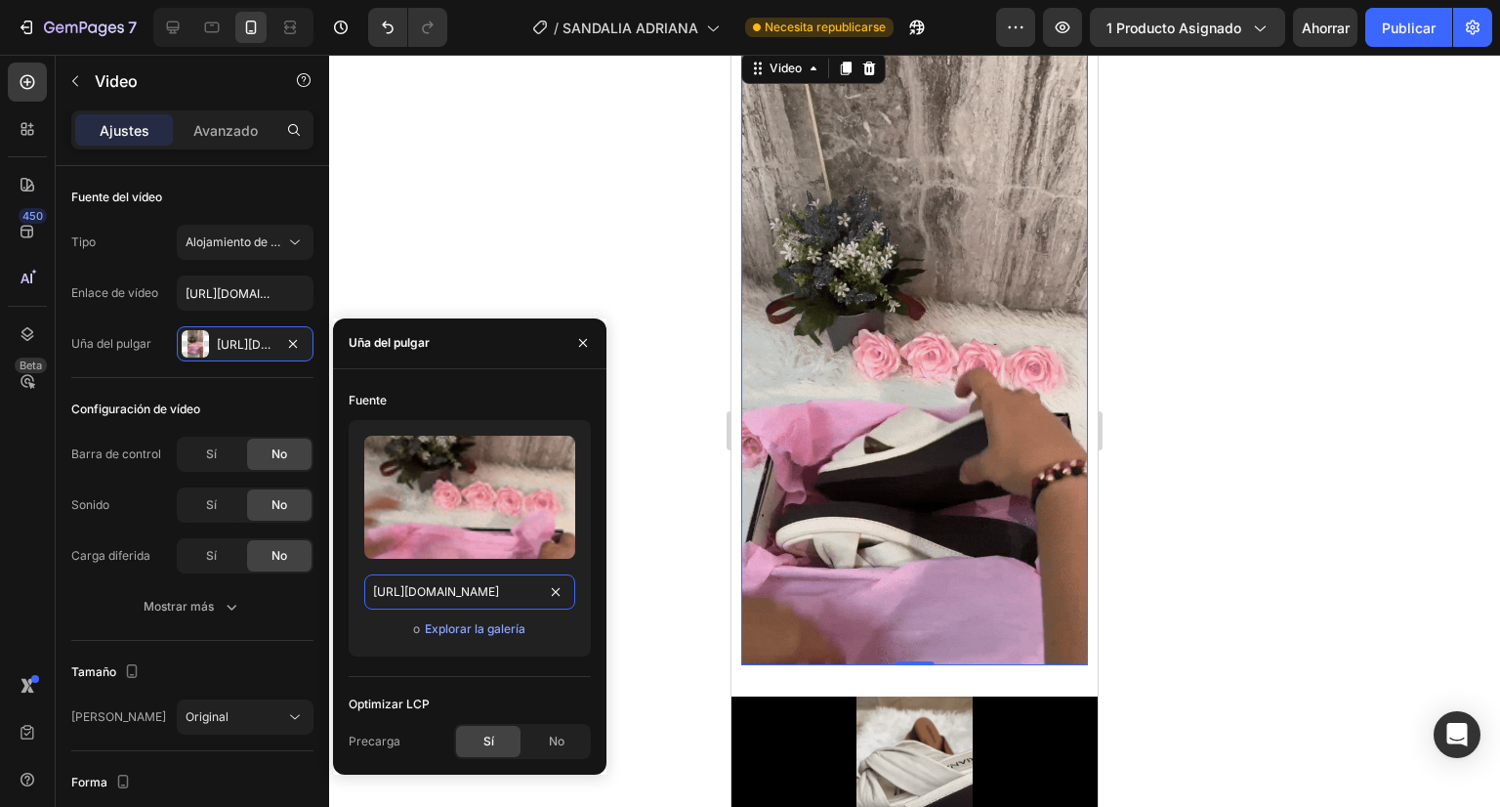
type input "[URL][DOMAIN_NAME]"
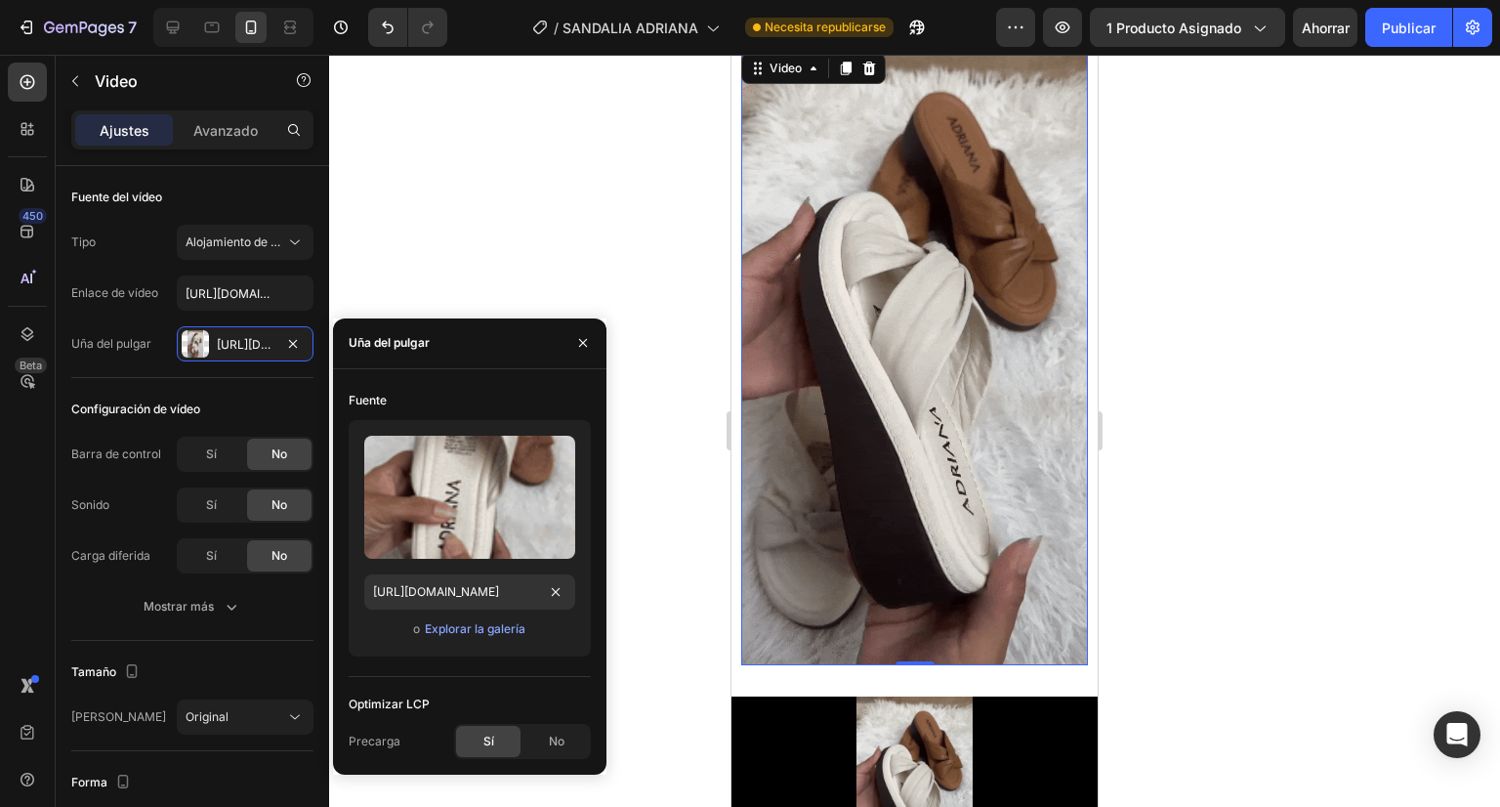
click at [652, 294] on div at bounding box center [914, 431] width 1171 height 752
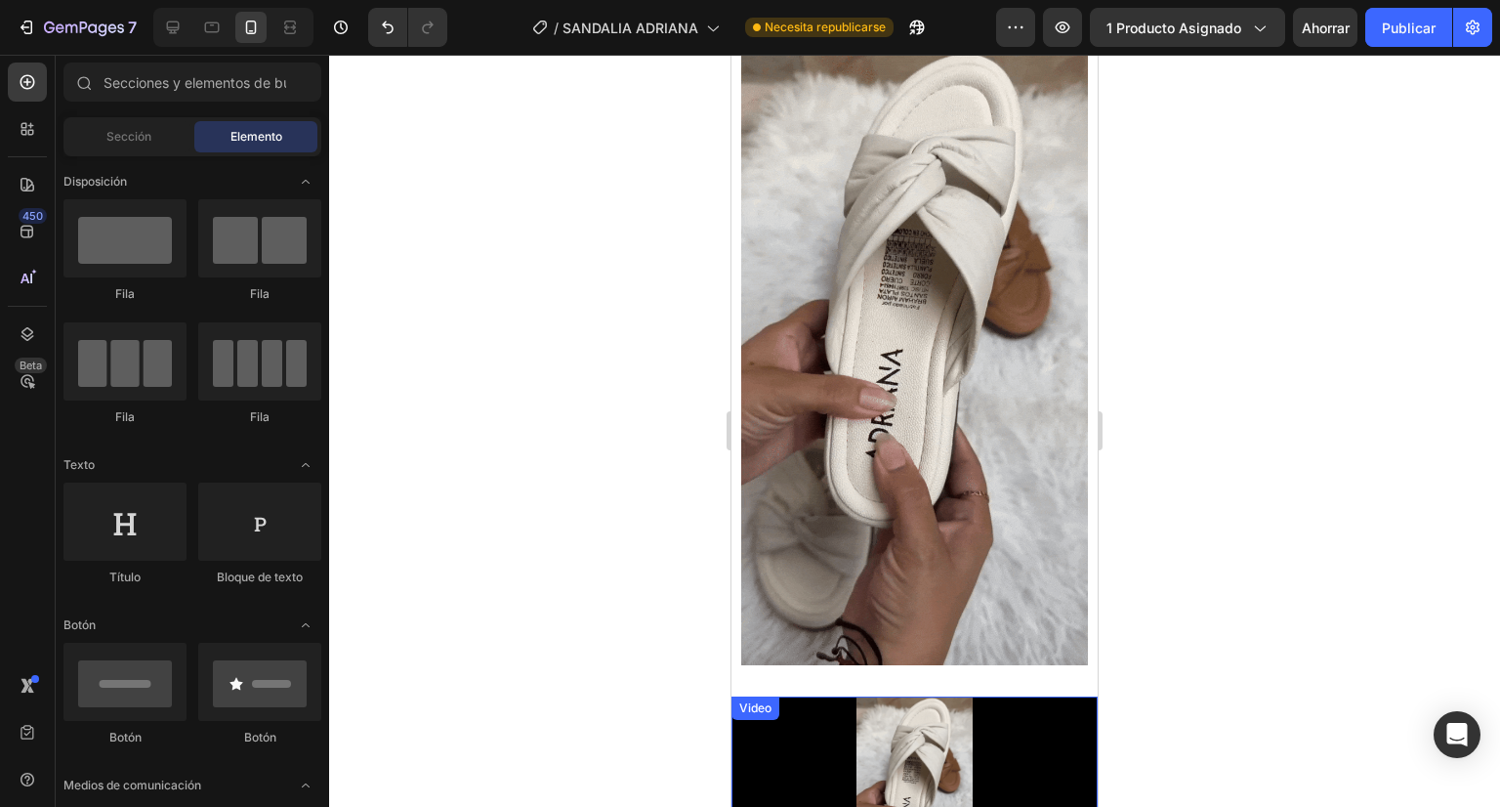
scroll to position [5258, 0]
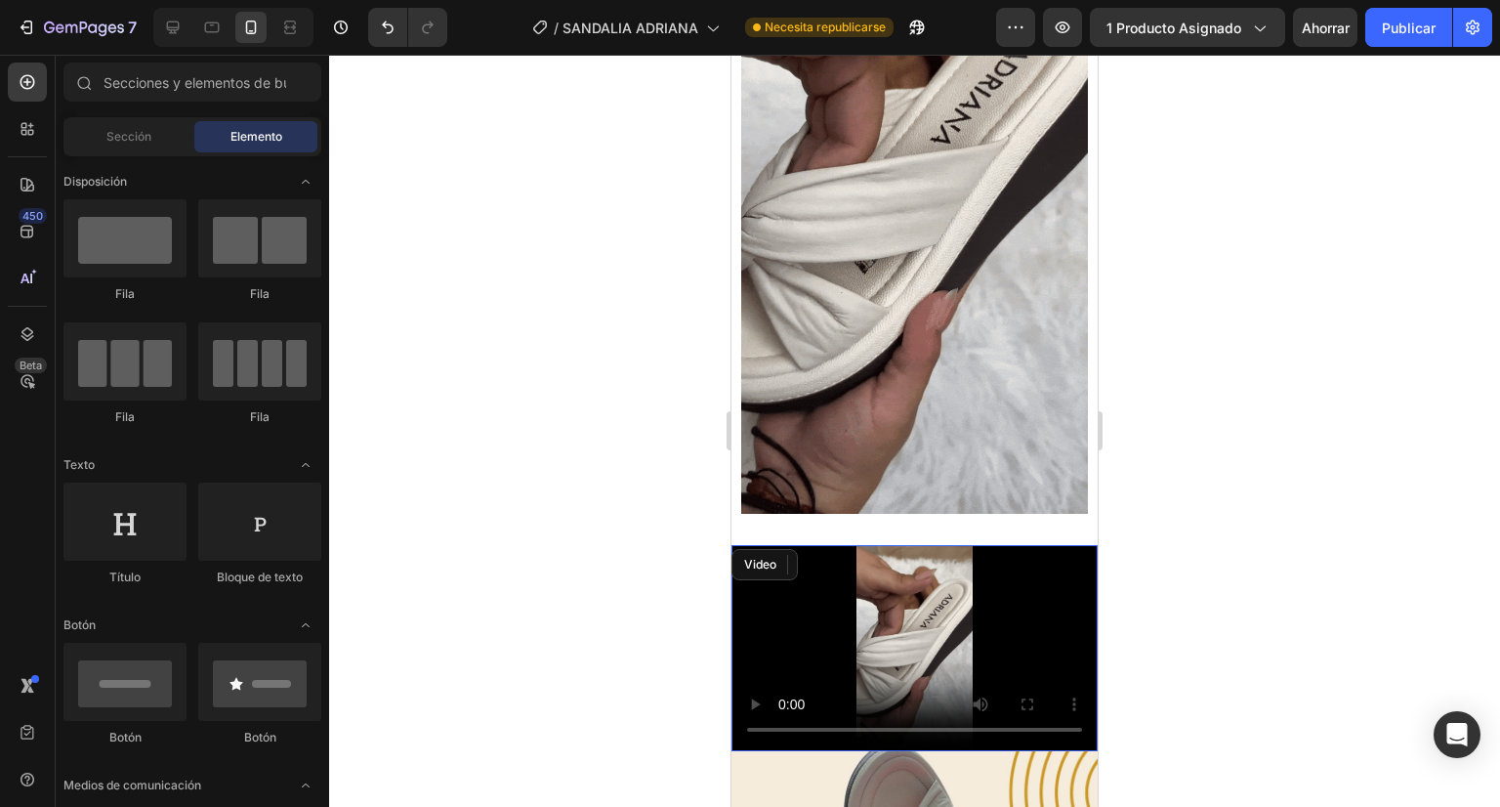
click at [900, 567] on video at bounding box center [915, 648] width 366 height 206
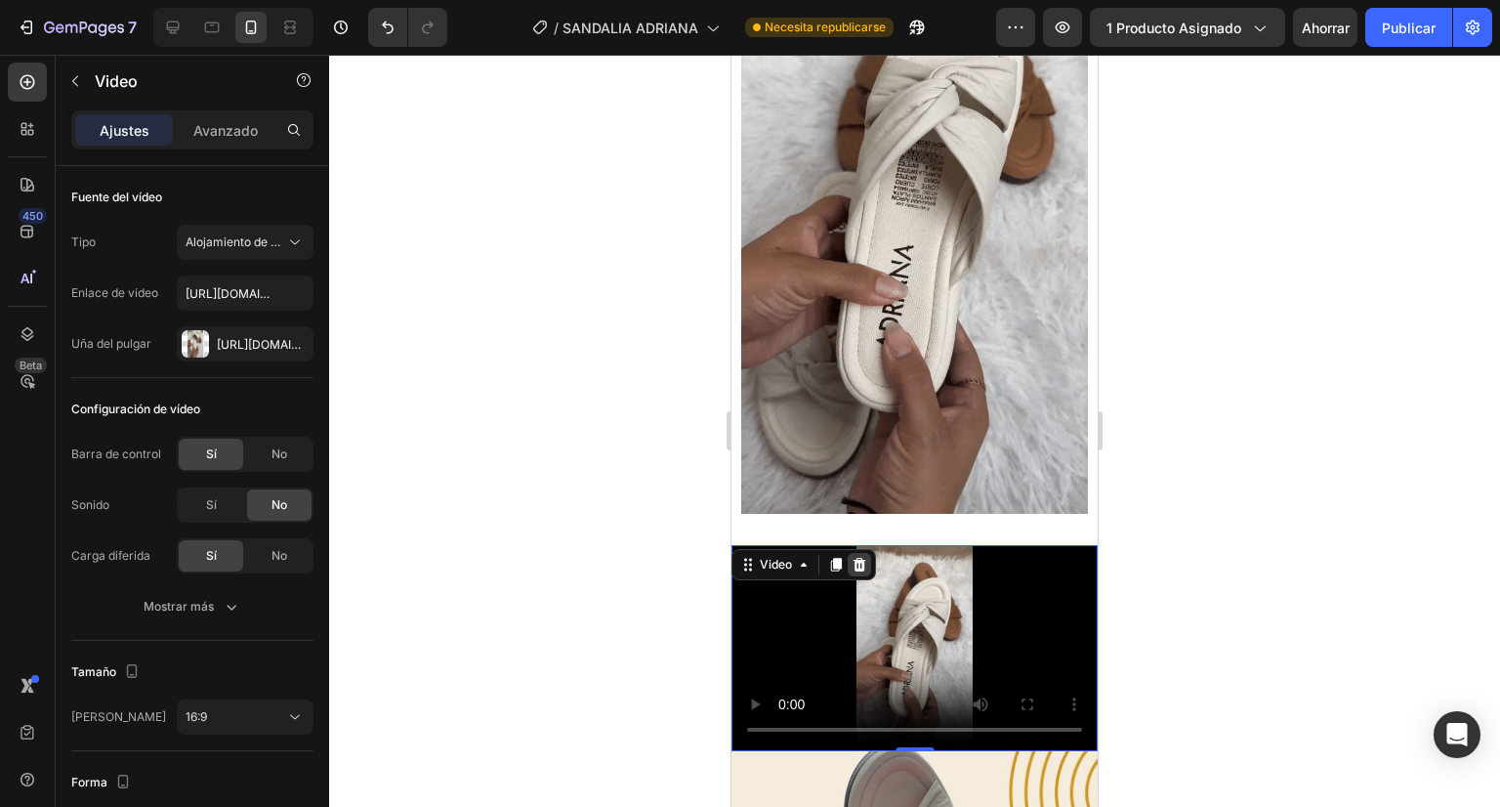
click at [853, 557] on icon at bounding box center [860, 565] width 16 height 16
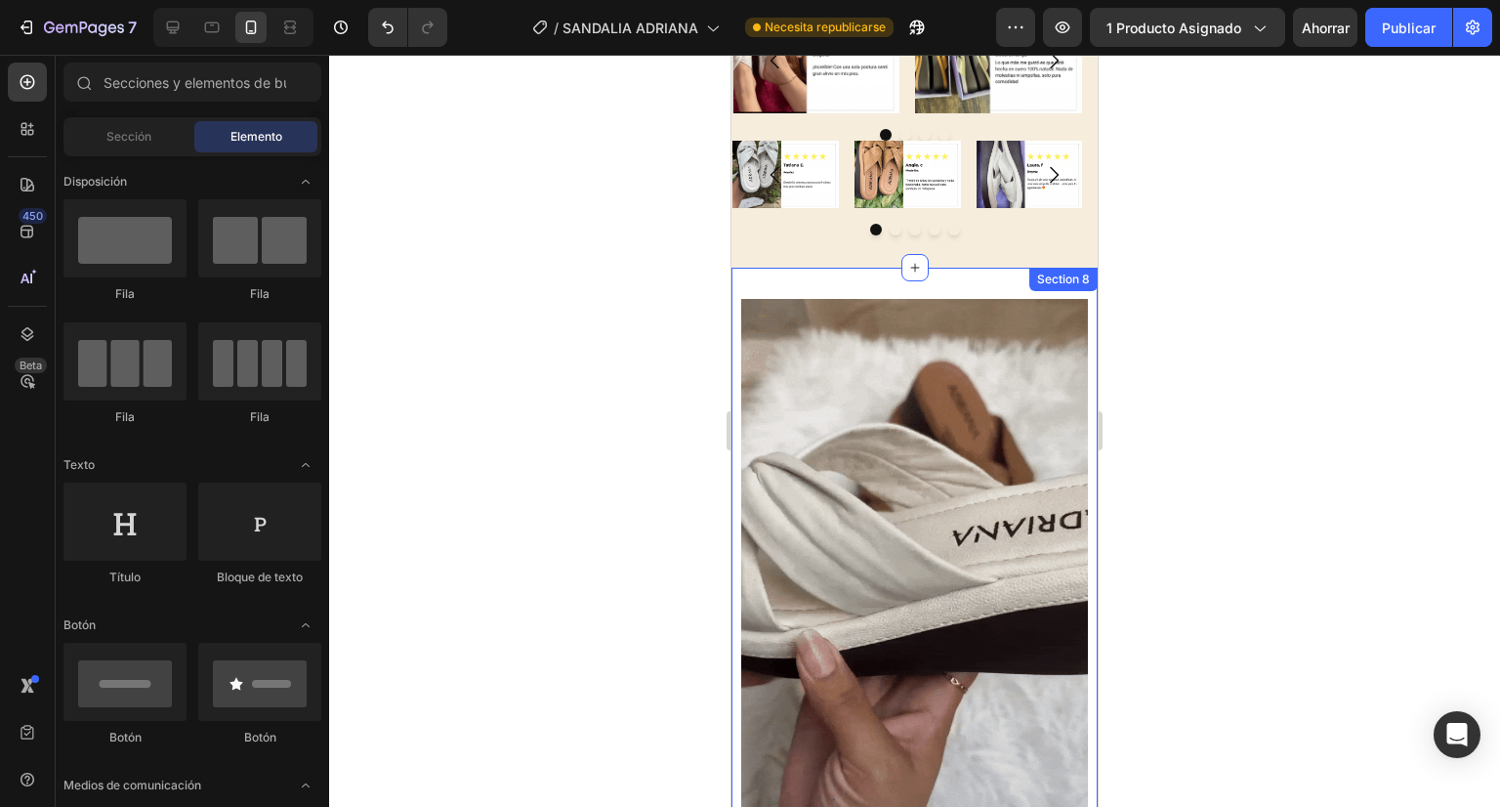
scroll to position [4846, 0]
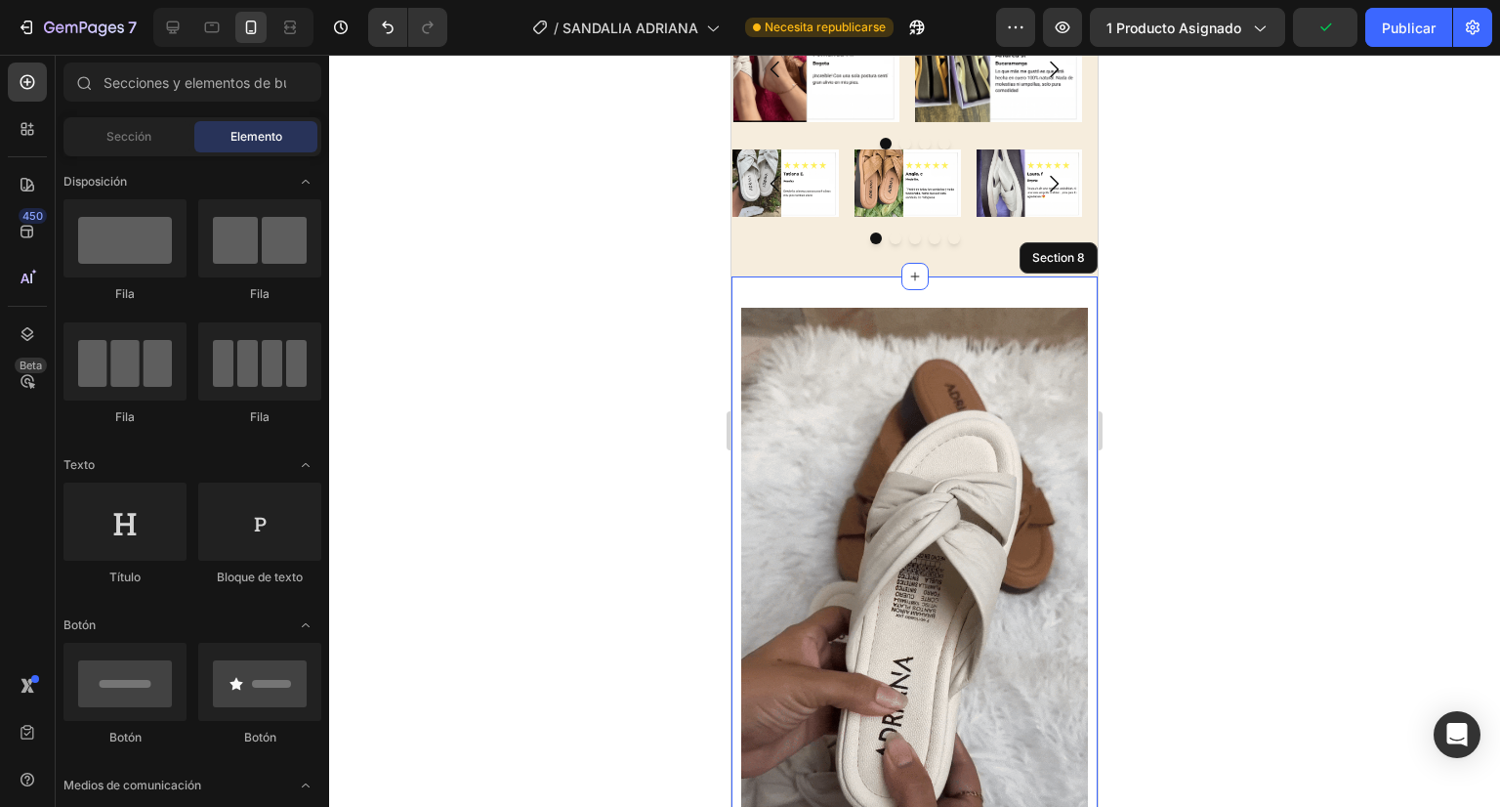
click at [773, 294] on div "Video Section 8" at bounding box center [915, 615] width 366 height 679
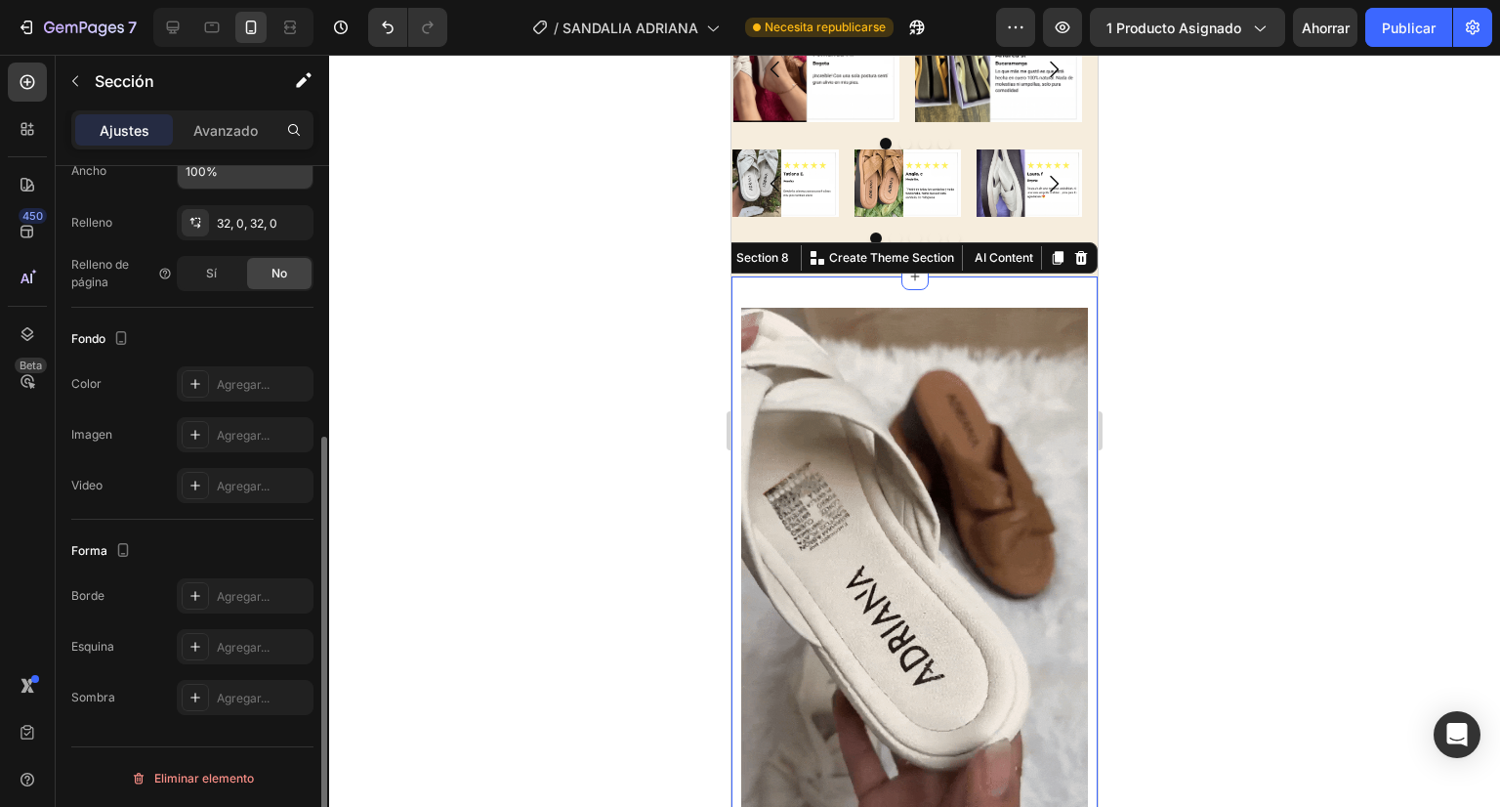
scroll to position [0, 0]
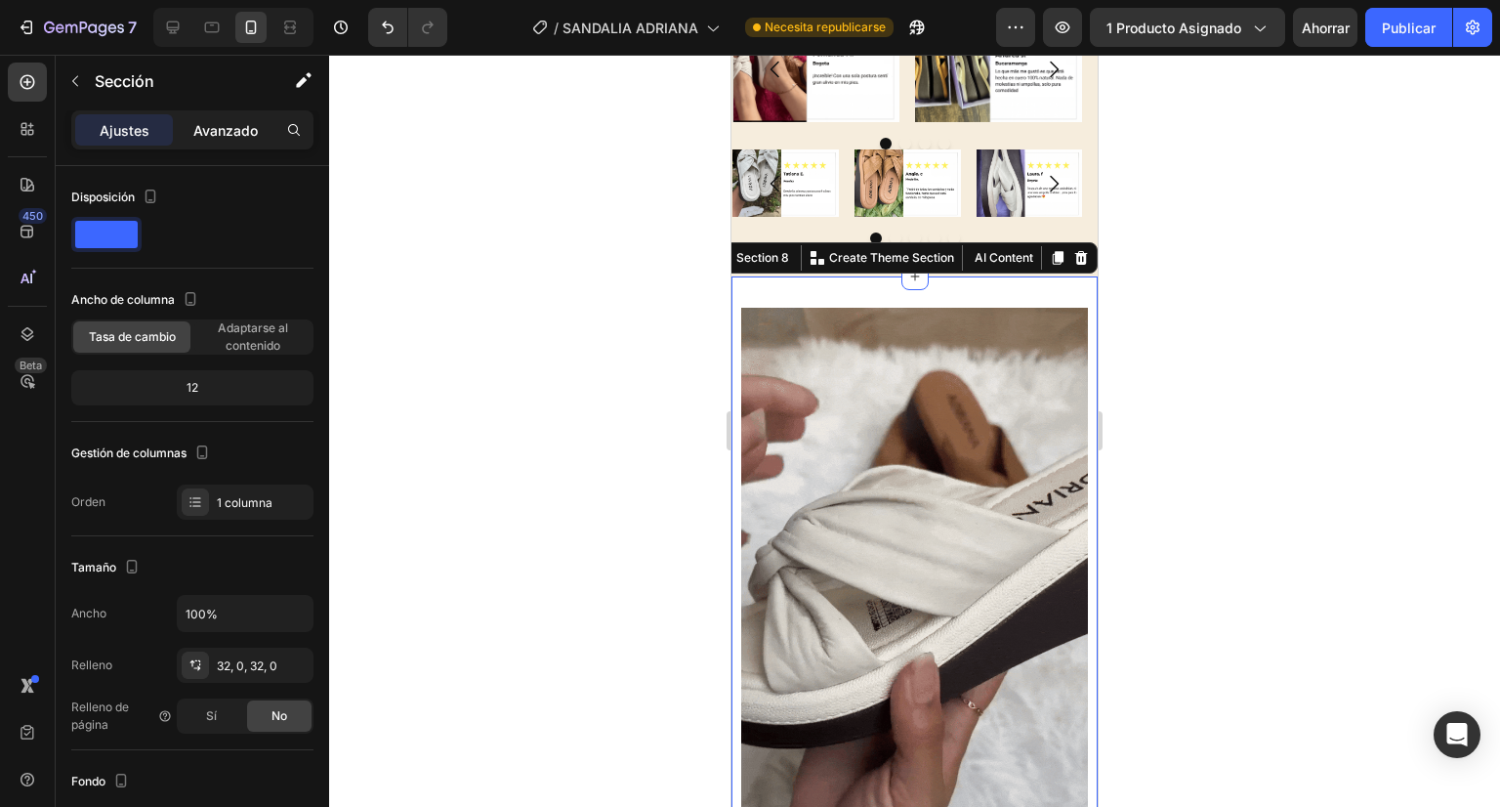
click at [225, 123] on font "Avanzado" at bounding box center [225, 130] width 64 height 17
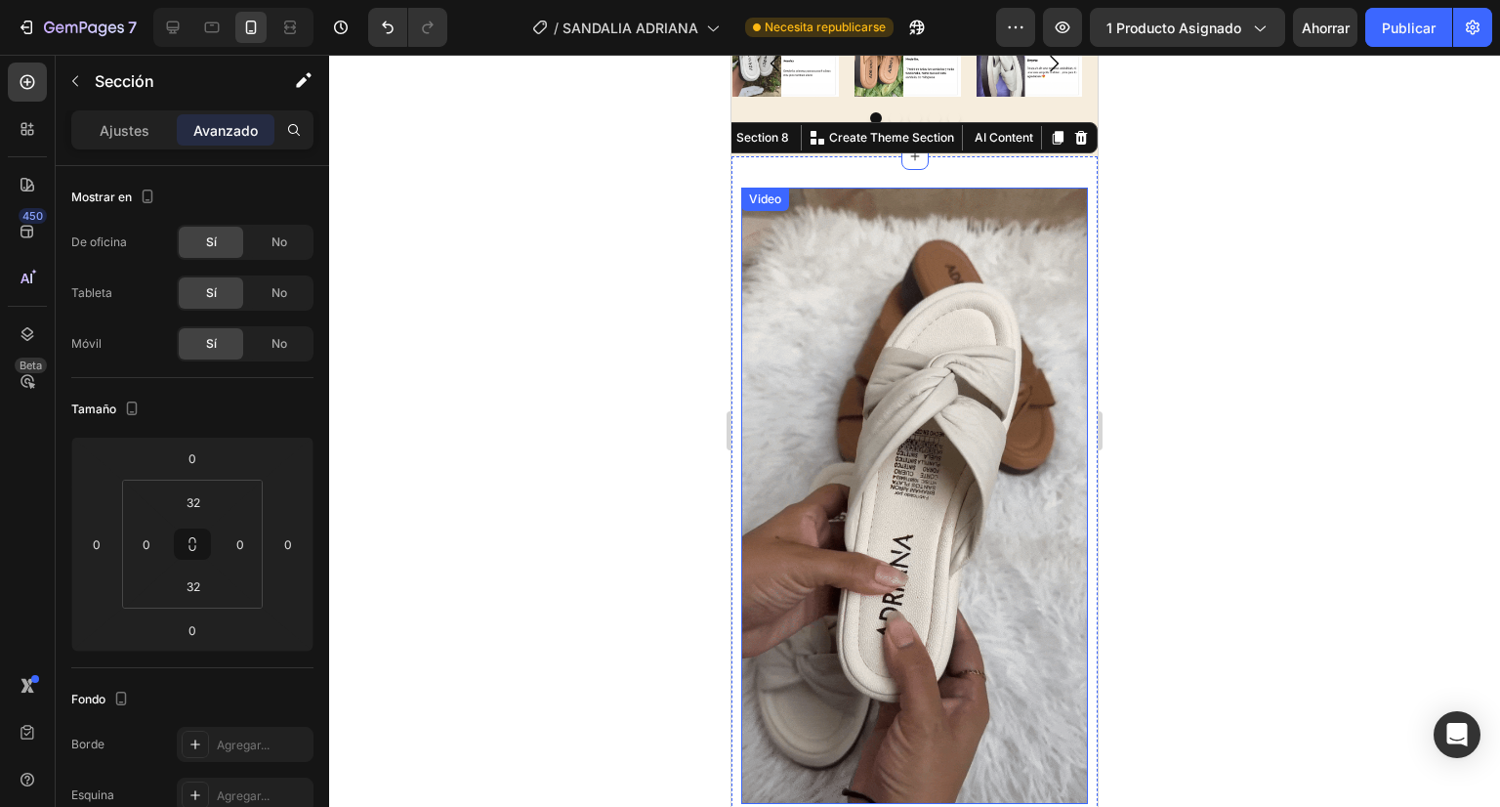
scroll to position [4934, 0]
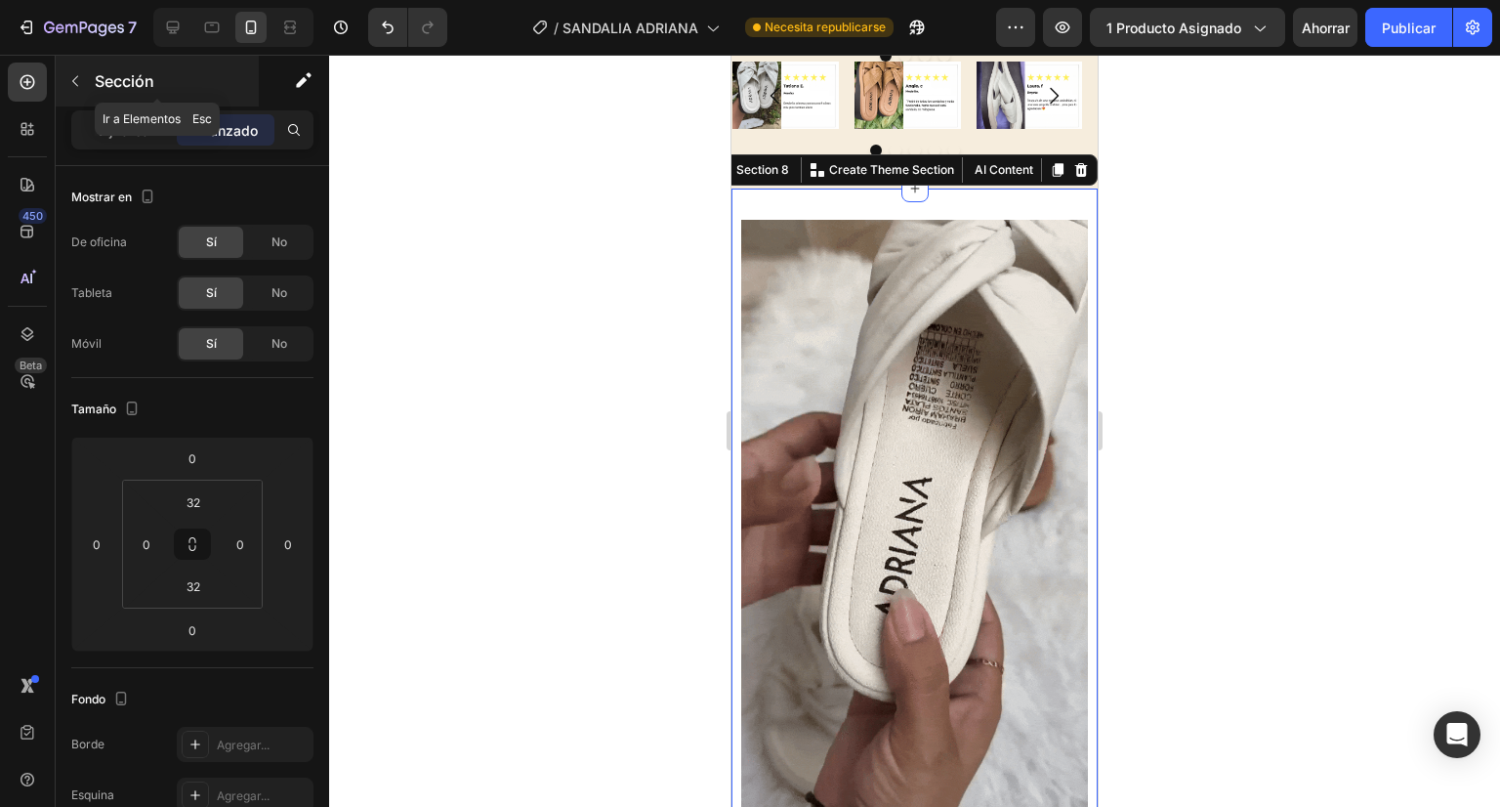
click at [106, 69] on p "Sección" at bounding box center [175, 80] width 160 height 23
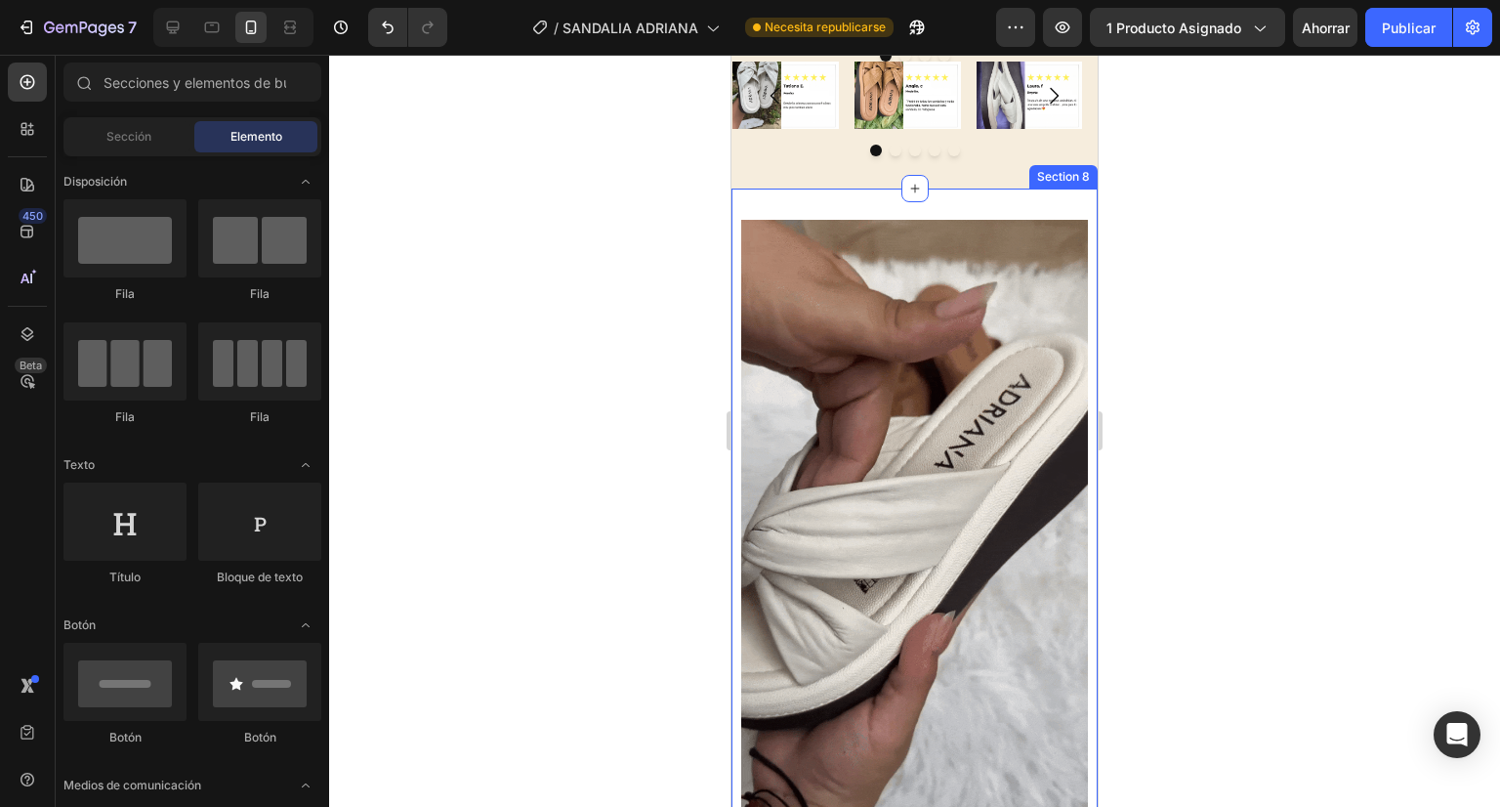
click at [784, 197] on div "Video Section 8" at bounding box center [915, 527] width 366 height 679
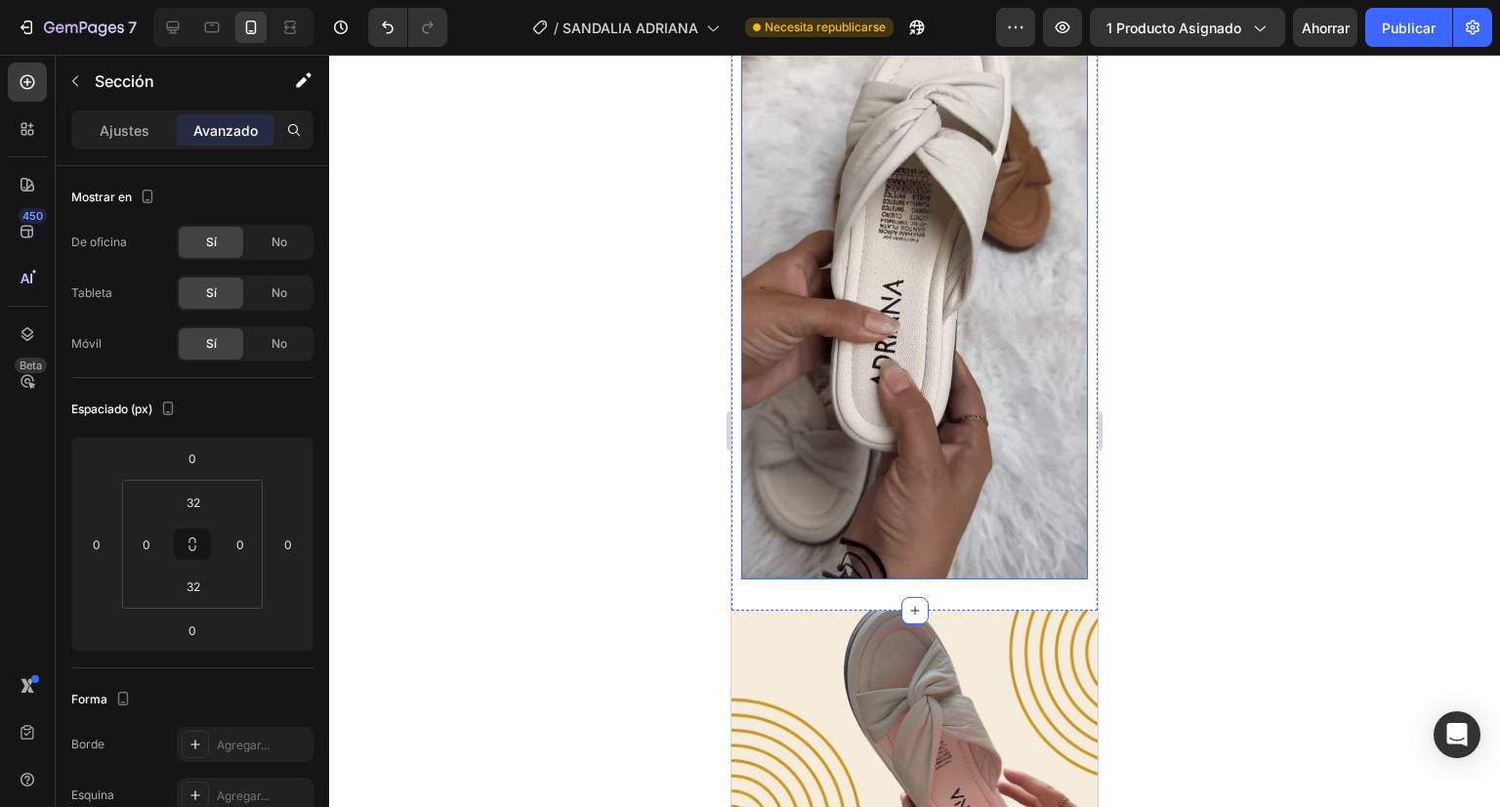
scroll to position [5197, 0]
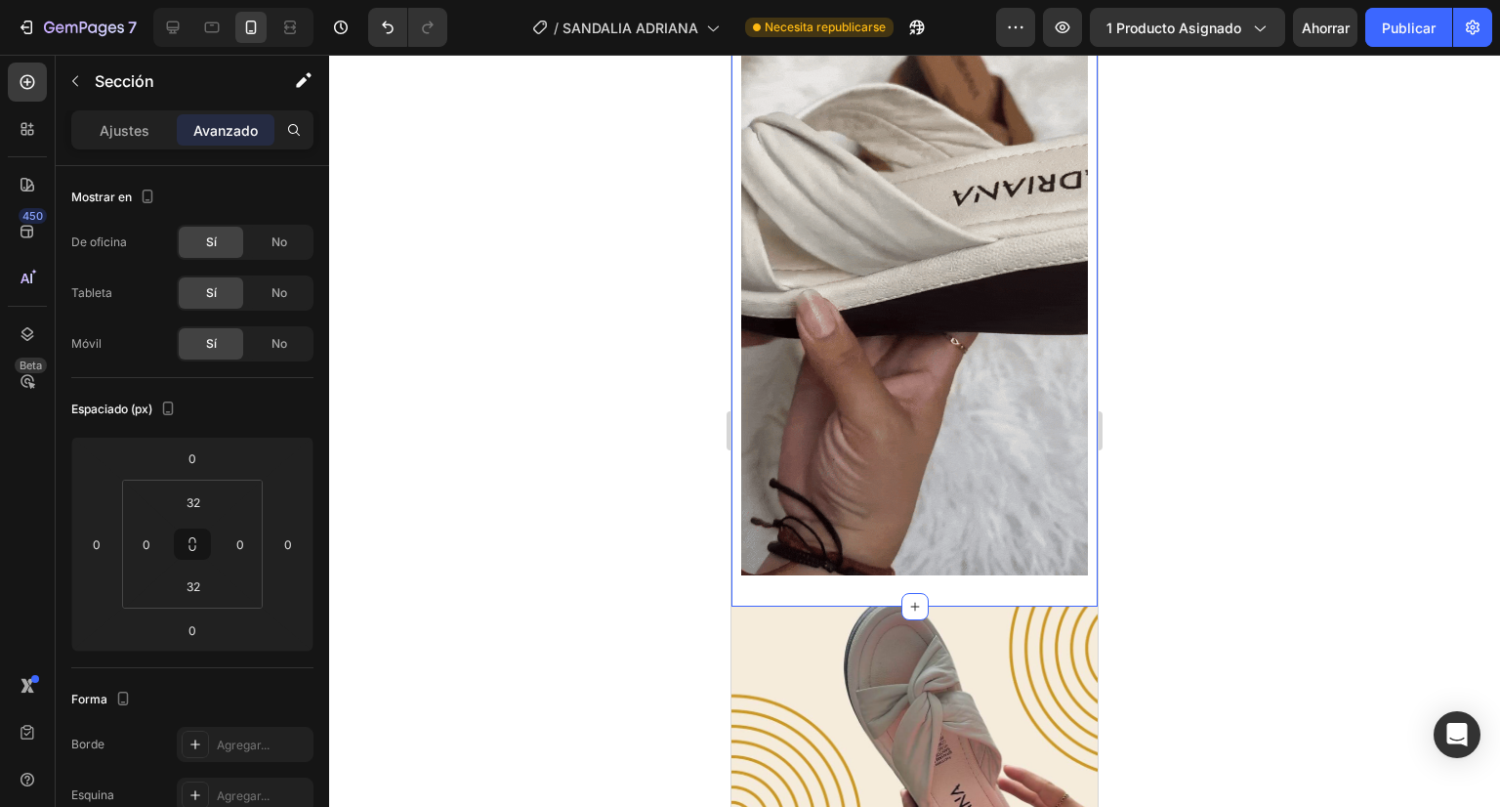
click at [735, 317] on div "Video" at bounding box center [915, 267] width 366 height 616
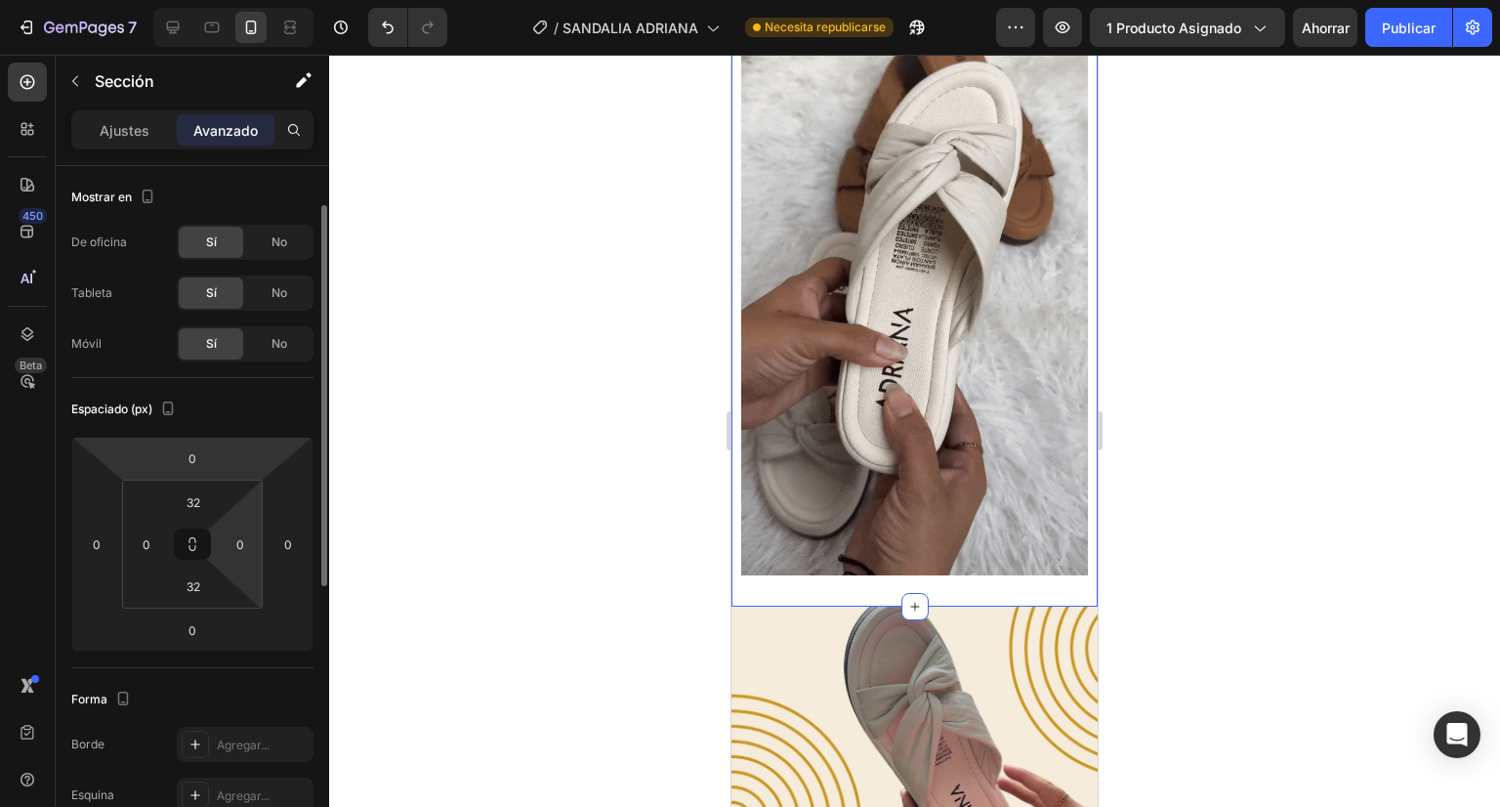
scroll to position [0, 0]
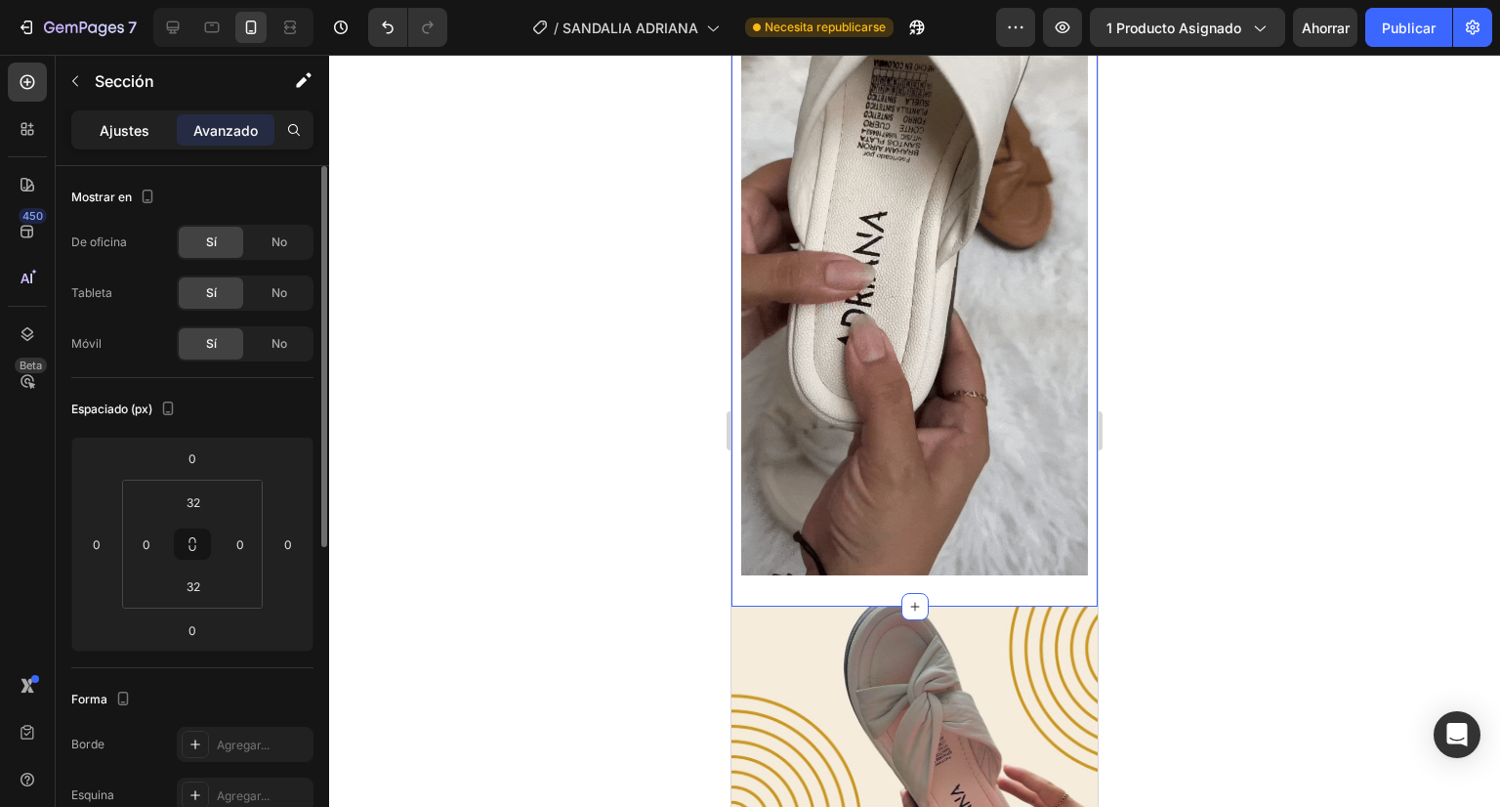
click at [130, 138] on p "Ajustes" at bounding box center [125, 130] width 50 height 21
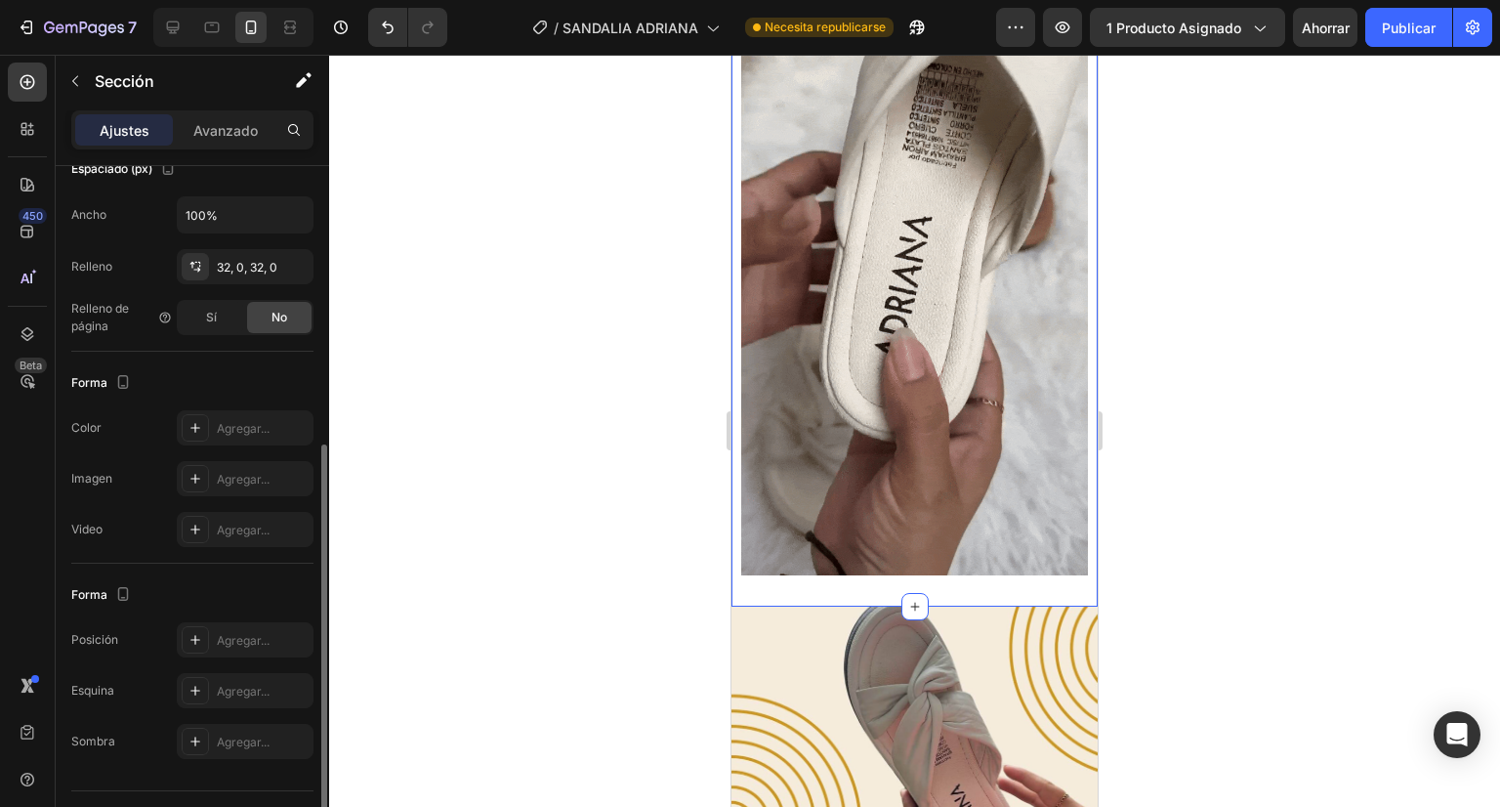
scroll to position [420, 0]
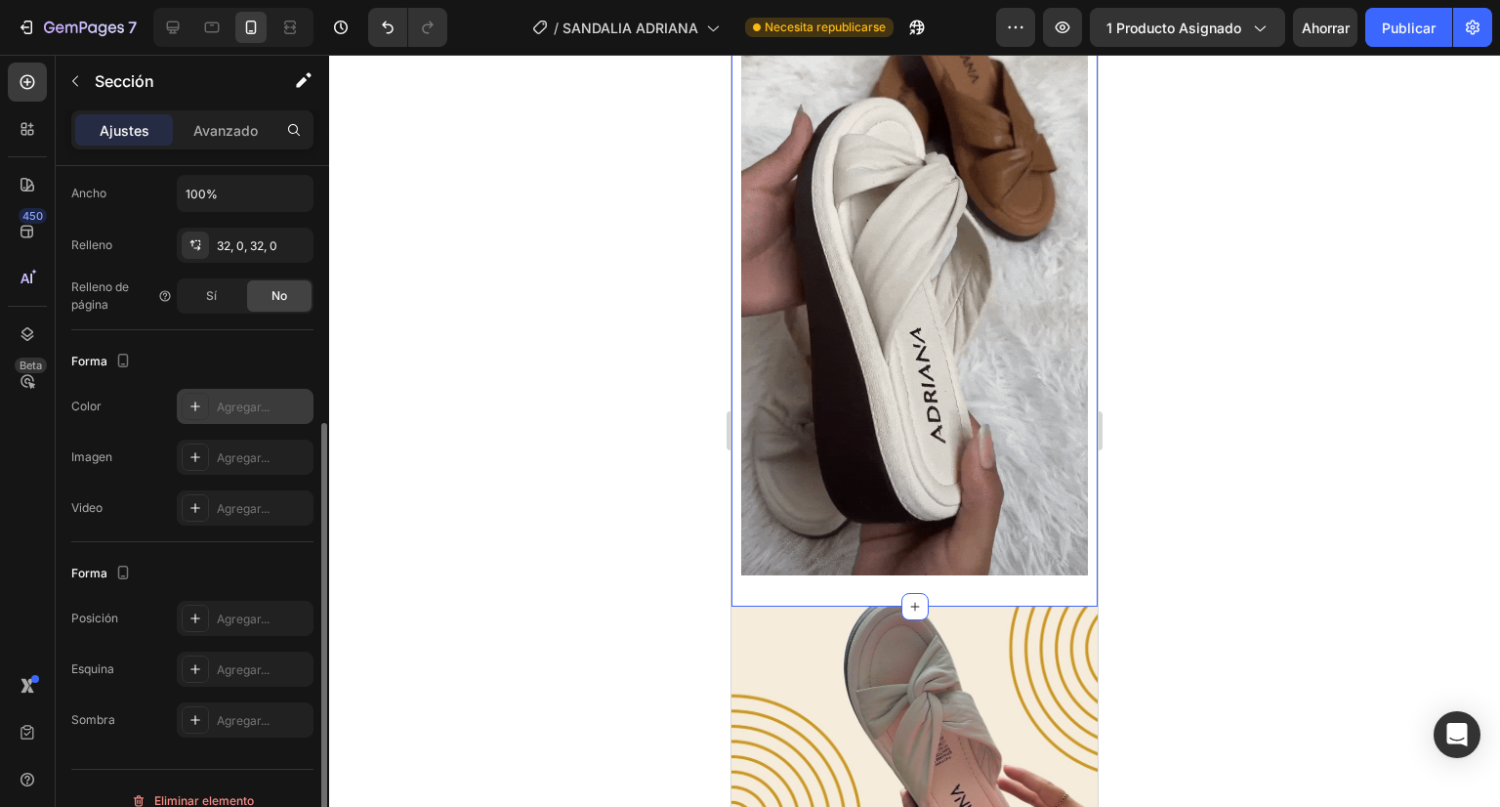
click at [237, 403] on font "Agregar..." at bounding box center [243, 406] width 53 height 15
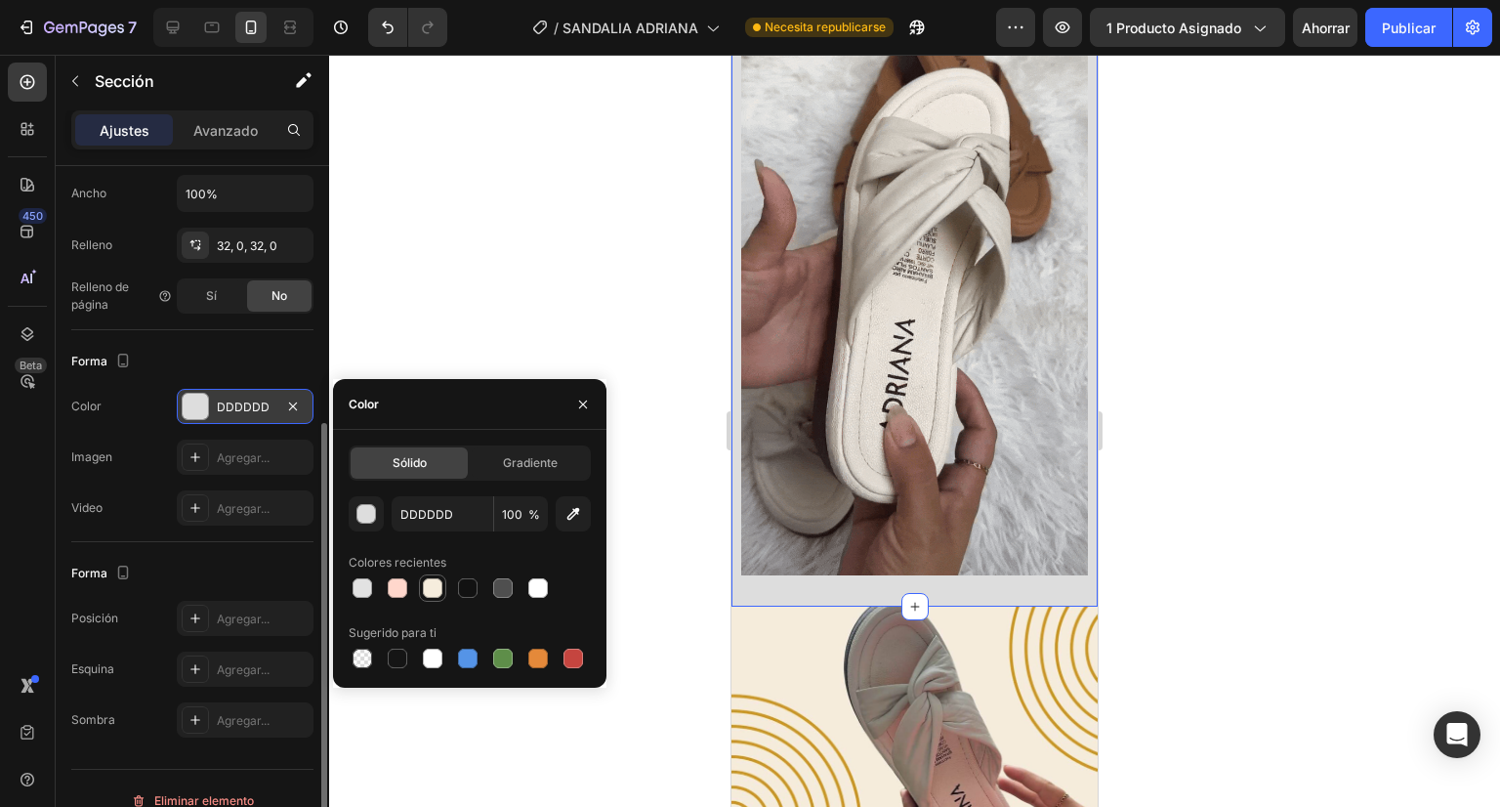
click at [428, 592] on div at bounding box center [433, 588] width 20 height 20
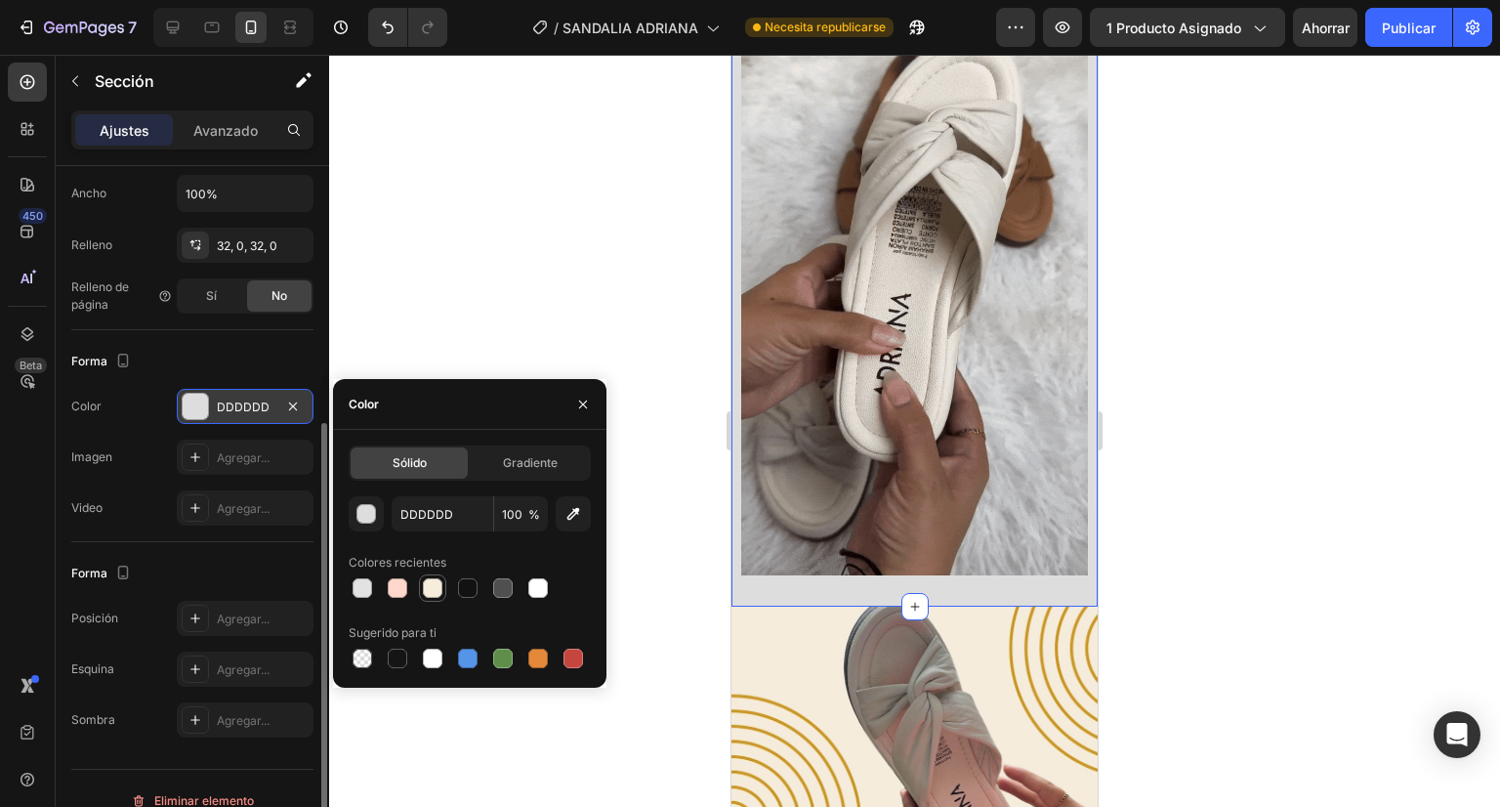
type input "F6EDDD"
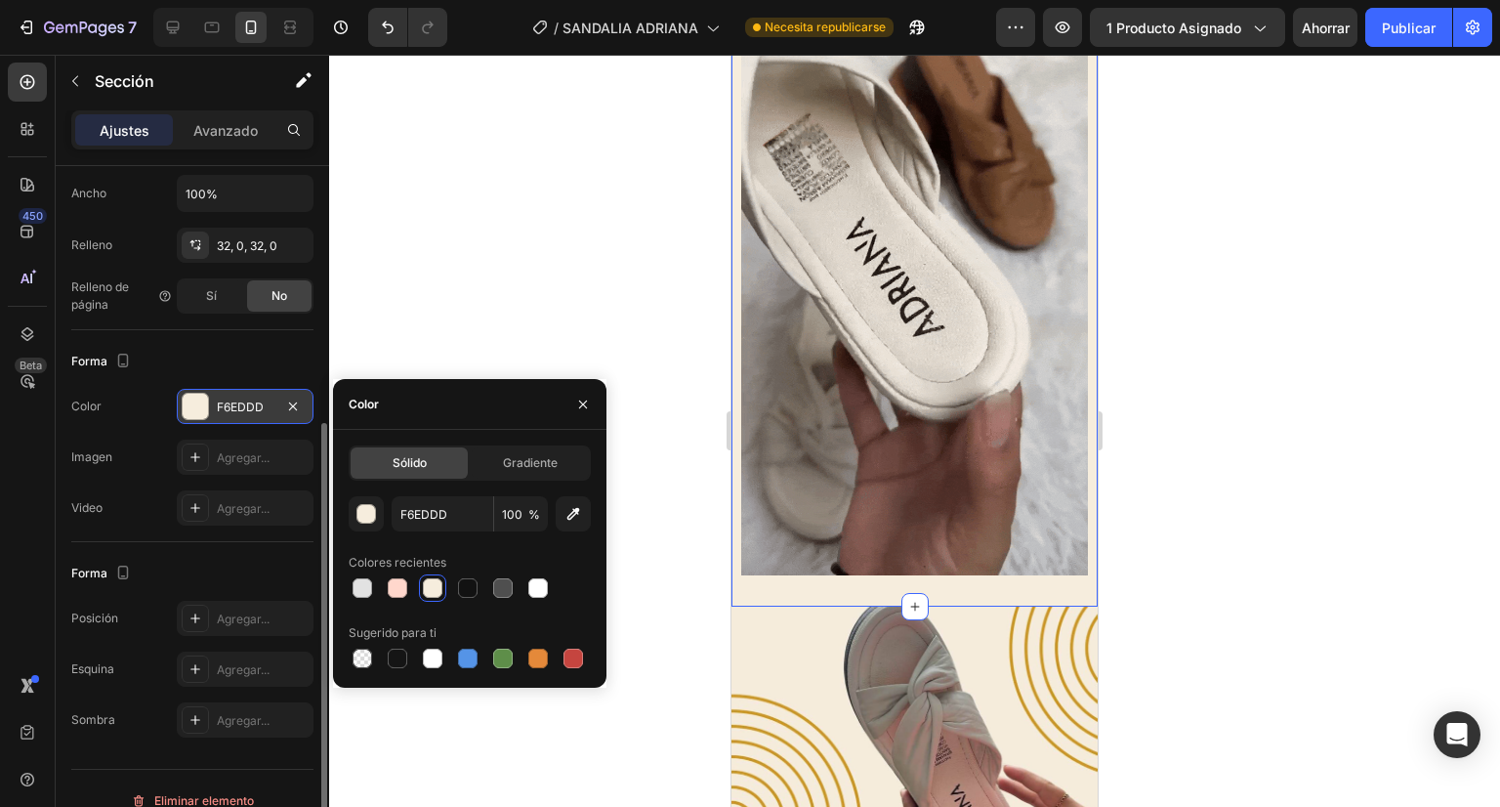
click at [620, 217] on div at bounding box center [914, 431] width 1171 height 752
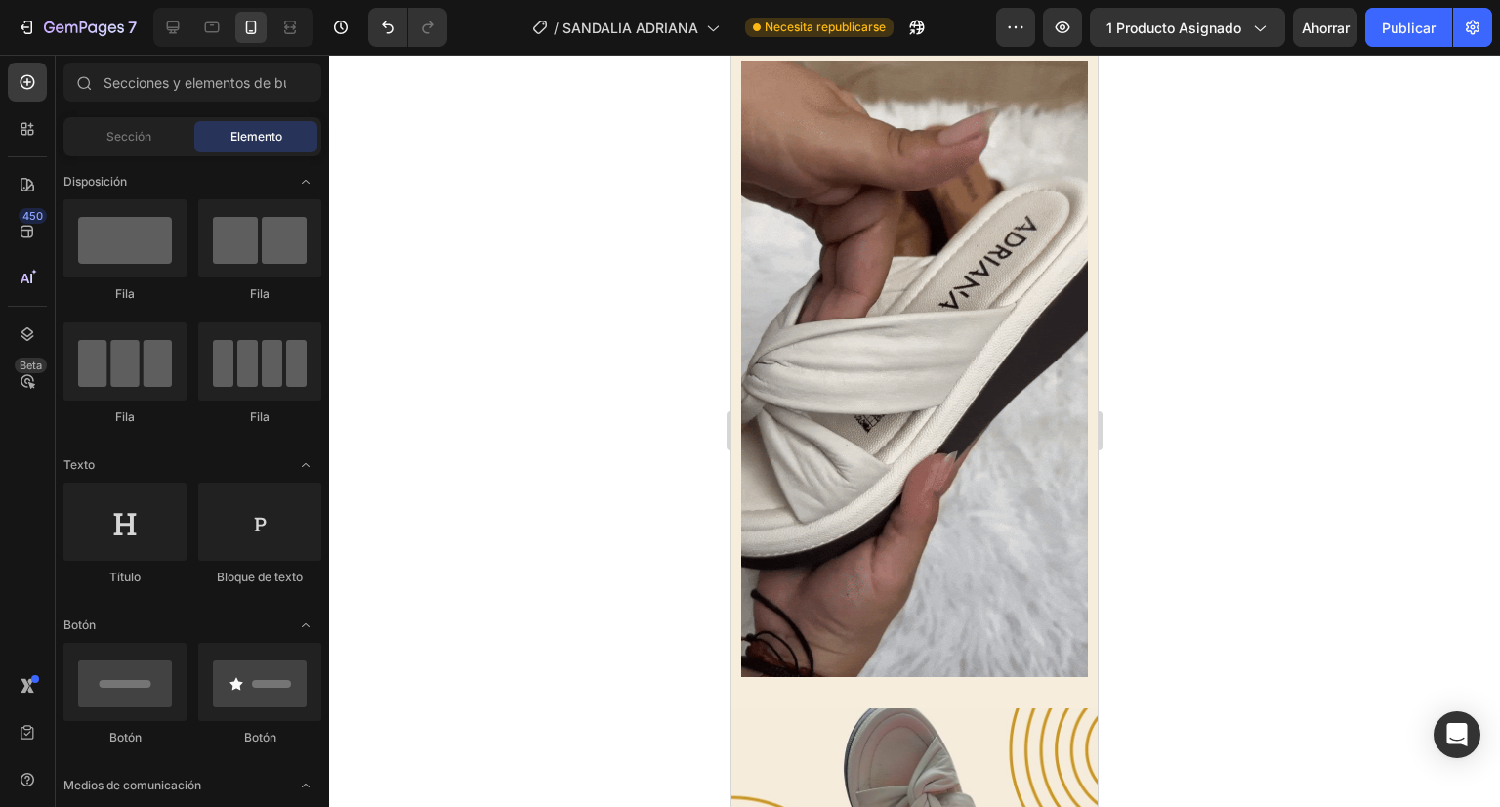
scroll to position [5419, 0]
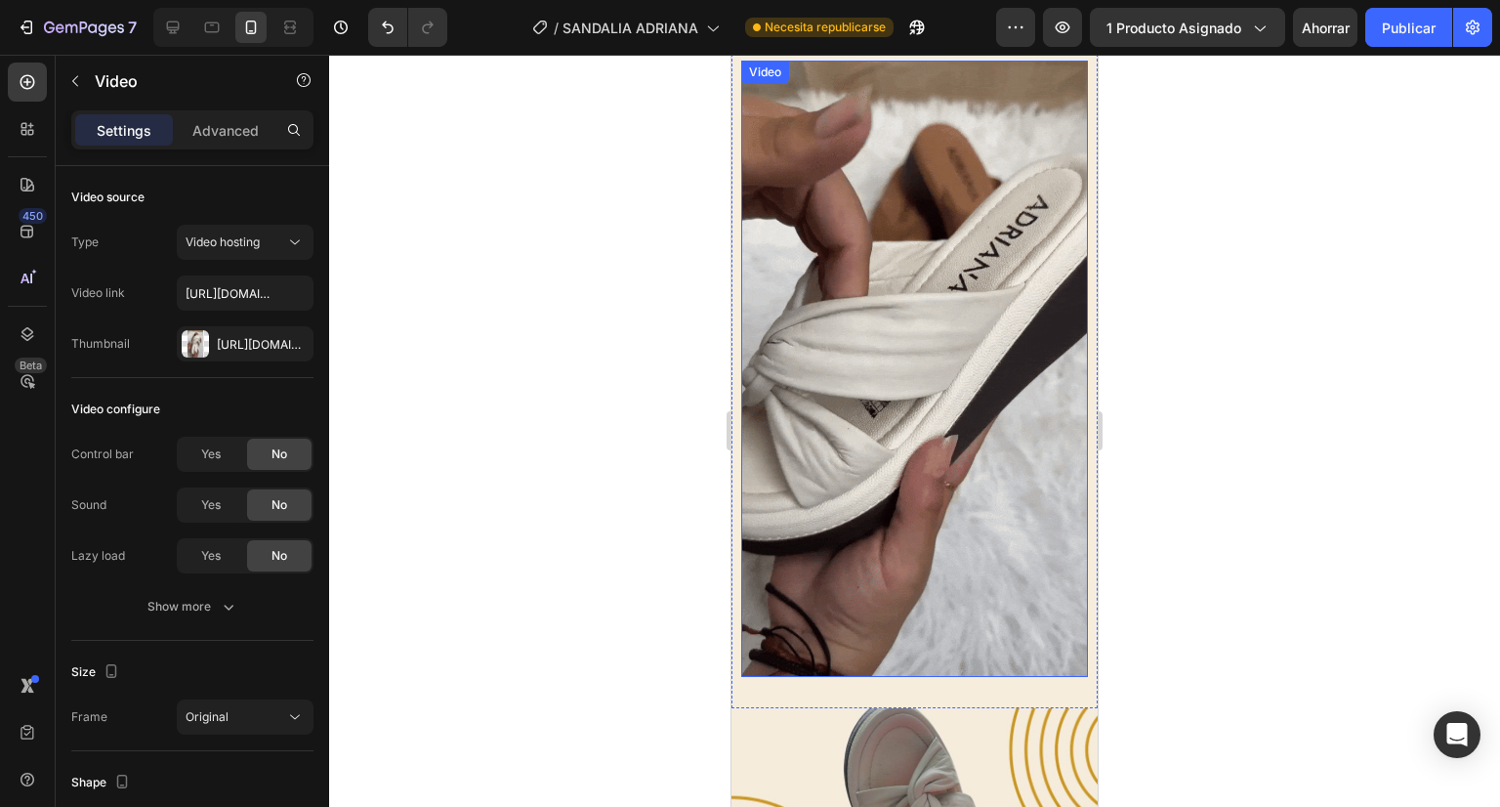
click at [867, 320] on video at bounding box center [914, 369] width 347 height 616
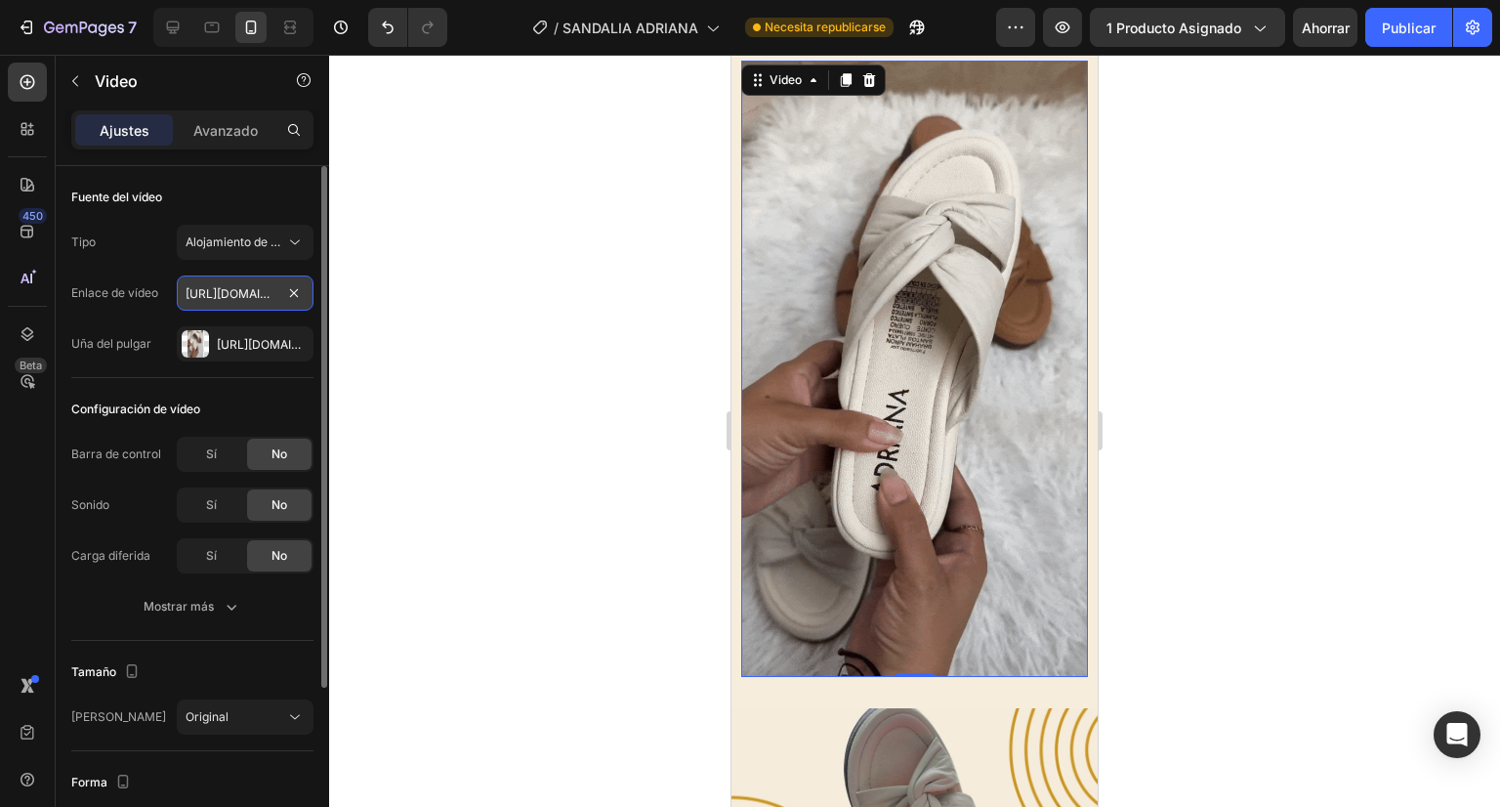
click at [242, 295] on input "[URL][DOMAIN_NAME]" at bounding box center [245, 292] width 137 height 35
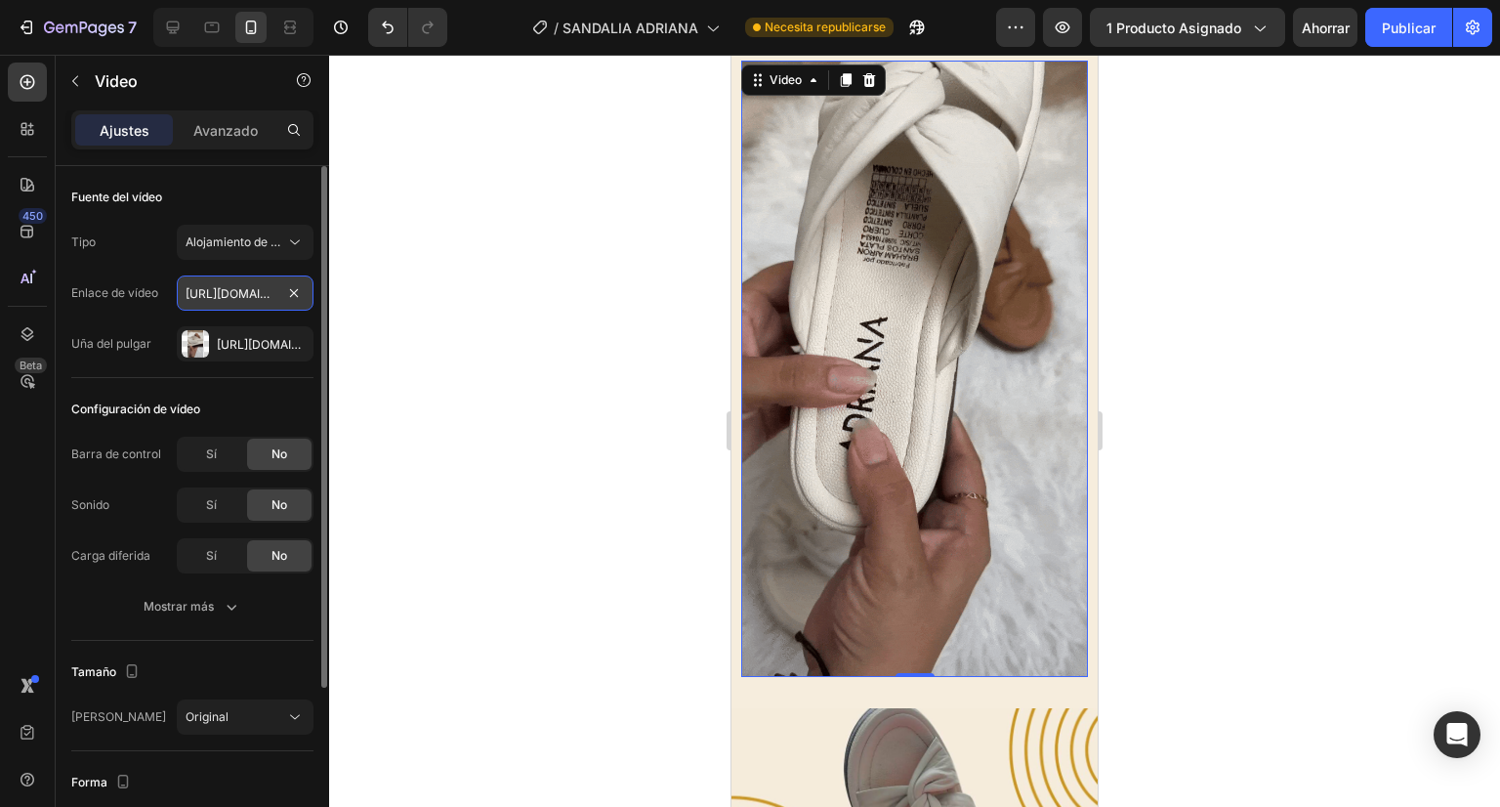
paste input "GIF_ADRIANA_MIEL.gif?v=1756221886"
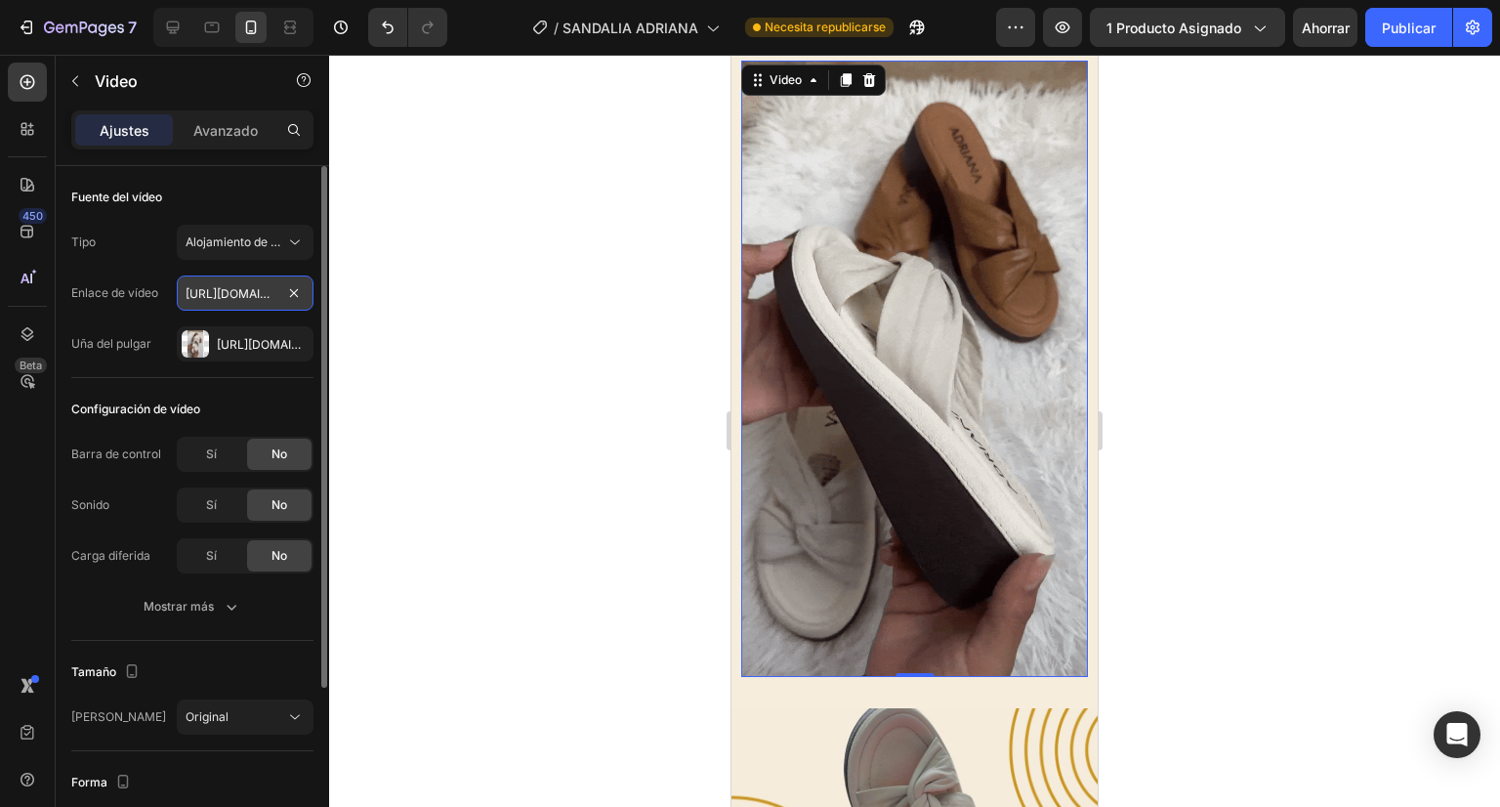
scroll to position [0, 430]
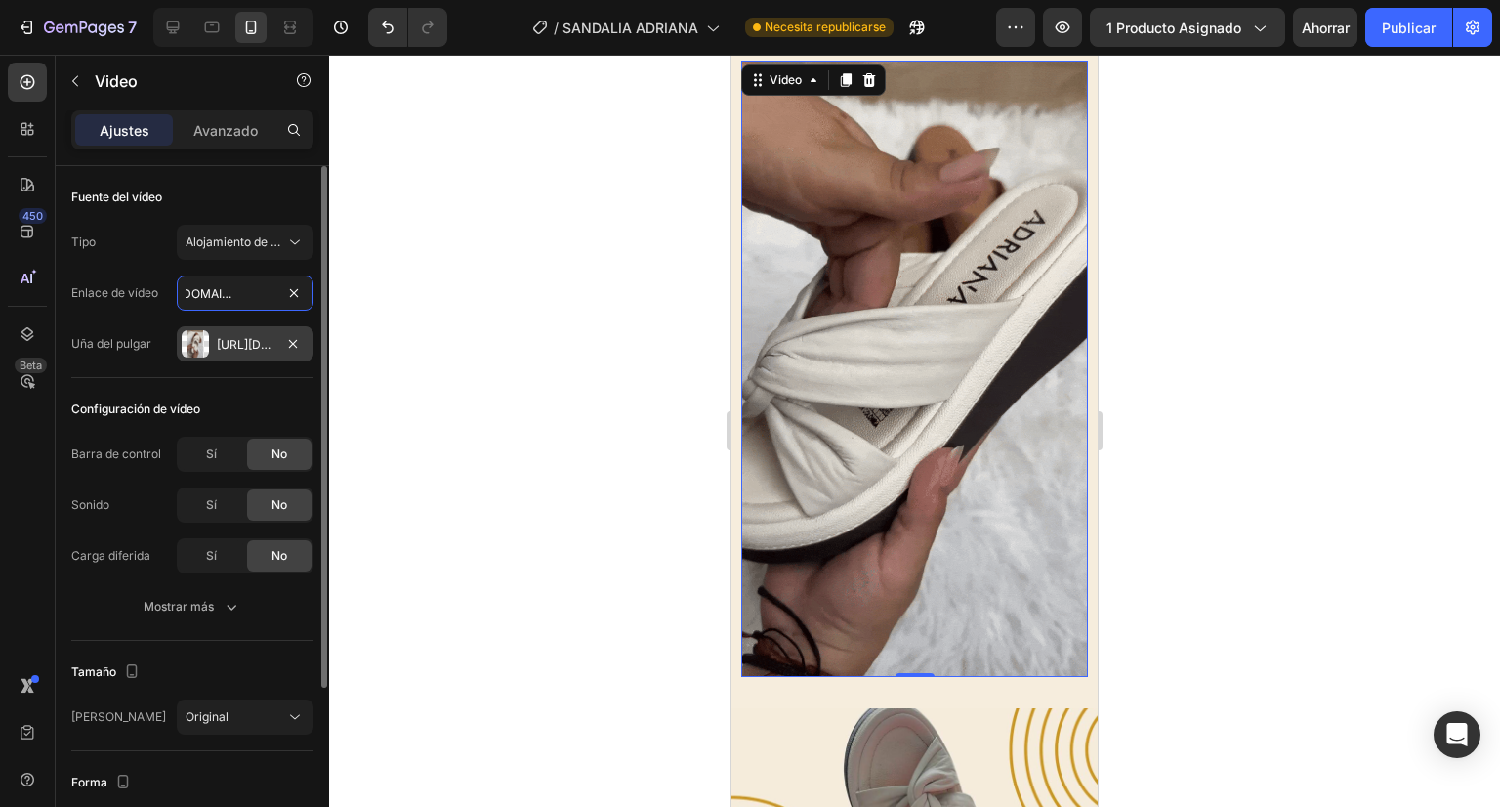
type input "[URL][DOMAIN_NAME]"
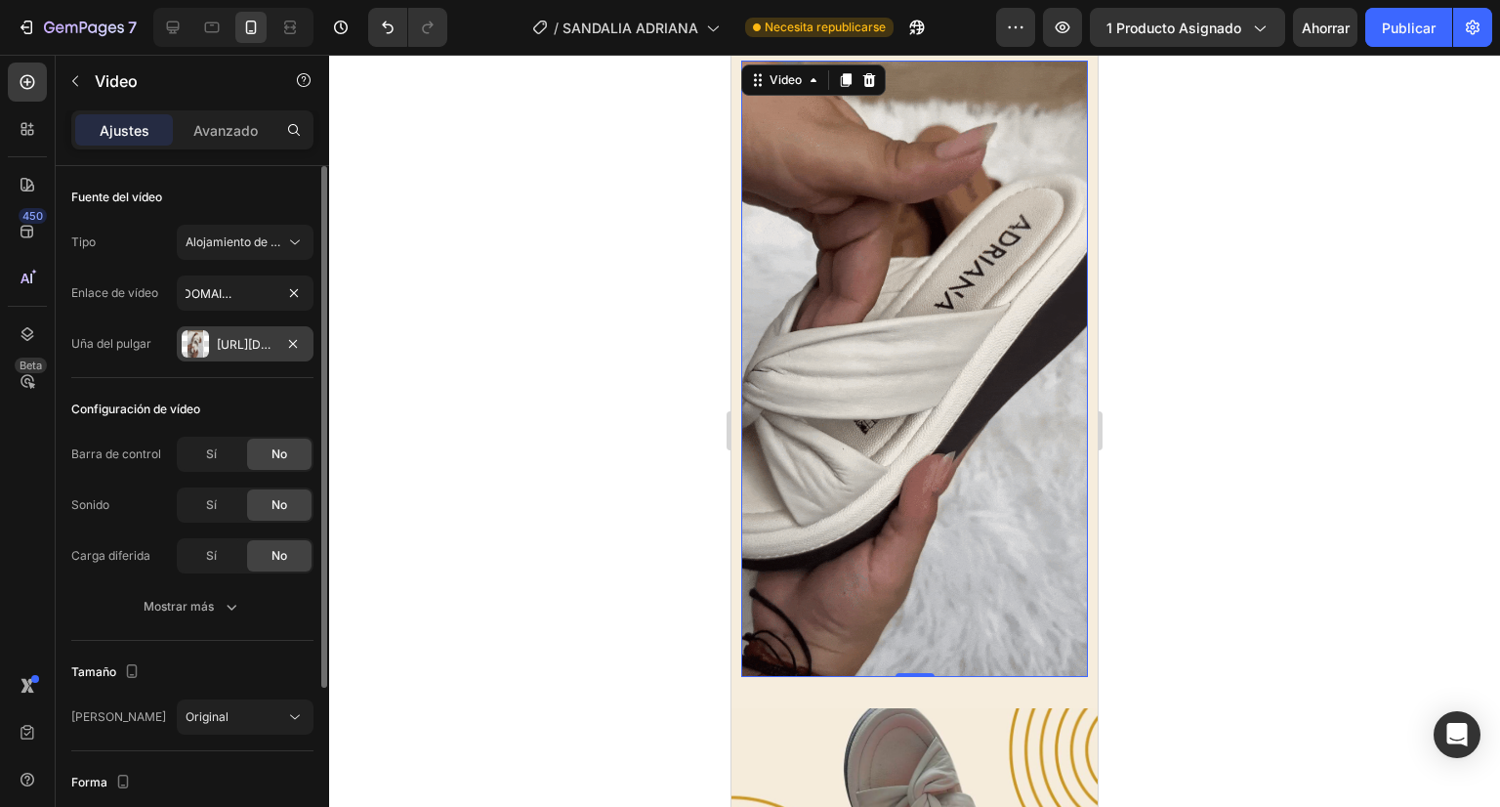
click at [237, 346] on font "[URL][DOMAIN_NAME]" at bounding box center [280, 344] width 126 height 15
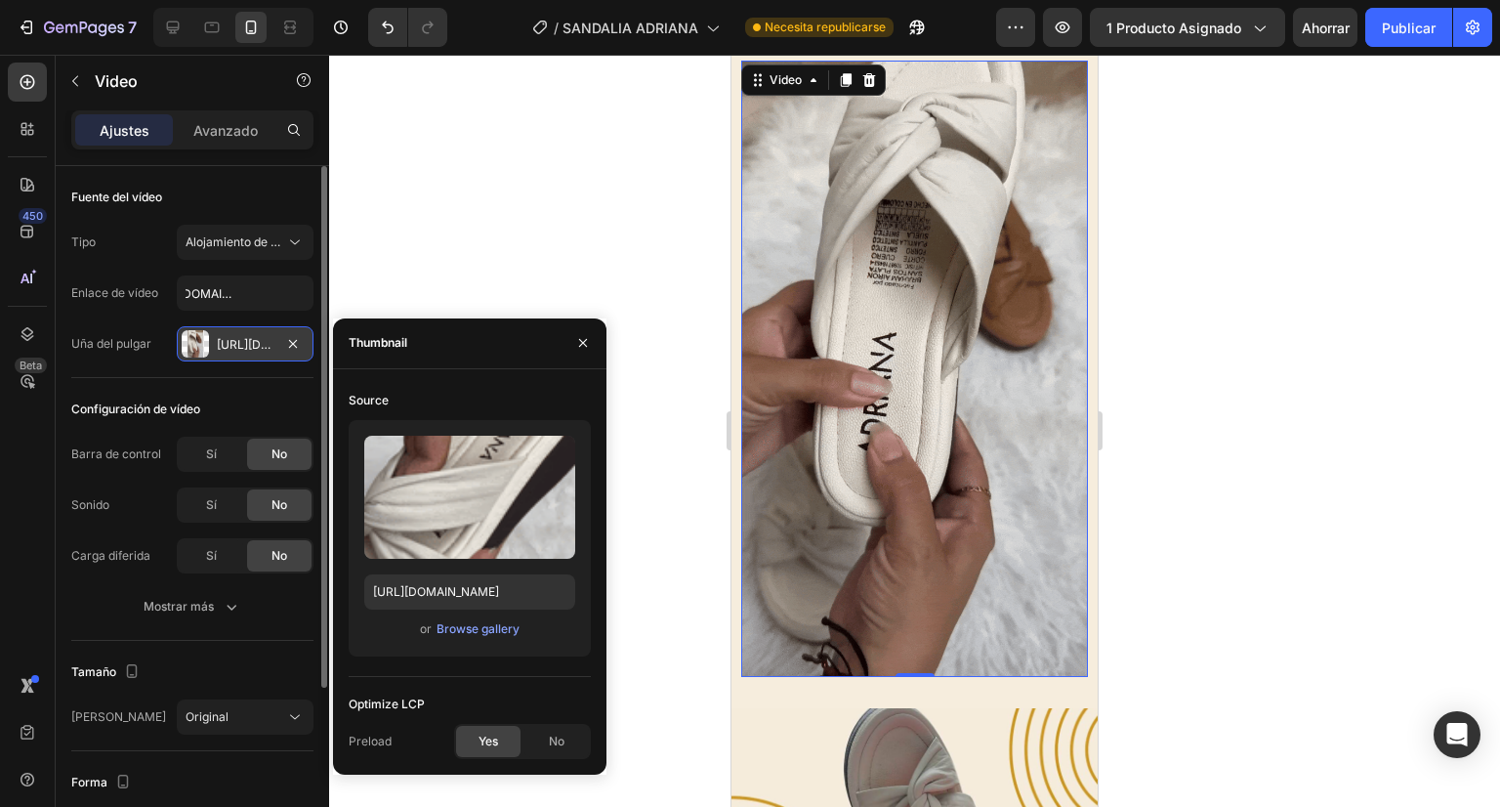
scroll to position [0, 0]
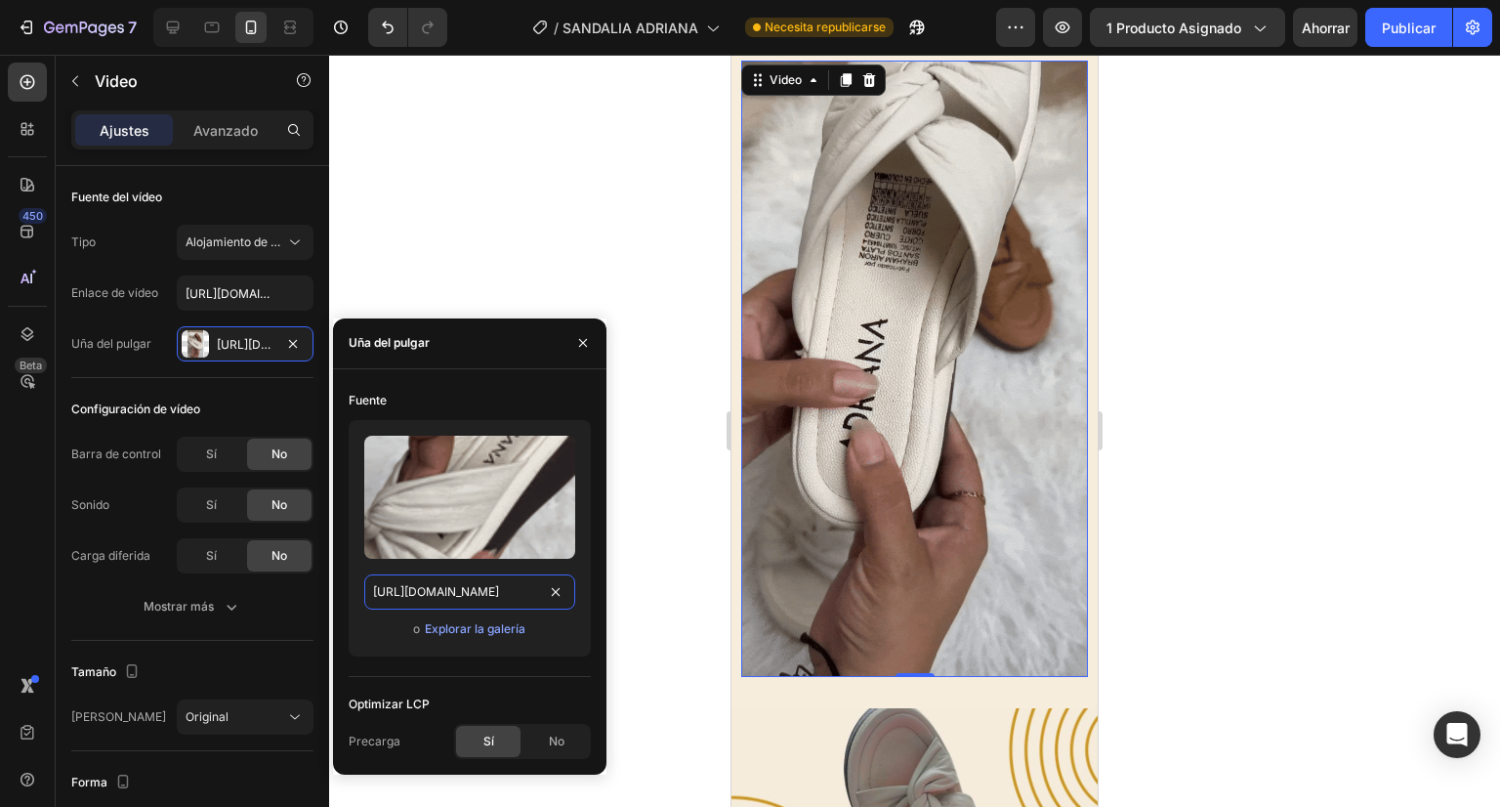
click at [434, 593] on input "[URL][DOMAIN_NAME]" at bounding box center [469, 591] width 211 height 35
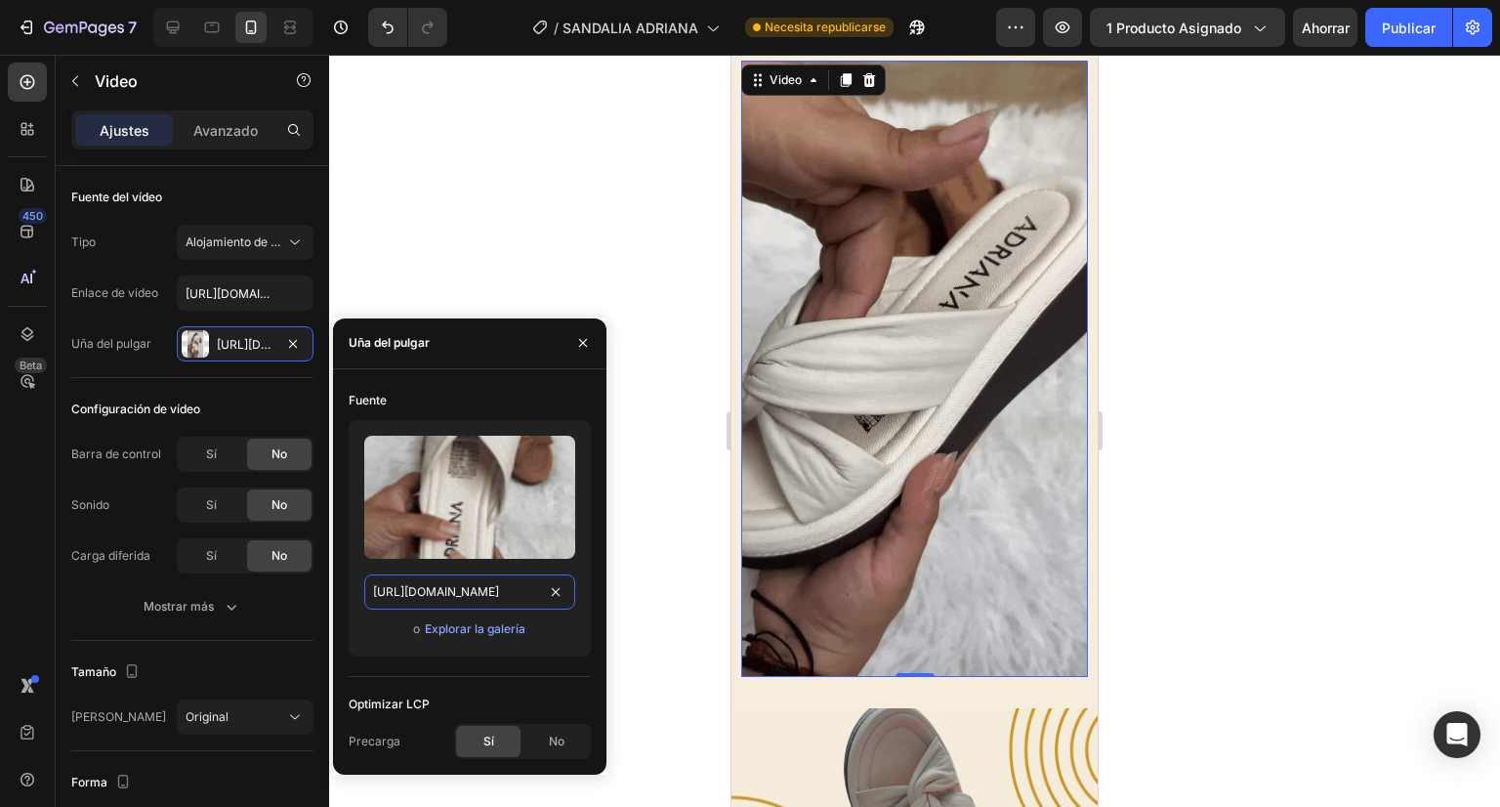
paste input "GIF_ADRIANA_MIEL.gif?v=1756221886"
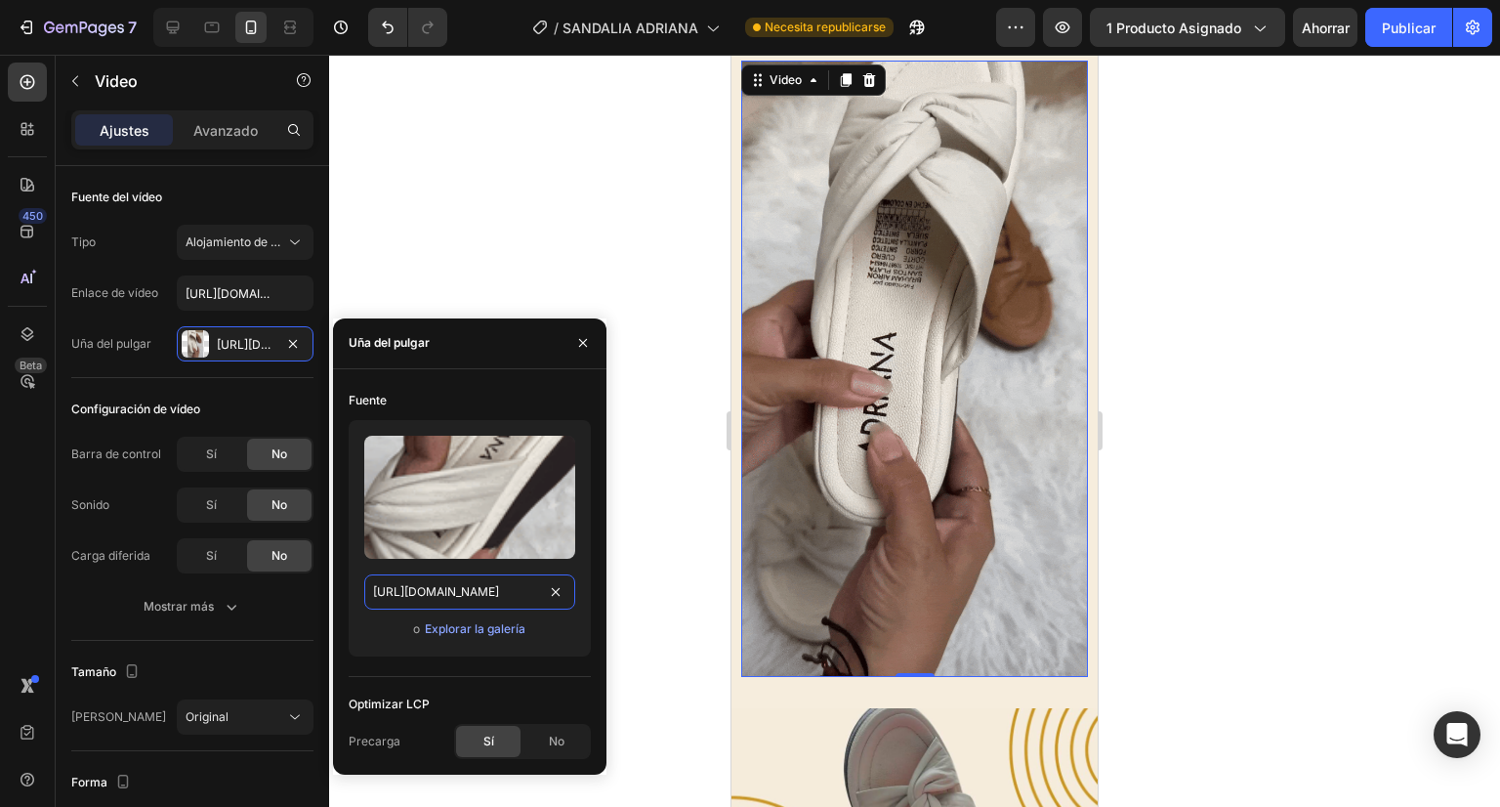
type input "[URL][DOMAIN_NAME]"
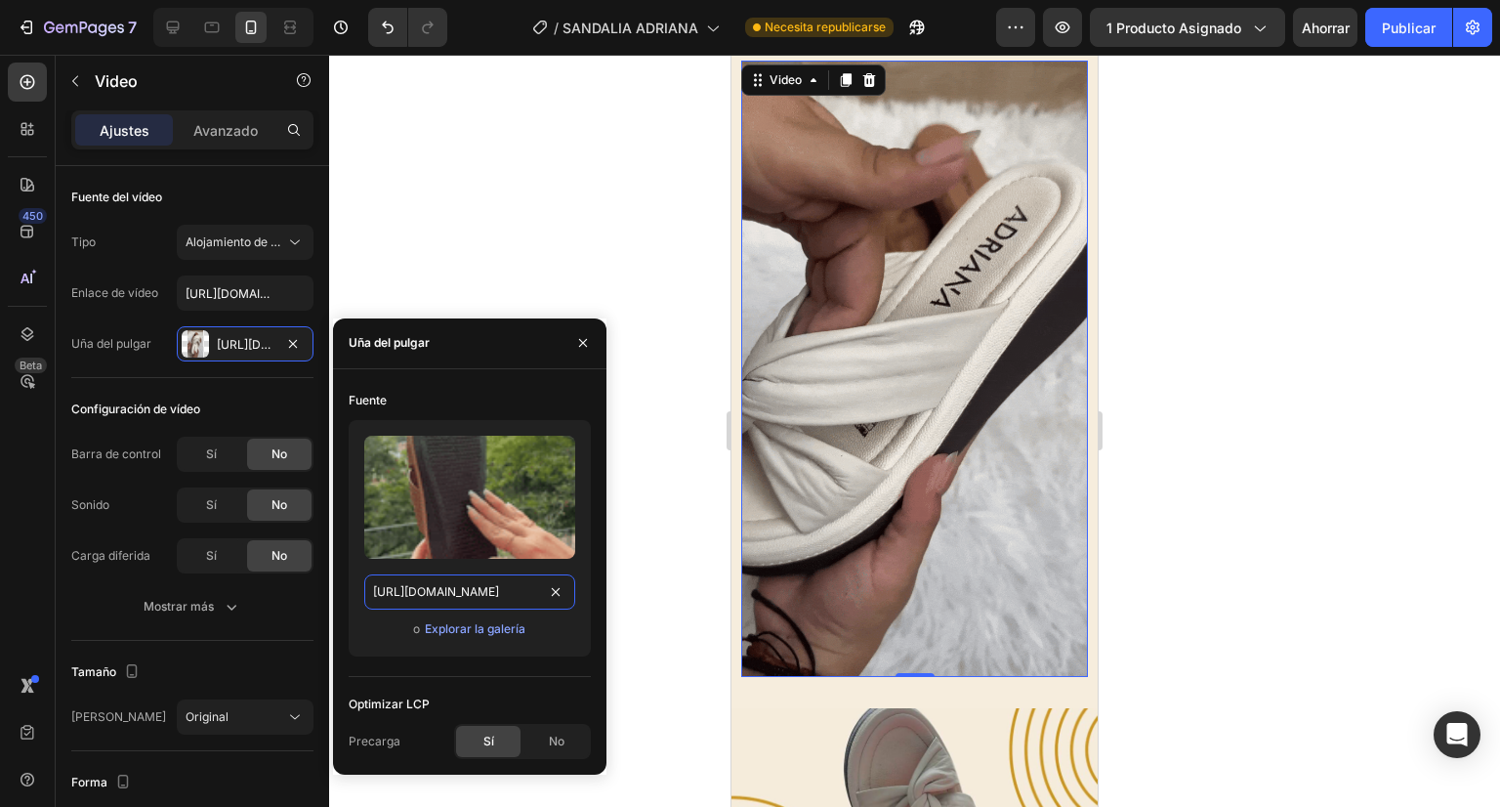
scroll to position [0, 356]
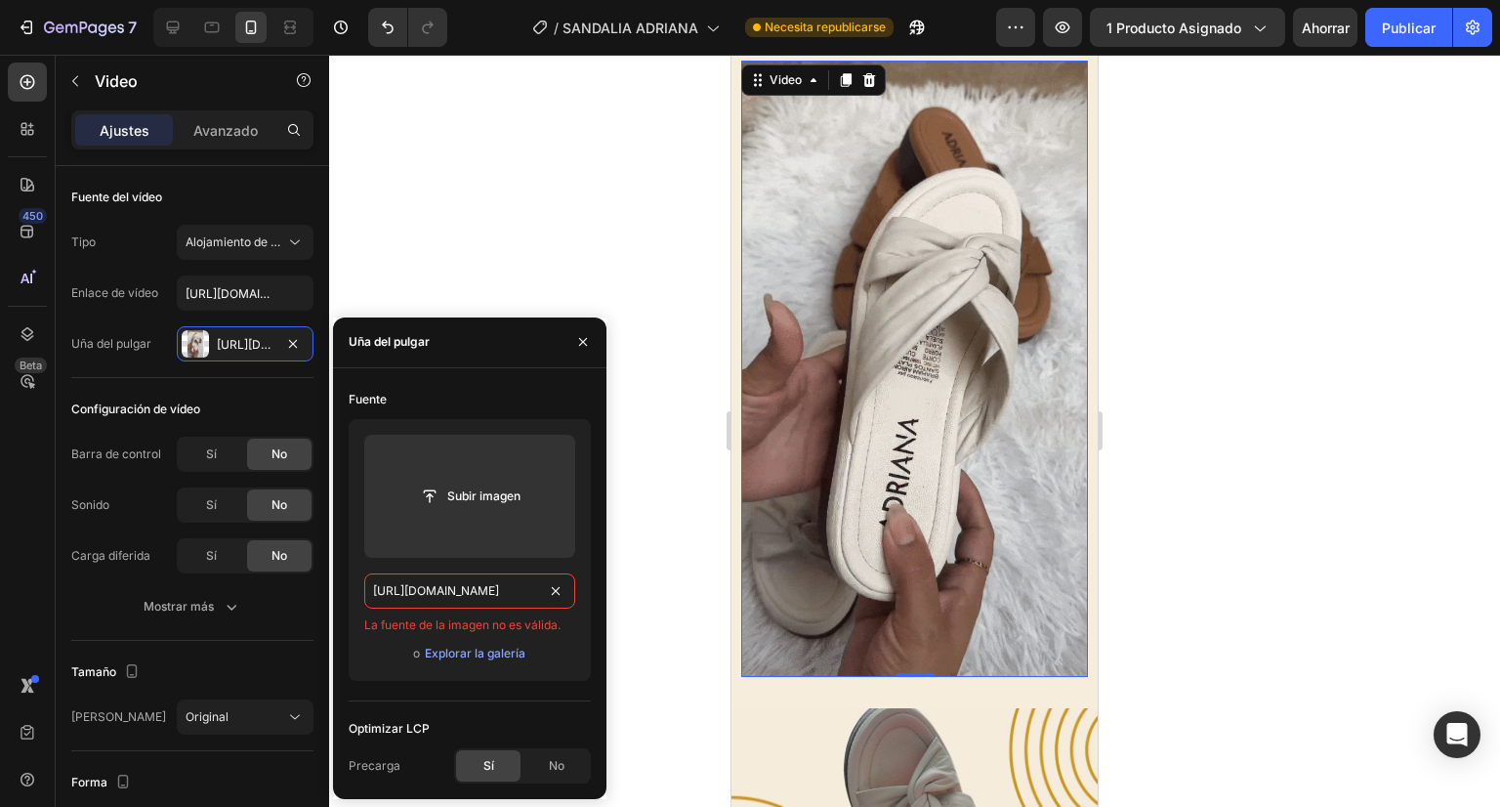
click at [463, 593] on input "[URL][DOMAIN_NAME]" at bounding box center [469, 590] width 211 height 35
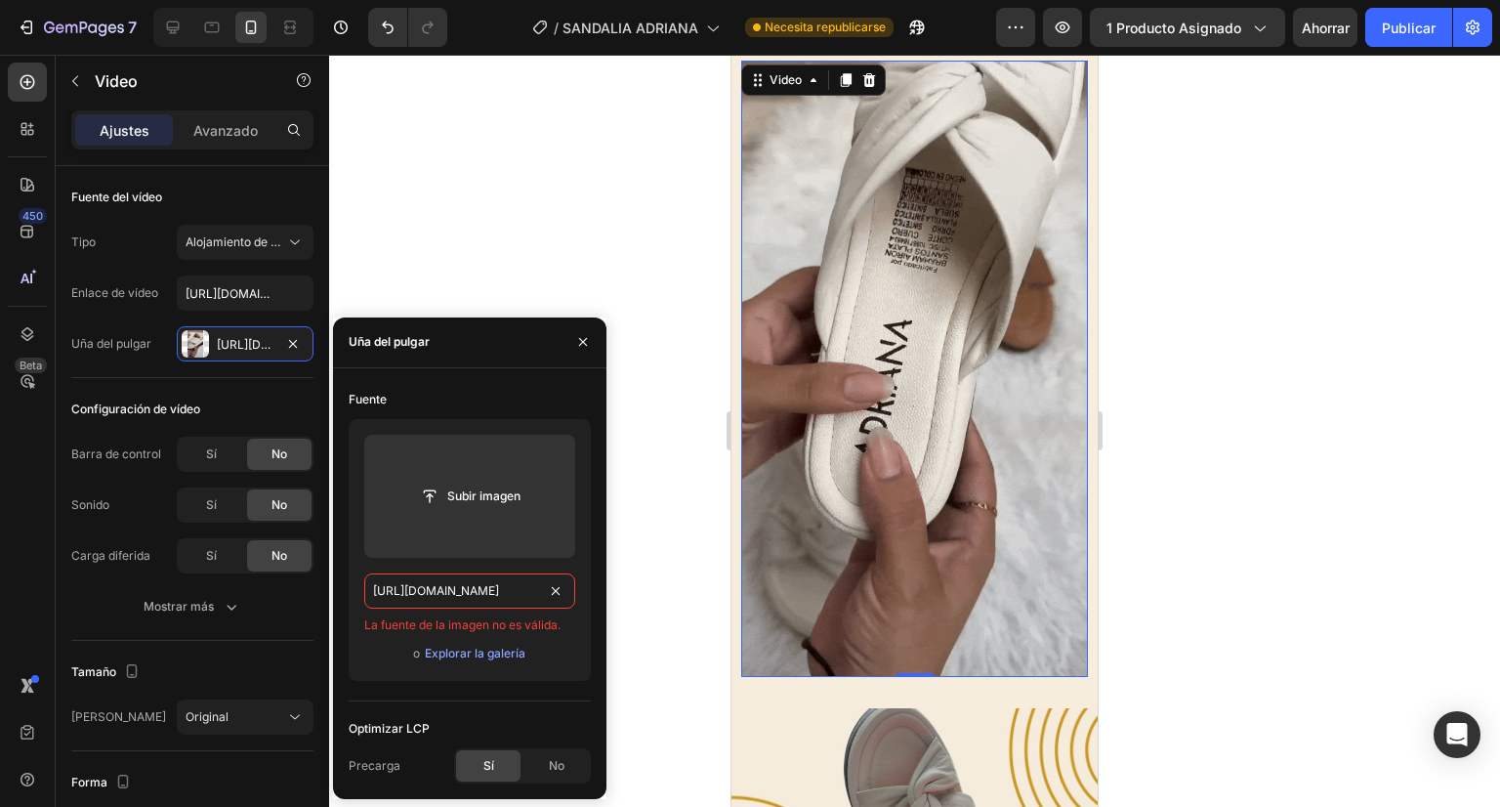
click at [463, 593] on input "[URL][DOMAIN_NAME]" at bounding box center [469, 590] width 211 height 35
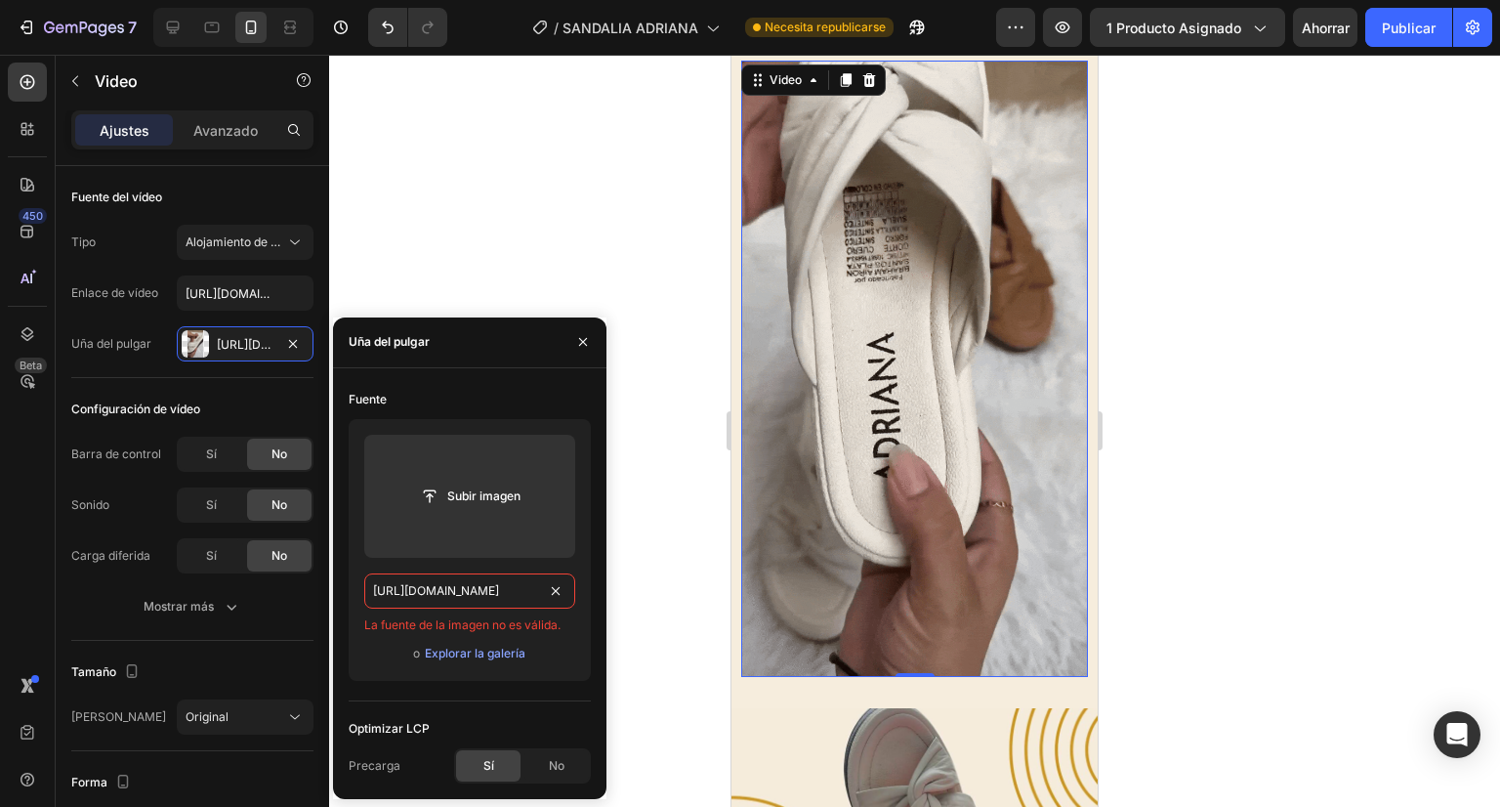
click at [463, 593] on input "[URL][DOMAIN_NAME]" at bounding box center [469, 590] width 211 height 35
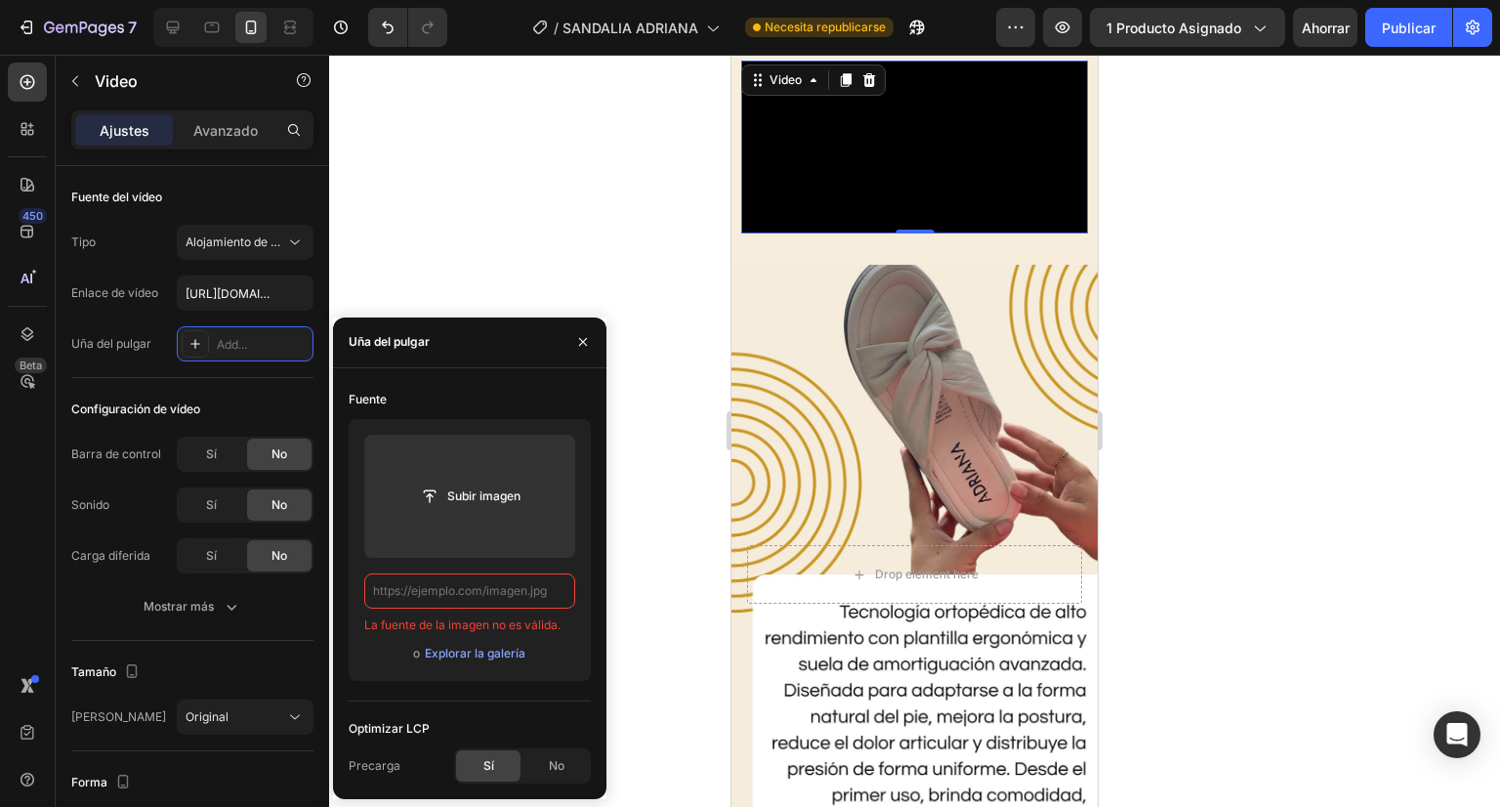
scroll to position [0, 0]
click at [516, 587] on input "text" at bounding box center [469, 590] width 211 height 35
paste input "[URL][DOMAIN_NAME]"
type input "[URL][DOMAIN_NAME]"
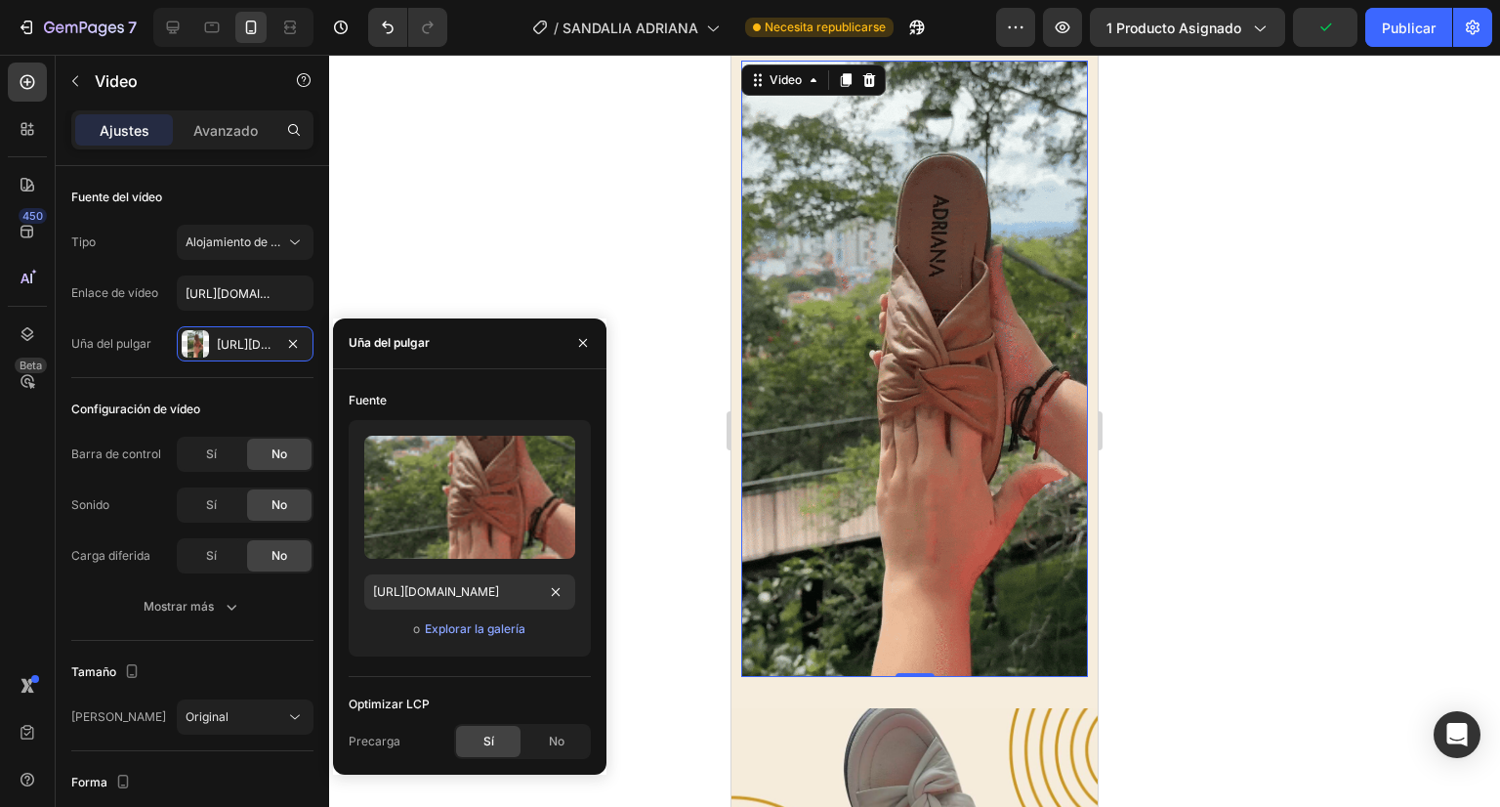
click at [666, 172] on div at bounding box center [914, 431] width 1171 height 752
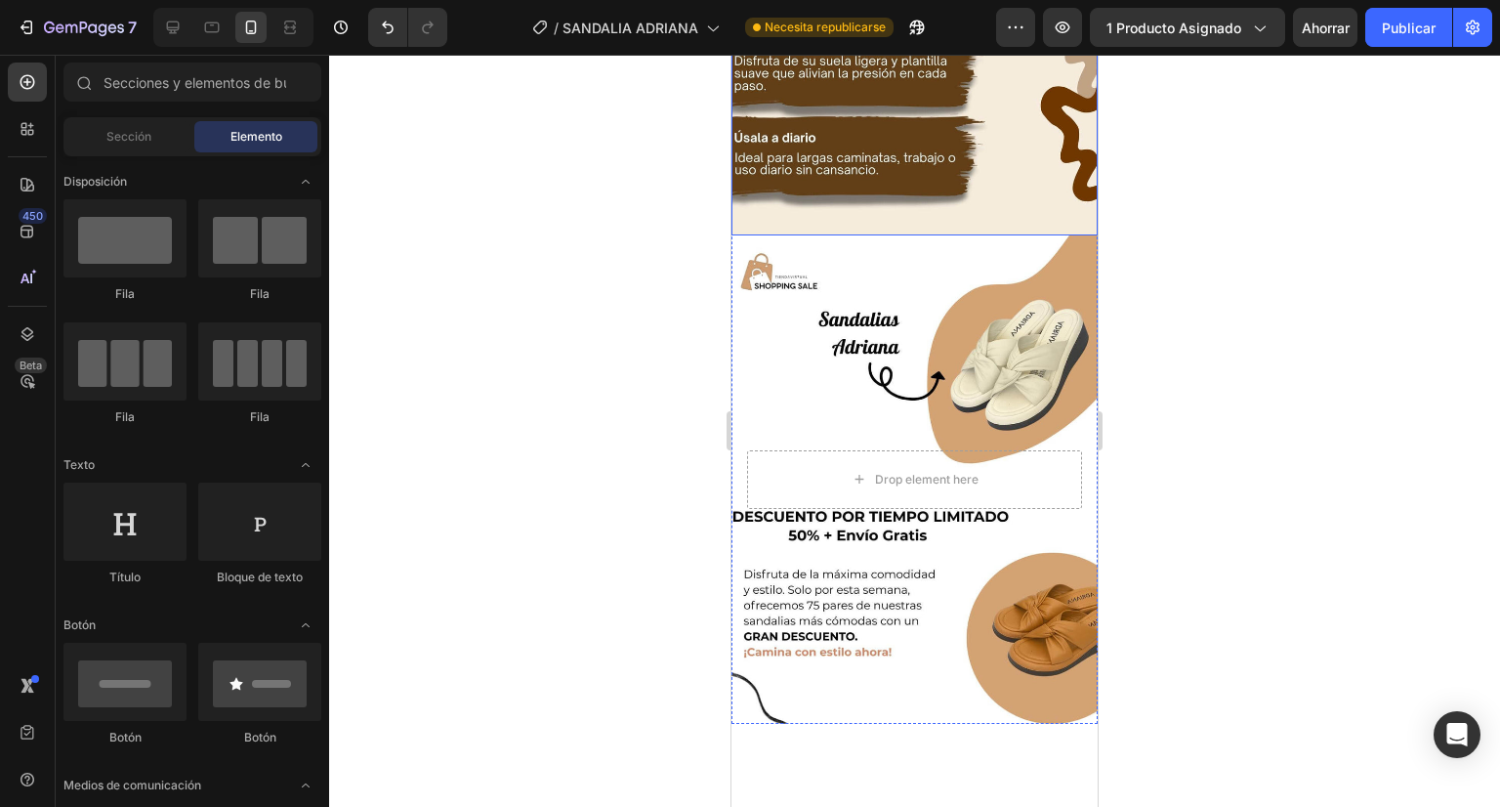
scroll to position [9790, 0]
